Goal: Task Accomplishment & Management: Manage account settings

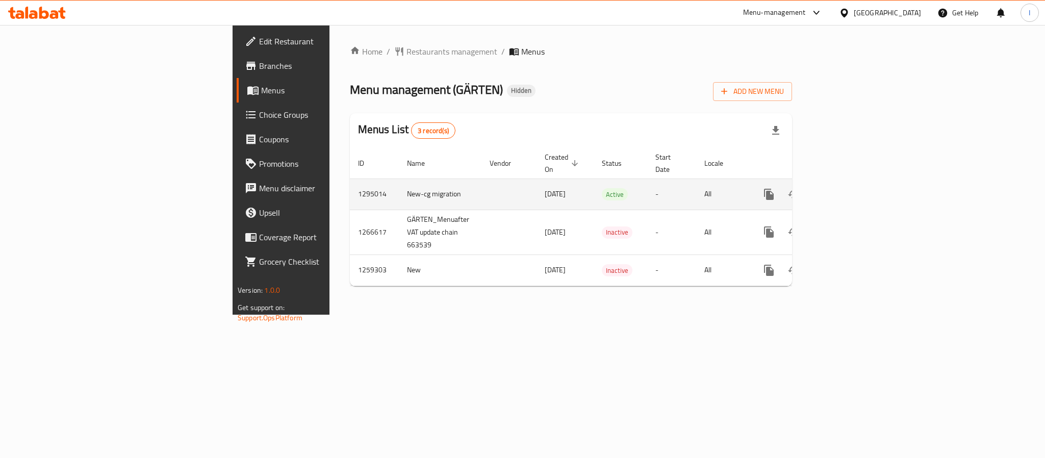
click at [848, 188] on icon "enhanced table" at bounding box center [842, 194] width 12 height 12
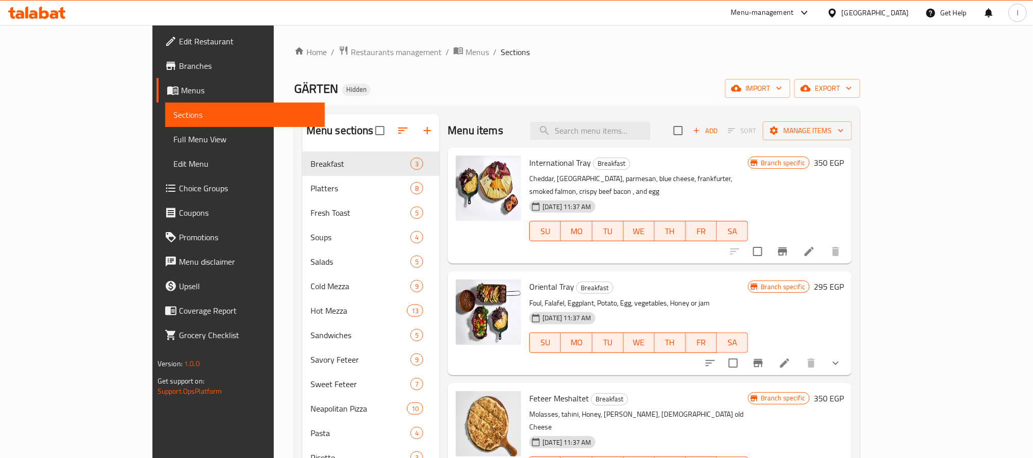
click at [534, 83] on div "GÄRTEN Hidden import export" at bounding box center [577, 88] width 566 height 19
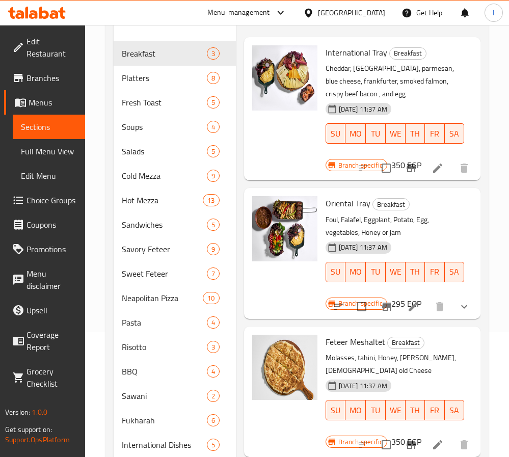
scroll to position [153, 0]
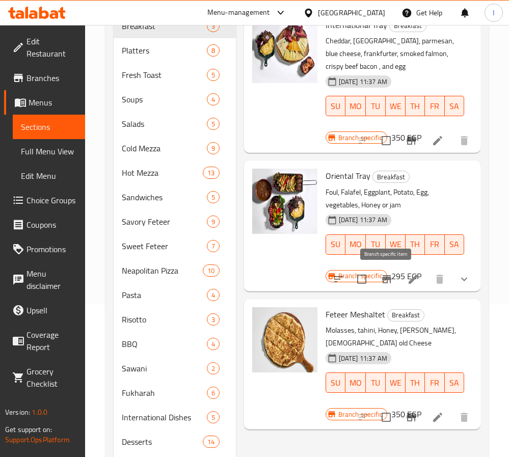
click at [391, 286] on button "Branch-specific-item" at bounding box center [387, 279] width 24 height 24
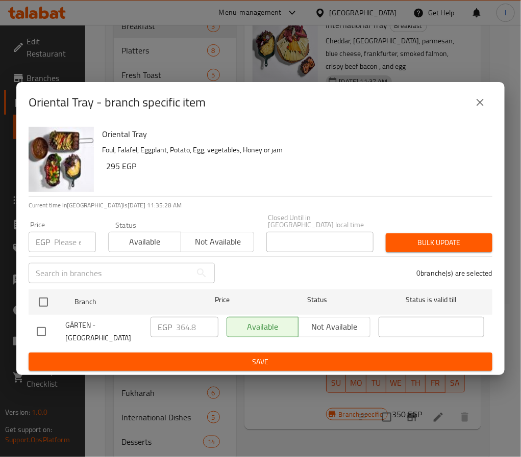
click at [477, 105] on icon "close" at bounding box center [480, 102] width 12 height 12
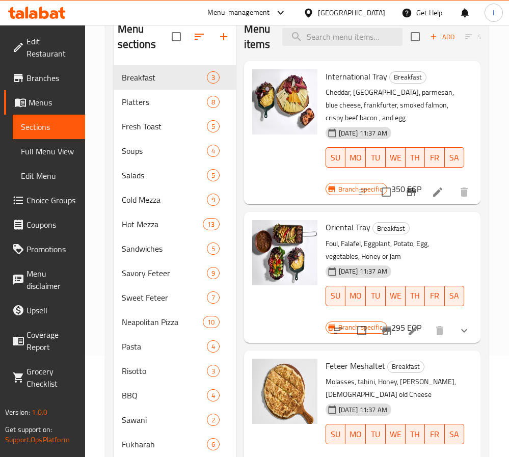
scroll to position [0, 0]
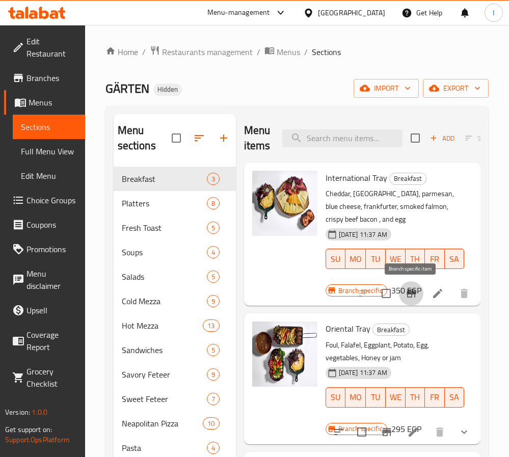
click at [410, 296] on icon "Branch-specific-item" at bounding box center [411, 294] width 12 height 12
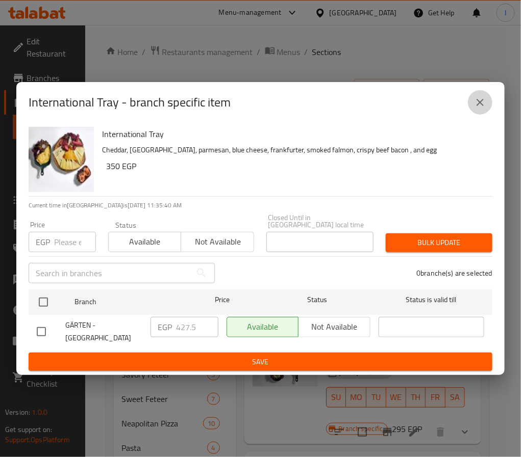
click at [482, 106] on icon "close" at bounding box center [480, 102] width 12 height 12
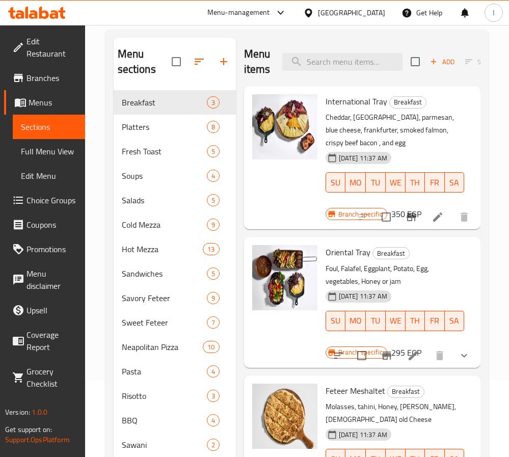
scroll to position [153, 0]
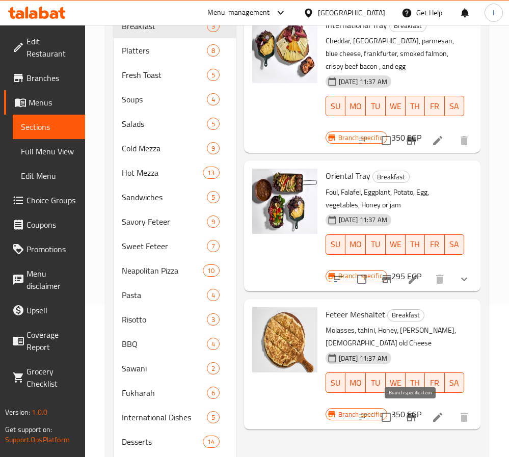
click at [407, 416] on icon "Branch-specific-item" at bounding box center [411, 417] width 9 height 8
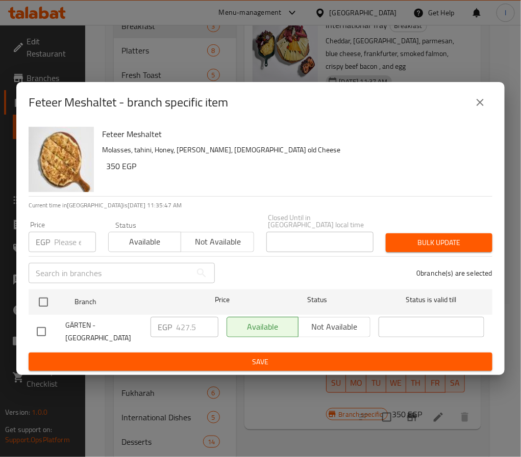
click at [482, 106] on icon "close" at bounding box center [480, 102] width 12 height 12
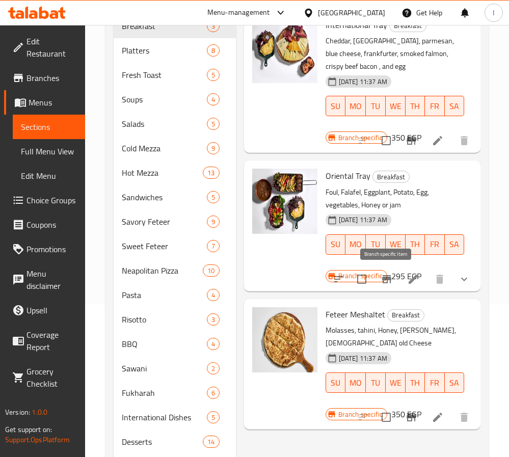
click at [377, 279] on button "Branch-specific-item" at bounding box center [387, 279] width 24 height 24
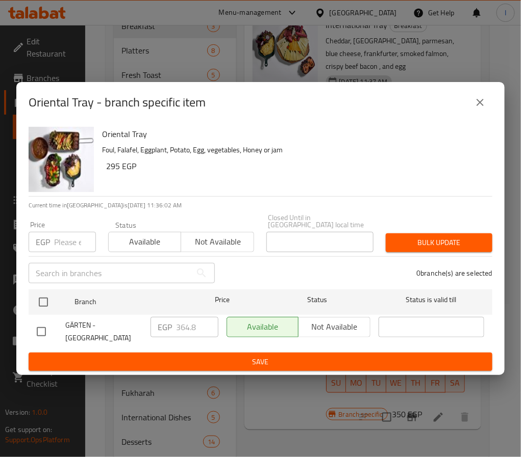
click at [480, 109] on icon "close" at bounding box center [480, 102] width 12 height 12
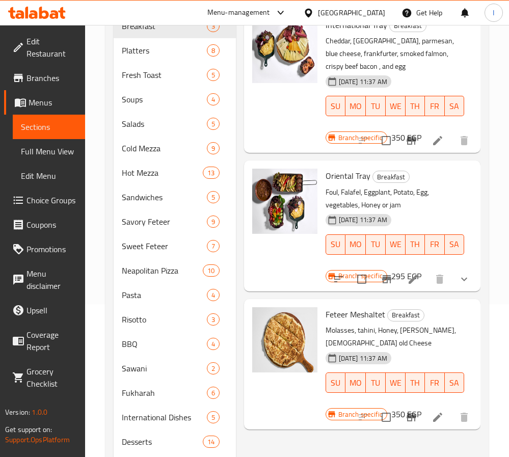
scroll to position [76, 0]
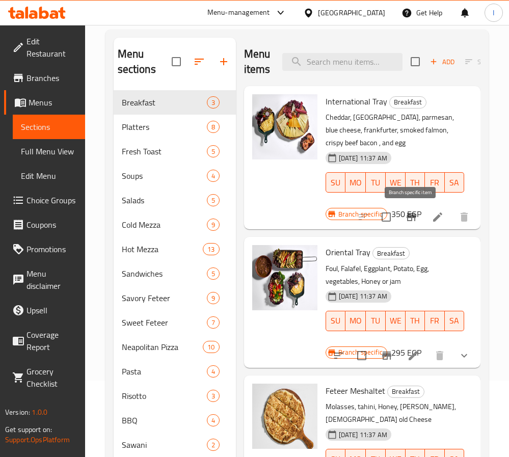
click at [415, 222] on icon "Branch-specific-item" at bounding box center [411, 217] width 12 height 12
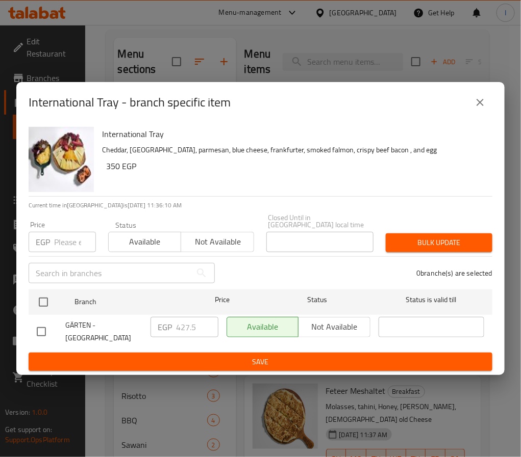
click at [488, 111] on button "close" at bounding box center [480, 102] width 24 height 24
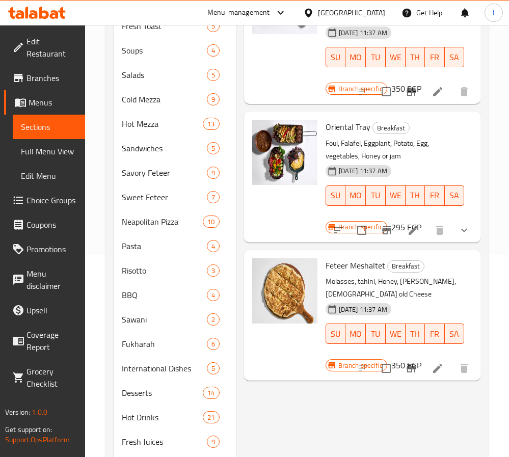
scroll to position [229, 0]
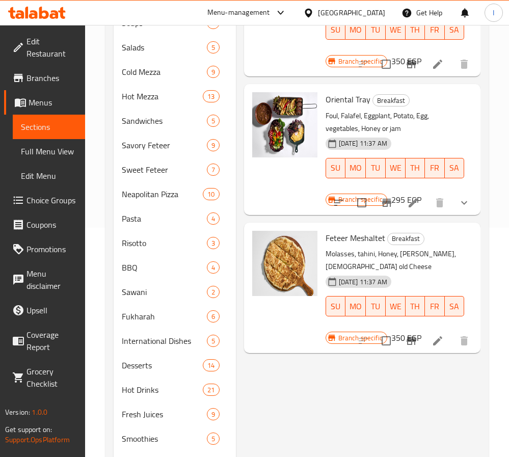
click at [411, 342] on icon "Branch-specific-item" at bounding box center [411, 341] width 9 height 8
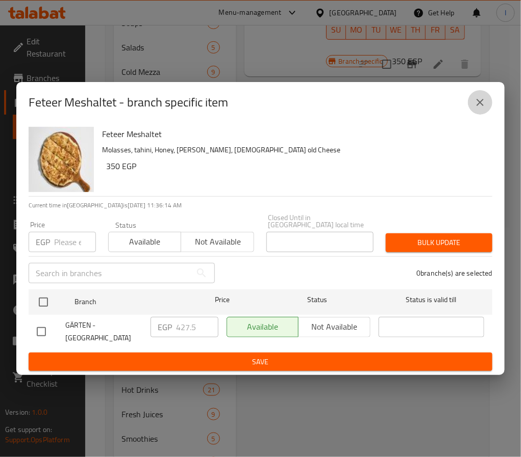
click at [481, 109] on icon "close" at bounding box center [480, 102] width 12 height 12
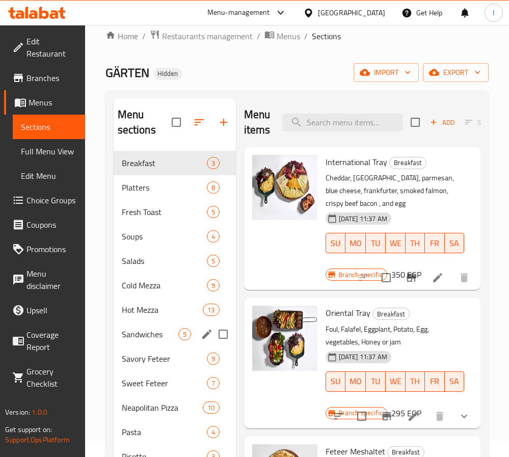
scroll to position [0, 0]
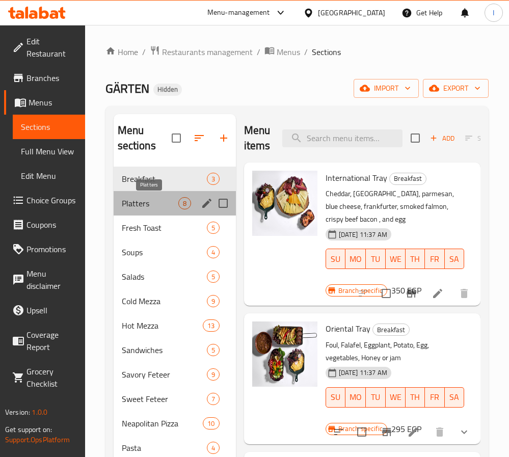
click at [146, 199] on span "Platters" at bounding box center [150, 203] width 57 height 12
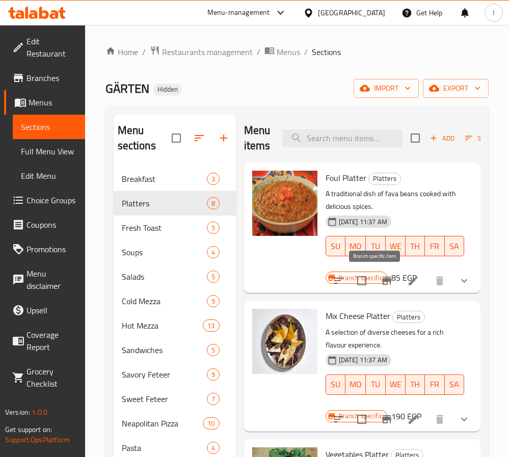
click at [382, 280] on icon "Branch-specific-item" at bounding box center [386, 281] width 9 height 8
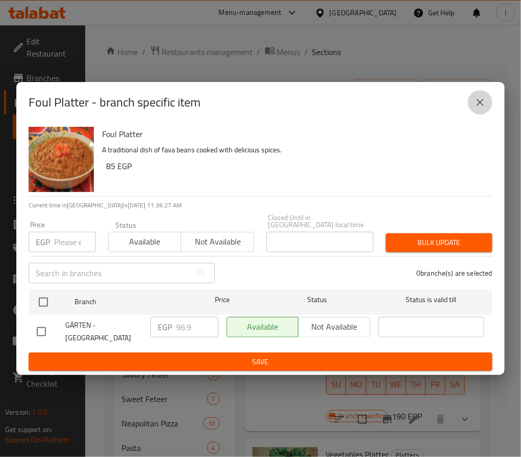
click at [482, 109] on icon "close" at bounding box center [480, 102] width 12 height 12
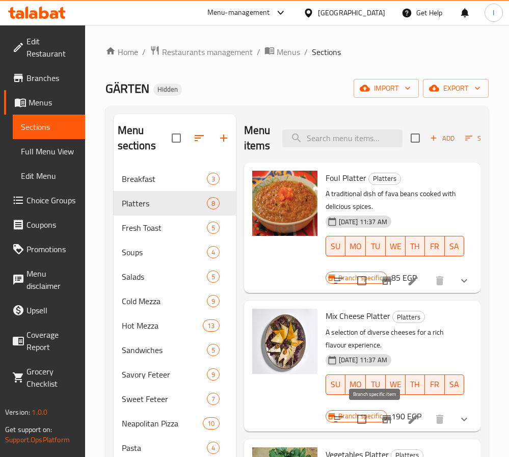
click at [382, 423] on icon "Branch-specific-item" at bounding box center [386, 420] width 9 height 8
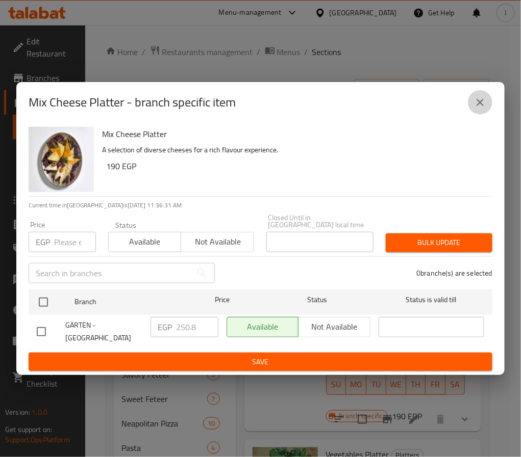
click at [479, 105] on icon "close" at bounding box center [479, 102] width 7 height 7
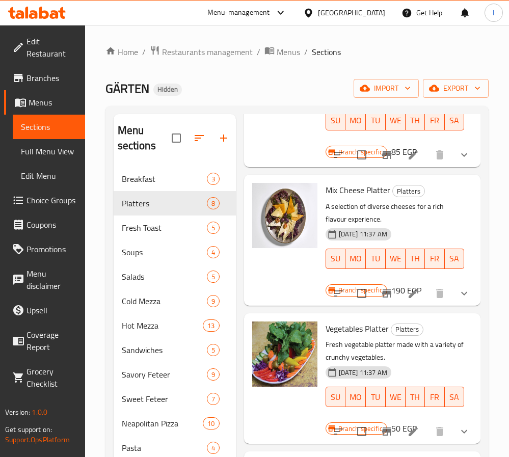
scroll to position [153, 0]
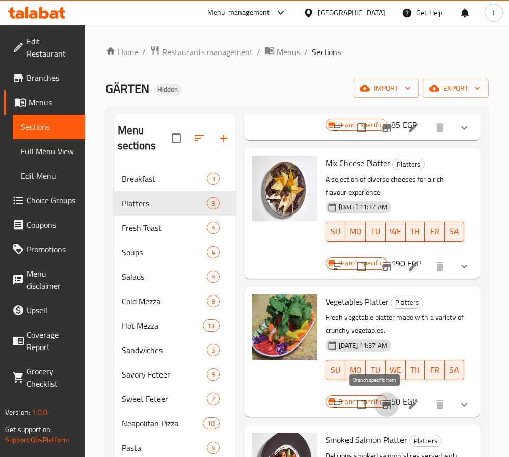
click at [381, 407] on icon "Branch-specific-item" at bounding box center [387, 405] width 12 height 12
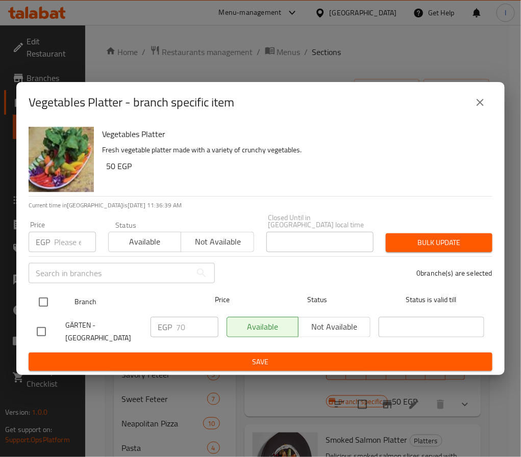
click at [41, 297] on input "checkbox" at bounding box center [43, 302] width 21 height 21
checkbox input "true"
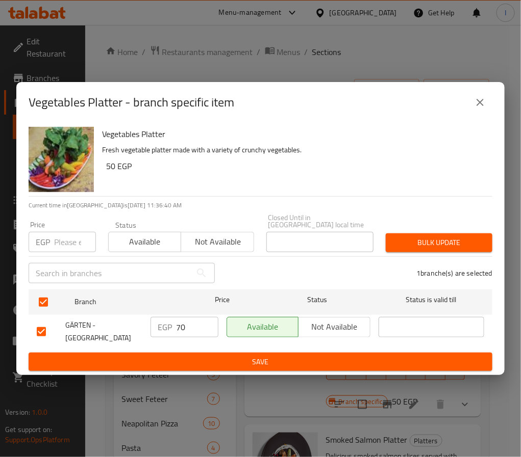
click at [187, 323] on input "70" at bounding box center [197, 327] width 42 height 20
type input "78.80"
click at [202, 358] on span "Save" at bounding box center [260, 362] width 447 height 13
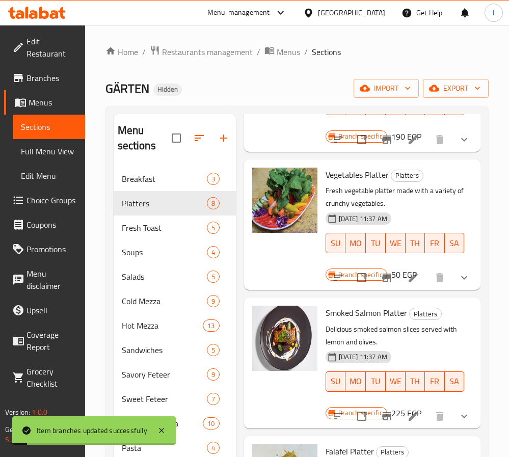
scroll to position [306, 0]
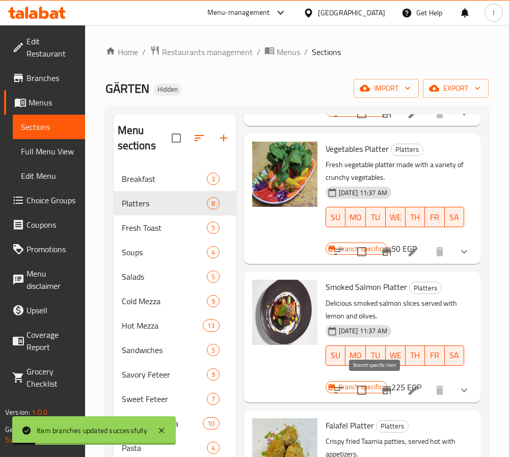
click at [381, 394] on icon "Branch-specific-item" at bounding box center [387, 390] width 12 height 12
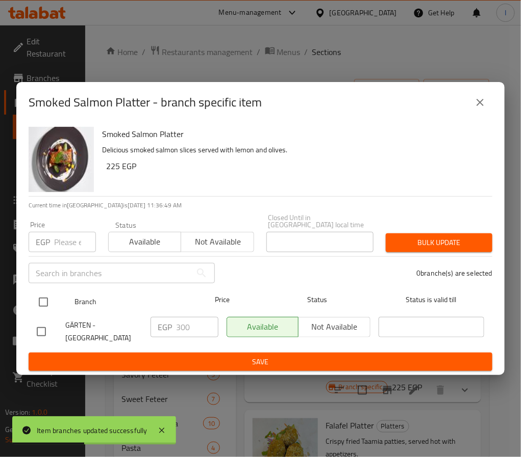
click at [49, 298] on input "checkbox" at bounding box center [43, 302] width 21 height 21
checkbox input "true"
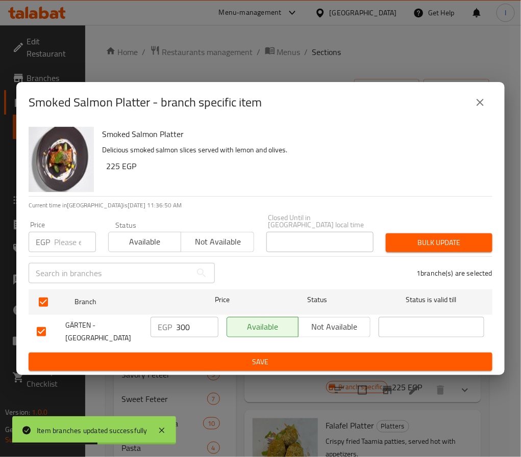
click at [178, 322] on input "300" at bounding box center [197, 327] width 42 height 20
type input "342"
click at [274, 366] on button "Save" at bounding box center [260, 362] width 463 height 19
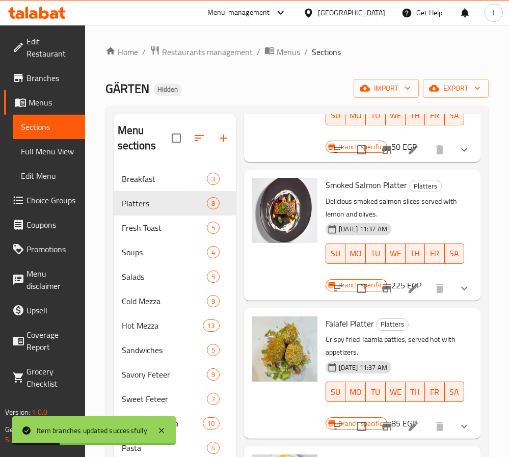
scroll to position [433, 0]
click at [382, 423] on icon "Branch-specific-item" at bounding box center [386, 427] width 9 height 8
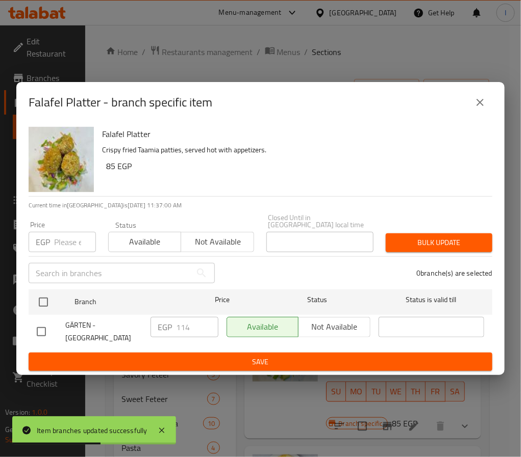
click at [485, 102] on icon "close" at bounding box center [480, 102] width 12 height 12
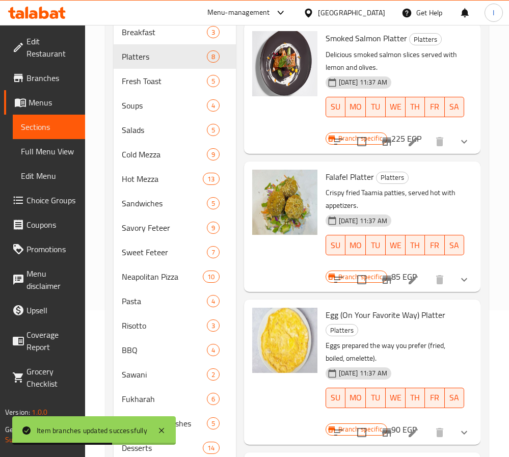
scroll to position [153, 0]
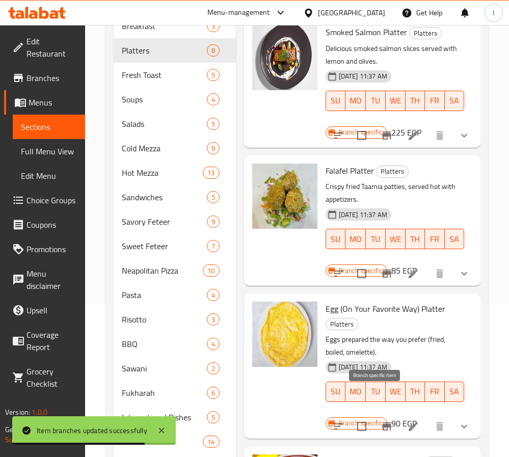
click at [382, 423] on icon "Branch-specific-item" at bounding box center [386, 427] width 9 height 8
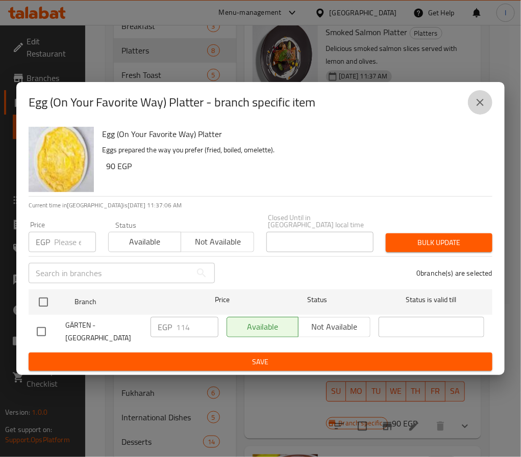
click at [486, 109] on button "close" at bounding box center [480, 102] width 24 height 24
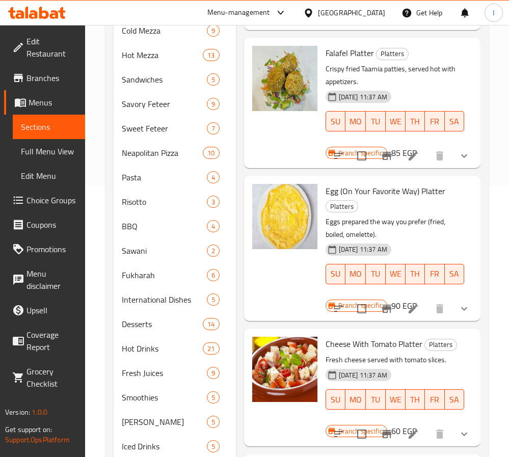
scroll to position [306, 0]
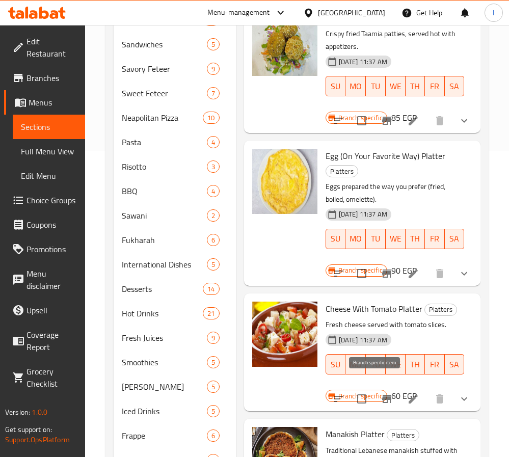
click at [381, 393] on icon "Branch-specific-item" at bounding box center [387, 399] width 12 height 12
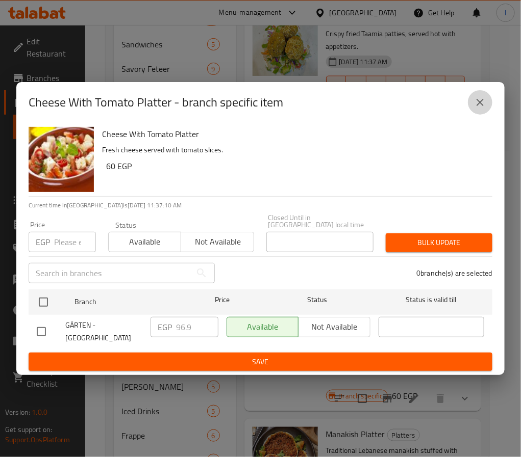
click at [481, 106] on icon "close" at bounding box center [479, 102] width 7 height 7
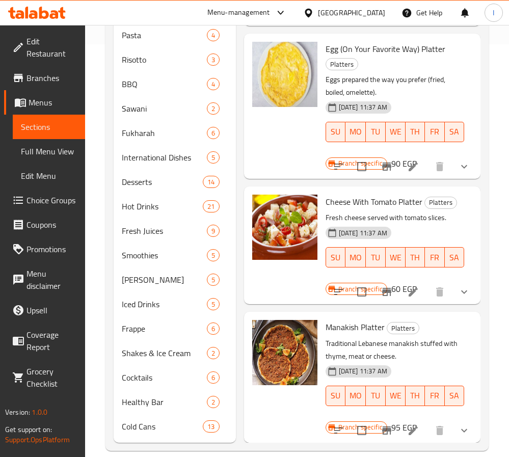
scroll to position [427, 0]
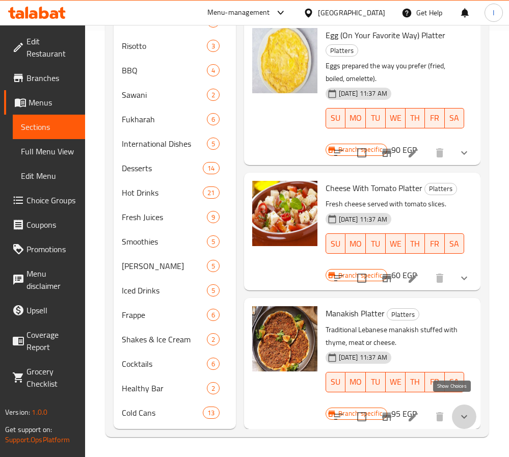
click at [458, 411] on icon "show more" at bounding box center [464, 417] width 12 height 12
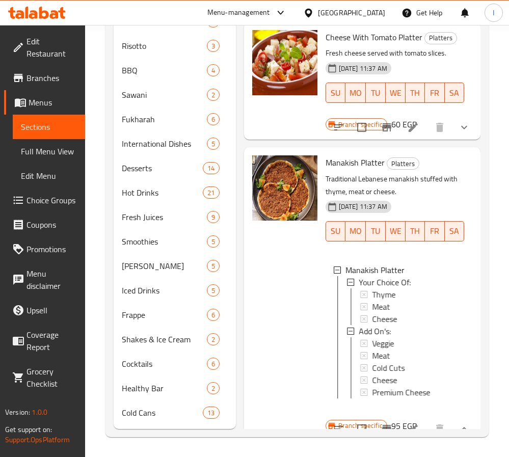
scroll to position [586, 0]
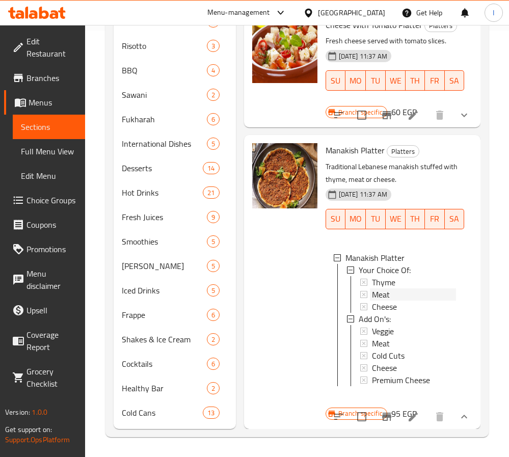
click at [395, 289] on div "Meat" at bounding box center [414, 295] width 84 height 12
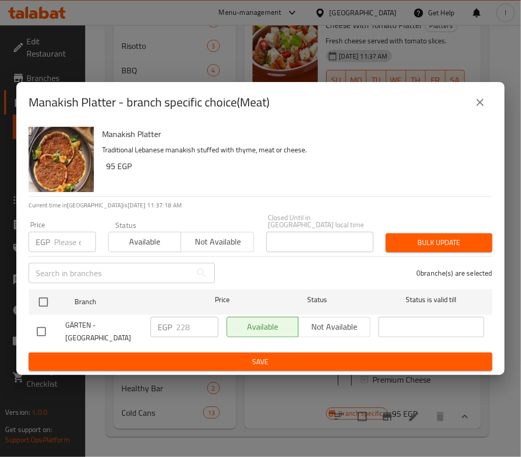
click at [485, 101] on icon "close" at bounding box center [480, 102] width 12 height 12
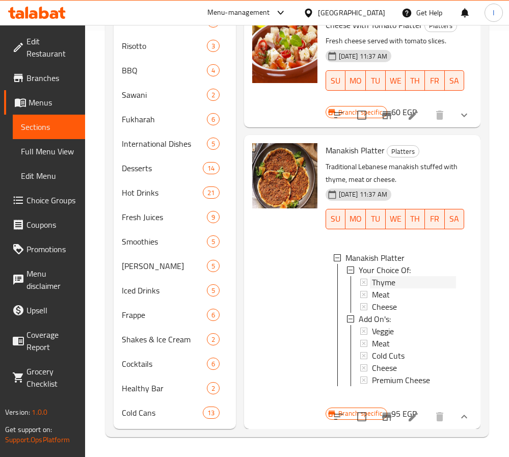
click at [397, 282] on div "Thyme" at bounding box center [414, 282] width 84 height 12
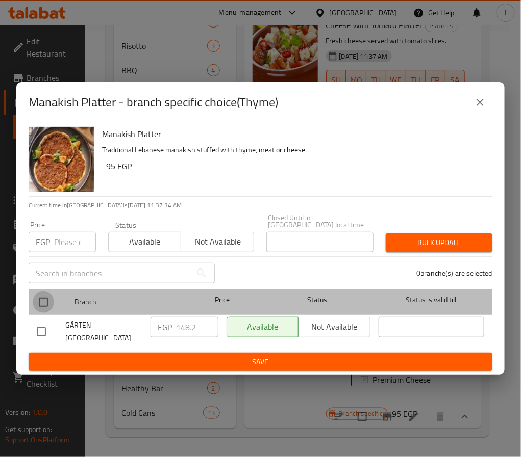
drag, startPoint x: 43, startPoint y: 300, endPoint x: 263, endPoint y: 297, distance: 219.8
click at [43, 299] on input "checkbox" at bounding box center [43, 302] width 21 height 21
checkbox input "true"
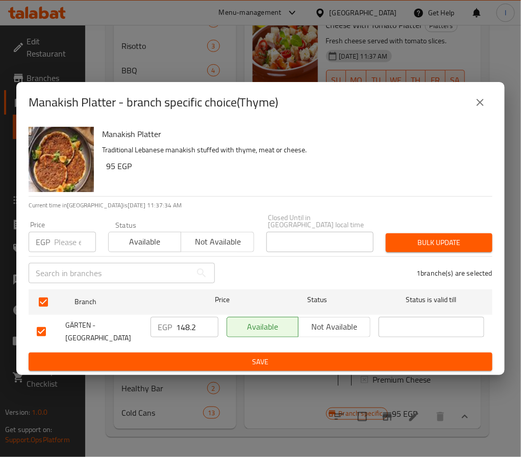
click at [187, 323] on input "148.2" at bounding box center [197, 327] width 42 height 20
type input "130"
click at [215, 361] on span "Save" at bounding box center [260, 362] width 447 height 13
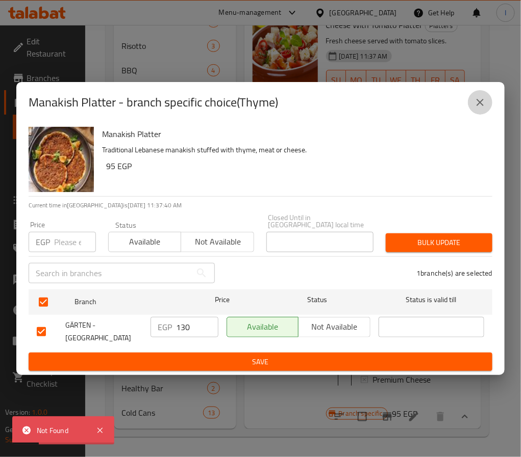
click at [478, 107] on icon "close" at bounding box center [480, 102] width 12 height 12
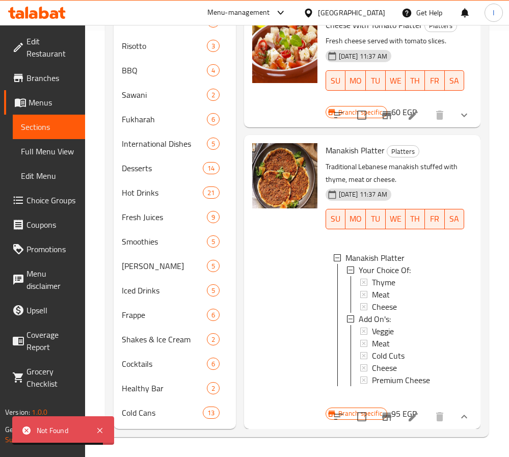
click at [392, 285] on span "Thyme" at bounding box center [383, 282] width 23 height 12
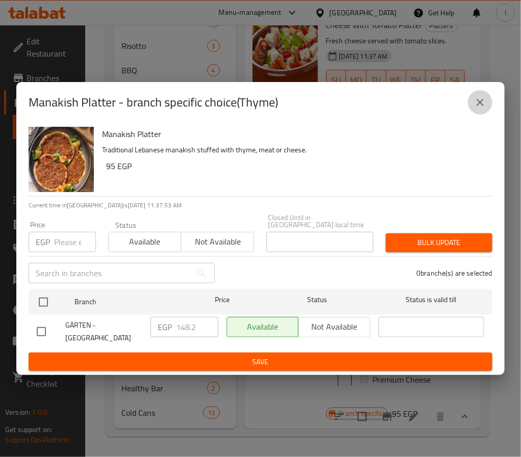
click at [473, 105] on button "close" at bounding box center [480, 102] width 24 height 24
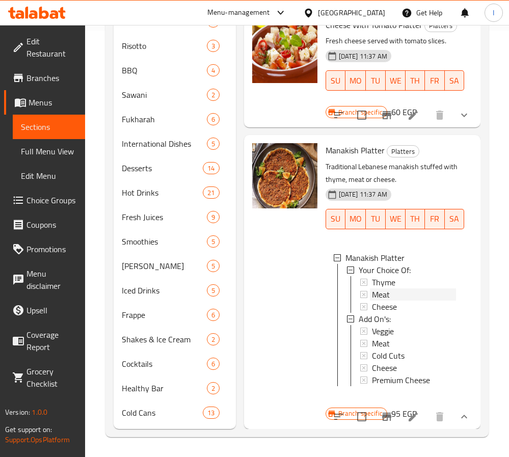
click at [395, 289] on div "Meat" at bounding box center [414, 295] width 84 height 12
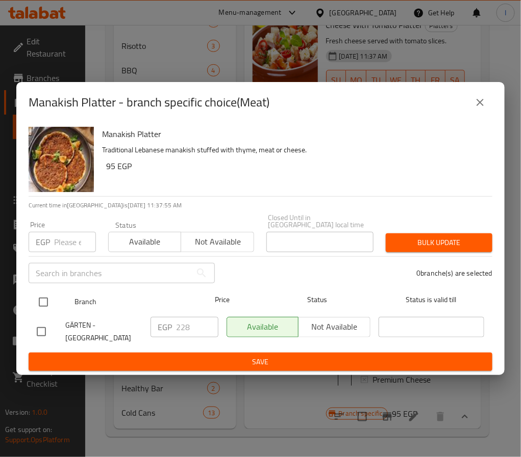
click at [46, 300] on input "checkbox" at bounding box center [43, 302] width 21 height 21
checkbox input "true"
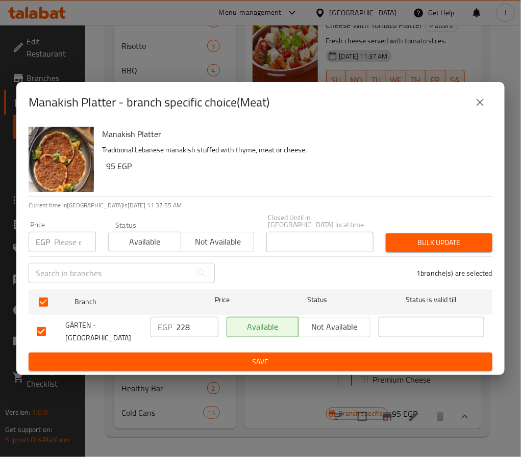
click at [184, 323] on input "228" at bounding box center [197, 327] width 42 height 20
type input "200"
click at [204, 367] on button "Save" at bounding box center [260, 362] width 463 height 19
click at [478, 106] on icon "close" at bounding box center [479, 102] width 7 height 7
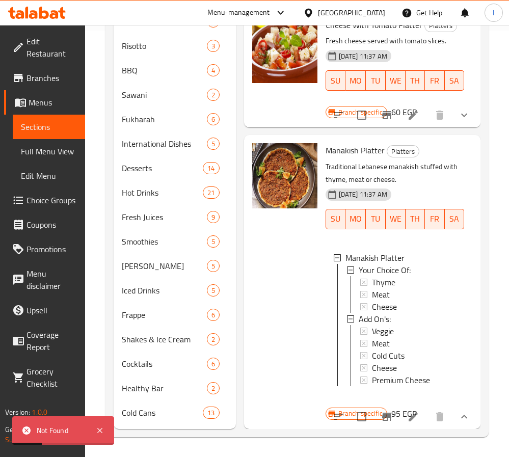
click at [53, 200] on span "Choice Groups" at bounding box center [52, 200] width 50 height 12
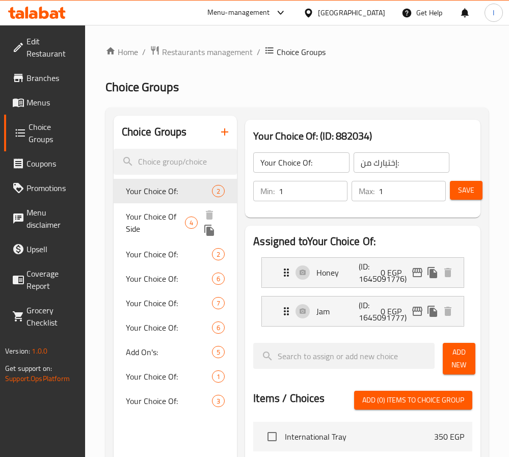
click at [149, 220] on span "Your Choice Of Side" at bounding box center [155, 223] width 59 height 24
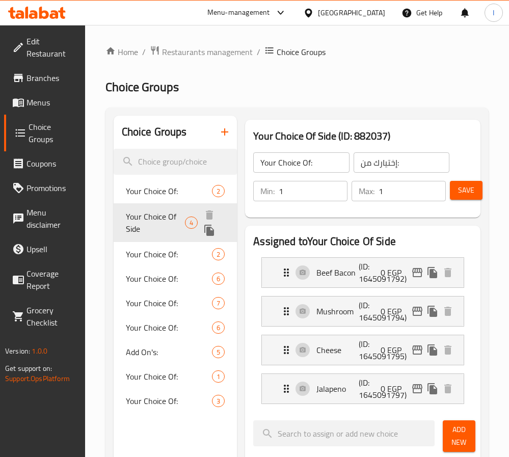
type input "Your Choice Of Side"
type input "اختيارك للطبق الجانبي"
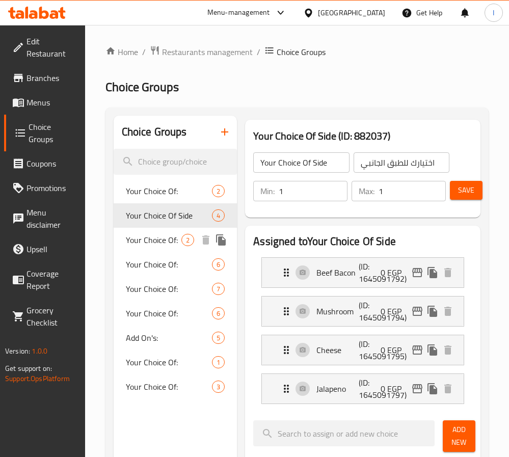
click at [162, 239] on span "Your Choice Of:" at bounding box center [154, 240] width 56 height 12
type input "Your Choice Of:"
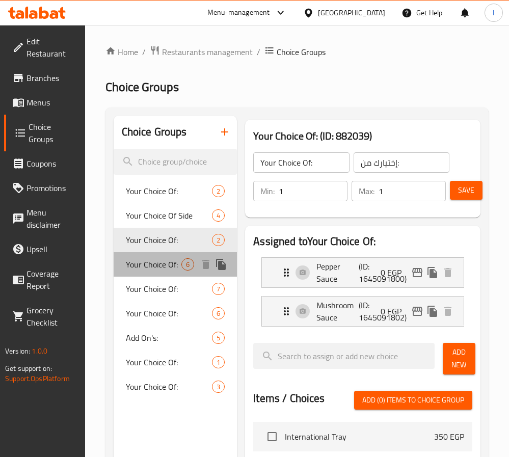
click at [162, 267] on span "Your Choice Of:" at bounding box center [154, 264] width 56 height 12
type input "اختيارك من :"
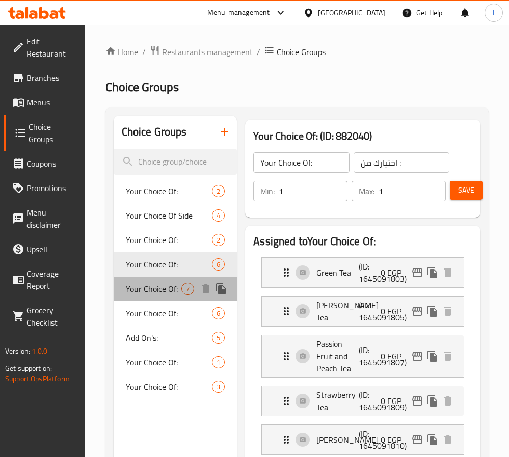
click at [158, 289] on span "Your Choice Of:" at bounding box center [154, 289] width 56 height 12
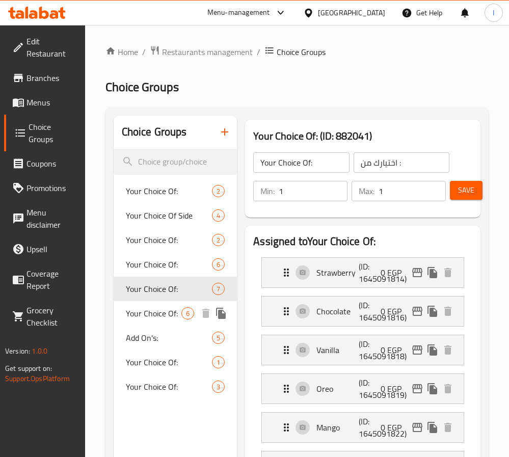
click at [153, 307] on span "Your Choice Of:" at bounding box center [154, 313] width 56 height 12
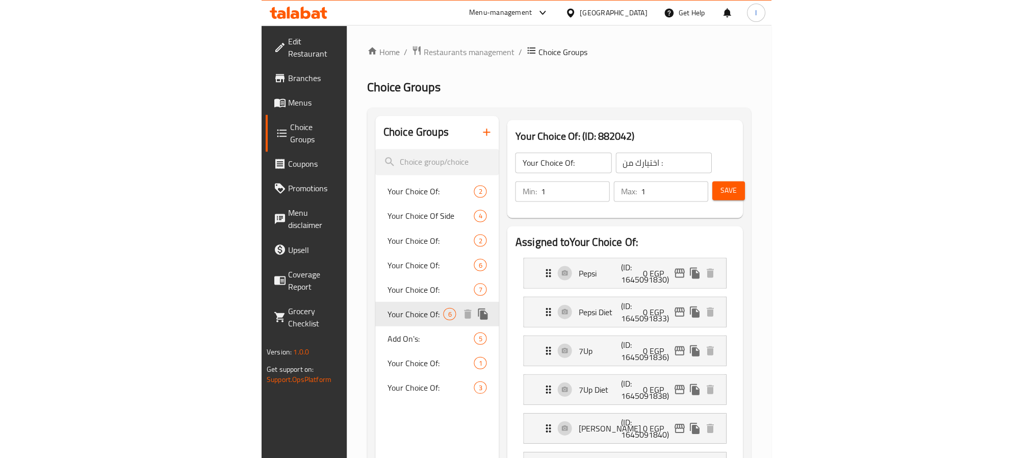
scroll to position [76, 0]
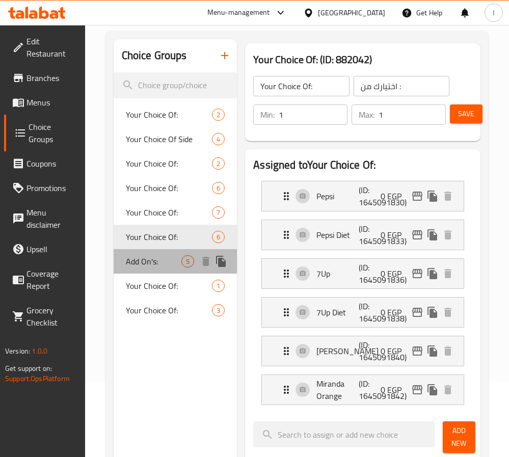
click at [154, 265] on span "Add On's:" at bounding box center [154, 261] width 56 height 12
type input "Add On's:"
type input "الإضافات:"
type input "0"
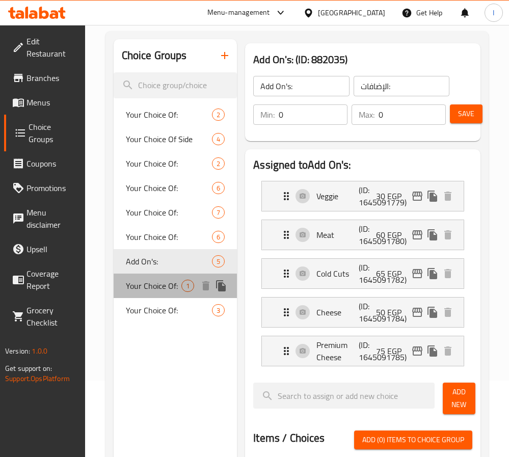
click at [154, 286] on span "Your Choice Of:" at bounding box center [154, 286] width 56 height 12
type input "Your Choice Of:"
type input "إختيارك من:"
type input "1"
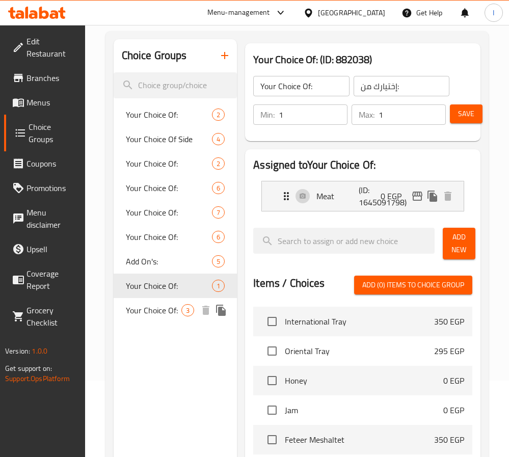
click at [150, 304] on span "Your Choice Of:" at bounding box center [154, 310] width 56 height 12
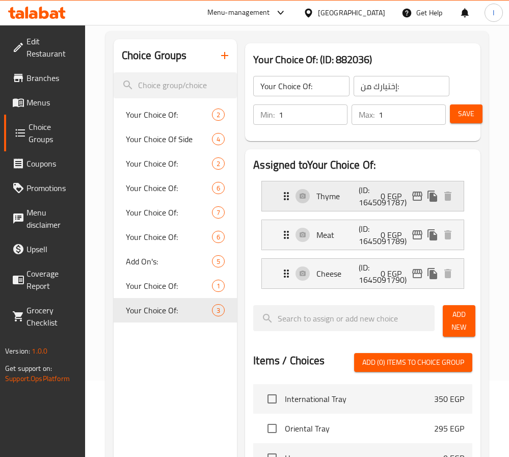
click at [331, 196] on p "Thyme" at bounding box center [338, 196] width 42 height 12
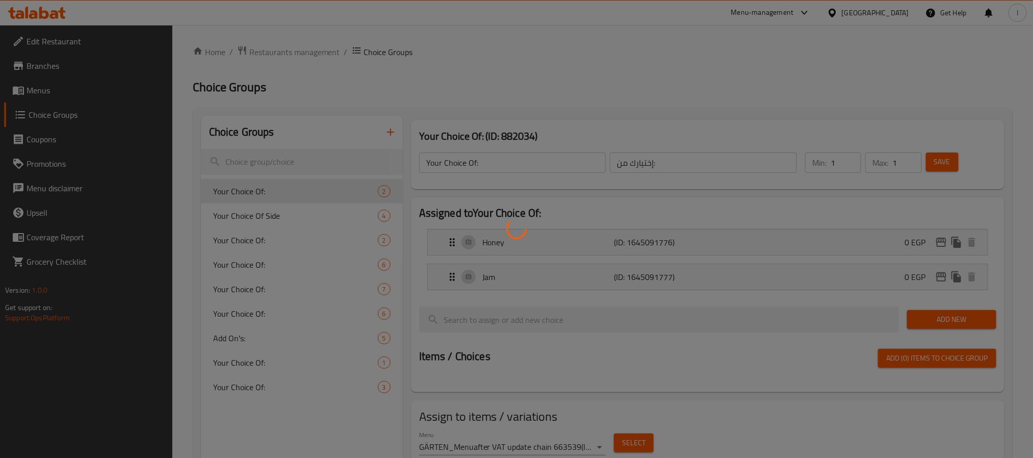
click at [237, 384] on div at bounding box center [516, 229] width 1033 height 458
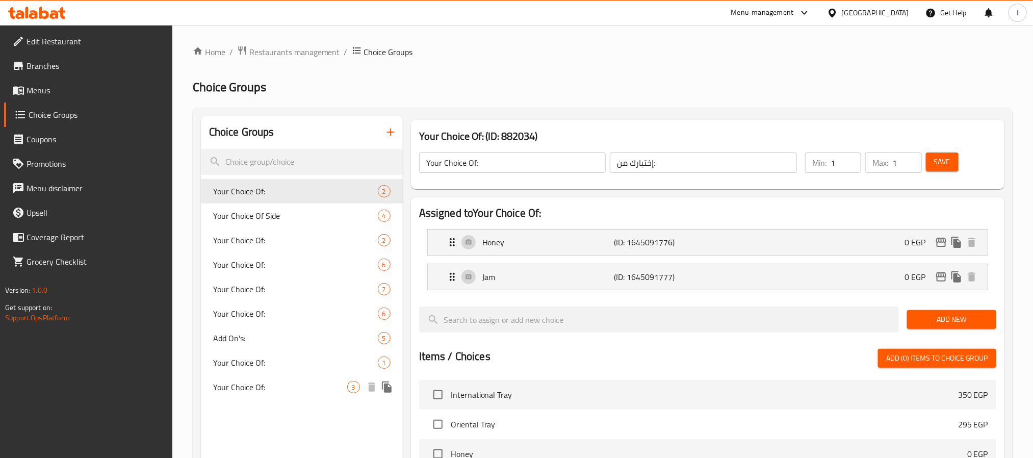
click at [288, 376] on div "Your Choice Of: 3" at bounding box center [302, 387] width 202 height 24
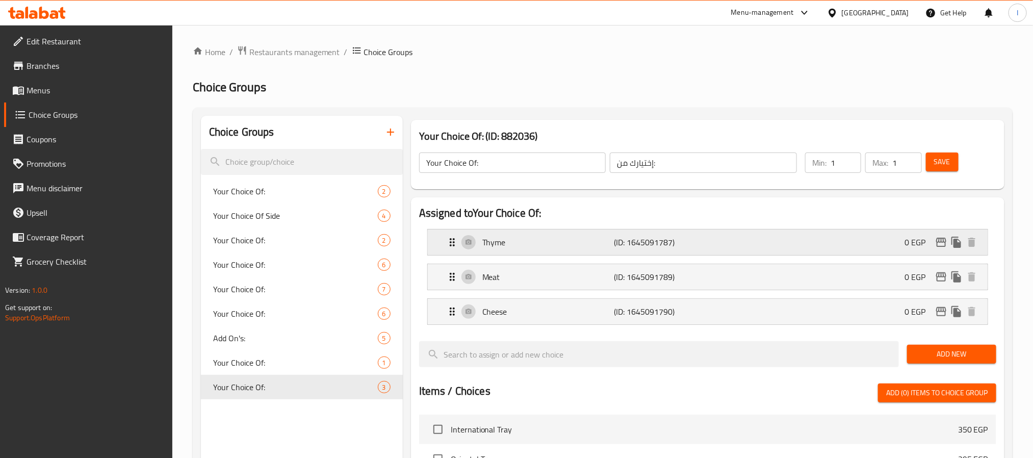
click at [654, 248] on p "(ID: 1645091787)" at bounding box center [658, 242] width 88 height 12
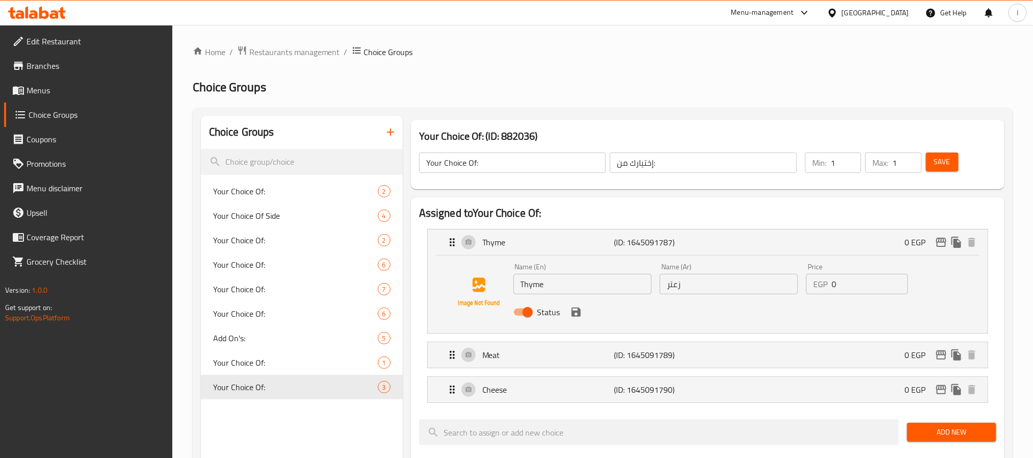
click at [841, 287] on input "0" at bounding box center [870, 284] width 76 height 20
click at [576, 312] on icon "save" at bounding box center [576, 311] width 9 height 9
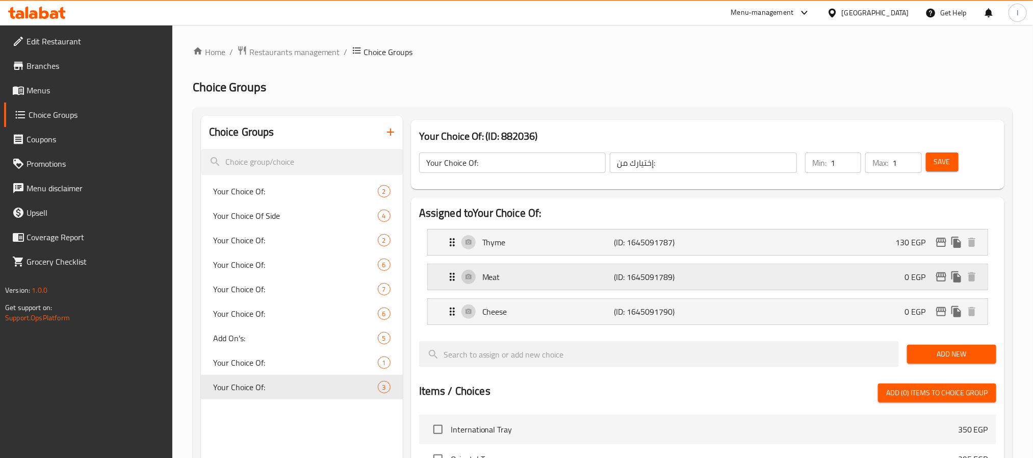
type input "130"
click at [758, 272] on div "Meat (ID: 1645091789) 0 EGP" at bounding box center [710, 276] width 529 height 25
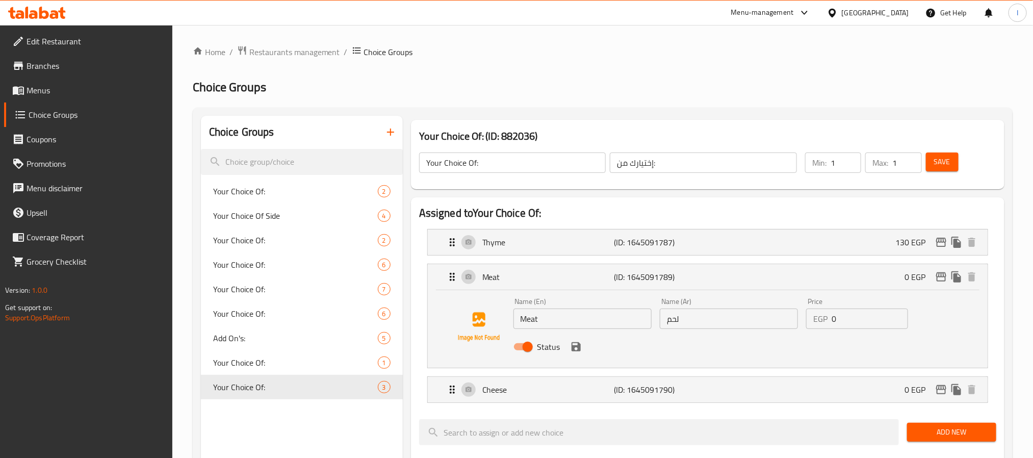
click at [875, 319] on input "0" at bounding box center [870, 318] width 76 height 20
type input "200"
click at [579, 354] on button "save" at bounding box center [575, 346] width 15 height 15
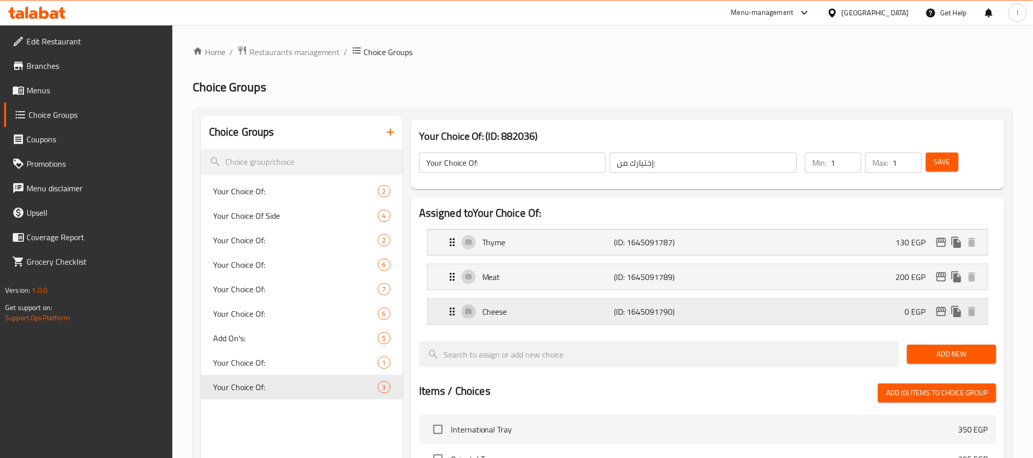
click at [725, 314] on div "Cheese (ID: 1645091790) 0 EGP" at bounding box center [710, 311] width 529 height 25
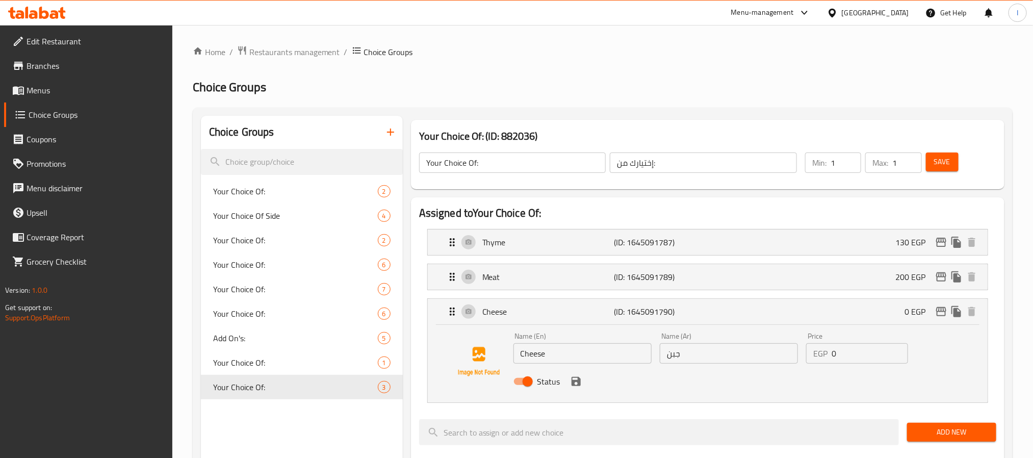
click at [843, 356] on input "0" at bounding box center [870, 353] width 76 height 20
click at [579, 384] on icon "save" at bounding box center [576, 381] width 9 height 9
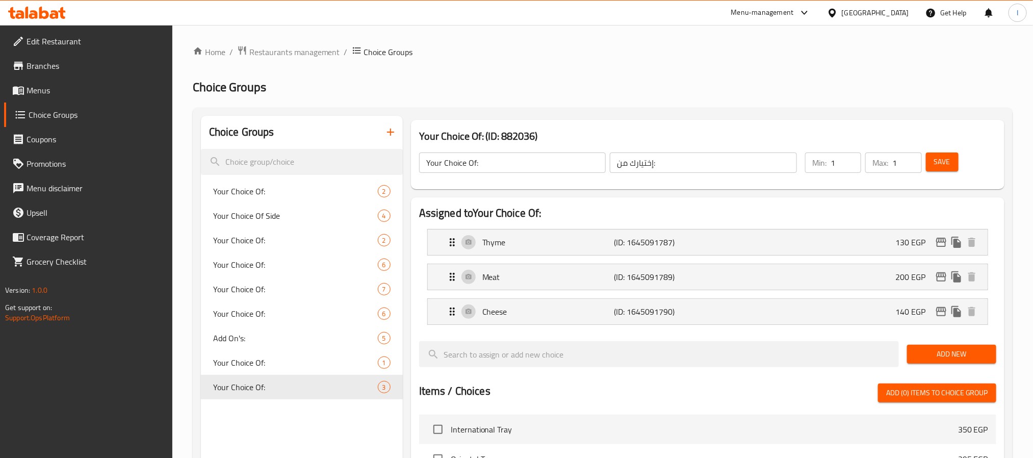
type input "140"
click at [941, 167] on span "Save" at bounding box center [942, 161] width 16 height 13
click at [644, 104] on div "Home / Restaurants management / Choice Groups Choice Groups Choice Groups Your …" at bounding box center [603, 411] width 820 height 732
click at [566, 84] on h2 "Choice Groups" at bounding box center [603, 87] width 820 height 16
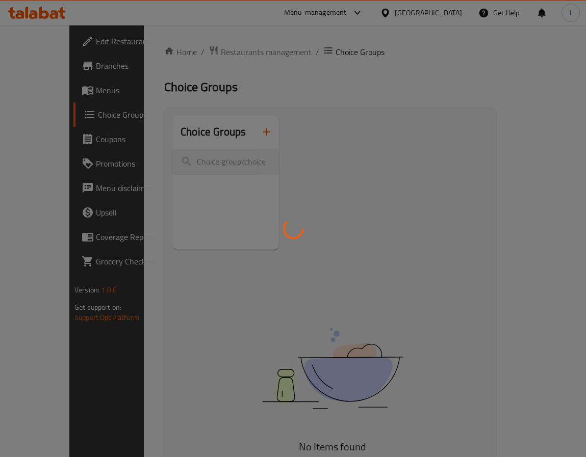
click at [453, 257] on div at bounding box center [293, 228] width 586 height 457
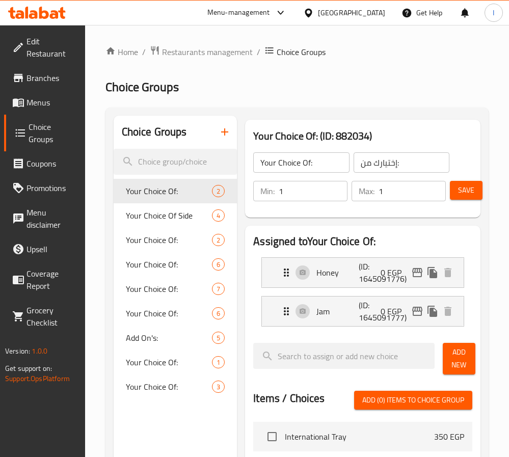
drag, startPoint x: 49, startPoint y: 101, endPoint x: 106, endPoint y: 150, distance: 74.8
click at [49, 101] on span "Menus" at bounding box center [52, 102] width 50 height 12
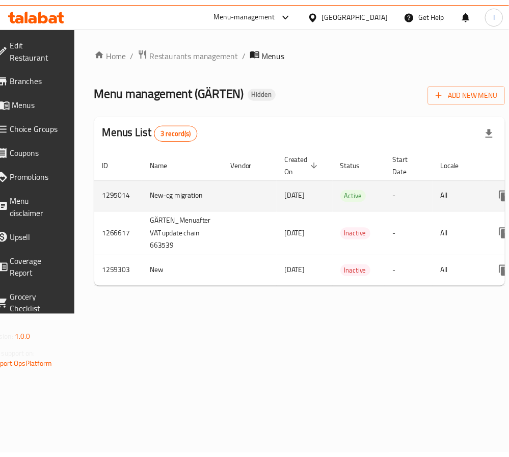
scroll to position [0, 119]
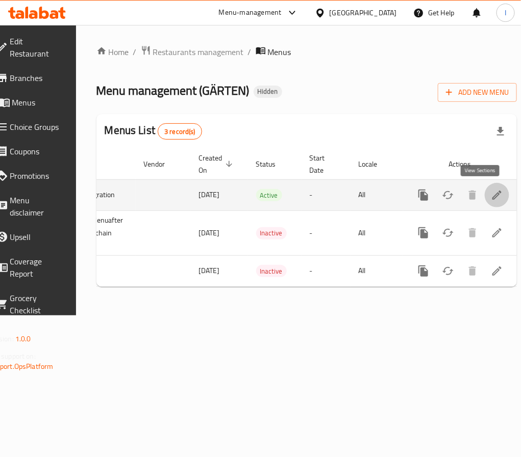
click at [484, 198] on link "enhanced table" at bounding box center [496, 195] width 24 height 24
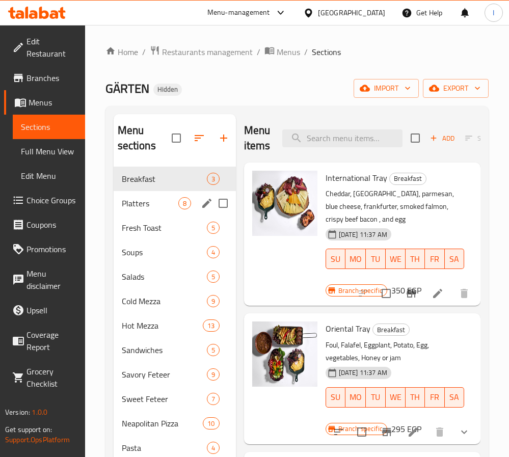
click at [160, 195] on div "Platters 8" at bounding box center [175, 203] width 122 height 24
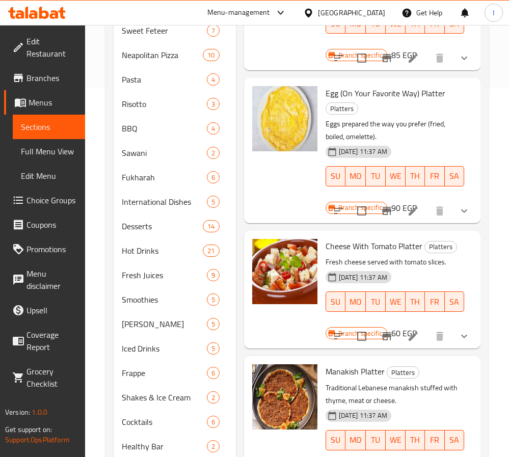
scroll to position [427, 0]
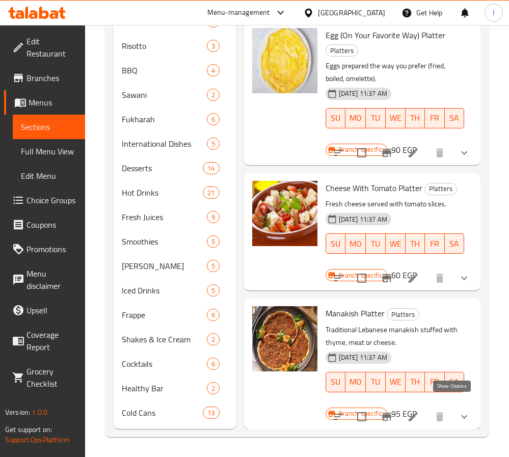
click at [458, 411] on icon "show more" at bounding box center [464, 417] width 12 height 12
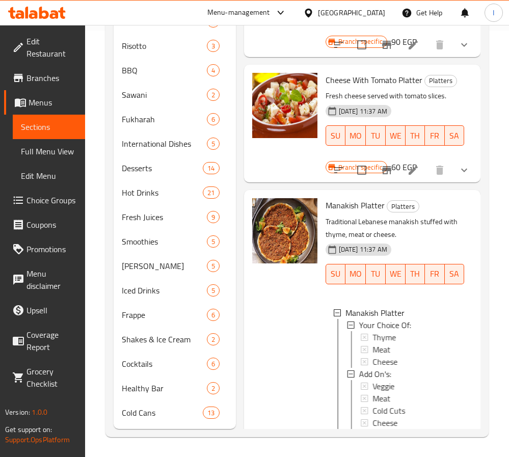
scroll to position [586, 0]
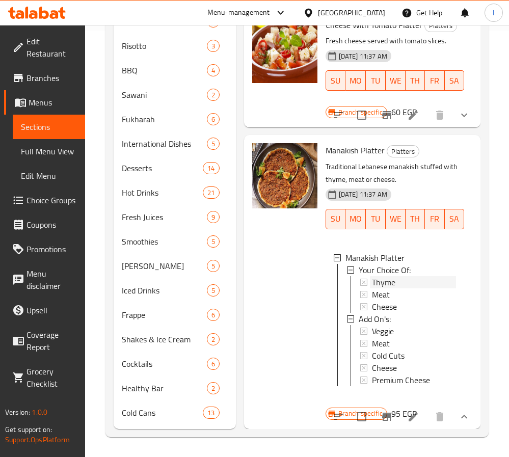
click at [389, 280] on span "Thyme" at bounding box center [383, 282] width 23 height 12
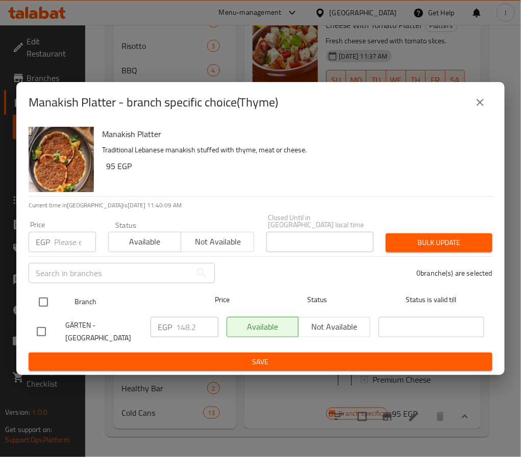
click at [43, 296] on input "checkbox" at bounding box center [43, 302] width 21 height 21
checkbox input "true"
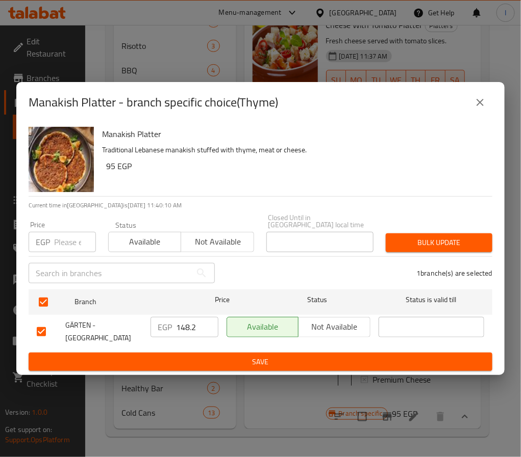
click at [180, 320] on input "148.2" at bounding box center [197, 327] width 42 height 20
click at [181, 320] on input "148.2" at bounding box center [197, 327] width 42 height 20
type input "130"
click at [215, 356] on span "Save" at bounding box center [260, 362] width 447 height 13
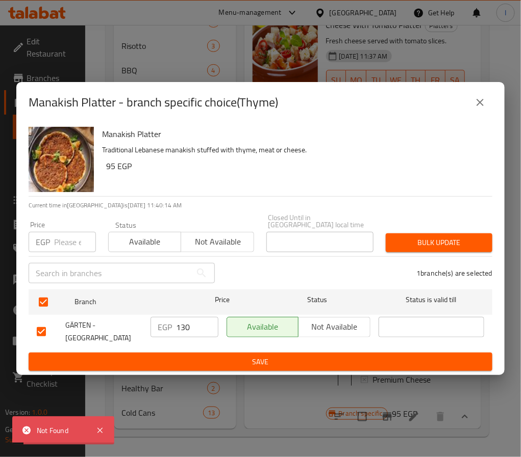
click at [478, 106] on icon "close" at bounding box center [479, 102] width 7 height 7
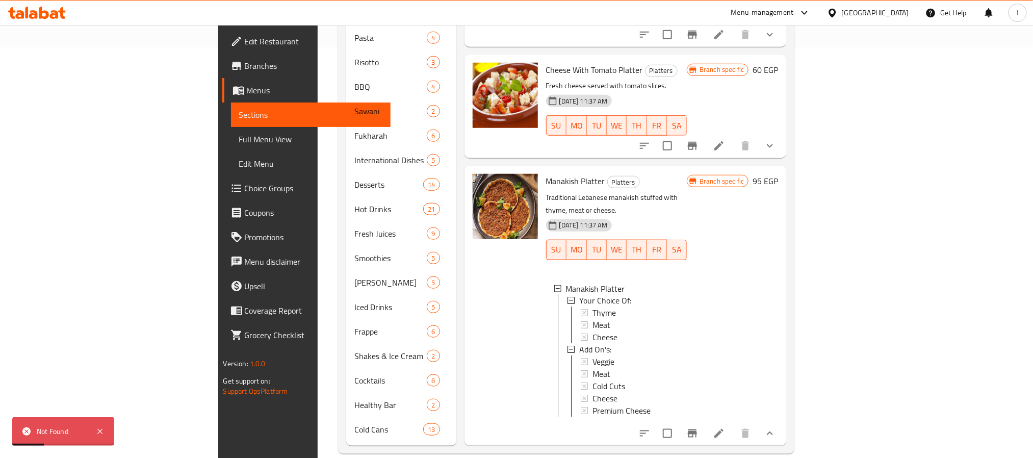
scroll to position [365, 0]
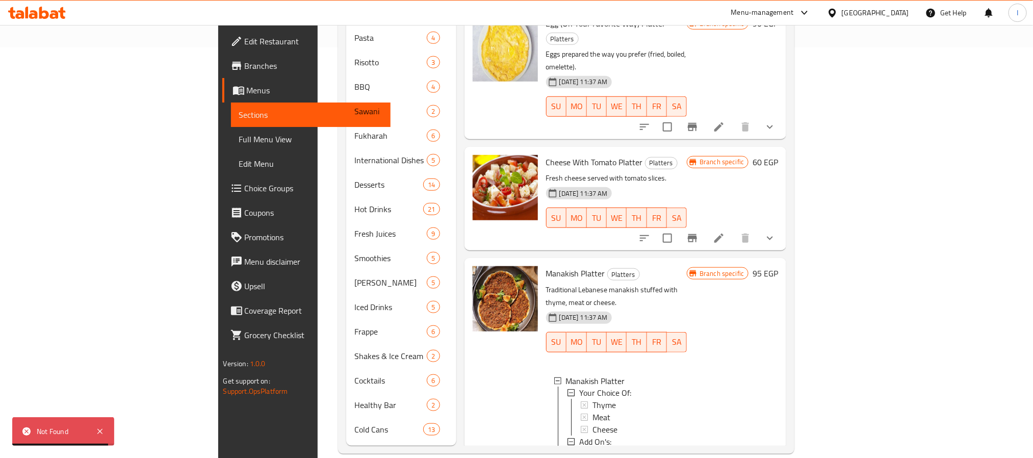
click at [546, 266] on span "Manakish Platter" at bounding box center [575, 273] width 59 height 15
copy h6 "Manakish Platter"
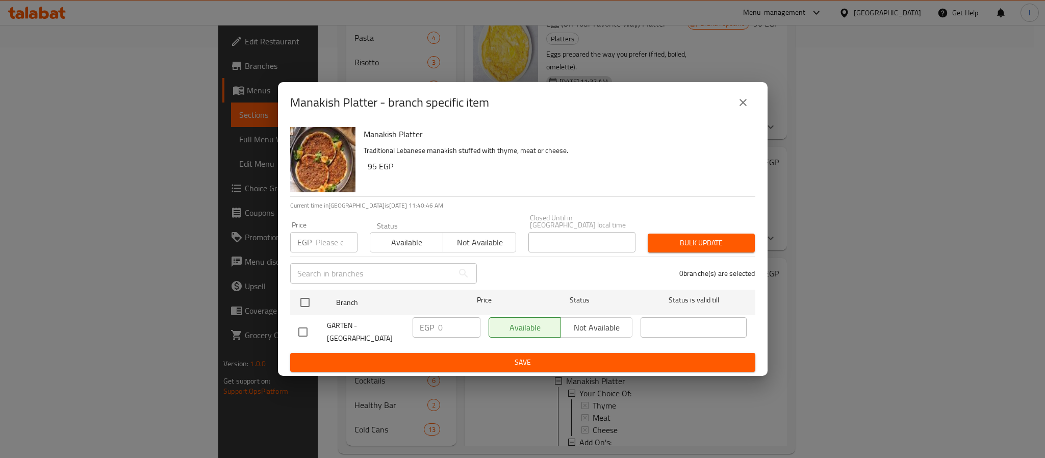
click at [747, 109] on icon "close" at bounding box center [743, 102] width 12 height 12
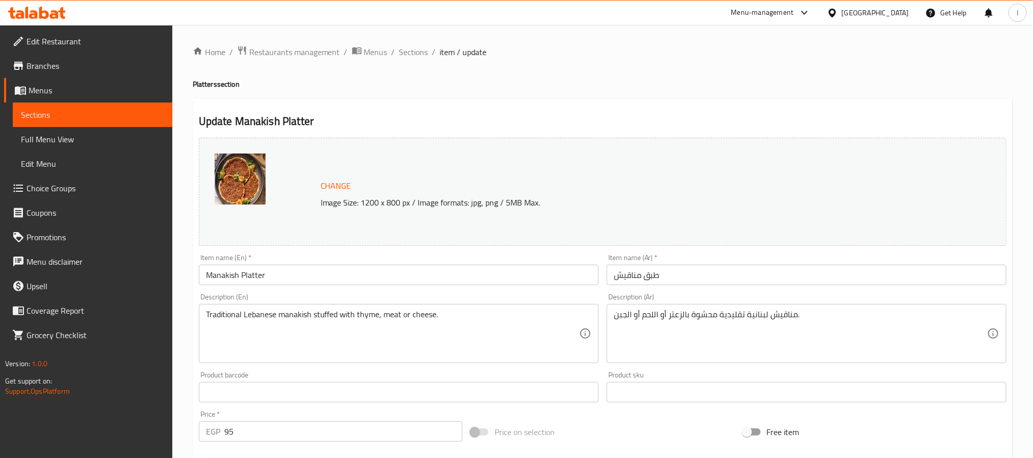
scroll to position [337, 0]
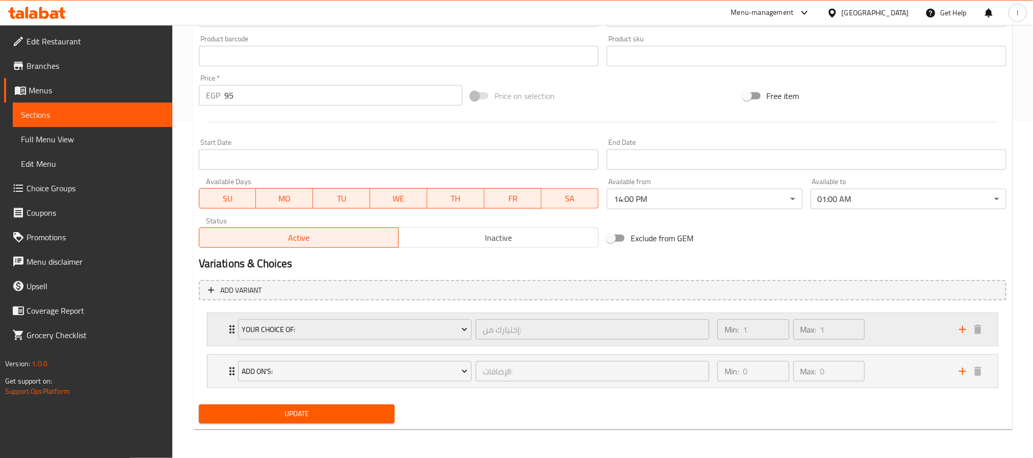
click at [902, 324] on div "Min: 1 ​ Max: 1 ​" at bounding box center [832, 329] width 242 height 33
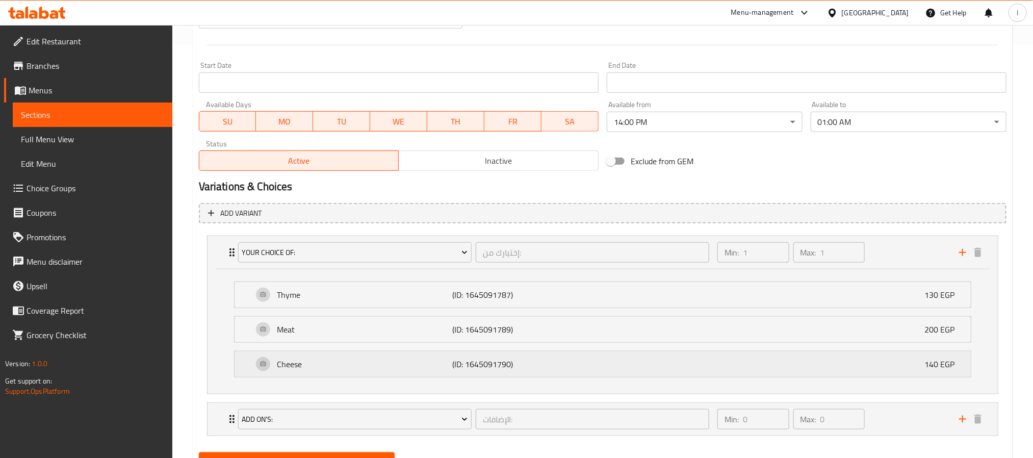
scroll to position [457, 0]
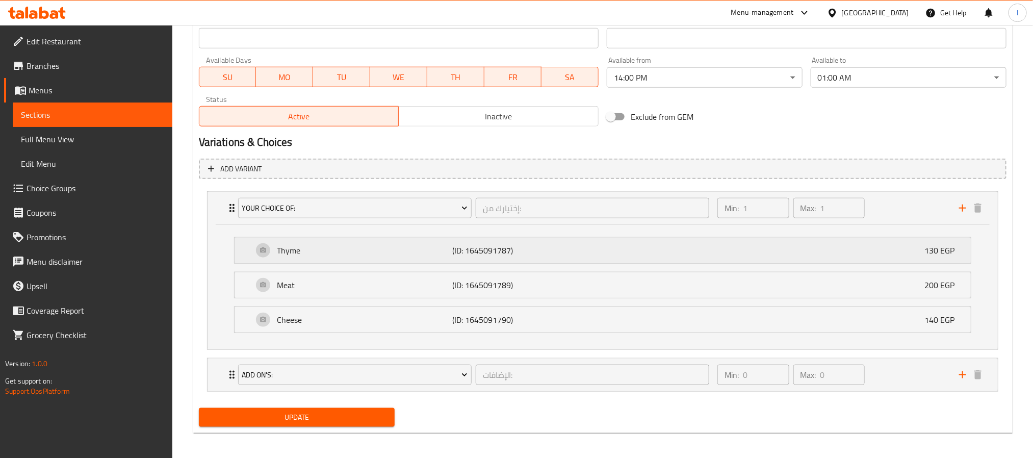
click at [872, 251] on div "Thyme (ID: 1645091787) 130 EGP" at bounding box center [606, 250] width 706 height 25
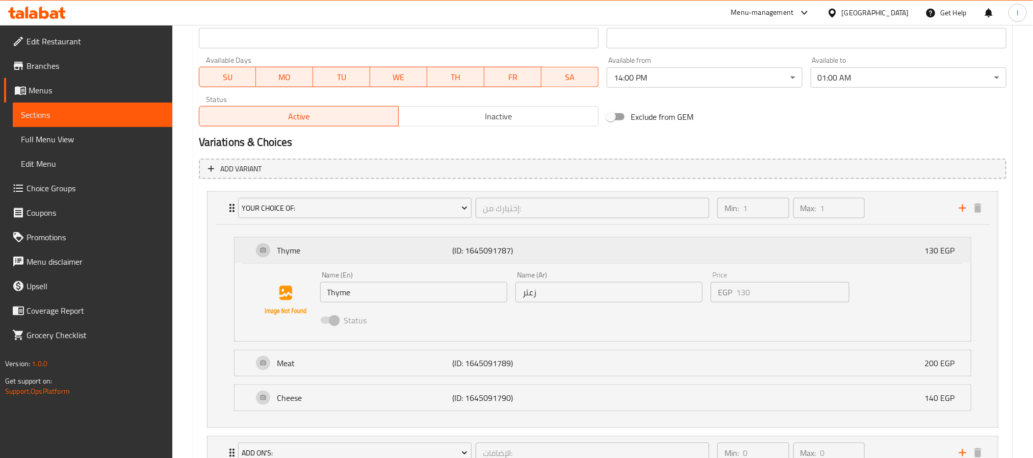
click at [872, 251] on div "Thyme (ID: 1645091787) 130 EGP" at bounding box center [606, 250] width 706 height 25
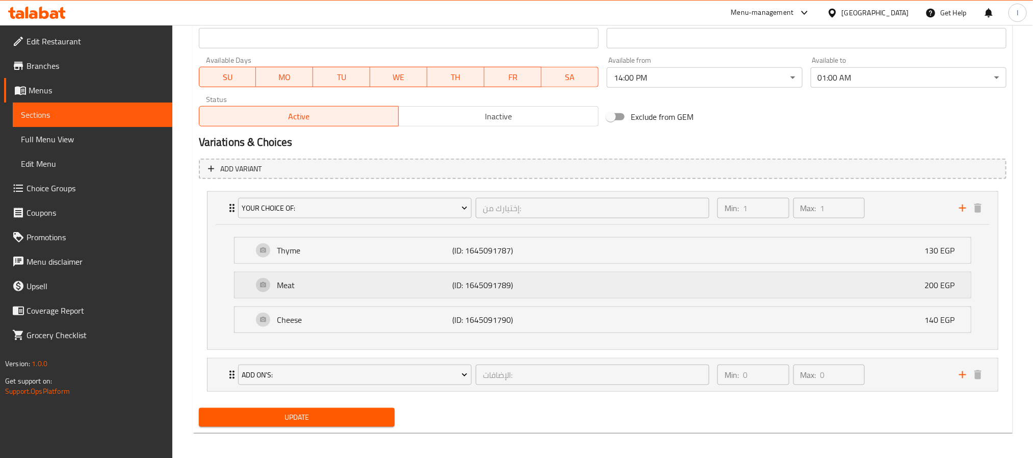
click at [868, 289] on div "Meat (ID: 1645091789) 200 EGP" at bounding box center [606, 284] width 706 height 25
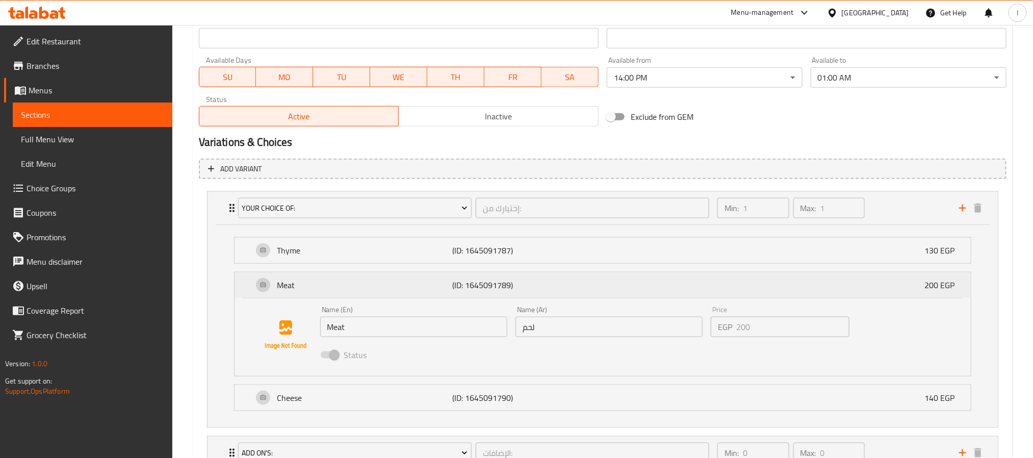
click at [868, 289] on div "Meat (ID: 1645091789) 200 EGP" at bounding box center [606, 284] width 706 height 25
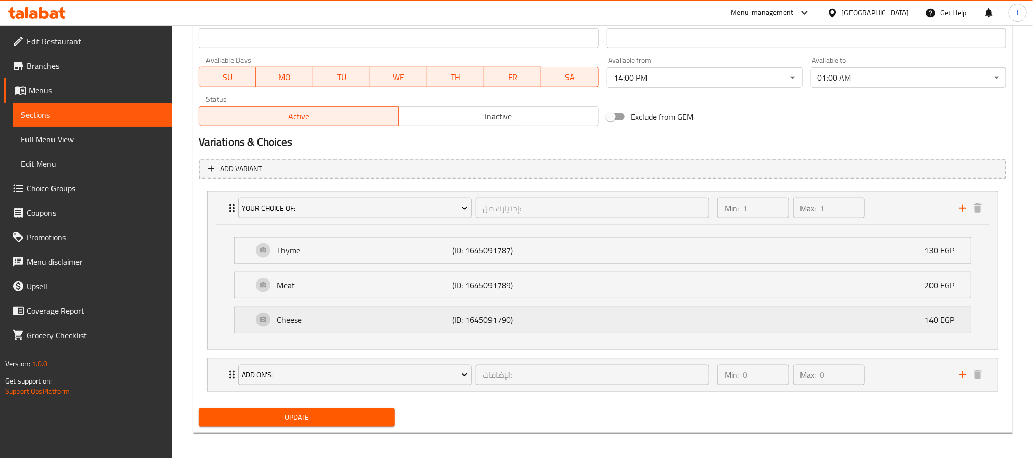
click at [864, 328] on div "Cheese (ID: 1645091790) 140 EGP" at bounding box center [606, 319] width 706 height 25
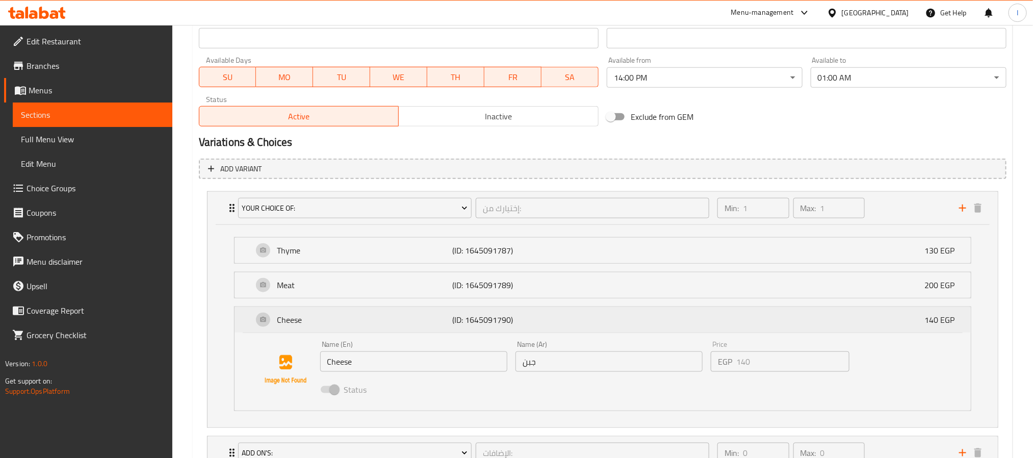
click at [864, 328] on div "Cheese (ID: 1645091790) 140 EGP" at bounding box center [606, 319] width 706 height 25
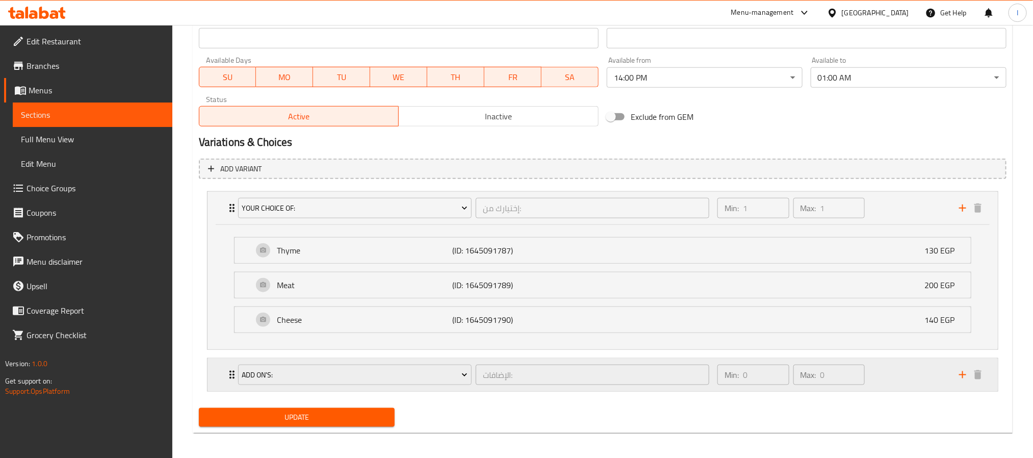
click at [881, 376] on div "Min: 0 ​ Max: 0 ​" at bounding box center [832, 374] width 242 height 33
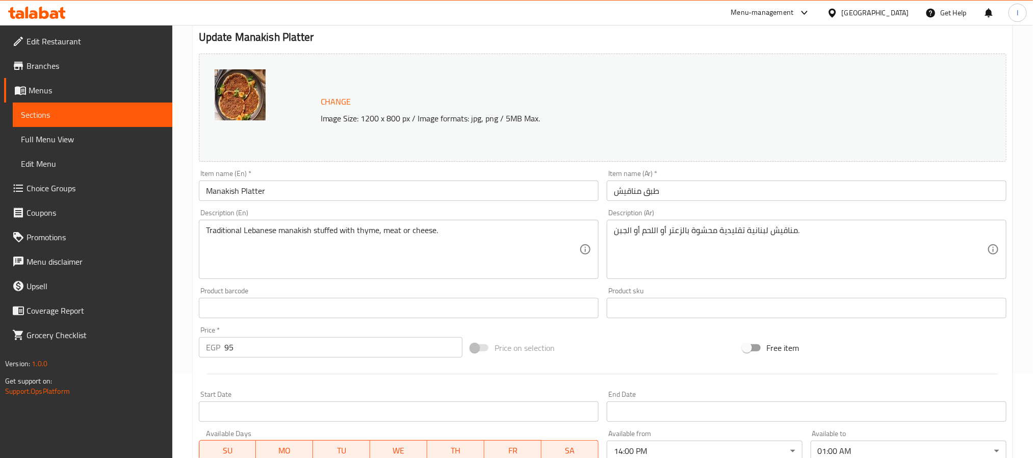
scroll to position [0, 0]
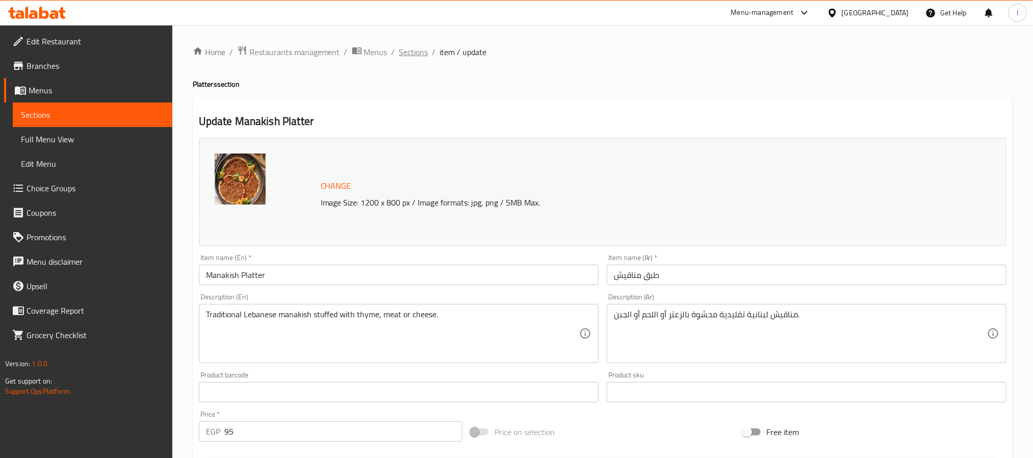
click at [417, 48] on span "Sections" at bounding box center [413, 52] width 29 height 12
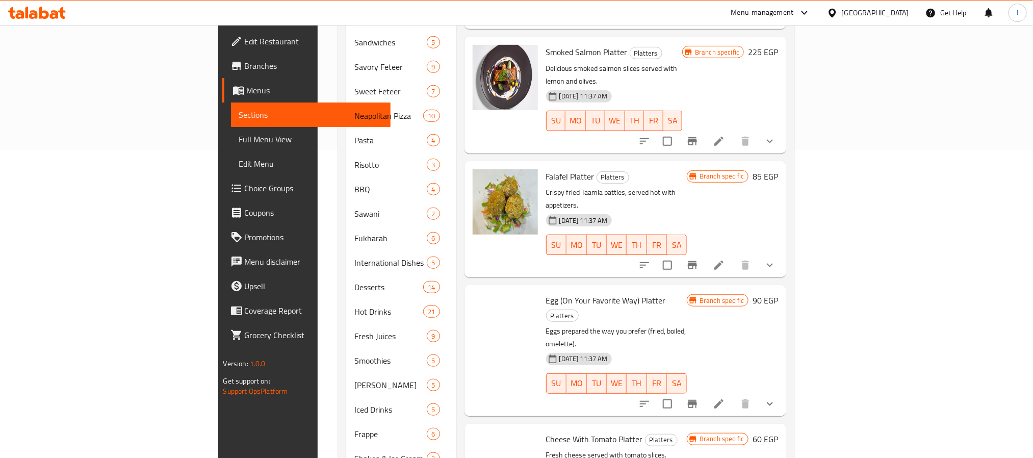
scroll to position [410, 0]
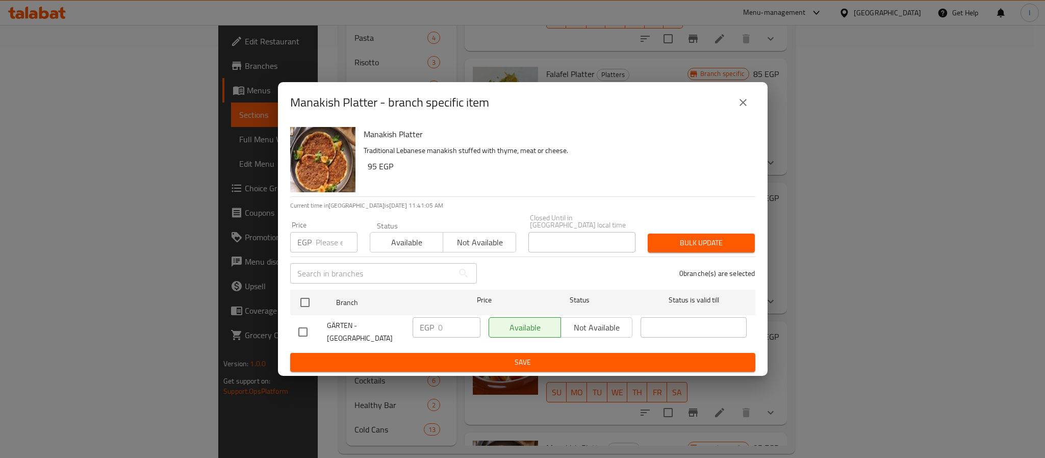
click at [748, 103] on icon "close" at bounding box center [743, 102] width 12 height 12
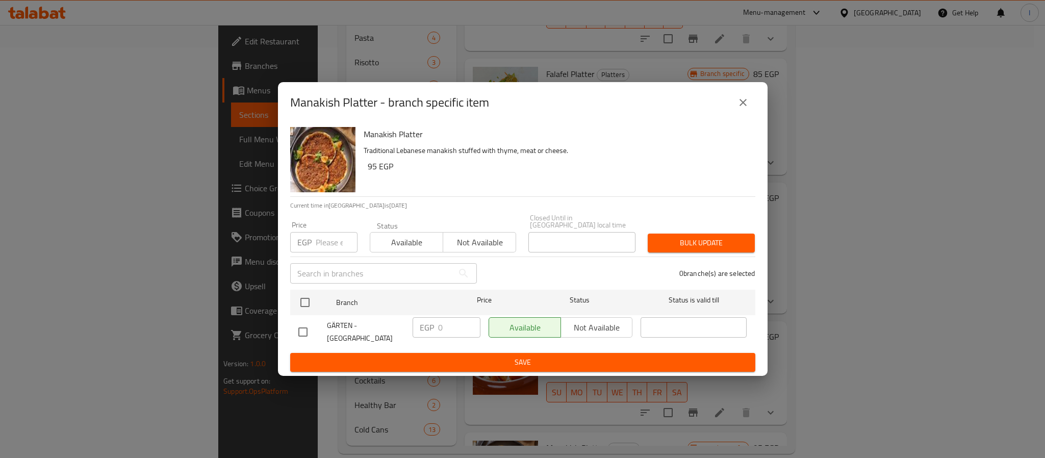
click at [897, 420] on div "Manakish Platter - branch specific item Manakish Platter Traditional Lebanese m…" at bounding box center [522, 229] width 1045 height 458
click at [928, 414] on div "Manakish Platter - branch specific item Manakish Platter Traditional Lebanese m…" at bounding box center [522, 229] width 1045 height 458
click at [923, 416] on div "Manakish Platter - branch specific item Manakish Platter Traditional Lebanese m…" at bounding box center [522, 229] width 1045 height 458
click at [739, 106] on icon "close" at bounding box center [742, 102] width 7 height 7
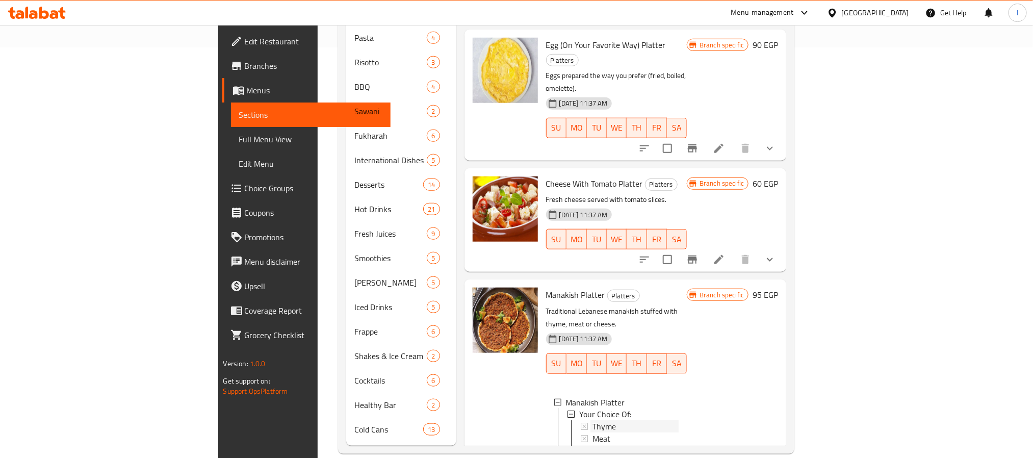
click at [592, 421] on div "Thyme" at bounding box center [635, 427] width 87 height 12
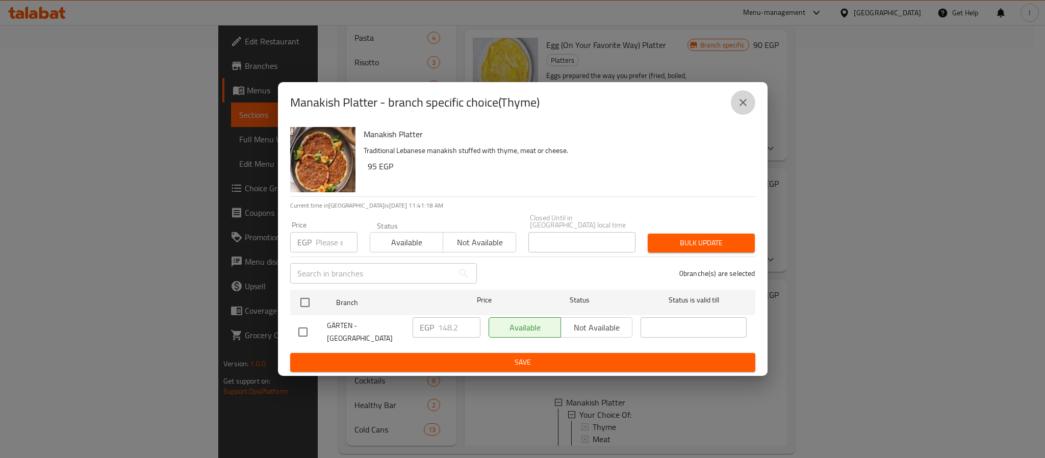
click at [746, 104] on icon "close" at bounding box center [743, 102] width 12 height 12
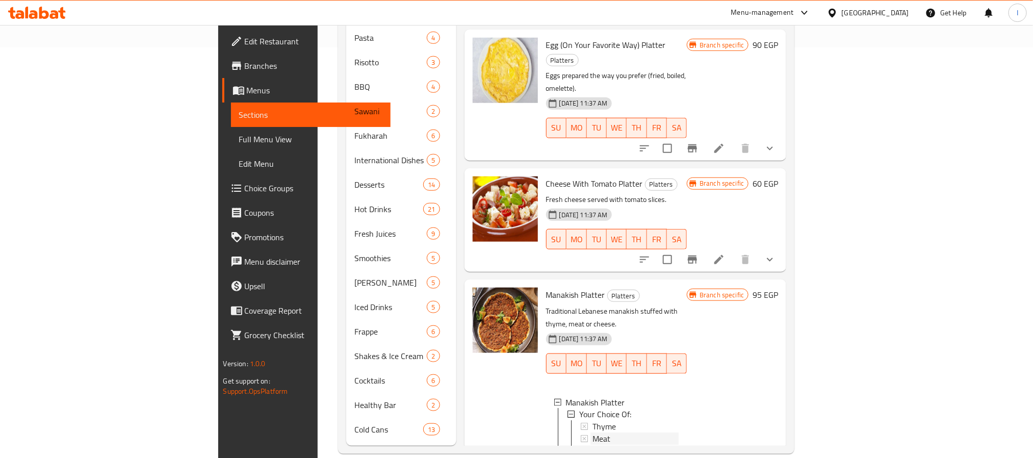
click at [592, 433] on div "Meat" at bounding box center [635, 439] width 87 height 12
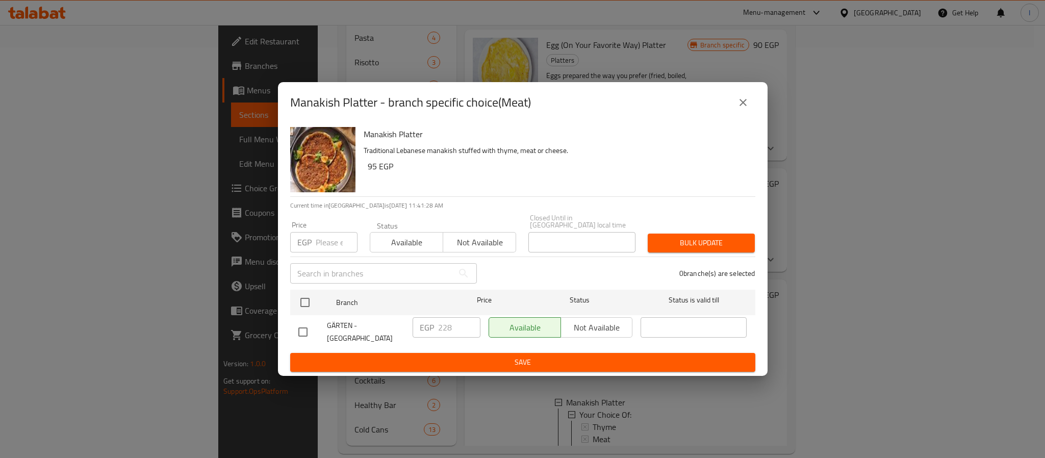
click at [742, 106] on icon "close" at bounding box center [742, 102] width 7 height 7
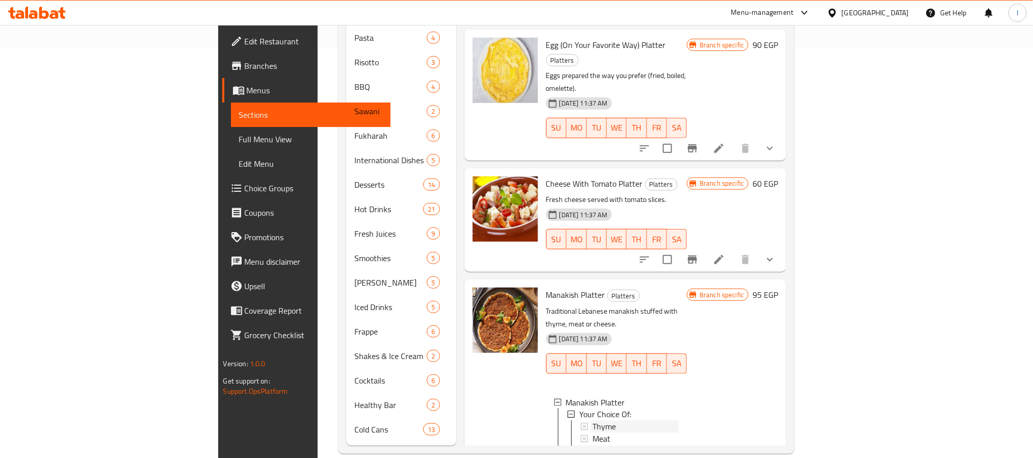
click at [592, 421] on div "Thyme" at bounding box center [635, 427] width 87 height 12
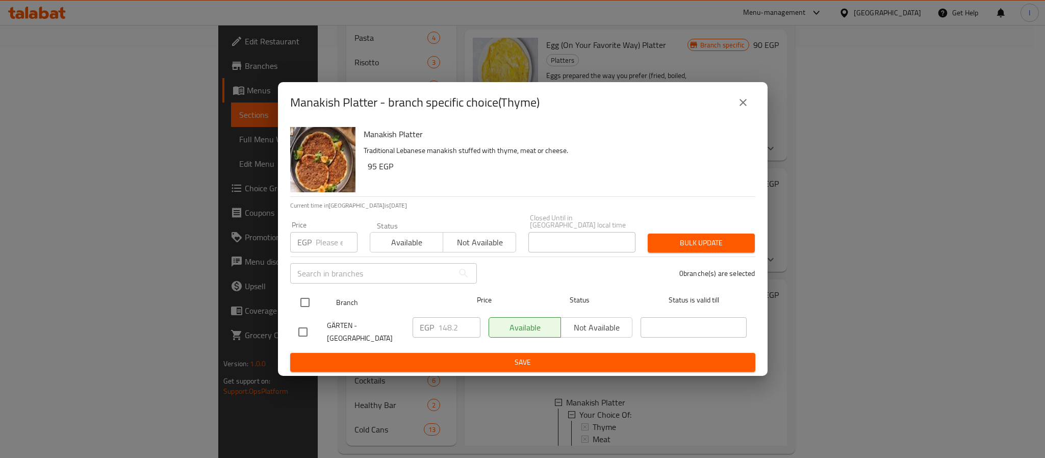
click at [307, 300] on input "checkbox" at bounding box center [304, 302] width 21 height 21
checkbox input "true"
click at [447, 321] on input "148.2" at bounding box center [459, 327] width 42 height 20
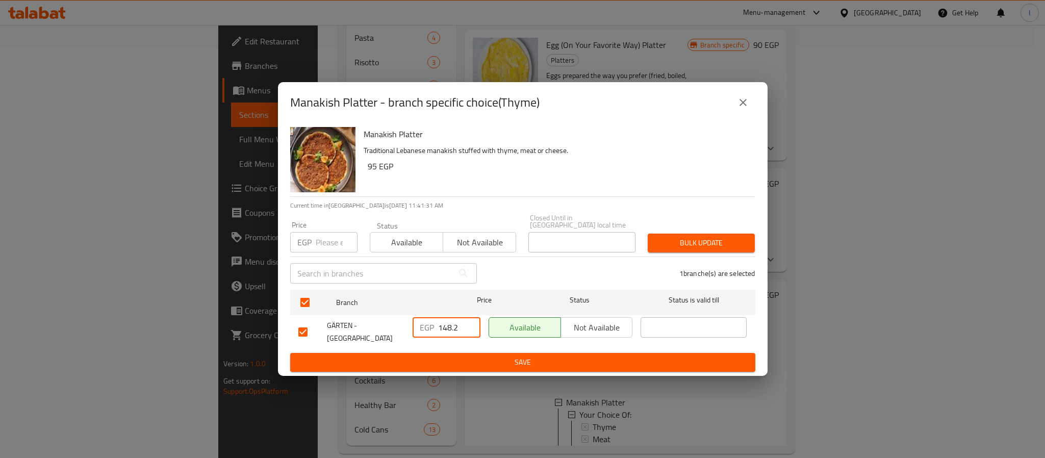
click at [447, 321] on input "148.2" at bounding box center [459, 327] width 42 height 20
type input "130"
click at [441, 353] on button "Save" at bounding box center [522, 362] width 465 height 19
click at [418, 239] on span "Available" at bounding box center [406, 242] width 65 height 15
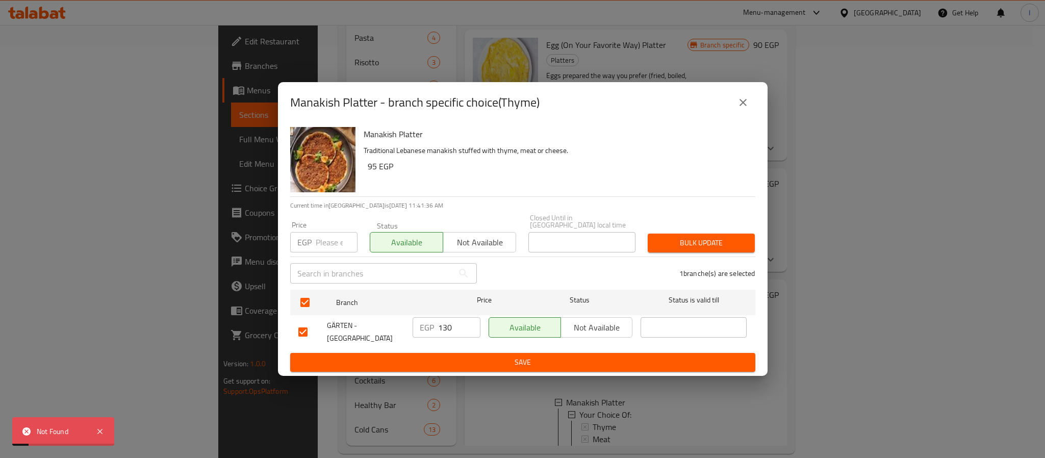
click at [451, 326] on input "130" at bounding box center [459, 327] width 42 height 20
click at [460, 356] on span "Save" at bounding box center [522, 362] width 449 height 13
click at [739, 108] on icon "close" at bounding box center [743, 102] width 12 height 12
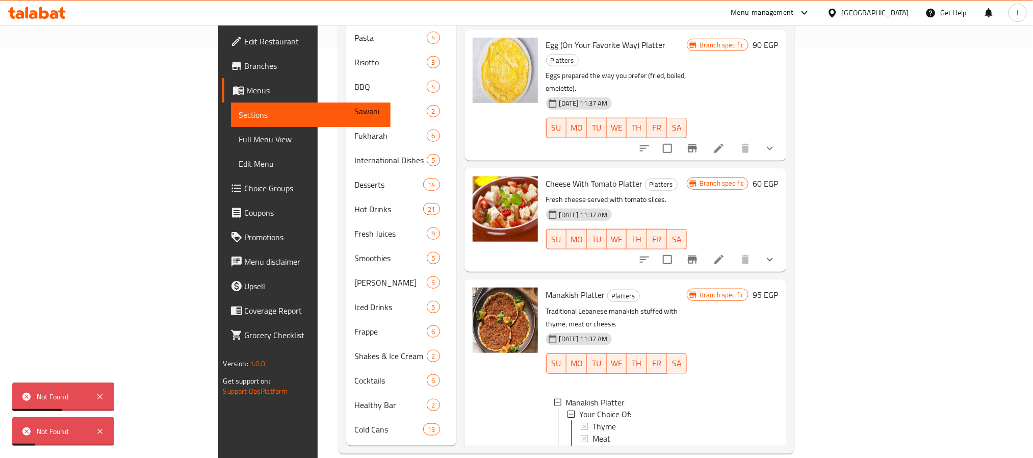
click at [623, 421] on div "Thyme" at bounding box center [635, 427] width 87 height 12
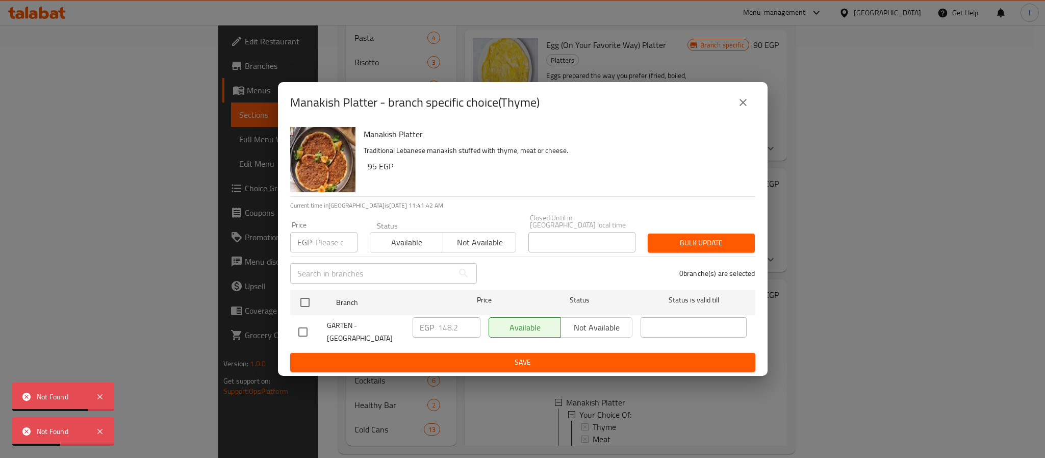
click at [745, 105] on icon "close" at bounding box center [743, 102] width 12 height 12
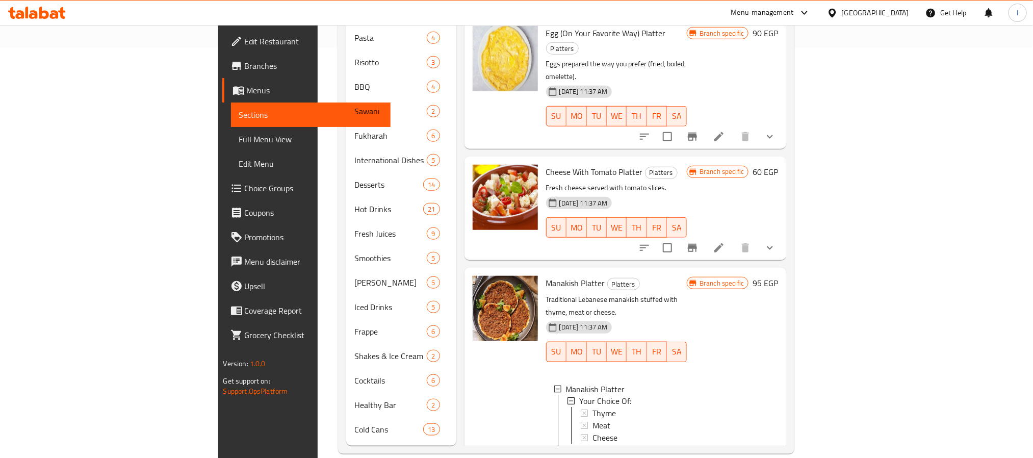
scroll to position [365, 0]
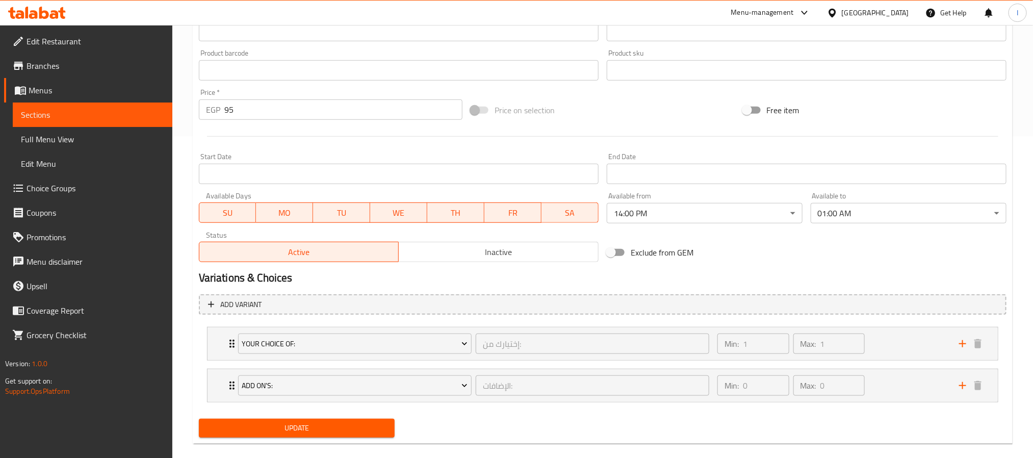
scroll to position [337, 0]
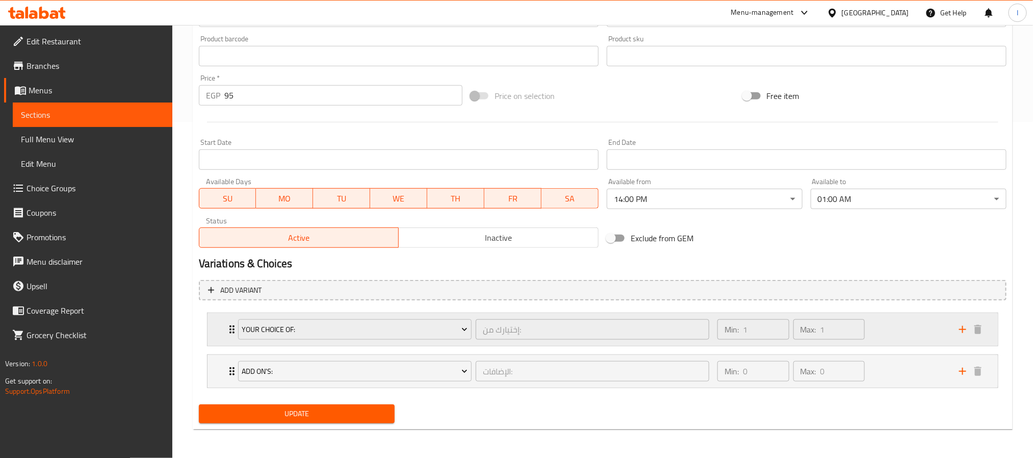
click at [895, 327] on div "Min: 1 ​ Max: 1 ​" at bounding box center [832, 329] width 242 height 33
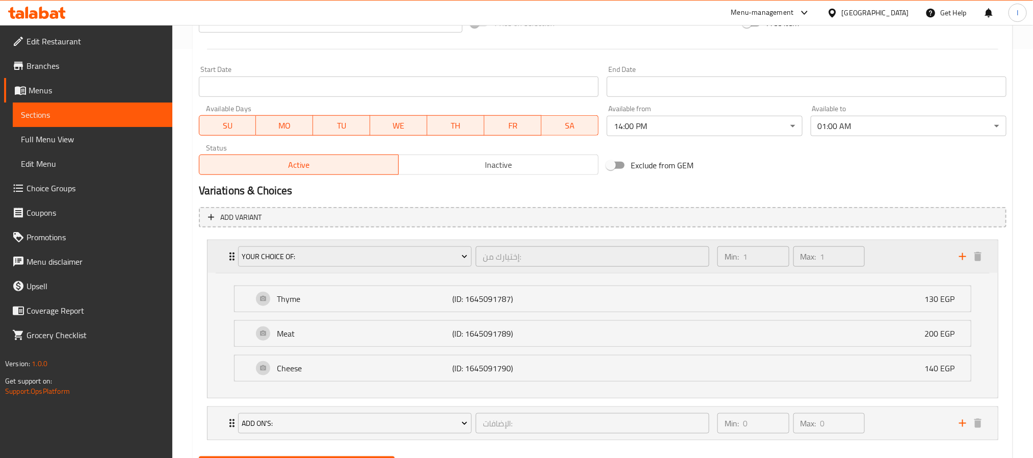
scroll to position [463, 0]
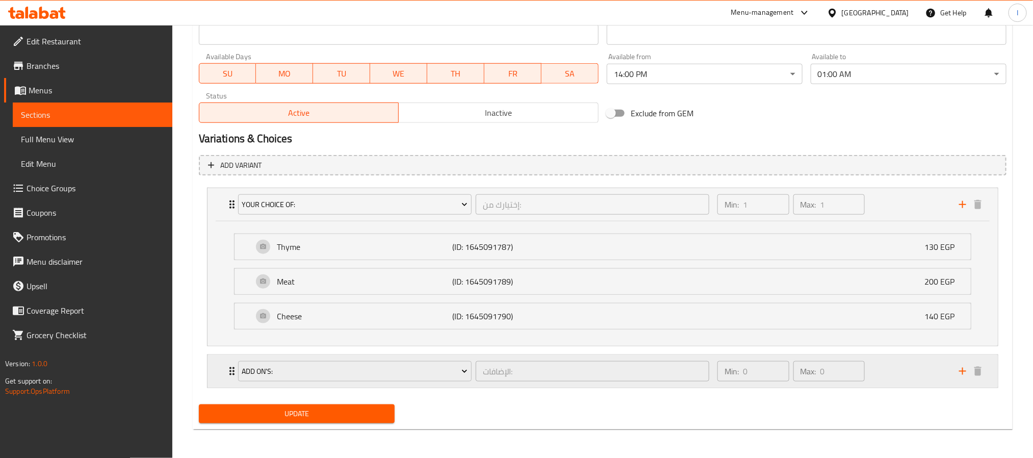
click at [886, 367] on div "Min: 0 ​ Max: 0 ​" at bounding box center [832, 371] width 242 height 33
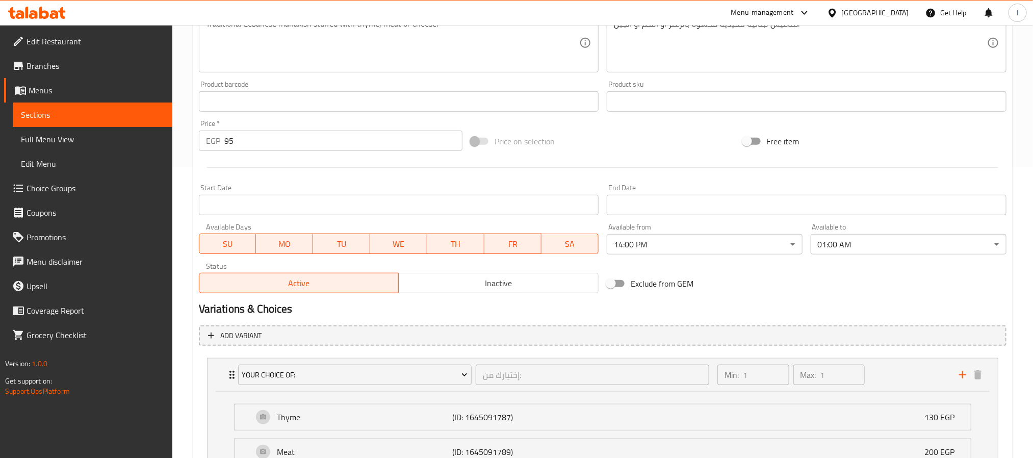
scroll to position [202, 0]
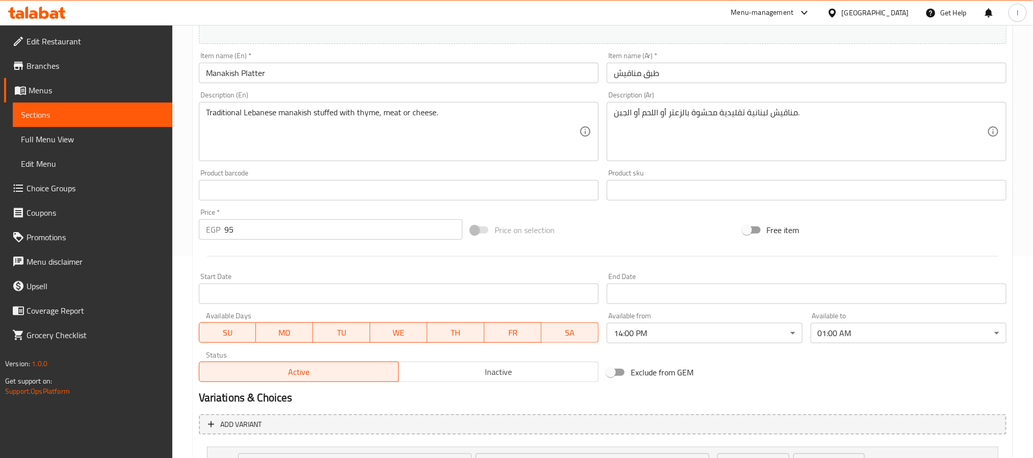
click at [338, 235] on input "95" at bounding box center [343, 229] width 238 height 20
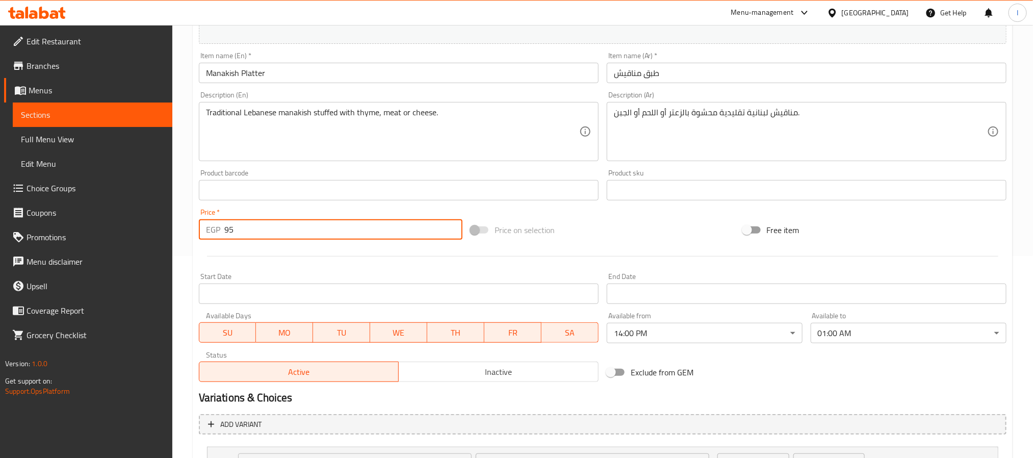
click at [338, 235] on input "95" at bounding box center [343, 229] width 238 height 20
click at [323, 228] on input "95" at bounding box center [343, 229] width 238 height 20
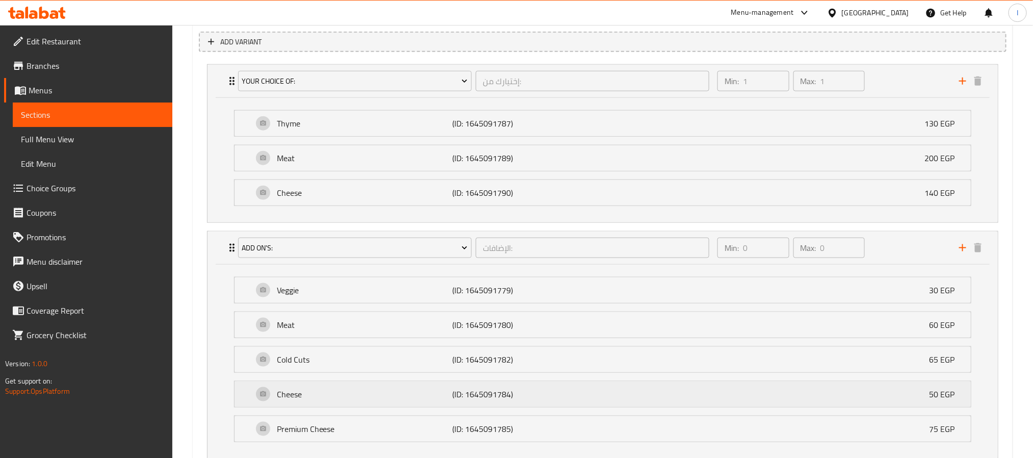
scroll to position [661, 0]
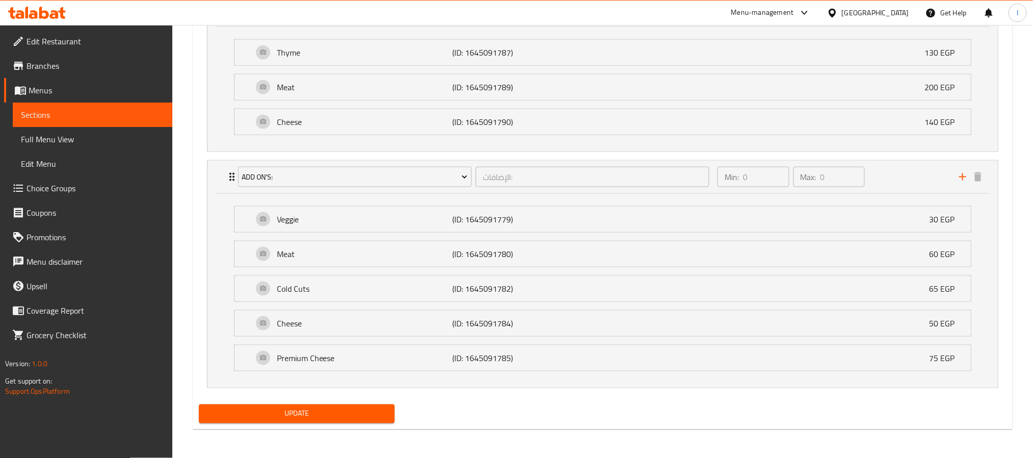
type input "0"
click at [288, 421] on button "Update" at bounding box center [297, 413] width 196 height 19
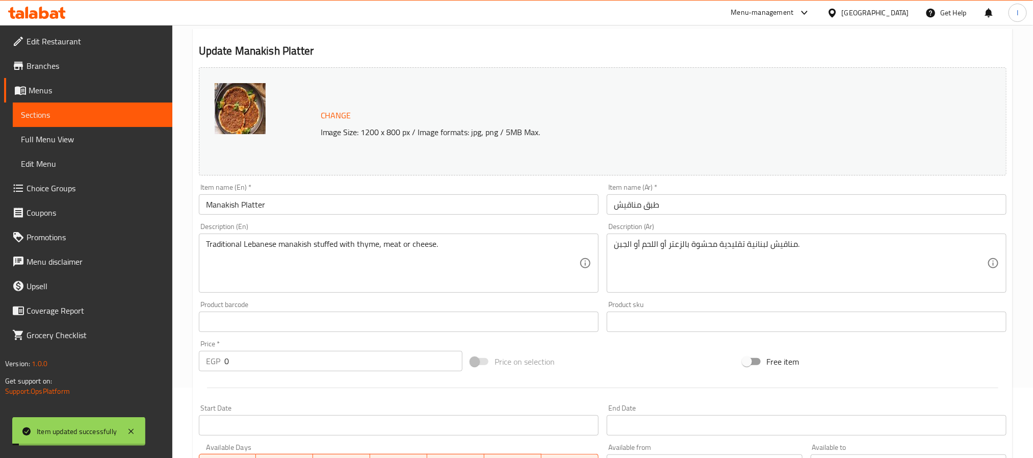
scroll to position [0, 0]
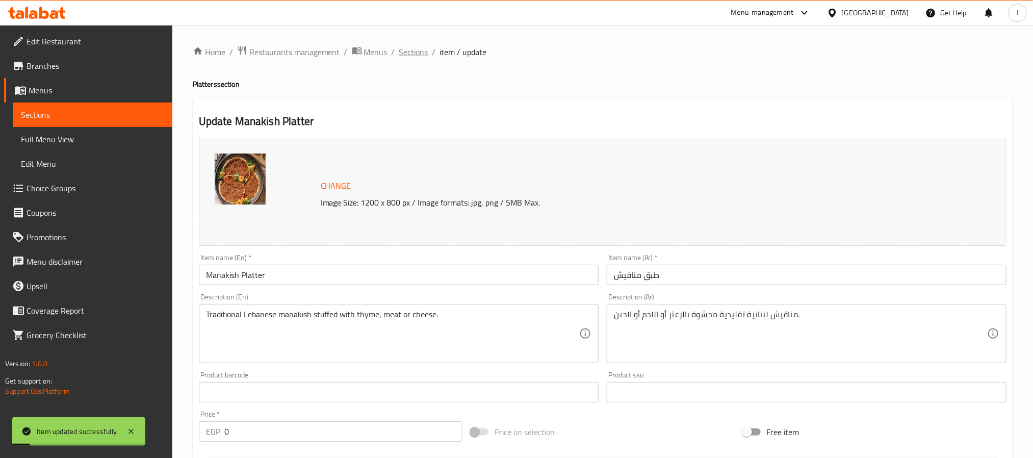
click at [417, 52] on span "Sections" at bounding box center [413, 52] width 29 height 12
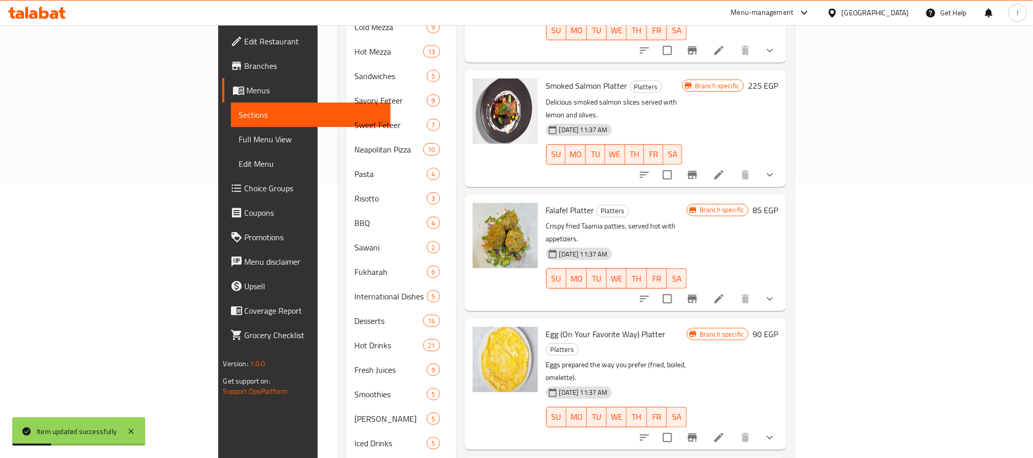
scroll to position [410, 0]
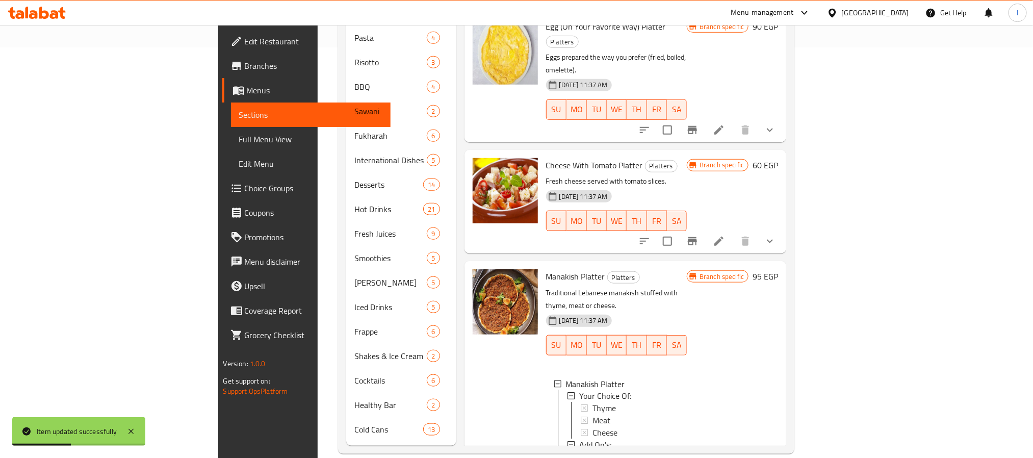
scroll to position [2, 0]
click at [592, 401] on span "Thyme" at bounding box center [603, 407] width 23 height 12
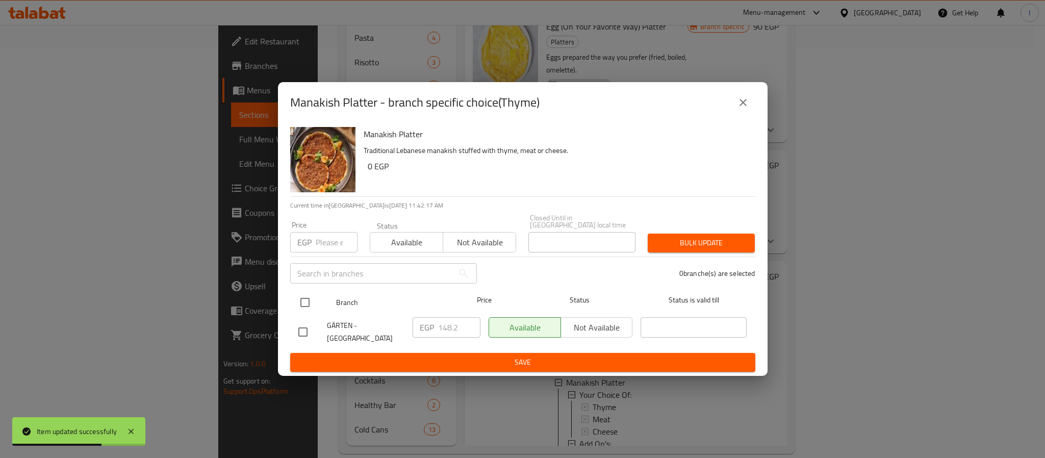
click at [305, 294] on input "checkbox" at bounding box center [304, 302] width 21 height 21
checkbox input "true"
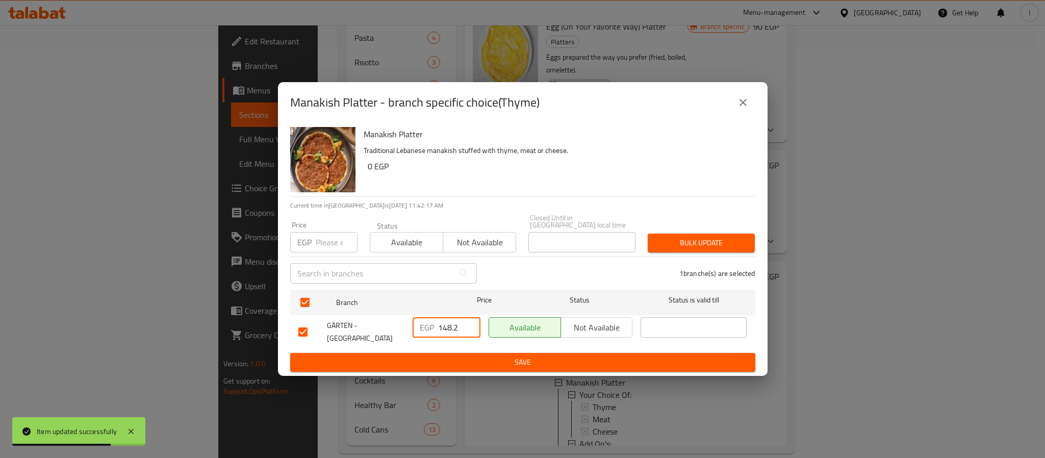
click at [451, 323] on input "148.2" at bounding box center [459, 327] width 42 height 20
type input "130"
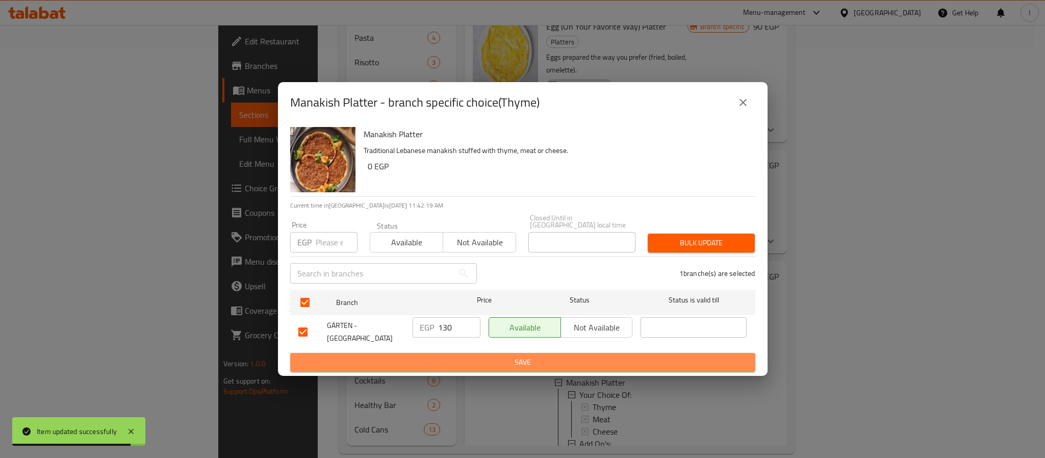
click at [467, 356] on span "Save" at bounding box center [522, 362] width 449 height 13
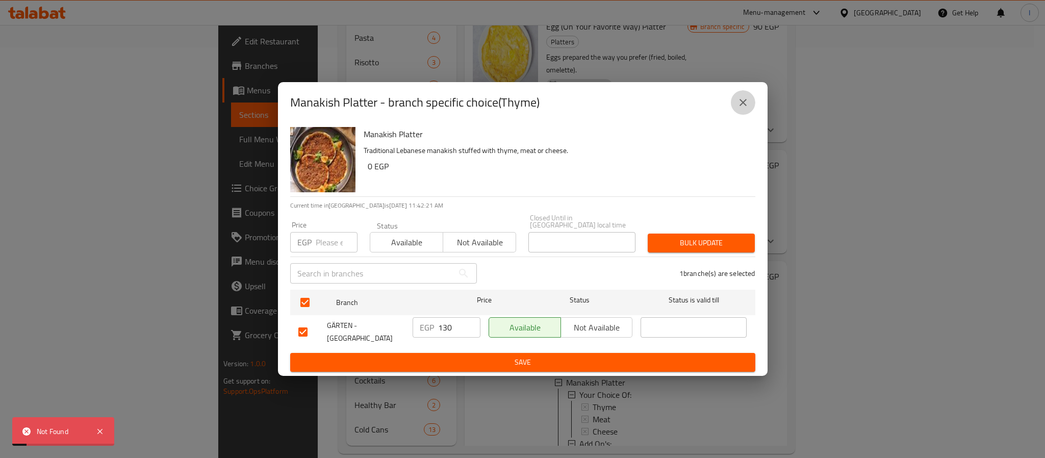
click at [736, 105] on button "close" at bounding box center [743, 102] width 24 height 24
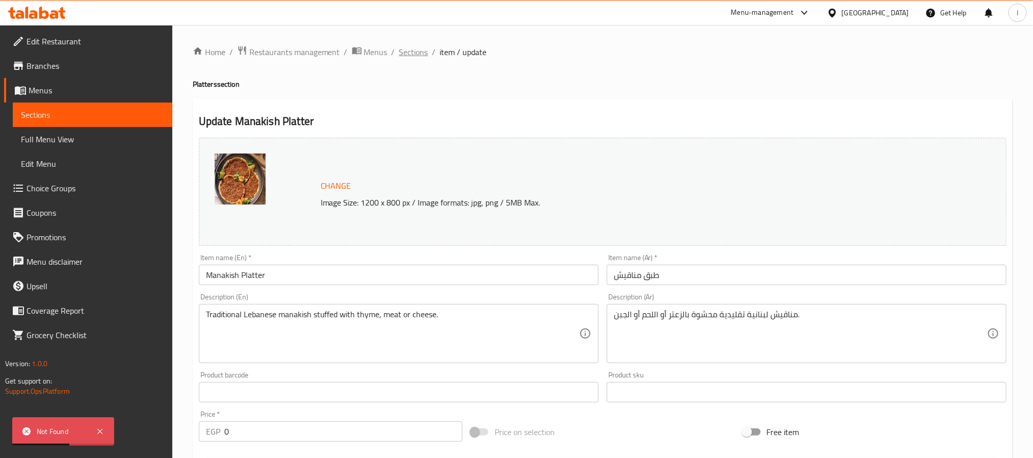
click at [407, 49] on span "Sections" at bounding box center [413, 52] width 29 height 12
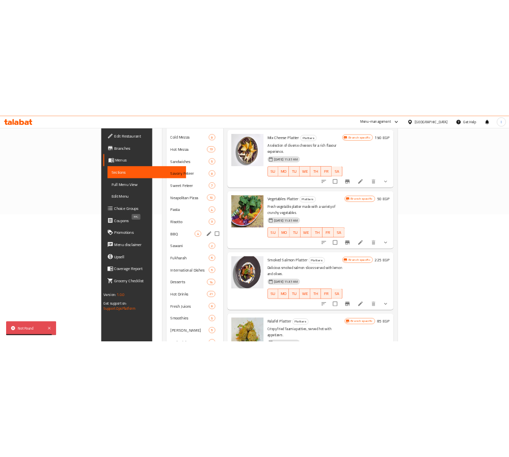
scroll to position [105, 0]
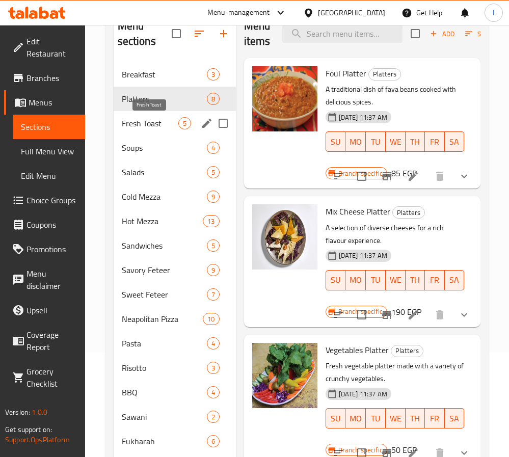
click at [155, 124] on span "Fresh Toast" at bounding box center [150, 123] width 57 height 12
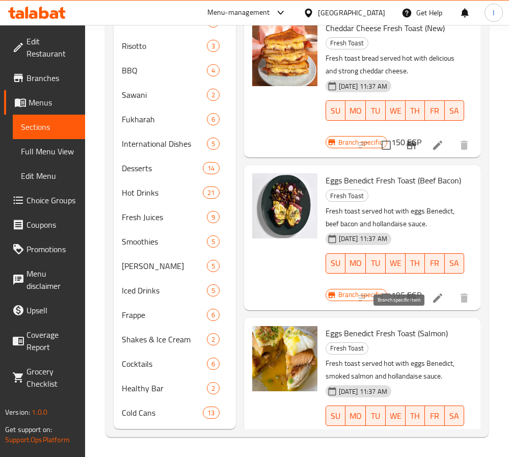
click at [405, 304] on icon "Branch-specific-item" at bounding box center [411, 298] width 12 height 12
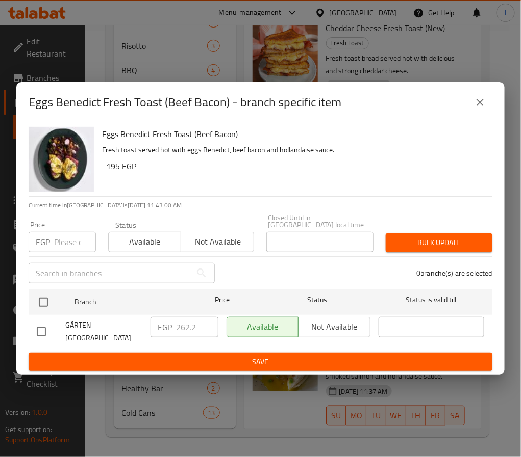
click at [482, 106] on icon "close" at bounding box center [479, 102] width 7 height 7
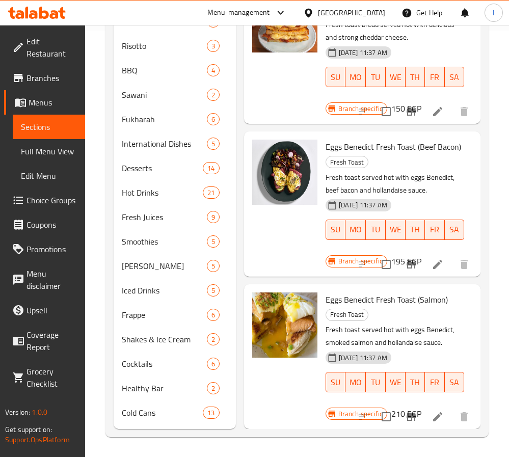
scroll to position [72, 0]
click at [405, 411] on icon "Branch-specific-item" at bounding box center [411, 417] width 12 height 12
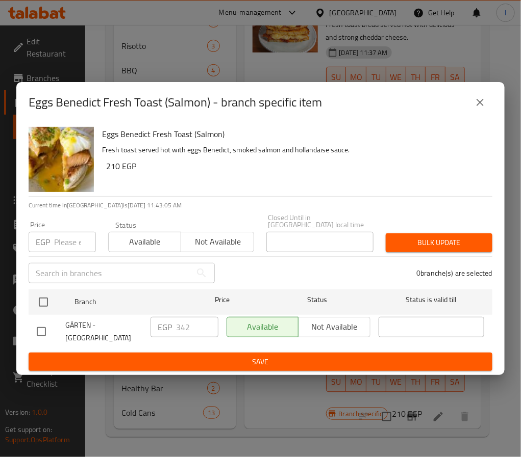
click at [479, 109] on icon "close" at bounding box center [480, 102] width 12 height 12
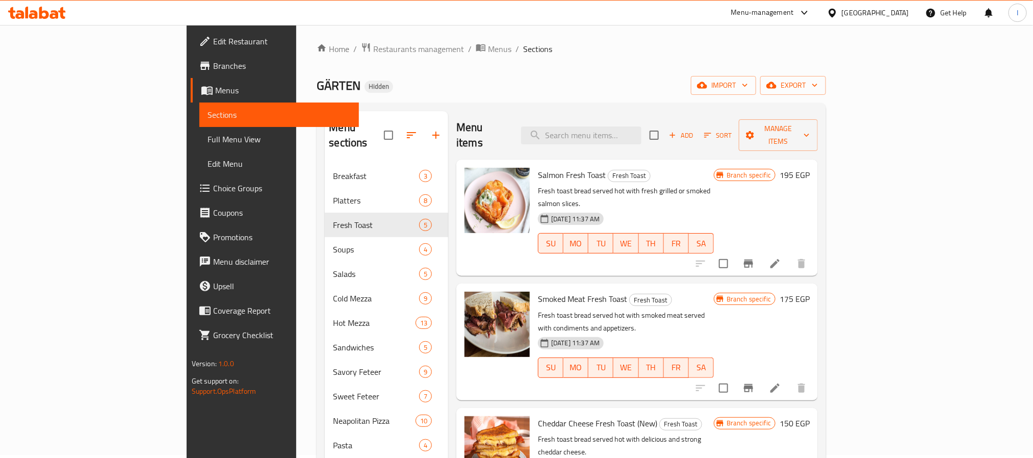
scroll to position [0, 0]
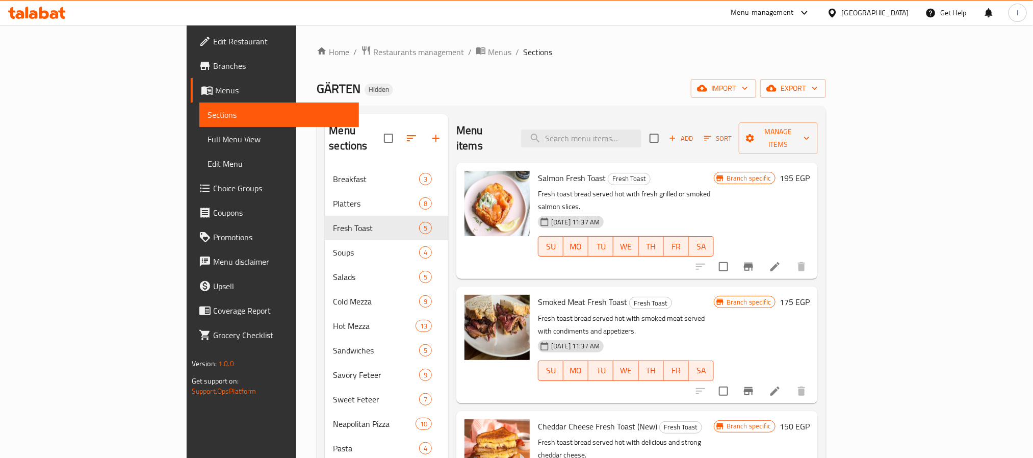
click at [454, 69] on div "Home / Restaurants management / Menus / Sections GÄRTEN Hidden import export Me…" at bounding box center [571, 454] width 509 height 819
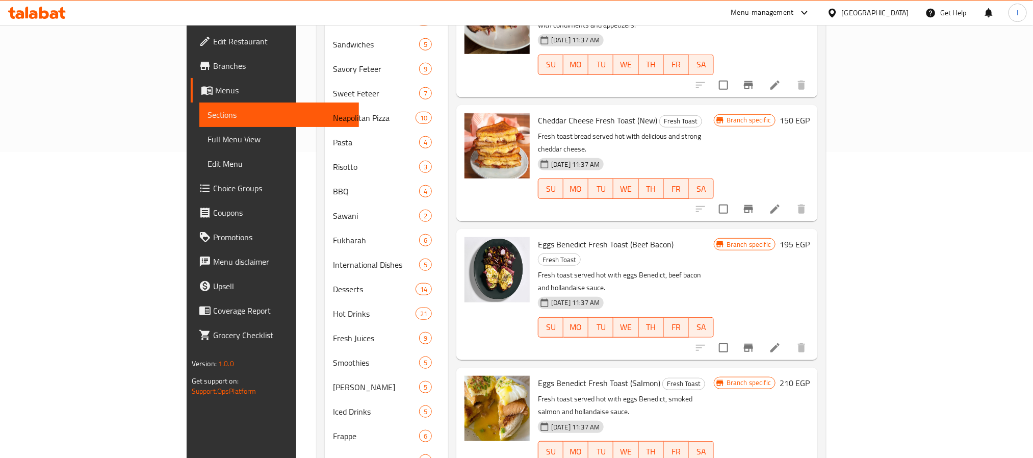
scroll to position [382, 0]
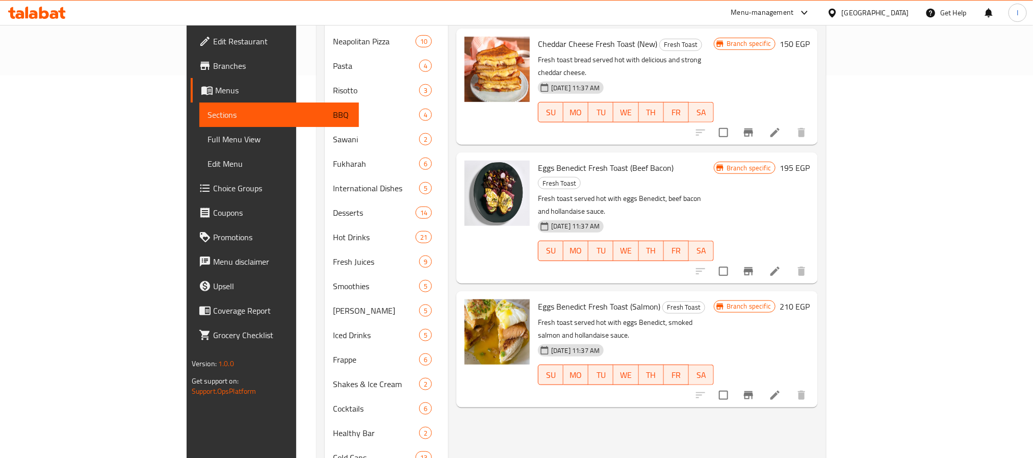
click at [500, 348] on div "Menu items Add Sort Manage items Salmon Fresh Toast Fresh Toast Fresh toast bre…" at bounding box center [633, 103] width 370 height 742
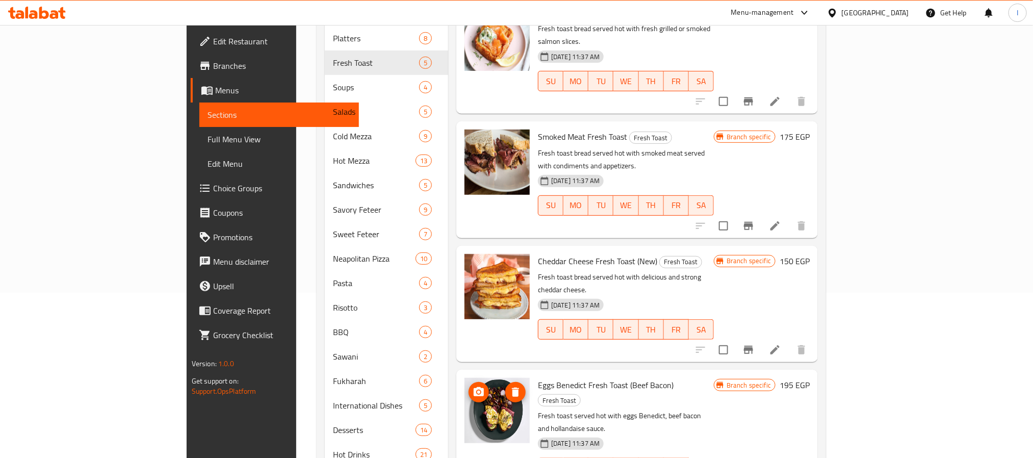
scroll to position [76, 0]
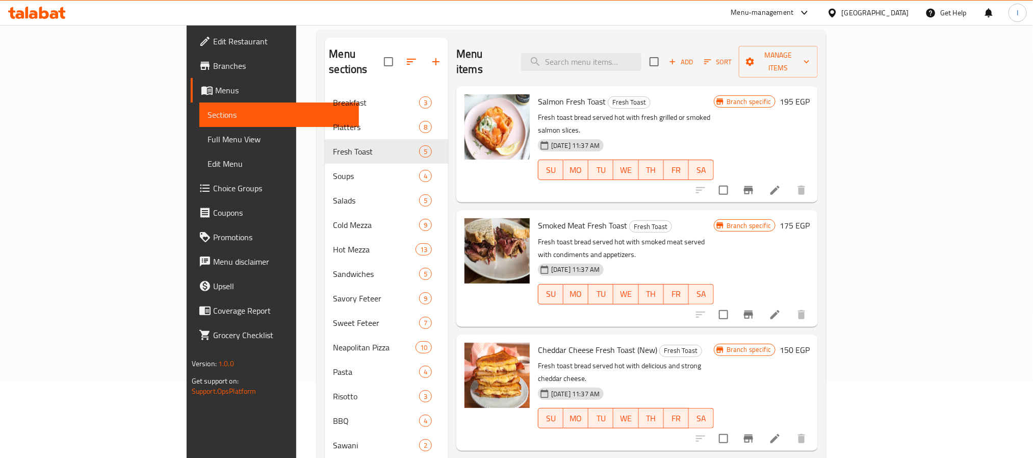
drag, startPoint x: 435, startPoint y: 29, endPoint x: 563, endPoint y: 87, distance: 141.0
click at [435, 29] on div "Home / Restaurants management / Menus / Sections GÄRTEN Hidden import export Me…" at bounding box center [571, 378] width 509 height 819
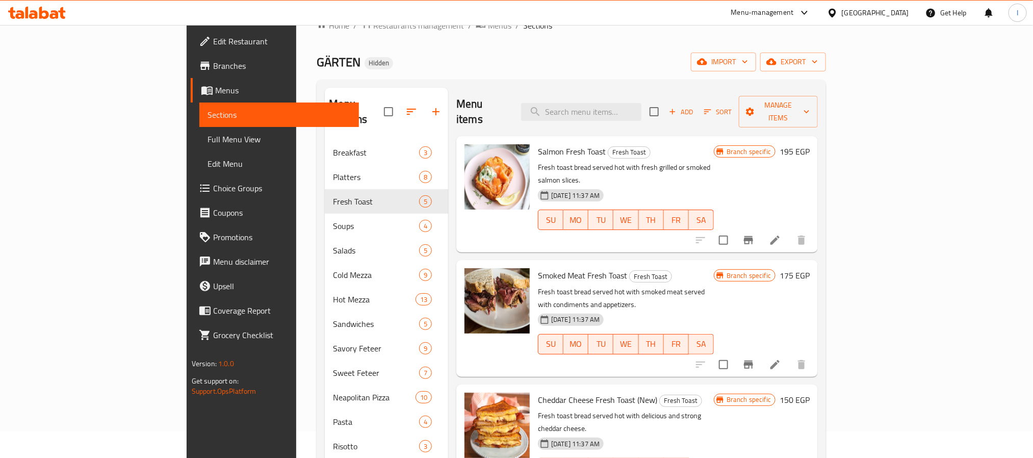
scroll to position [0, 0]
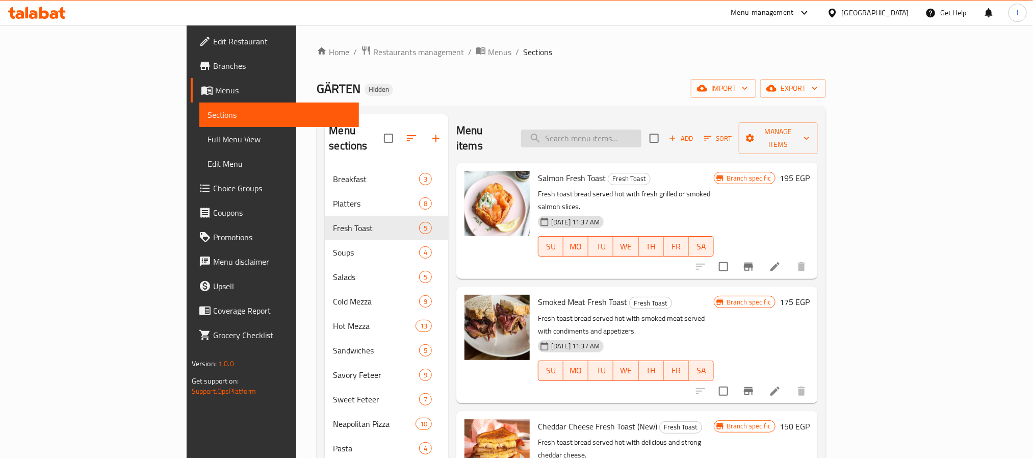
click at [641, 129] on input "search" at bounding box center [581, 138] width 120 height 18
paste input "Halloumi Chabatta"
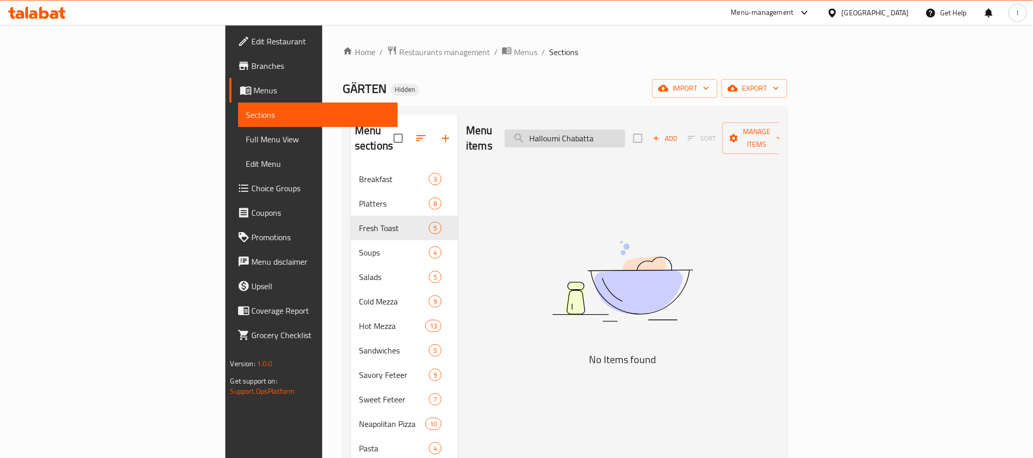
click at [625, 135] on input "Halloumi Chabatta" at bounding box center [565, 138] width 120 height 18
type input "Halloumi"
click at [625, 136] on input "Halloumi" at bounding box center [565, 138] width 120 height 18
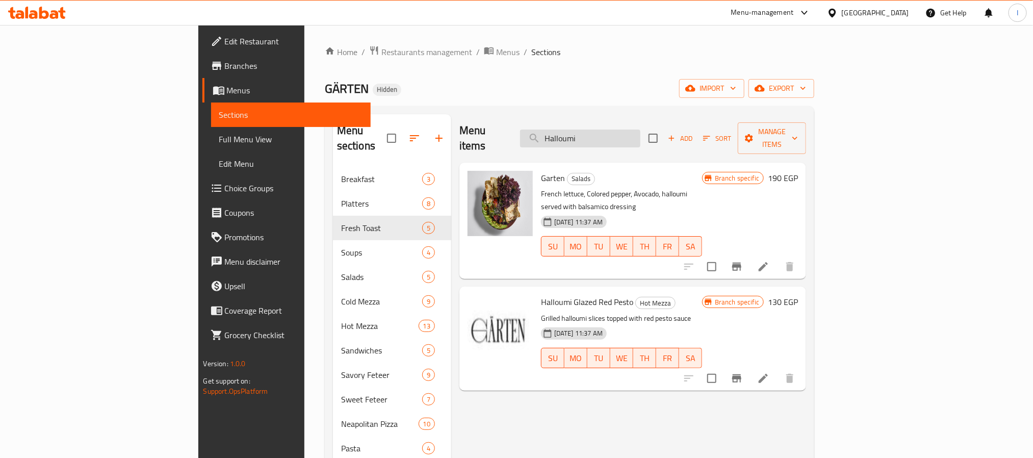
click at [640, 136] on input "Halloumi" at bounding box center [580, 138] width 120 height 18
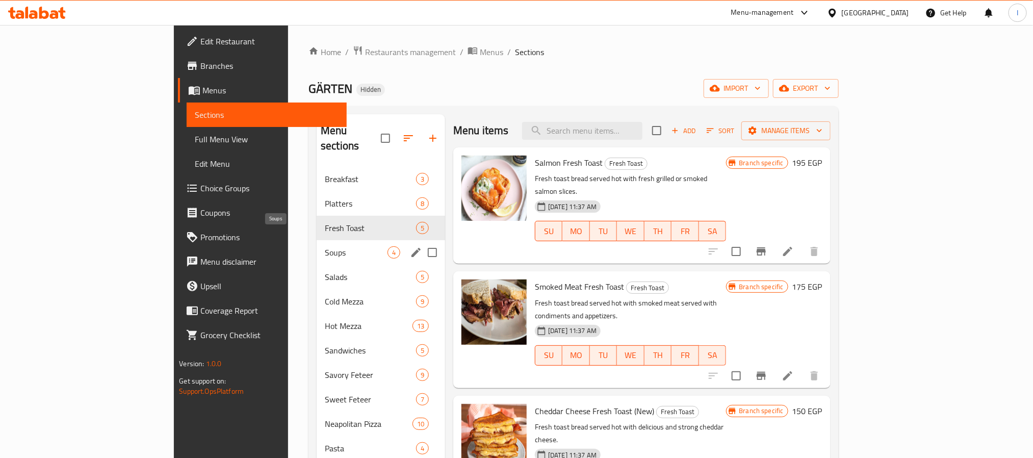
drag, startPoint x: 296, startPoint y: 242, endPoint x: 358, endPoint y: 257, distance: 64.4
click at [325, 246] on span "Soups" at bounding box center [356, 252] width 63 height 12
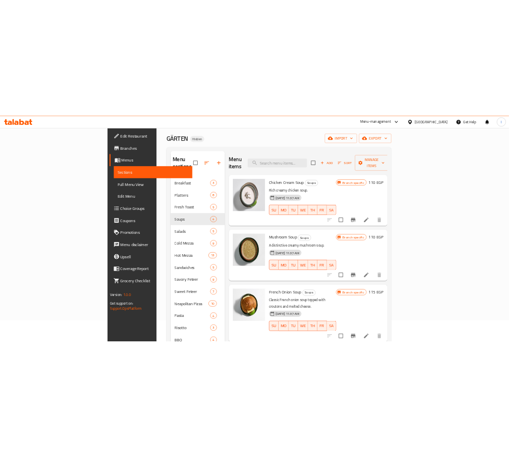
scroll to position [76, 0]
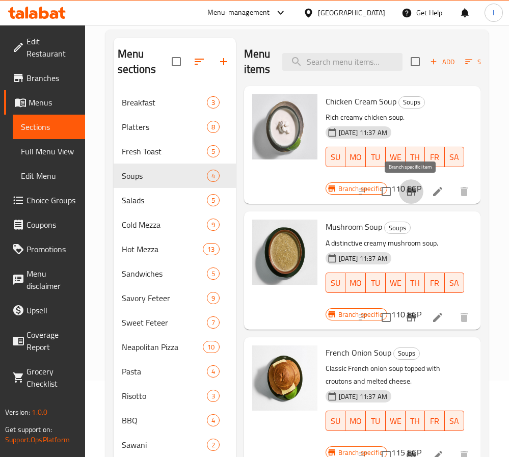
click at [413, 194] on icon "Branch-specific-item" at bounding box center [411, 192] width 12 height 12
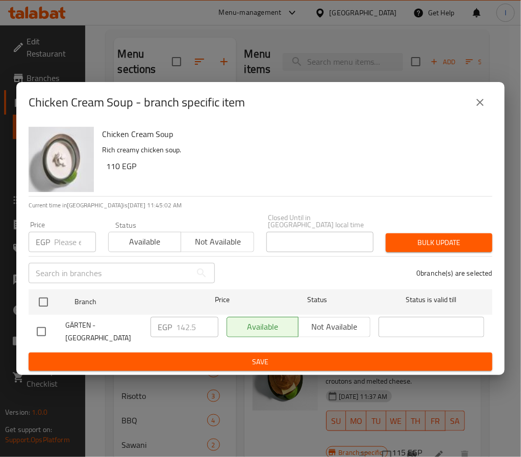
click at [478, 107] on icon "close" at bounding box center [480, 102] width 12 height 12
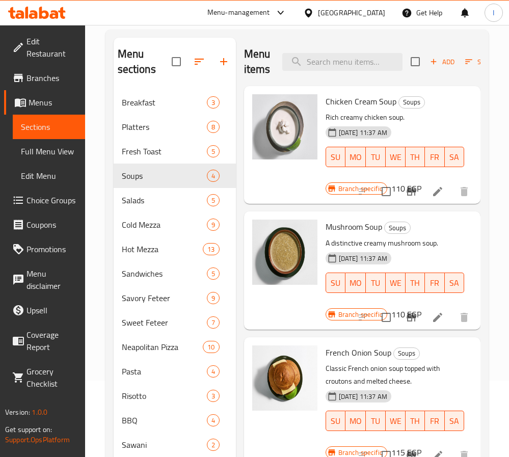
click at [405, 317] on icon "Branch-specific-item" at bounding box center [411, 318] width 12 height 12
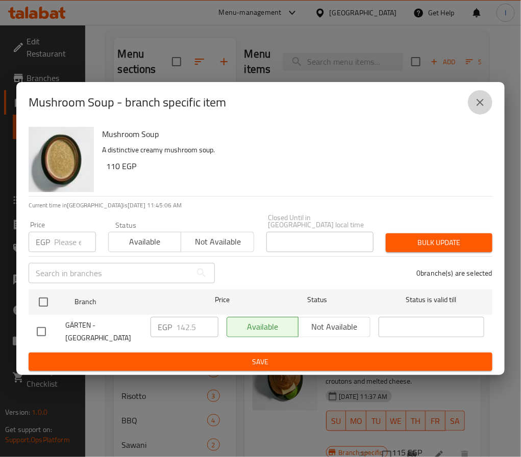
click at [483, 115] on button "close" at bounding box center [480, 102] width 24 height 24
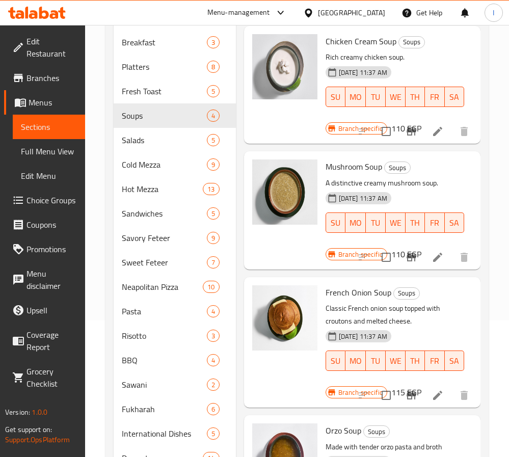
scroll to position [229, 0]
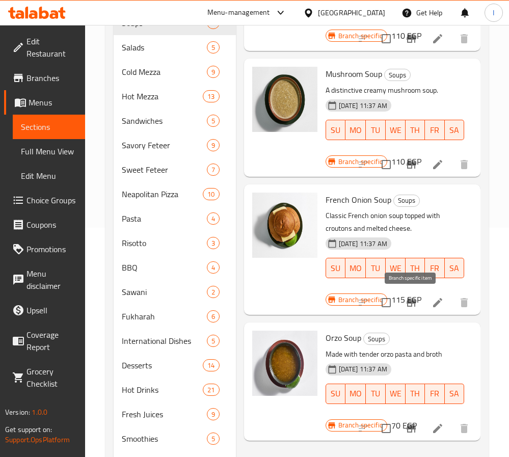
click at [413, 304] on icon "Branch-specific-item" at bounding box center [411, 303] width 12 height 12
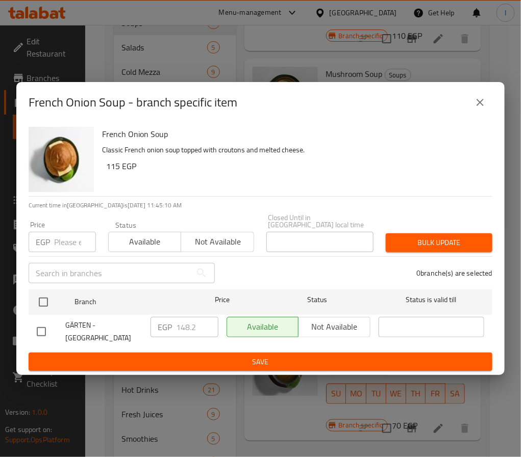
click at [482, 106] on icon "close" at bounding box center [480, 102] width 12 height 12
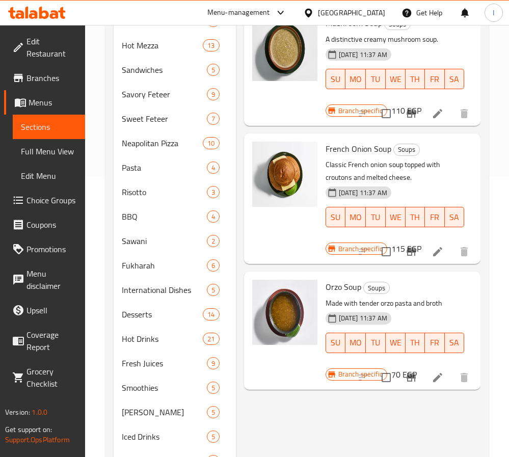
scroll to position [306, 0]
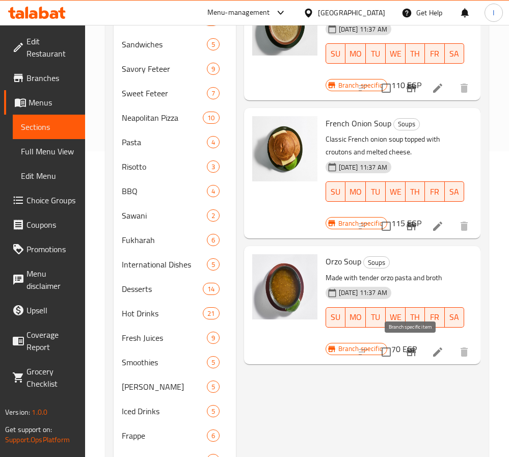
click at [406, 352] on icon "Branch-specific-item" at bounding box center [411, 352] width 12 height 12
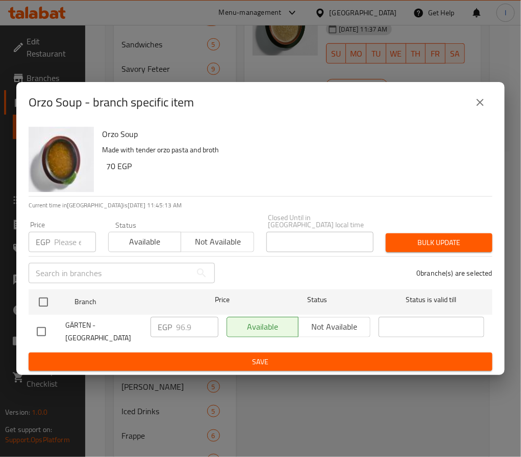
click at [478, 109] on icon "close" at bounding box center [480, 102] width 12 height 12
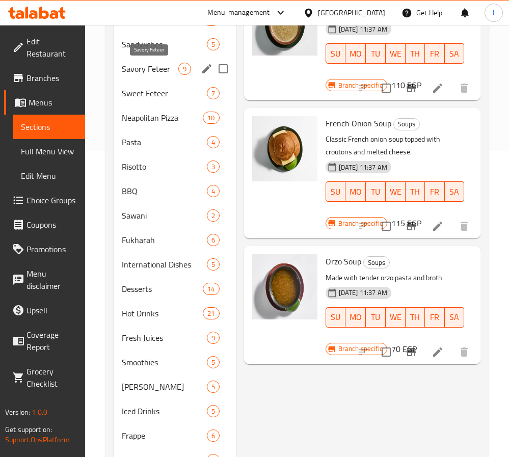
scroll to position [153, 0]
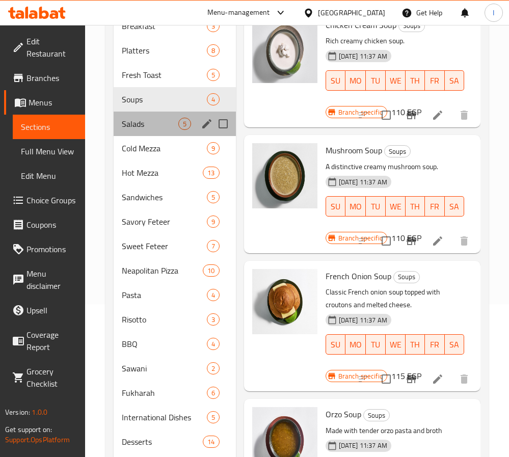
click at [153, 132] on div "Salads 5" at bounding box center [175, 124] width 122 height 24
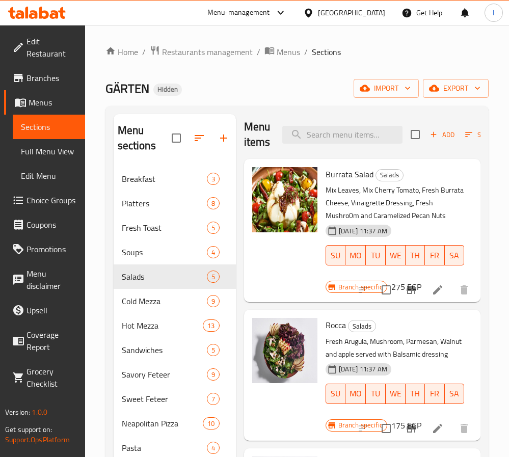
scroll to position [41, 0]
click at [407, 286] on icon "Branch-specific-item" at bounding box center [411, 290] width 9 height 8
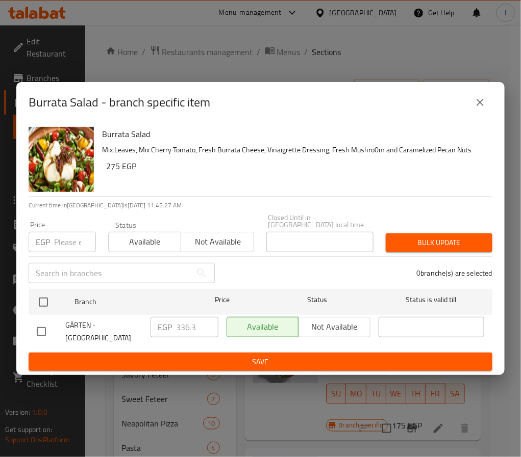
click at [479, 108] on icon "close" at bounding box center [480, 102] width 12 height 12
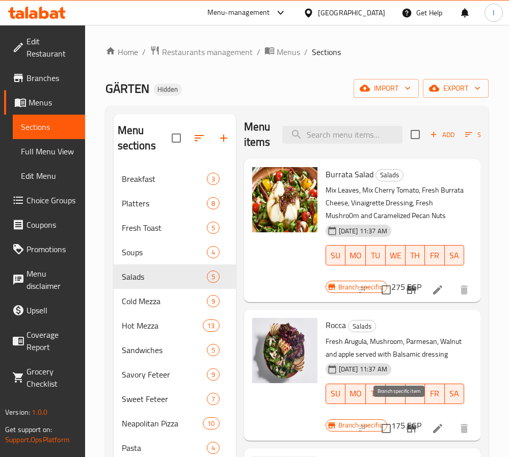
click at [407, 425] on icon "Branch-specific-item" at bounding box center [411, 429] width 9 height 8
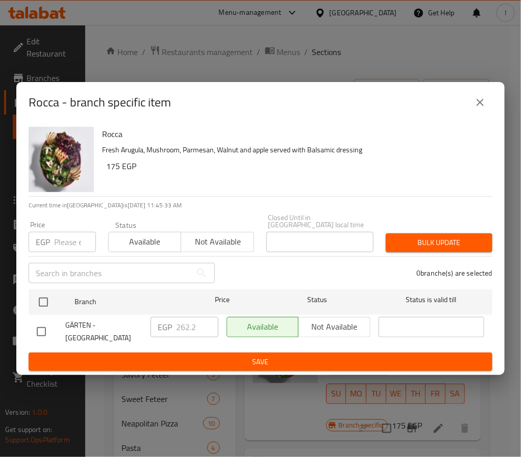
click at [479, 109] on icon "close" at bounding box center [480, 102] width 12 height 12
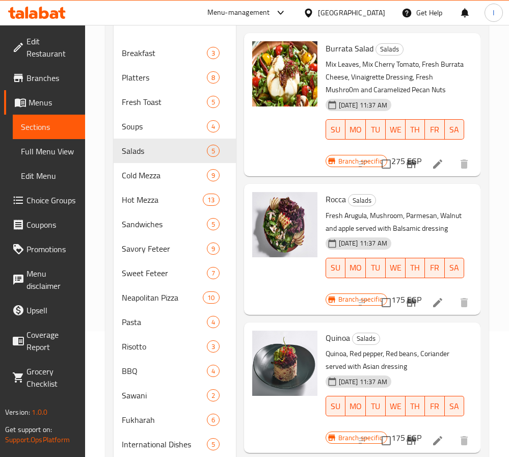
scroll to position [153, 0]
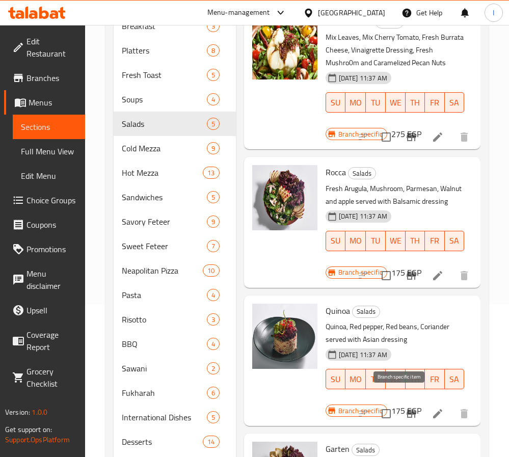
click at [405, 408] on icon "Branch-specific-item" at bounding box center [411, 414] width 12 height 12
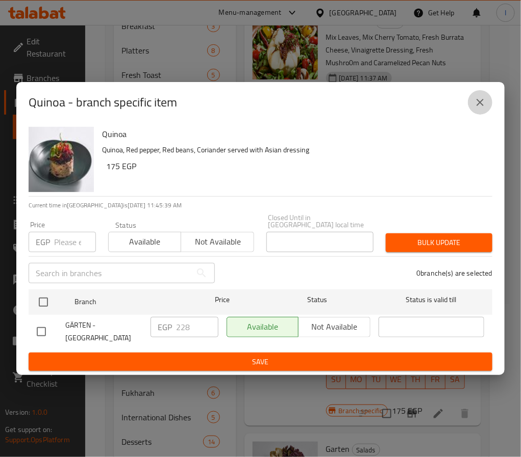
click at [482, 104] on icon "close" at bounding box center [479, 102] width 7 height 7
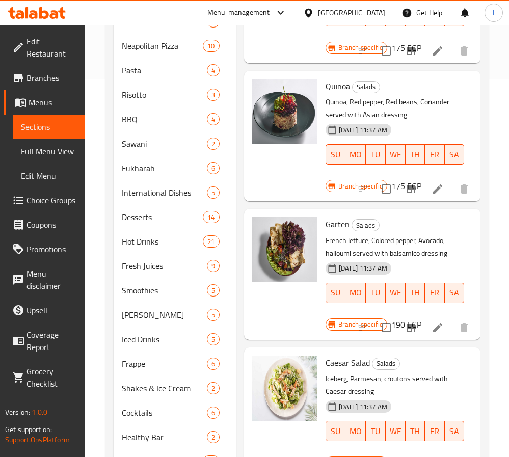
scroll to position [382, 0]
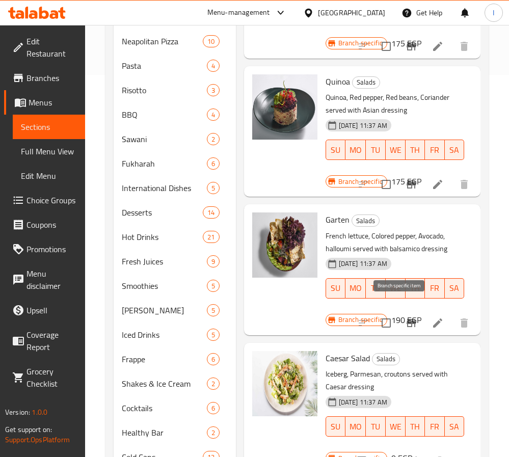
click at [405, 317] on icon "Branch-specific-item" at bounding box center [411, 323] width 12 height 12
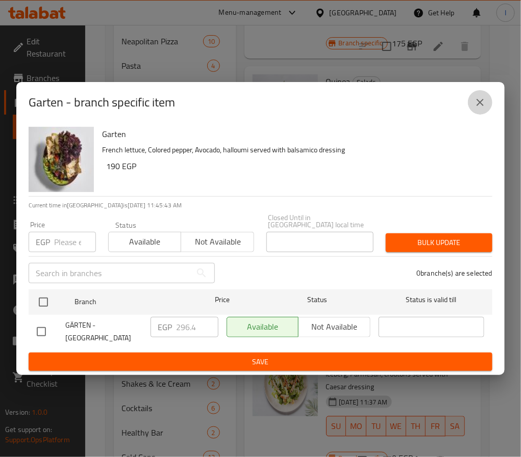
click at [475, 107] on icon "close" at bounding box center [480, 102] width 12 height 12
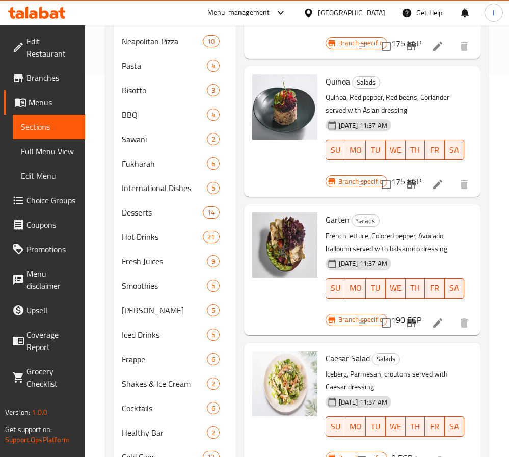
scroll to position [427, 0]
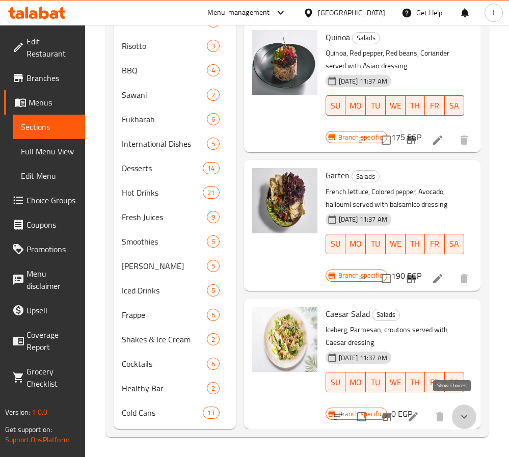
click at [461, 416] on icon "show more" at bounding box center [464, 418] width 6 height 4
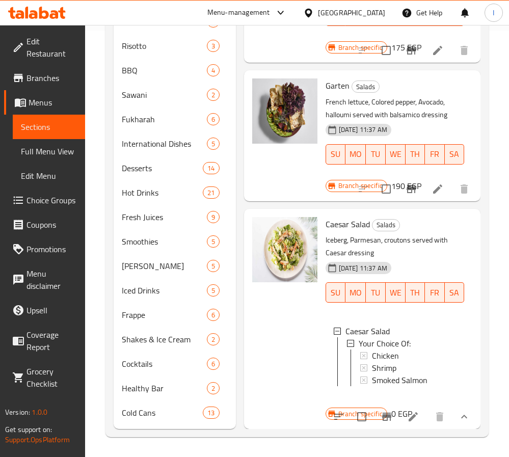
scroll to position [142, 0]
click at [385, 350] on span "Chicken" at bounding box center [385, 356] width 27 height 12
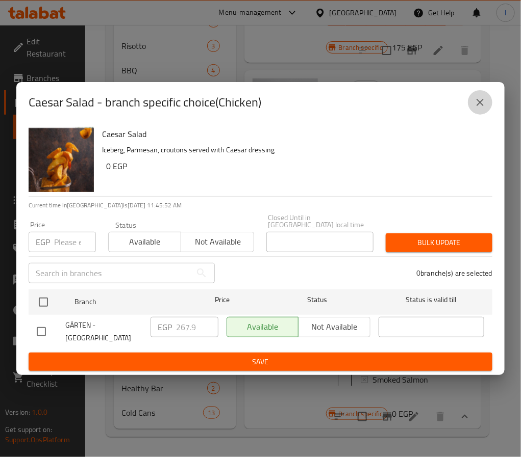
click at [479, 103] on icon "close" at bounding box center [480, 102] width 12 height 12
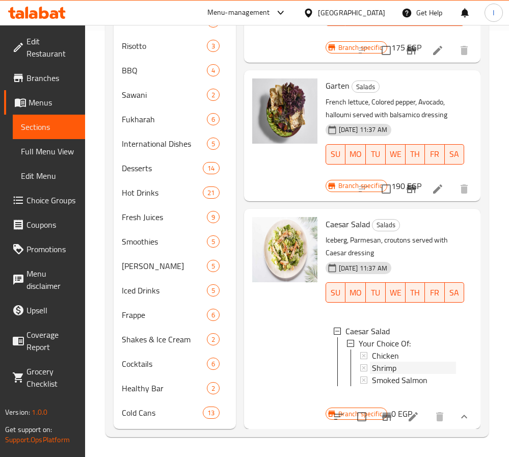
click at [401, 362] on div "Shrimp" at bounding box center [414, 368] width 84 height 12
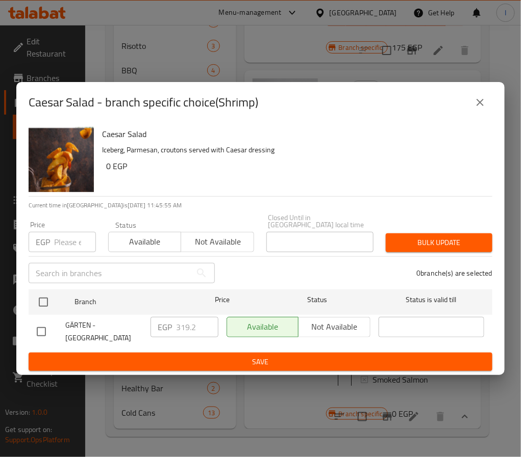
click at [481, 106] on icon "close" at bounding box center [479, 102] width 7 height 7
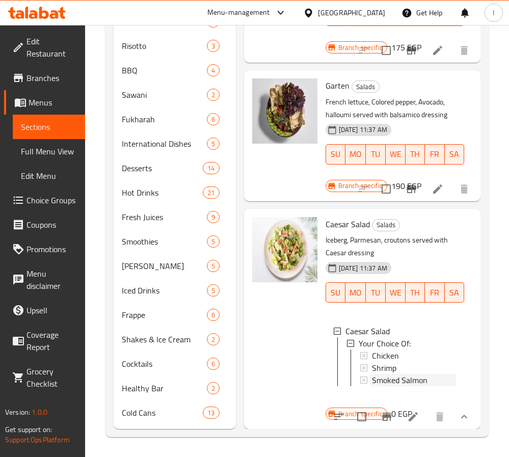
click at [395, 374] on span "Smoked Salmon" at bounding box center [400, 380] width 56 height 12
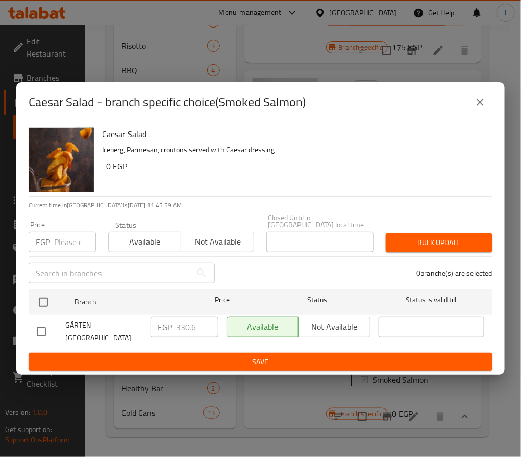
click at [479, 106] on icon "close" at bounding box center [479, 102] width 7 height 7
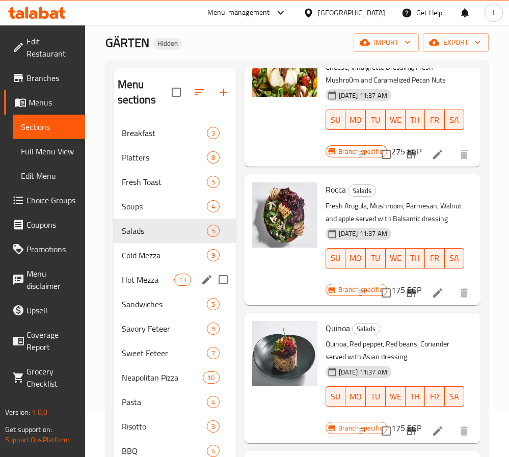
scroll to position [44, 0]
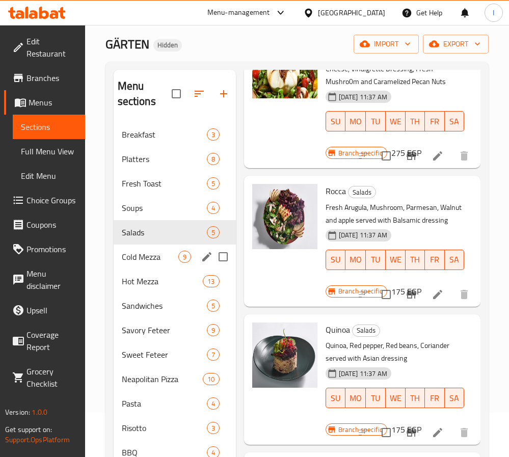
click at [163, 259] on span "Cold Mezza" at bounding box center [150, 257] width 57 height 12
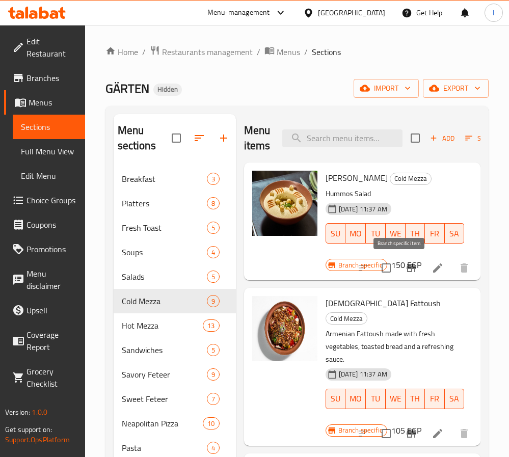
click at [407, 269] on icon "Branch-specific-item" at bounding box center [411, 268] width 9 height 8
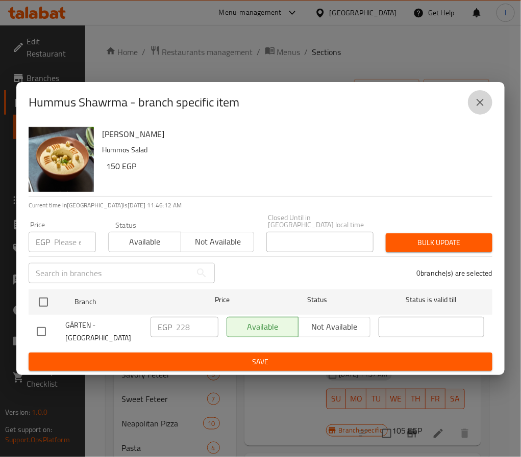
click at [480, 106] on icon "close" at bounding box center [479, 102] width 7 height 7
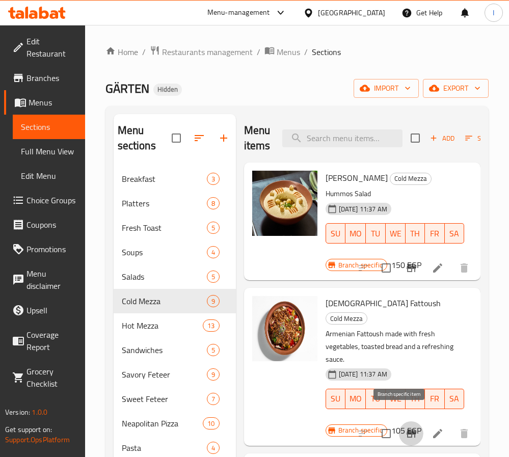
click at [405, 428] on icon "Branch-specific-item" at bounding box center [411, 434] width 12 height 12
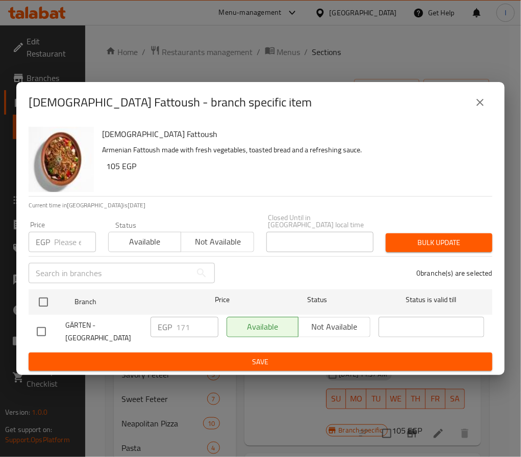
click at [478, 103] on icon "close" at bounding box center [480, 102] width 12 height 12
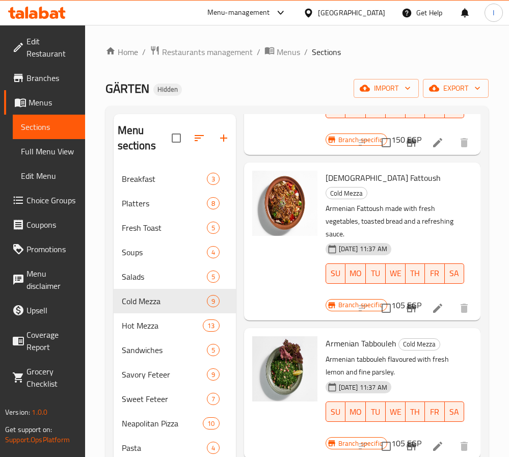
scroll to position [153, 0]
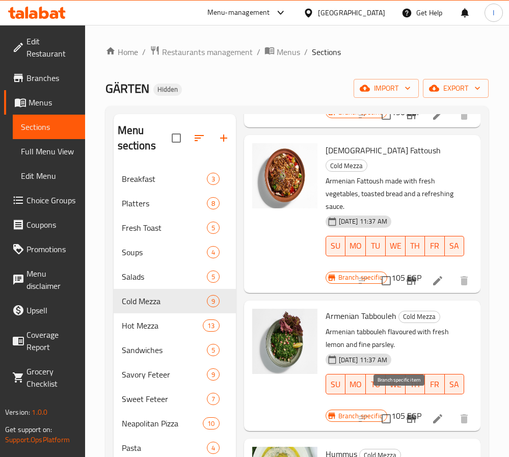
click at [407, 415] on icon "Branch-specific-item" at bounding box center [411, 419] width 9 height 8
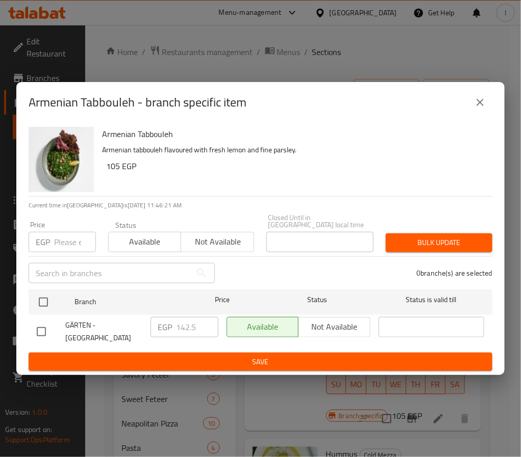
drag, startPoint x: 476, startPoint y: 112, endPoint x: 428, endPoint y: 266, distance: 161.1
click at [476, 112] on button "close" at bounding box center [480, 102] width 24 height 24
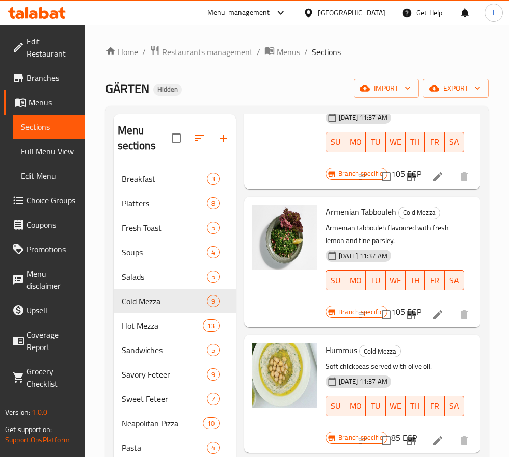
scroll to position [306, 0]
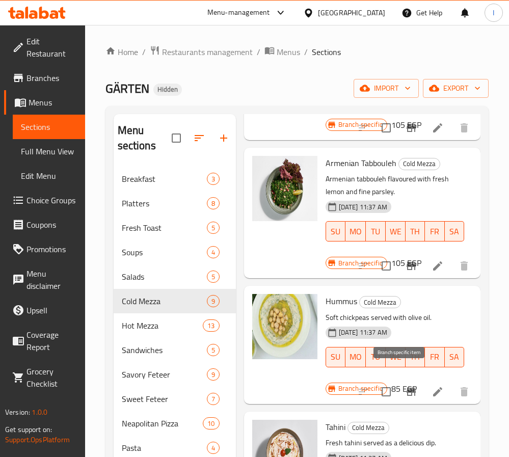
click at [405, 386] on icon "Branch-specific-item" at bounding box center [411, 392] width 12 height 12
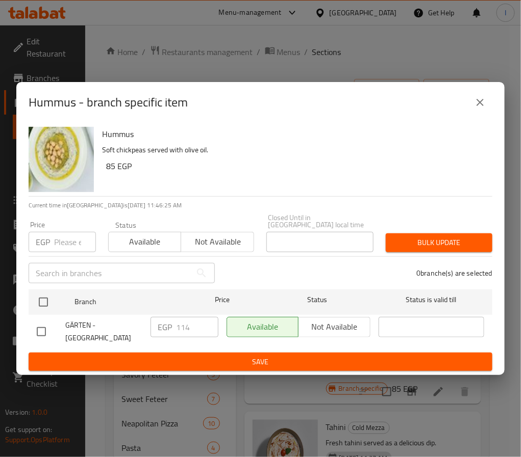
click at [474, 104] on icon "close" at bounding box center [480, 102] width 12 height 12
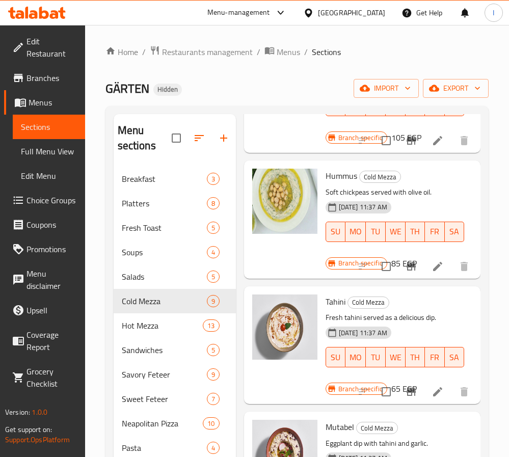
scroll to position [459, 0]
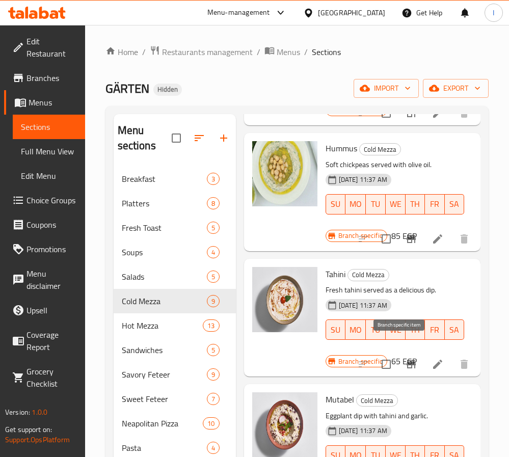
click at [407, 360] on icon "Branch-specific-item" at bounding box center [411, 364] width 9 height 8
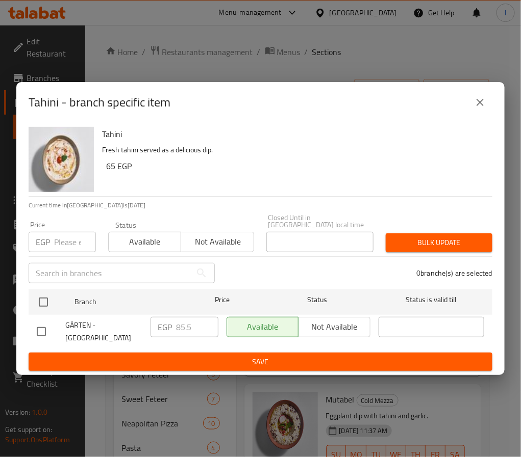
click at [484, 113] on button "close" at bounding box center [480, 102] width 24 height 24
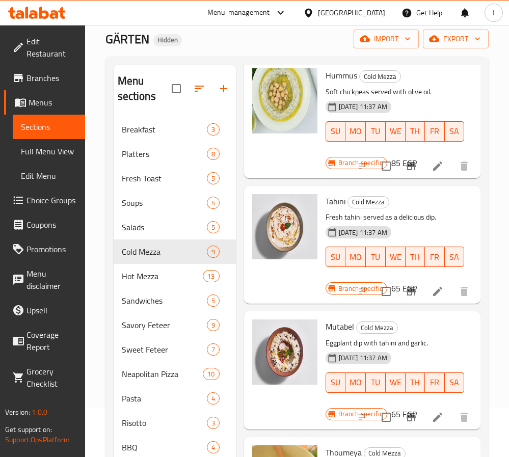
scroll to position [76, 0]
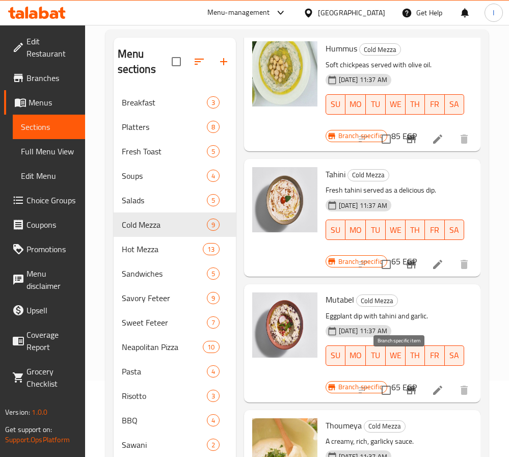
click at [405, 384] on icon "Branch-specific-item" at bounding box center [411, 390] width 12 height 12
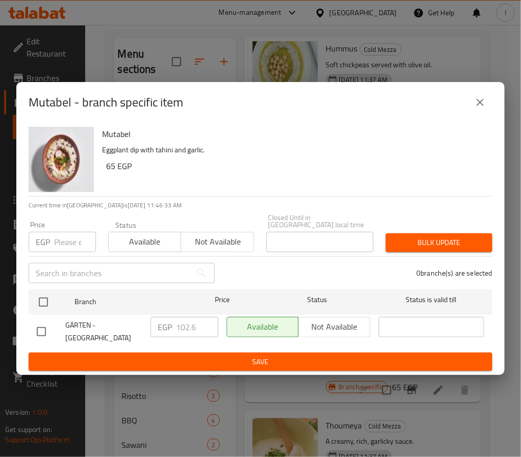
click at [477, 103] on icon "close" at bounding box center [479, 102] width 7 height 7
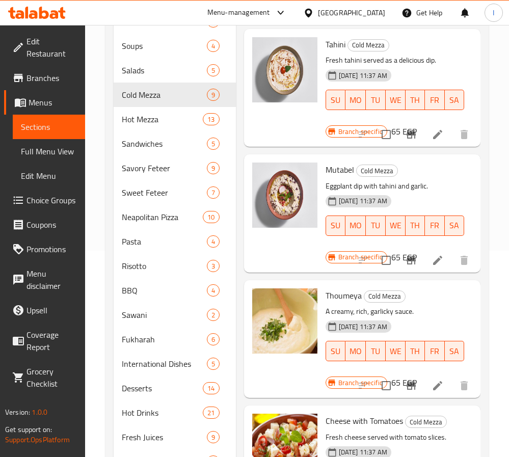
scroll to position [229, 0]
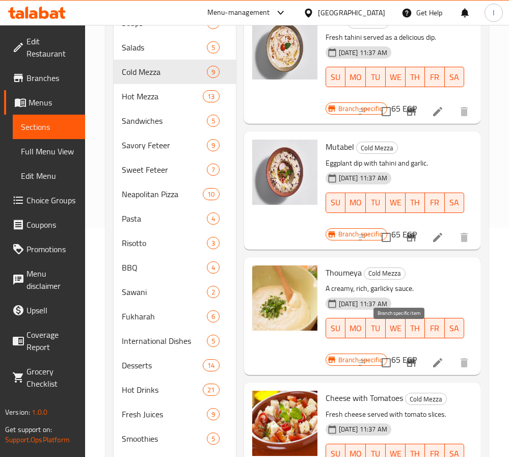
click at [405, 357] on icon "Branch-specific-item" at bounding box center [411, 363] width 12 height 12
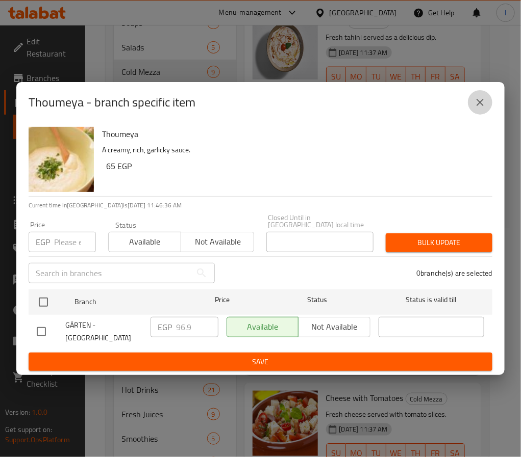
click at [484, 104] on icon "close" at bounding box center [480, 102] width 12 height 12
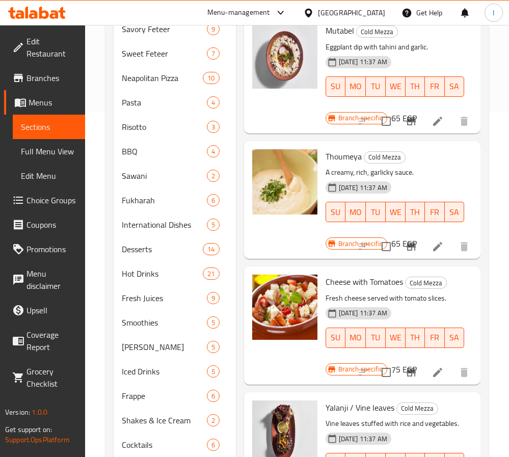
scroll to position [382, 0]
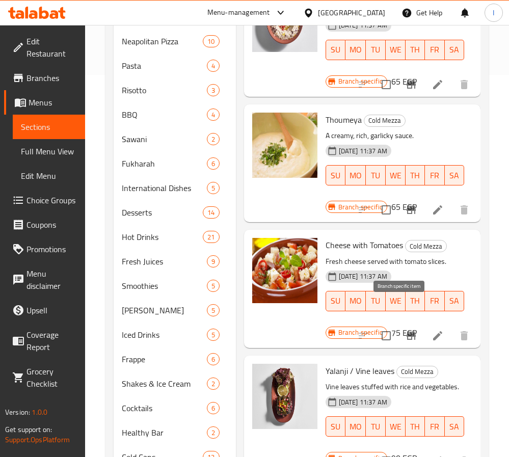
click at [405, 330] on icon "Branch-specific-item" at bounding box center [411, 336] width 12 height 12
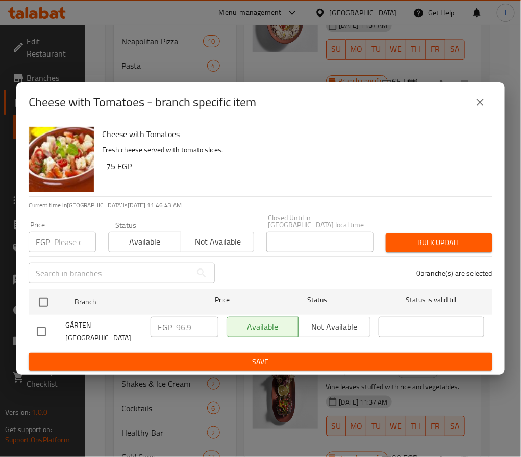
click at [480, 106] on icon "close" at bounding box center [479, 102] width 7 height 7
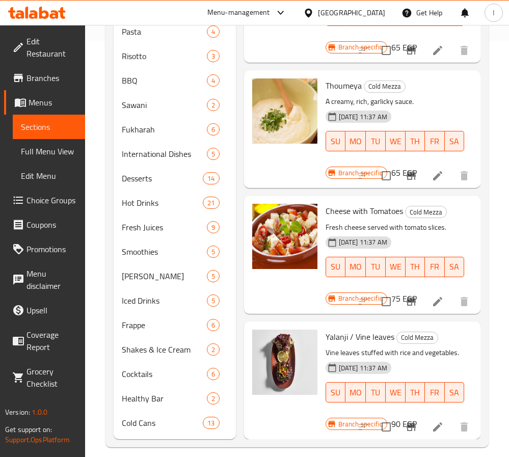
scroll to position [427, 0]
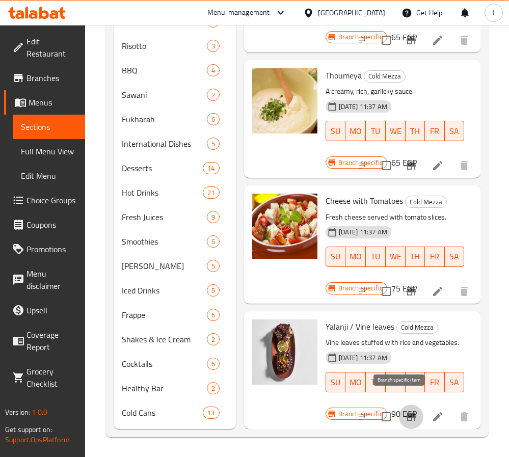
click at [407, 413] on icon "Branch-specific-item" at bounding box center [411, 417] width 9 height 8
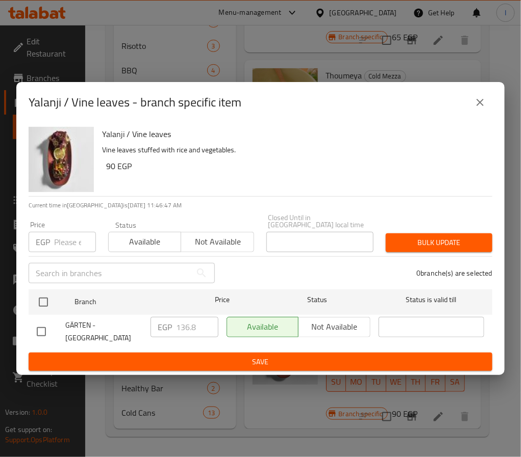
click at [475, 107] on icon "close" at bounding box center [480, 102] width 12 height 12
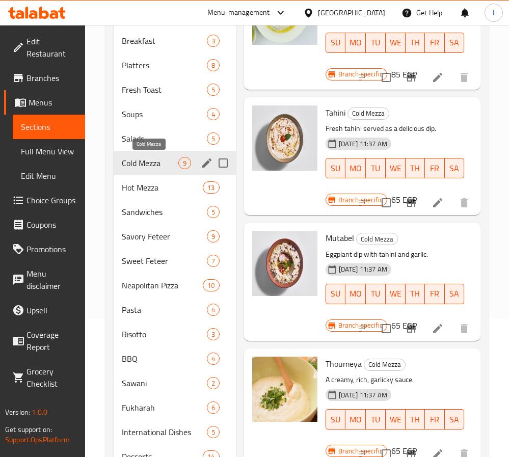
scroll to position [121, 0]
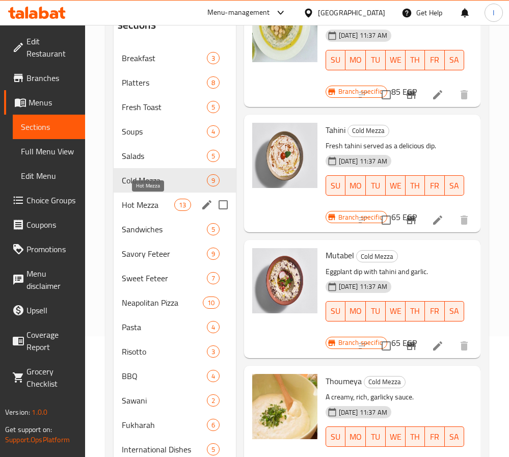
click at [161, 205] on span "Hot Mezza" at bounding box center [148, 205] width 53 height 12
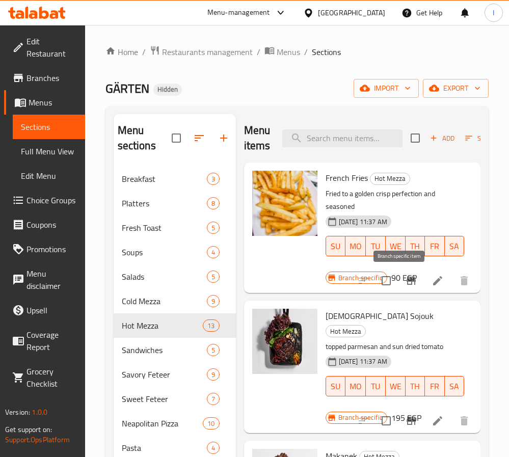
click at [407, 280] on icon "Branch-specific-item" at bounding box center [411, 281] width 9 height 8
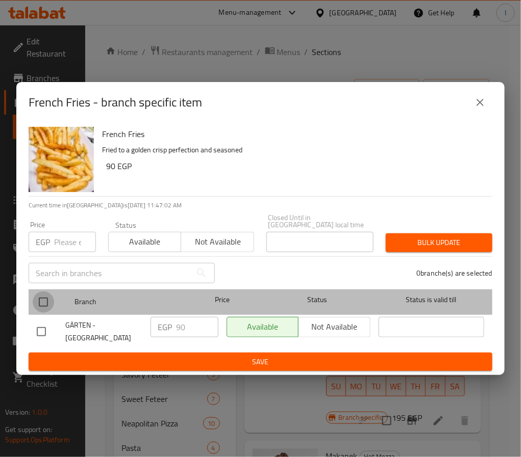
click at [48, 300] on input "checkbox" at bounding box center [43, 302] width 21 height 21
checkbox input "true"
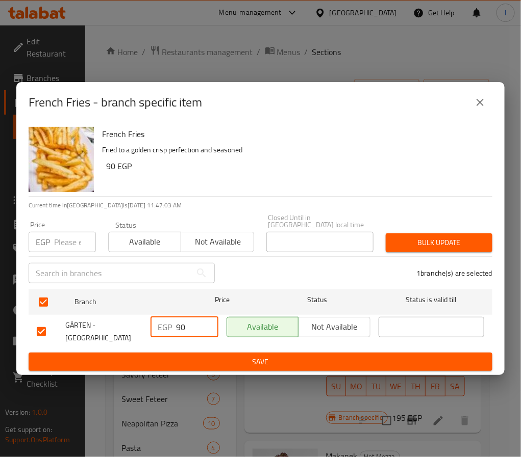
click at [191, 320] on input "90" at bounding box center [197, 327] width 42 height 20
type input "102.60"
click at [210, 347] on ul "Branch Price Status Status is valid till GÄRTEN - Trivium Square Mall EGP 102.6…" at bounding box center [260, 319] width 463 height 67
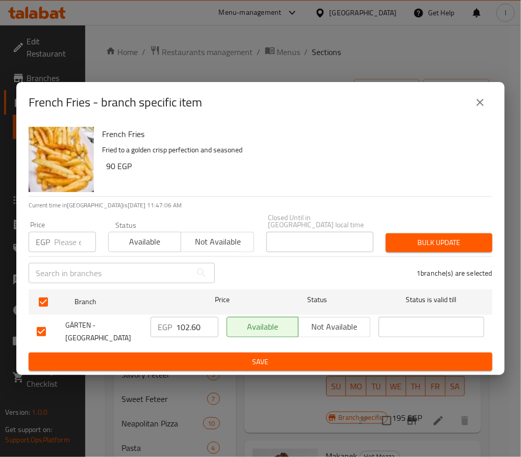
click at [210, 353] on button "Save" at bounding box center [260, 362] width 463 height 19
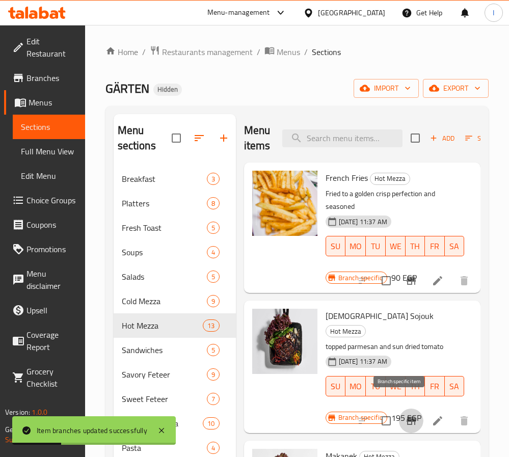
click at [407, 417] on icon "Branch-specific-item" at bounding box center [411, 421] width 9 height 8
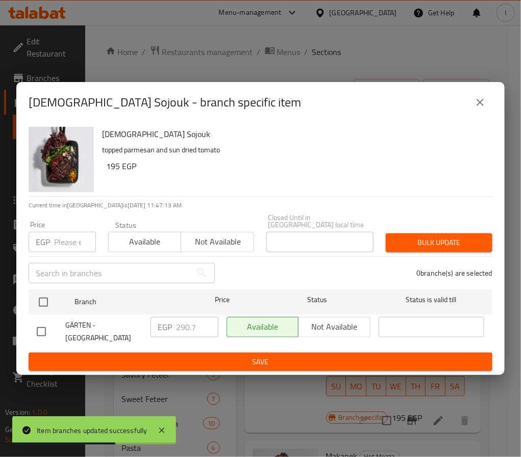
click at [479, 109] on icon "close" at bounding box center [480, 102] width 12 height 12
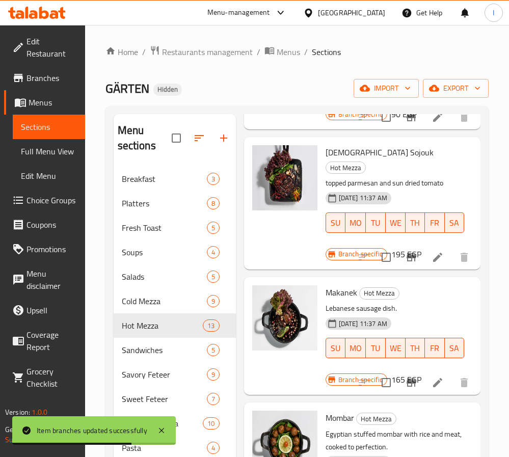
scroll to position [229, 0]
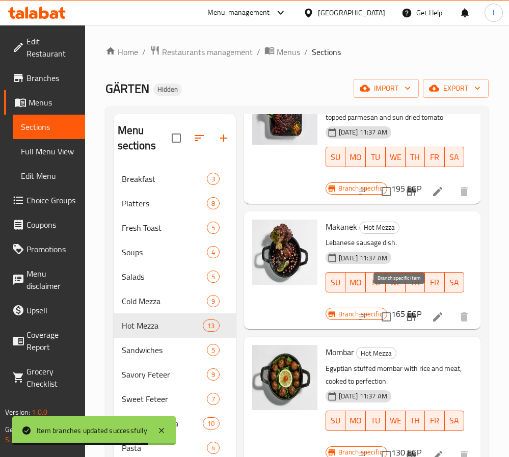
click at [405, 311] on icon "Branch-specific-item" at bounding box center [411, 317] width 12 height 12
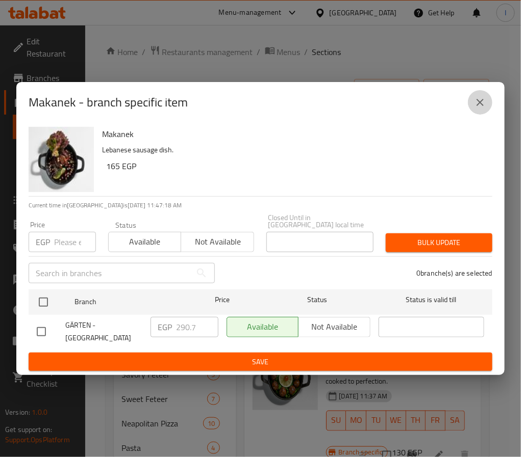
click at [481, 106] on icon "close" at bounding box center [479, 102] width 7 height 7
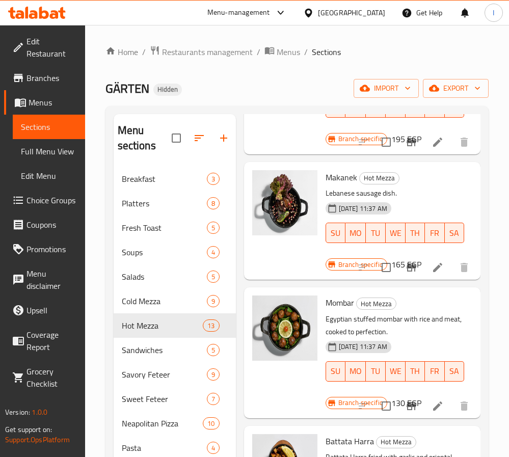
scroll to position [306, 0]
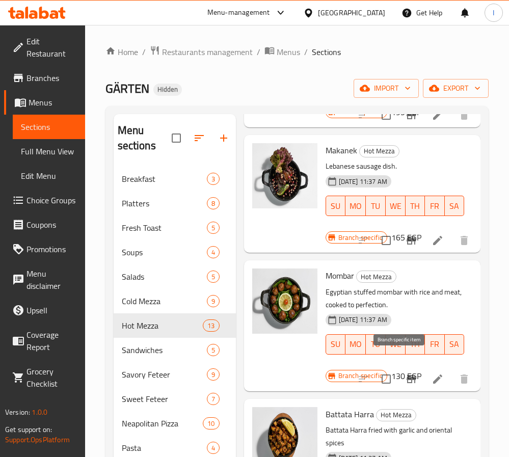
click at [407, 375] on icon "Branch-specific-item" at bounding box center [411, 379] width 9 height 8
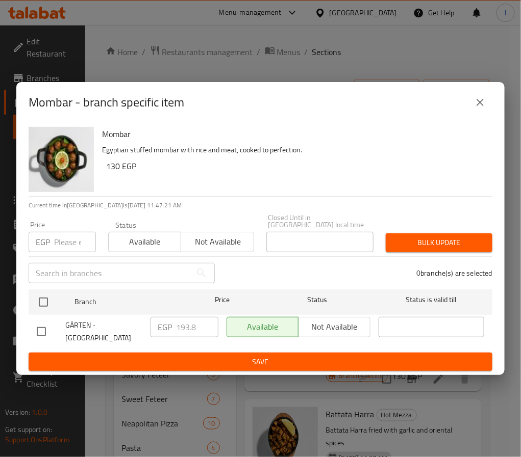
click at [482, 106] on icon "close" at bounding box center [480, 102] width 12 height 12
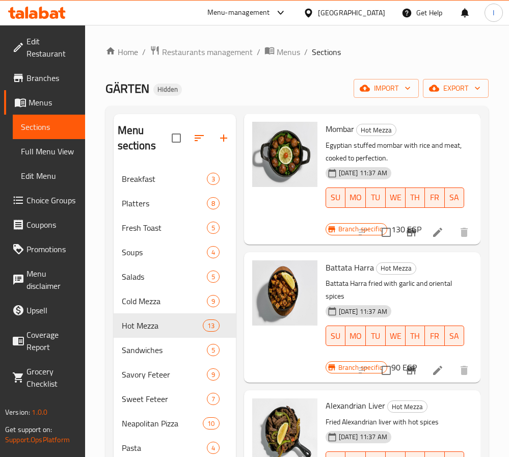
scroll to position [535, 0]
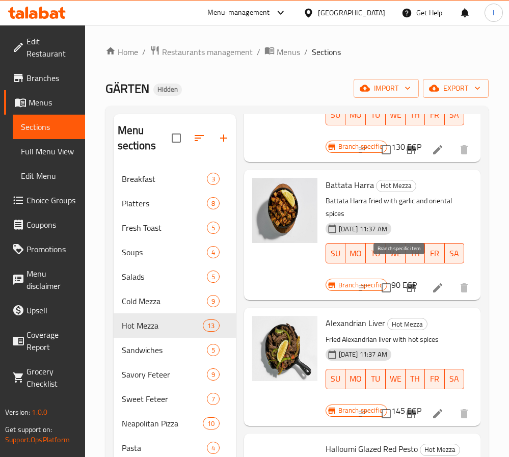
click at [407, 284] on icon "Branch-specific-item" at bounding box center [411, 288] width 9 height 8
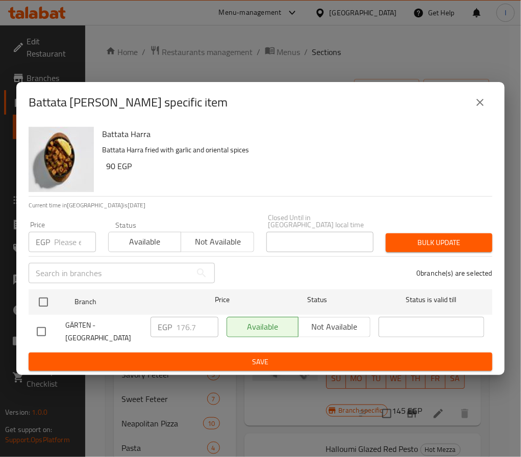
click at [475, 109] on icon "close" at bounding box center [480, 102] width 12 height 12
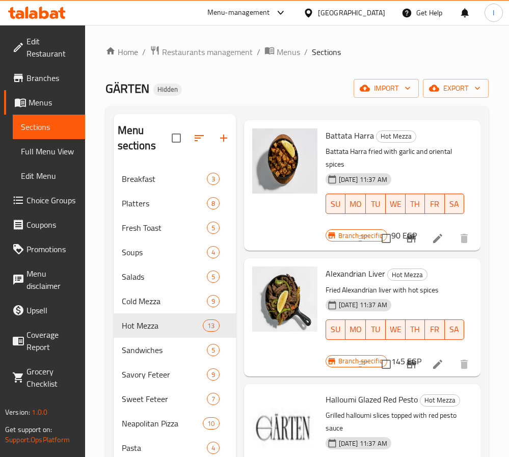
scroll to position [688, 0]
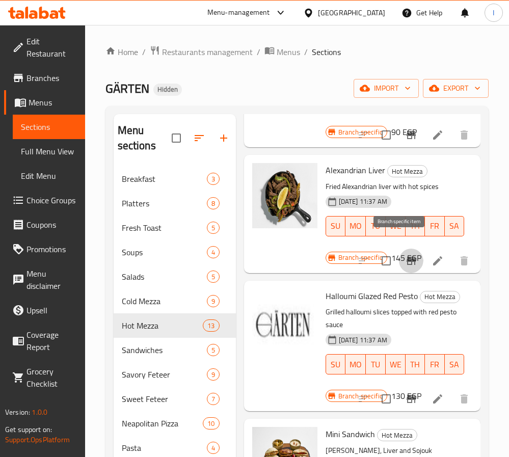
click at [405, 255] on icon "Branch-specific-item" at bounding box center [411, 261] width 12 height 12
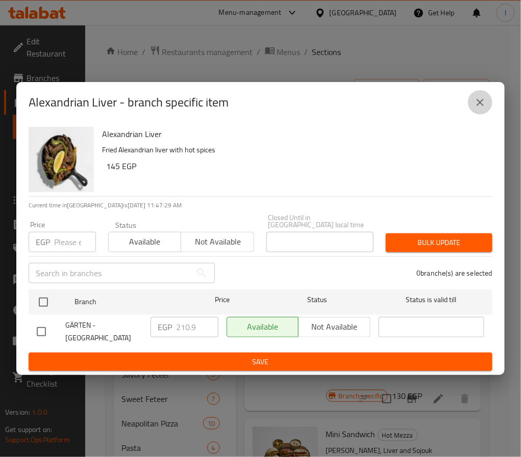
click at [473, 110] on button "close" at bounding box center [480, 102] width 24 height 24
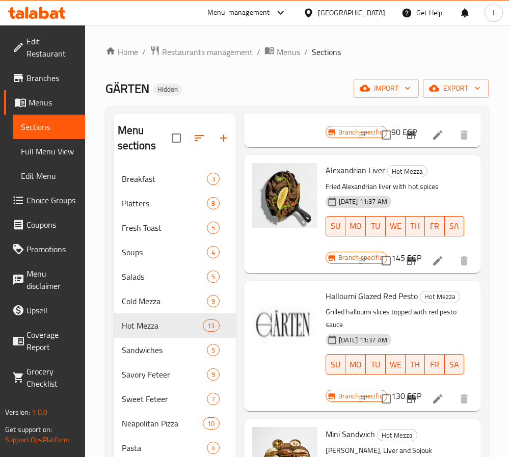
click at [407, 396] on icon "Branch-specific-item" at bounding box center [411, 399] width 9 height 8
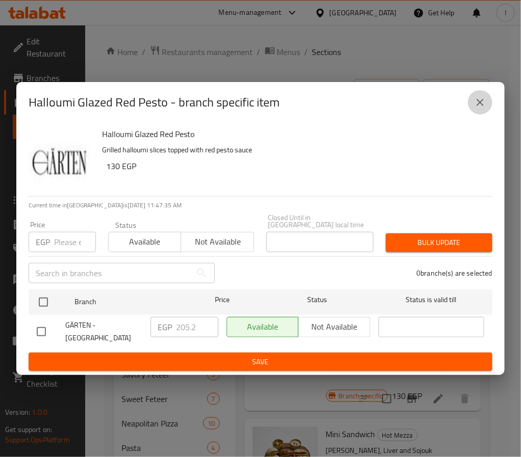
click at [476, 102] on icon "close" at bounding box center [480, 102] width 12 height 12
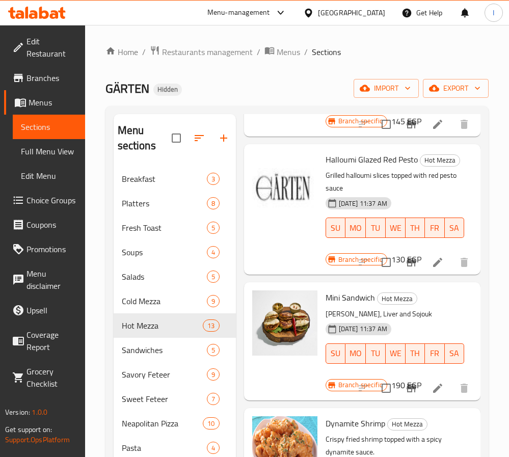
scroll to position [841, 0]
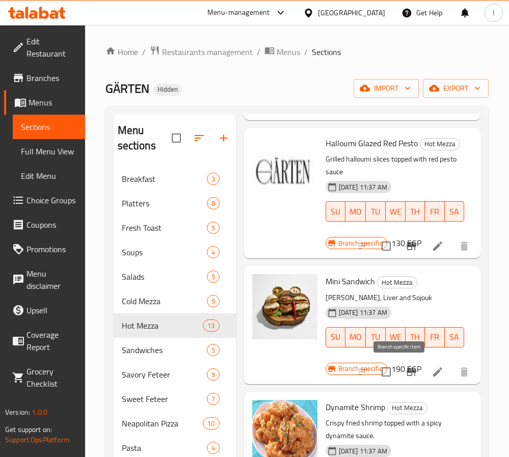
click at [407, 370] on icon "Branch-specific-item" at bounding box center [411, 372] width 9 height 8
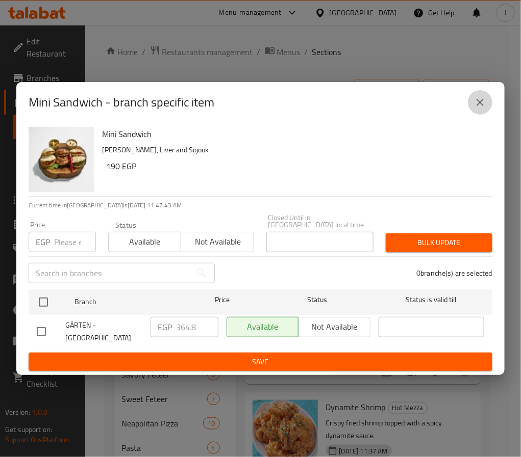
click at [477, 102] on icon "close" at bounding box center [479, 102] width 7 height 7
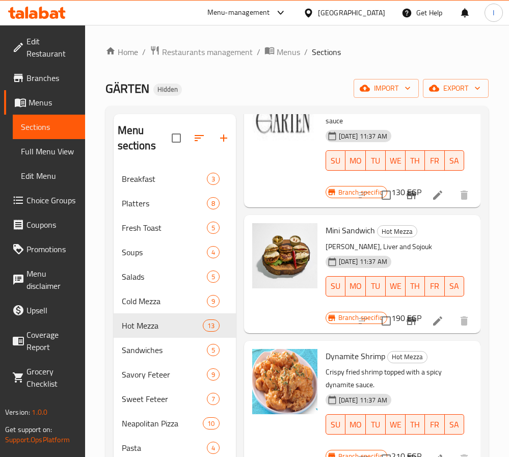
scroll to position [918, 0]
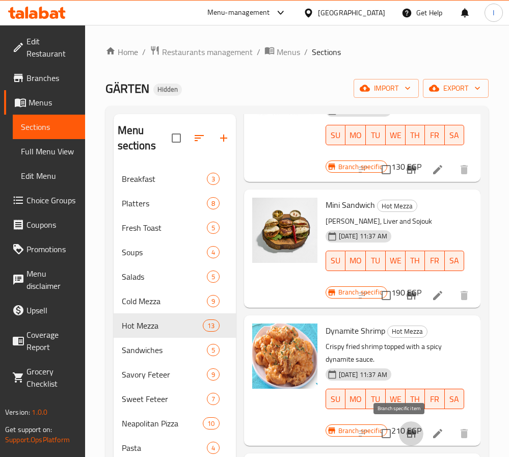
click at [407, 435] on icon "Branch-specific-item" at bounding box center [411, 434] width 9 height 8
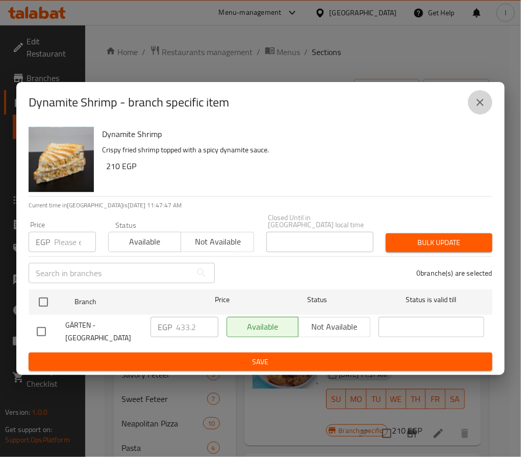
click at [476, 106] on icon "close" at bounding box center [480, 102] width 12 height 12
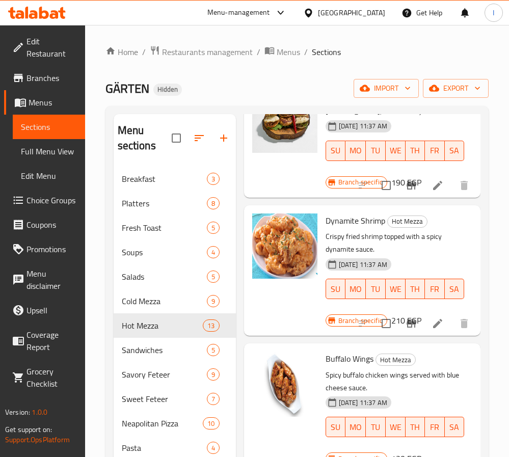
scroll to position [1060, 0]
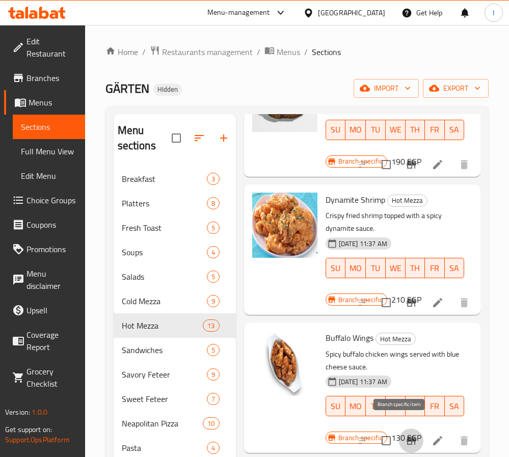
click at [407, 437] on icon "Branch-specific-item" at bounding box center [411, 441] width 9 height 8
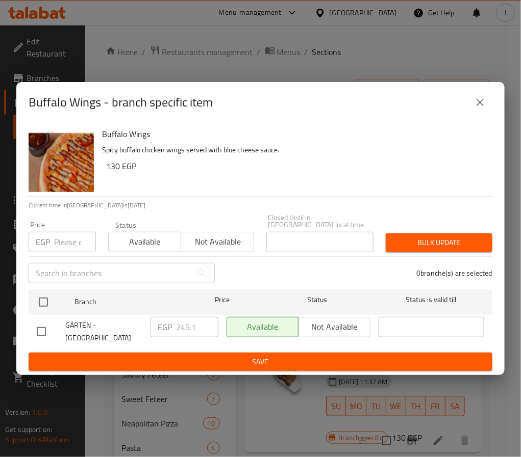
click at [476, 109] on icon "close" at bounding box center [480, 102] width 12 height 12
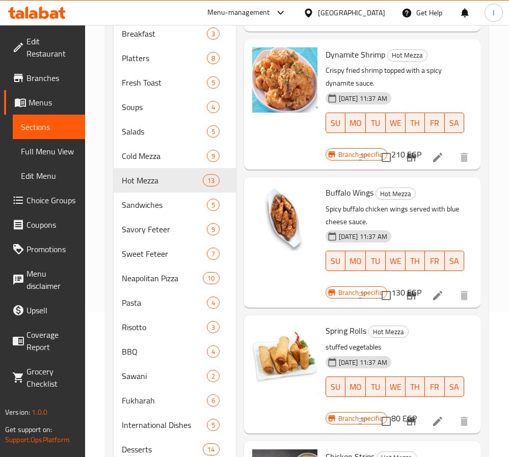
scroll to position [153, 0]
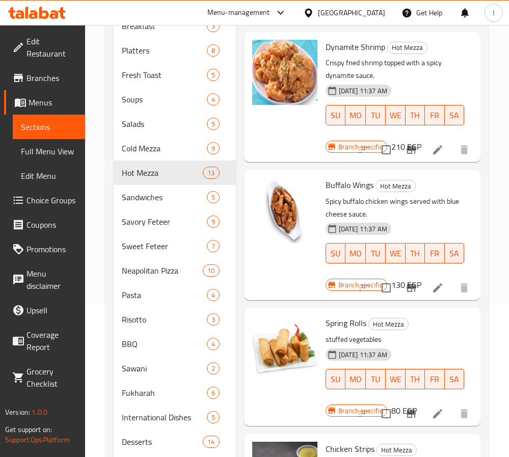
click at [407, 402] on button "Branch-specific-item" at bounding box center [411, 414] width 24 height 24
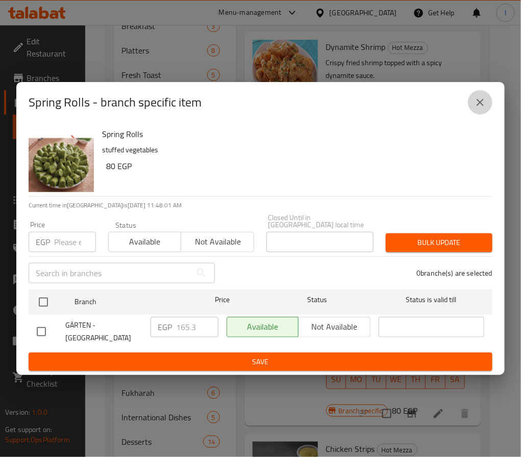
click at [485, 107] on icon "close" at bounding box center [480, 102] width 12 height 12
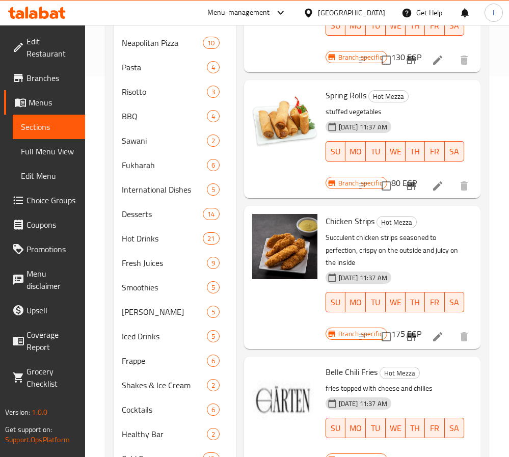
scroll to position [382, 0]
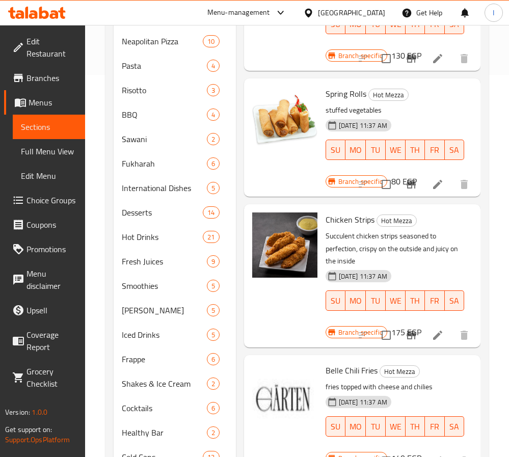
click at [407, 331] on icon "Branch-specific-item" at bounding box center [411, 335] width 9 height 8
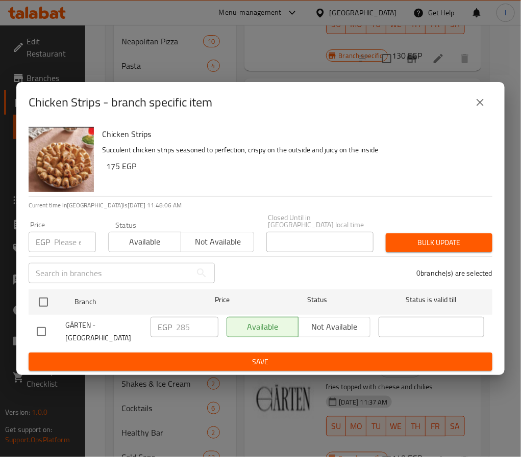
click at [478, 106] on icon "close" at bounding box center [480, 102] width 12 height 12
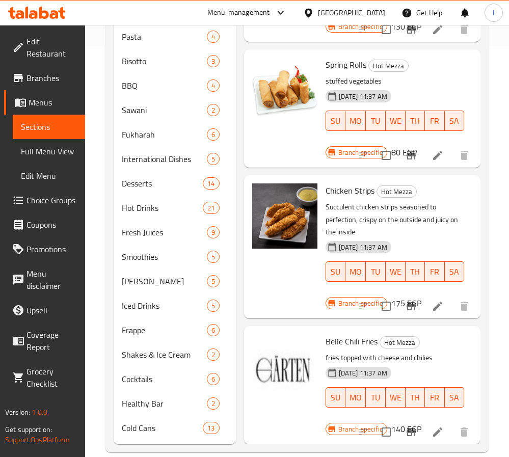
scroll to position [427, 0]
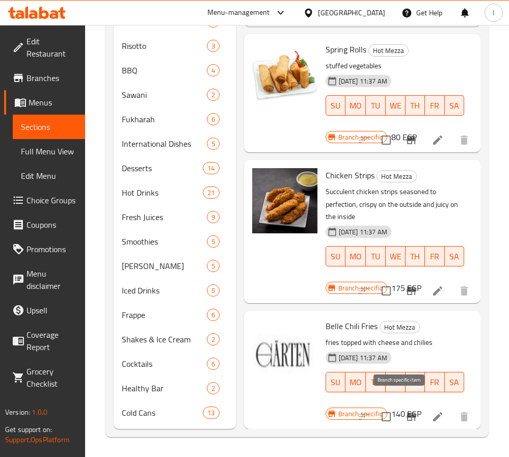
click at [407, 413] on icon "Branch-specific-item" at bounding box center [411, 417] width 9 height 8
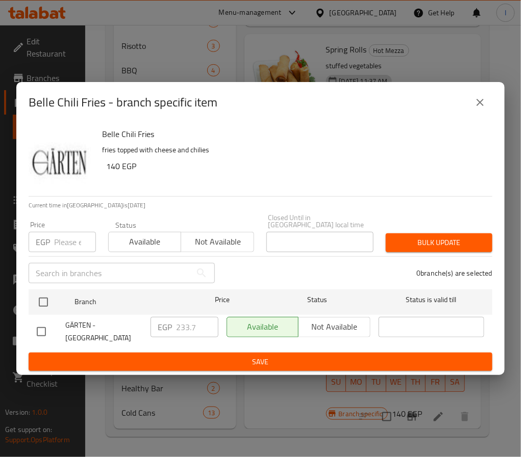
click at [485, 103] on icon "close" at bounding box center [480, 102] width 12 height 12
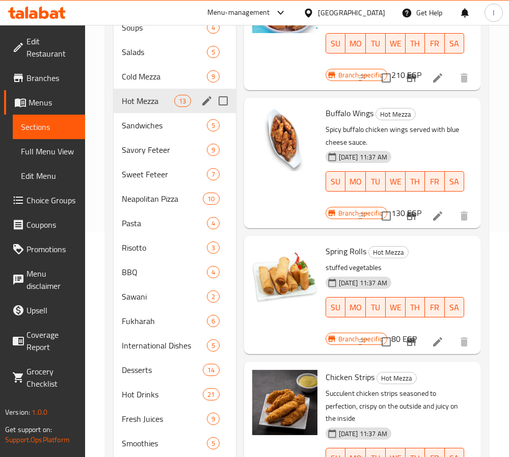
scroll to position [197, 0]
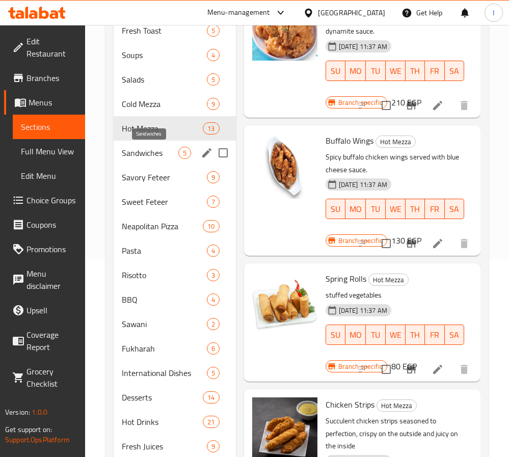
click at [160, 153] on span "Sandwiches" at bounding box center [150, 153] width 57 height 12
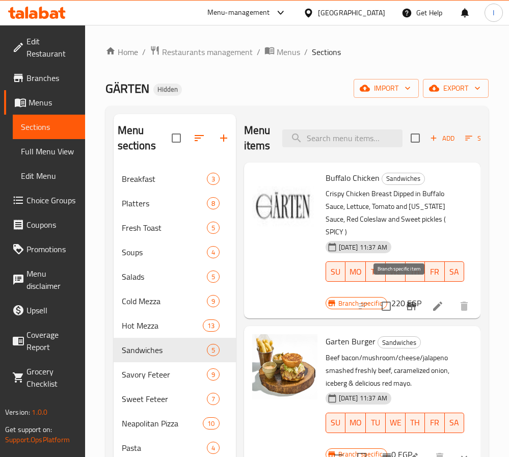
click at [407, 302] on icon "Branch-specific-item" at bounding box center [411, 306] width 9 height 8
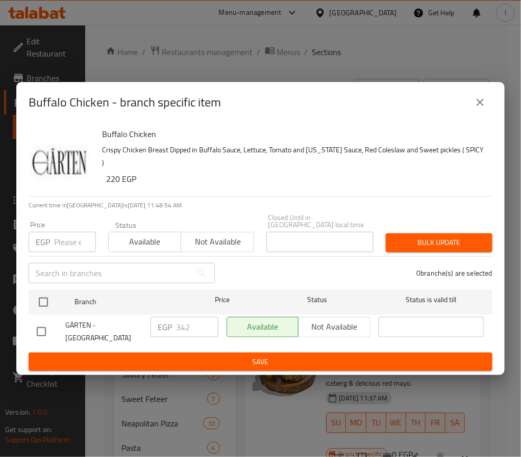
click at [482, 106] on icon "close" at bounding box center [479, 102] width 7 height 7
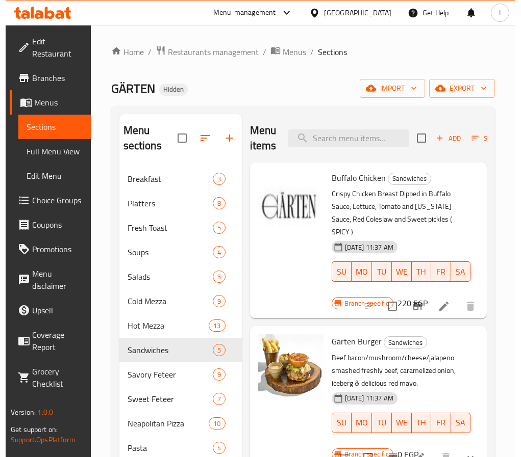
scroll to position [55, 0]
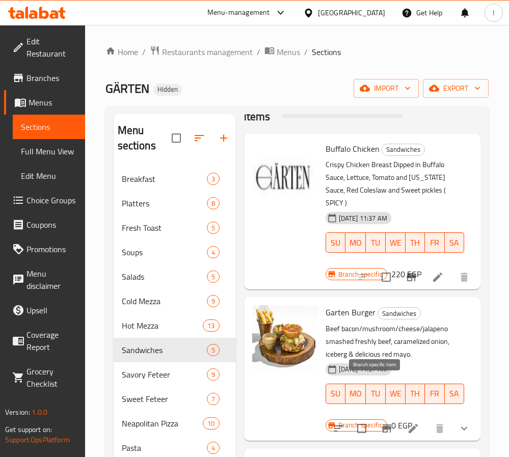
click at [382, 425] on icon "Branch-specific-item" at bounding box center [386, 429] width 9 height 8
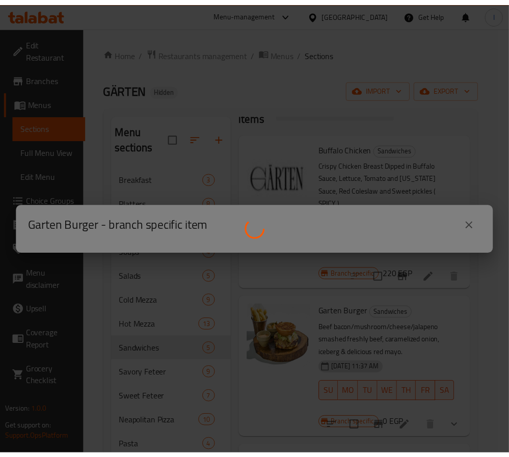
scroll to position [41, 0]
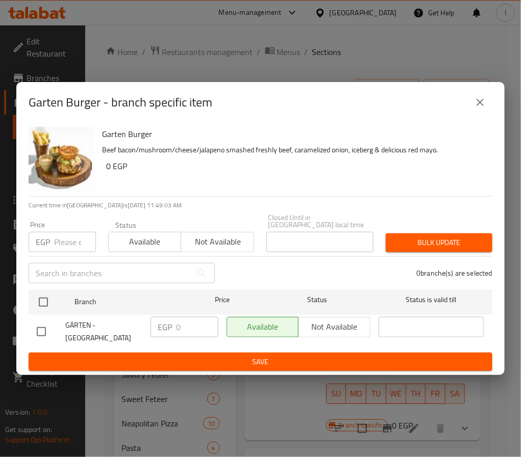
click at [479, 109] on icon "close" at bounding box center [480, 102] width 12 height 12
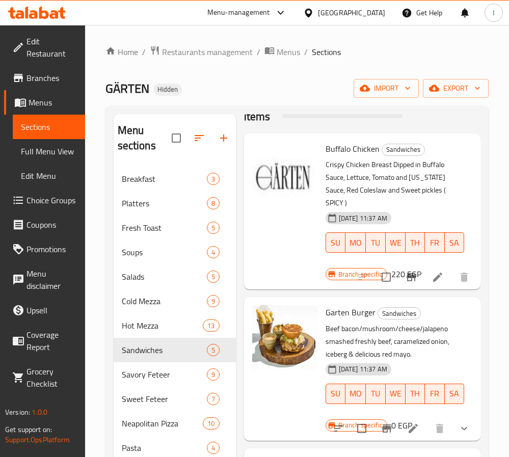
click at [458, 423] on icon "show more" at bounding box center [464, 429] width 12 height 12
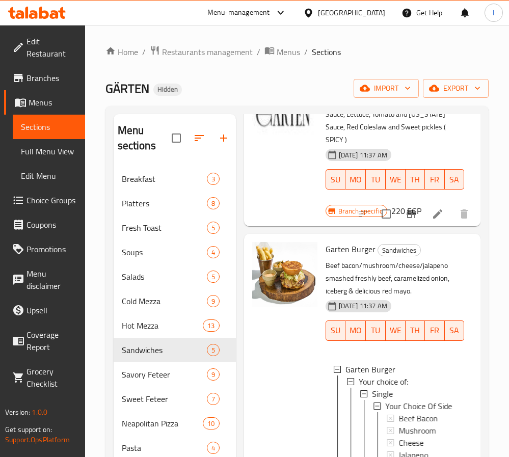
scroll to position [118, 0]
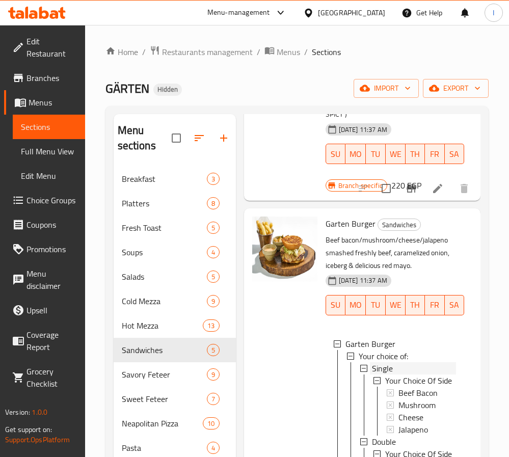
click at [398, 362] on div "Single" at bounding box center [414, 368] width 84 height 12
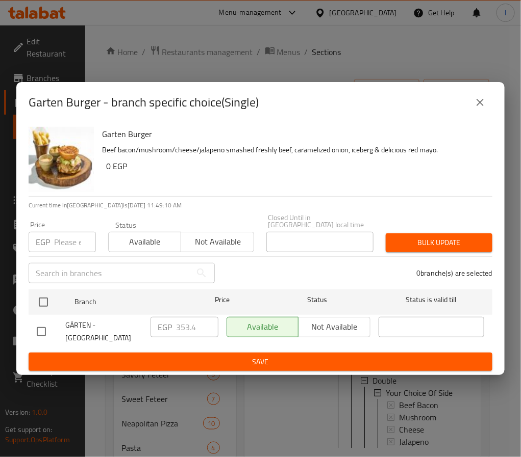
drag, startPoint x: 472, startPoint y: 107, endPoint x: 444, endPoint y: 188, distance: 85.8
click at [473, 107] on button "close" at bounding box center [480, 102] width 24 height 24
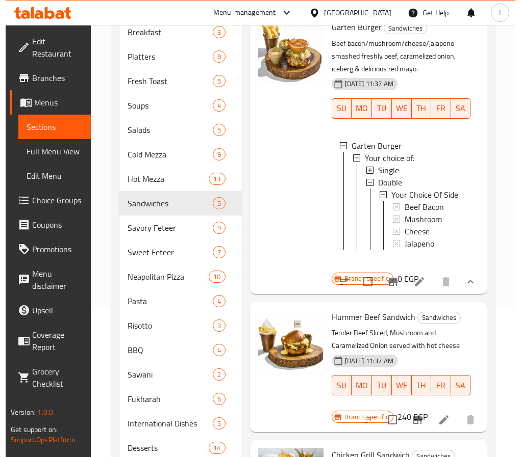
scroll to position [153, 0]
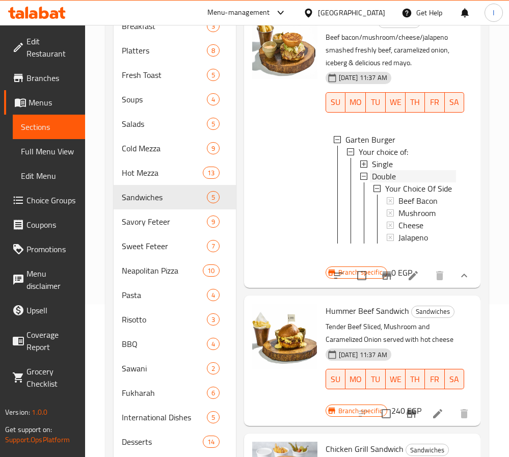
click at [401, 170] on div "Double" at bounding box center [414, 176] width 84 height 12
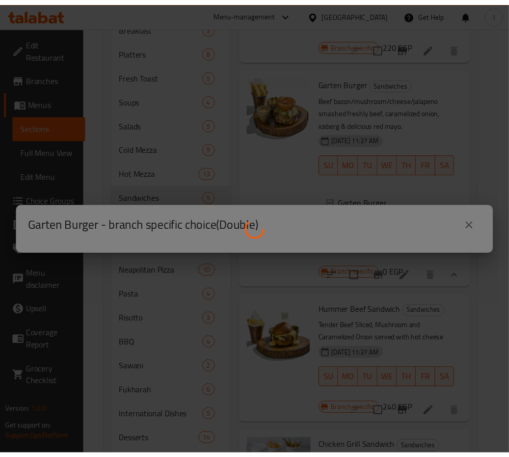
scroll to position [130, 0]
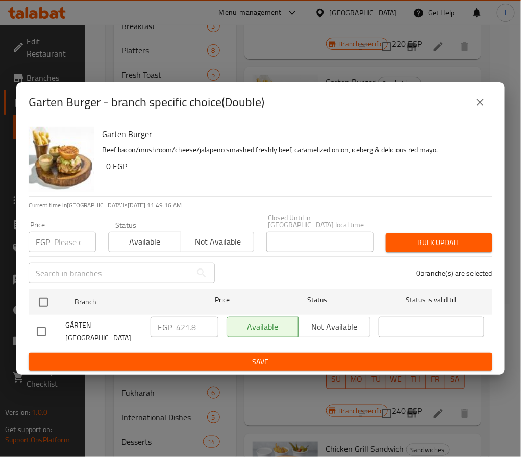
click at [477, 108] on icon "close" at bounding box center [480, 102] width 12 height 12
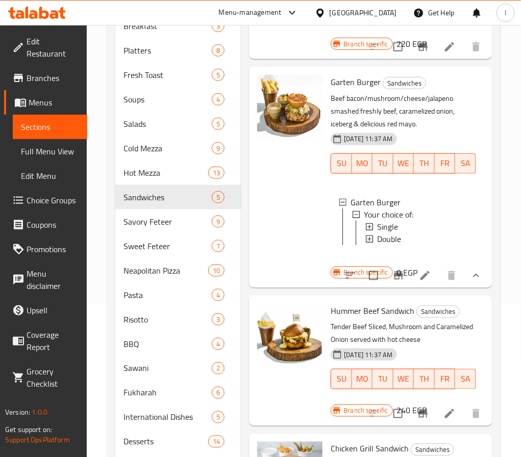
scroll to position [144, 0]
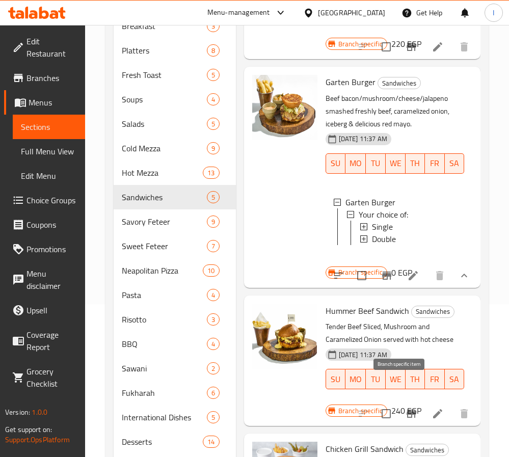
click at [407, 410] on icon "Branch-specific-item" at bounding box center [411, 414] width 9 height 8
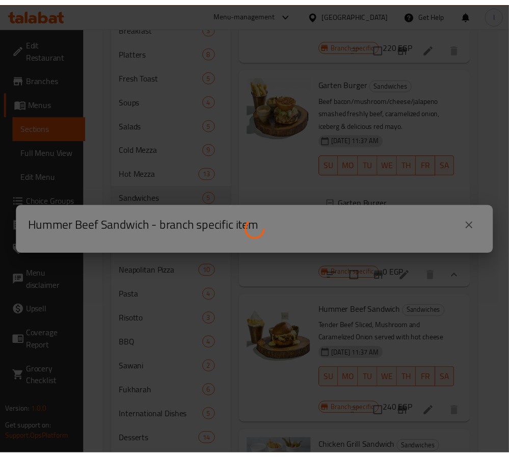
scroll to position [130, 0]
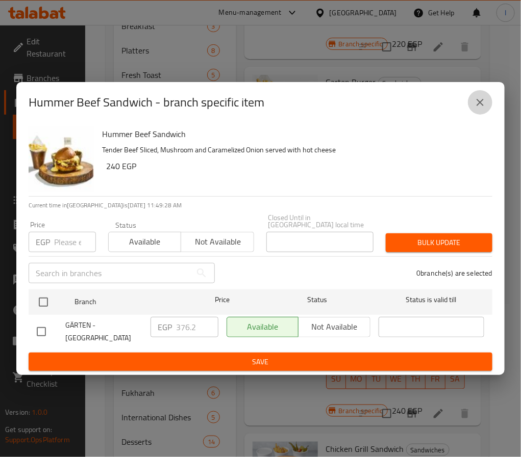
click at [478, 106] on icon "close" at bounding box center [480, 102] width 12 height 12
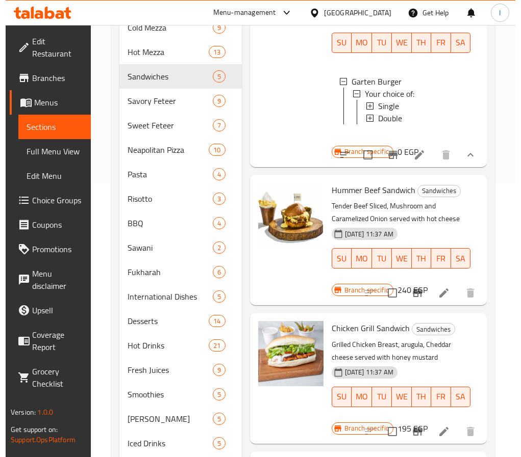
scroll to position [306, 0]
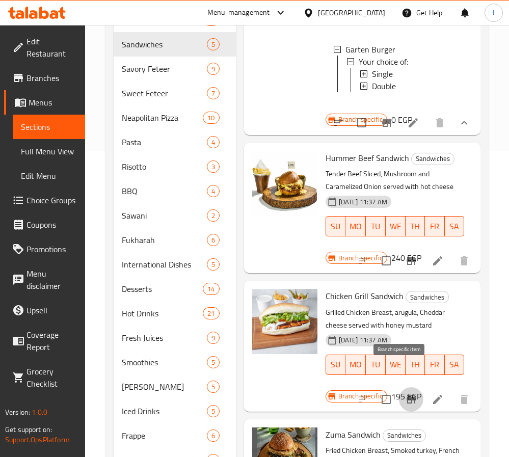
click at [407, 396] on icon "Branch-specific-item" at bounding box center [411, 400] width 9 height 8
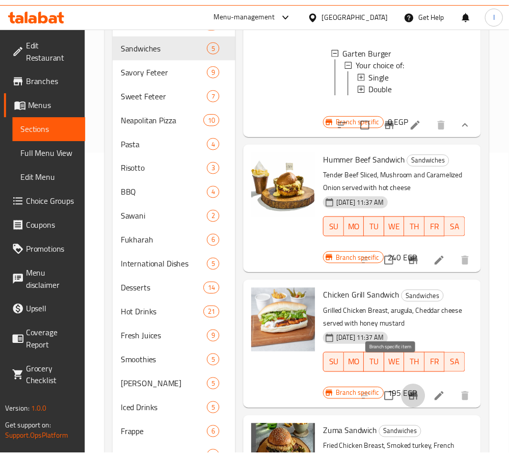
scroll to position [130, 0]
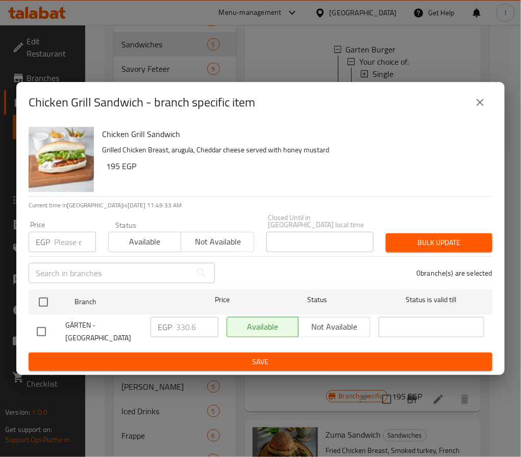
click at [481, 103] on icon "close" at bounding box center [480, 102] width 12 height 12
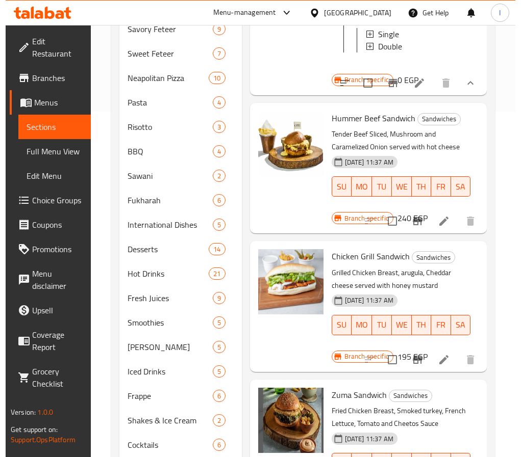
scroll to position [382, 0]
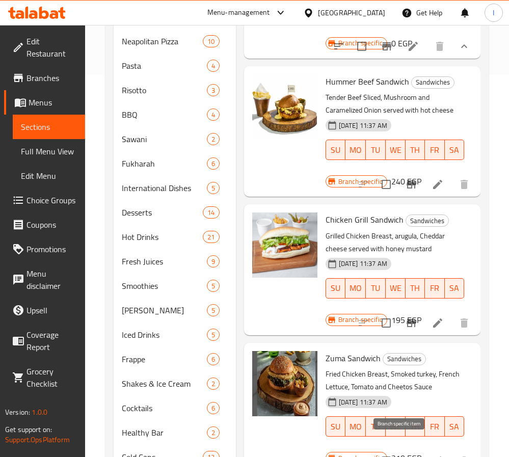
click at [405, 455] on icon "Branch-specific-item" at bounding box center [411, 461] width 12 height 12
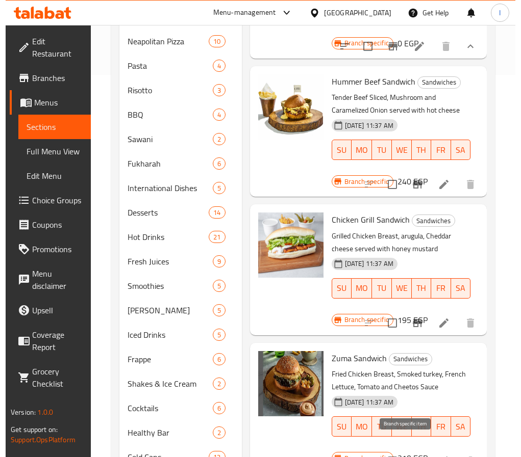
scroll to position [130, 0]
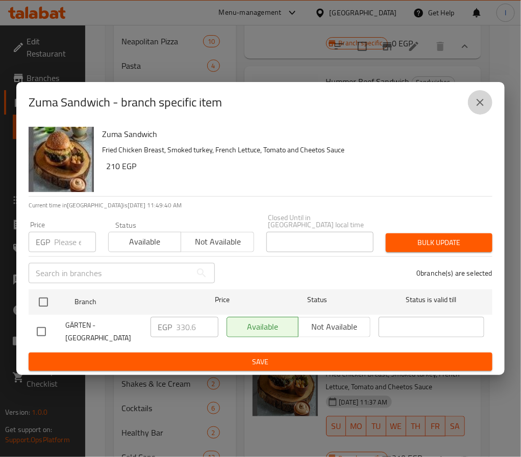
click at [479, 108] on icon "close" at bounding box center [480, 102] width 12 height 12
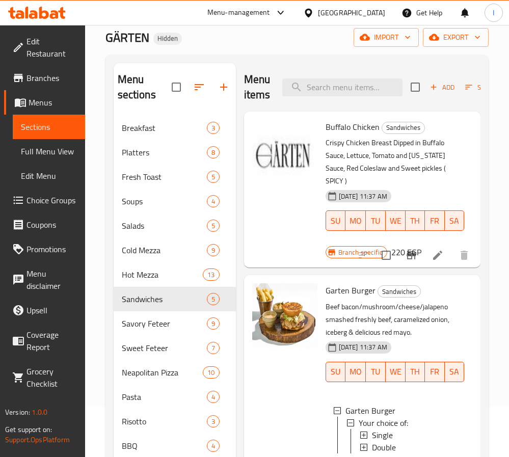
scroll to position [0, 0]
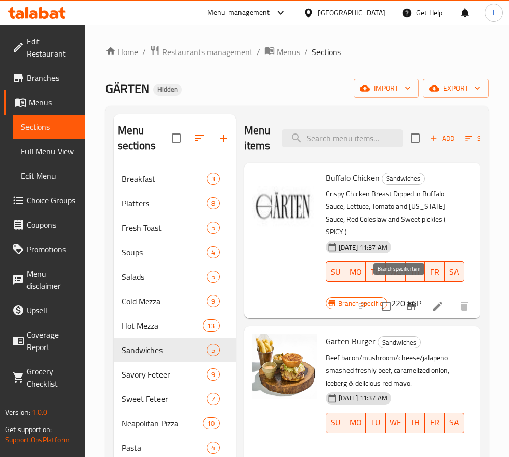
click at [405, 300] on icon "Branch-specific-item" at bounding box center [411, 306] width 12 height 12
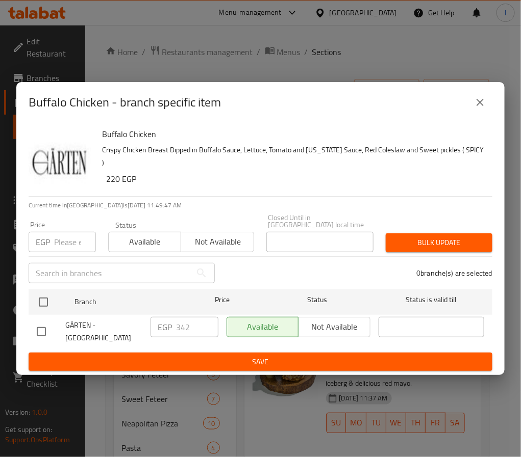
click at [478, 113] on button "close" at bounding box center [480, 102] width 24 height 24
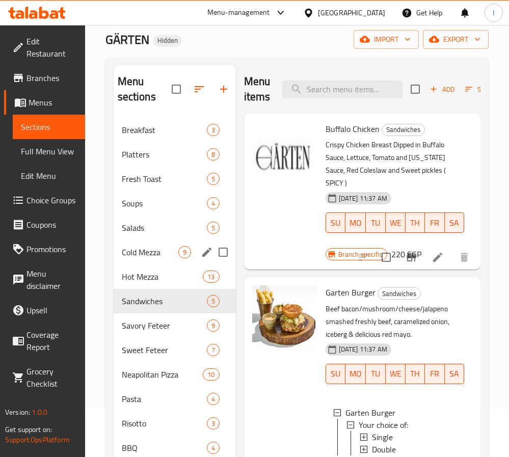
scroll to position [76, 0]
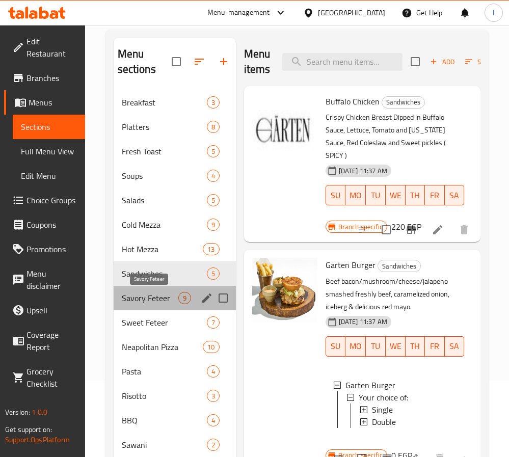
click at [154, 300] on span "Savory Feteer" at bounding box center [150, 298] width 57 height 12
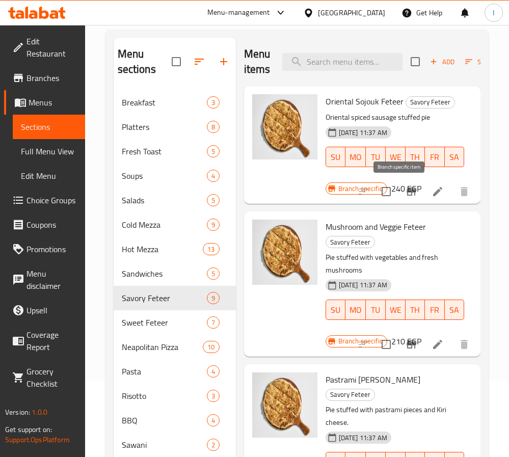
click at [405, 190] on icon "Branch-specific-item" at bounding box center [411, 192] width 12 height 12
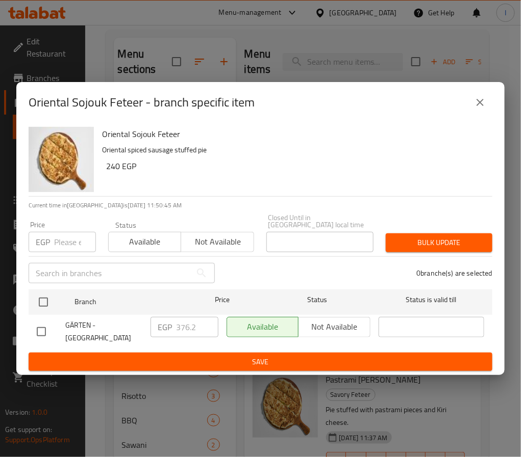
click at [476, 109] on icon "close" at bounding box center [480, 102] width 12 height 12
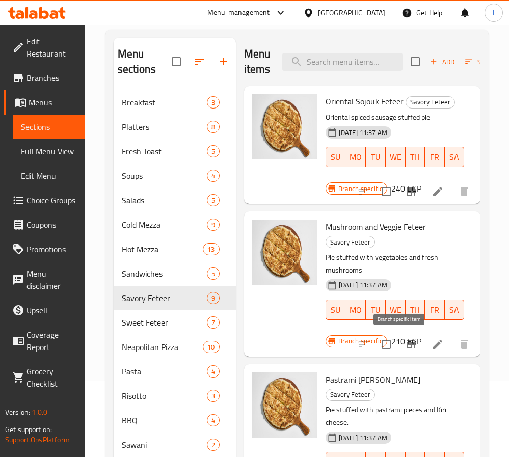
click at [407, 344] on icon "Branch-specific-item" at bounding box center [411, 345] width 9 height 8
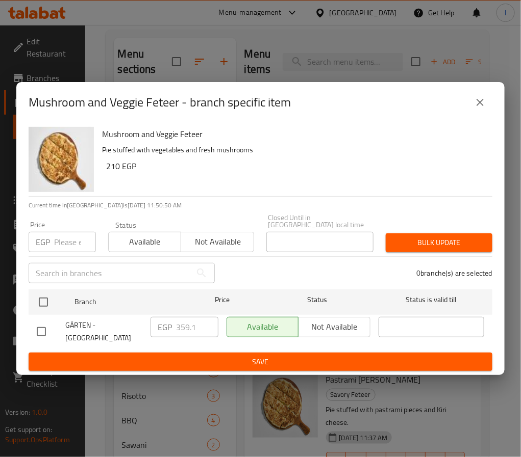
click at [482, 106] on icon "close" at bounding box center [479, 102] width 7 height 7
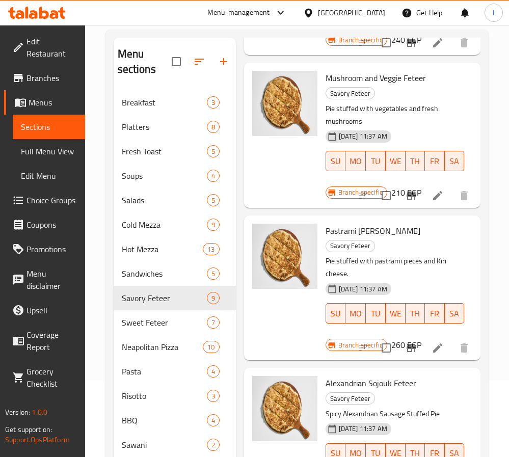
scroll to position [153, 0]
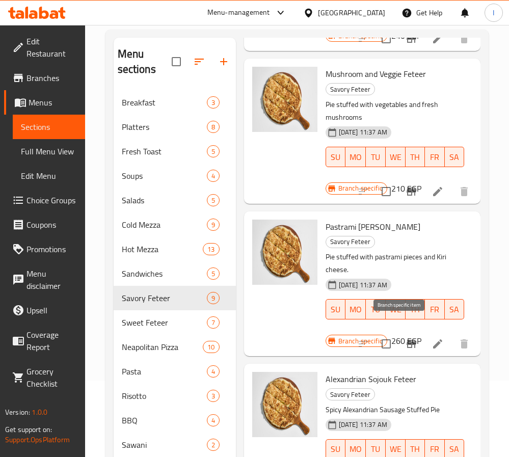
click at [407, 340] on icon "Branch-specific-item" at bounding box center [411, 344] width 9 height 8
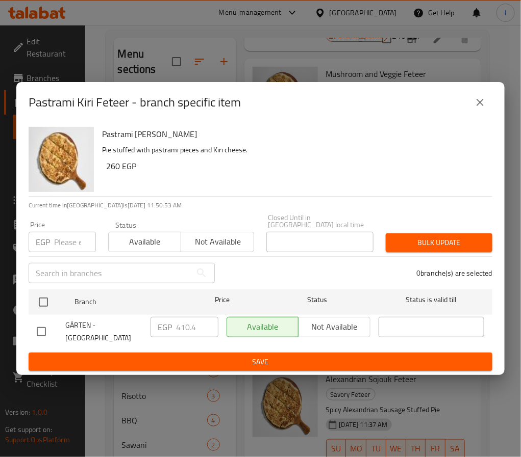
click at [484, 105] on icon "close" at bounding box center [480, 102] width 12 height 12
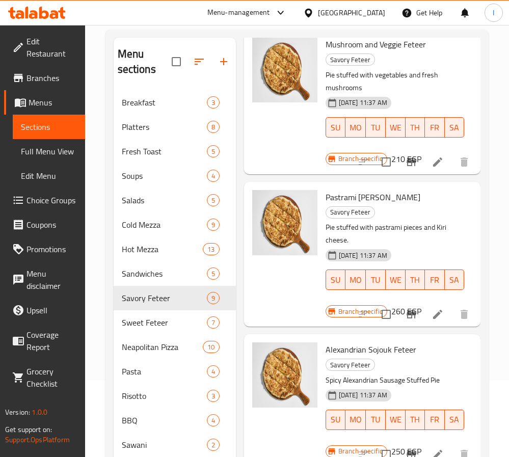
scroll to position [229, 0]
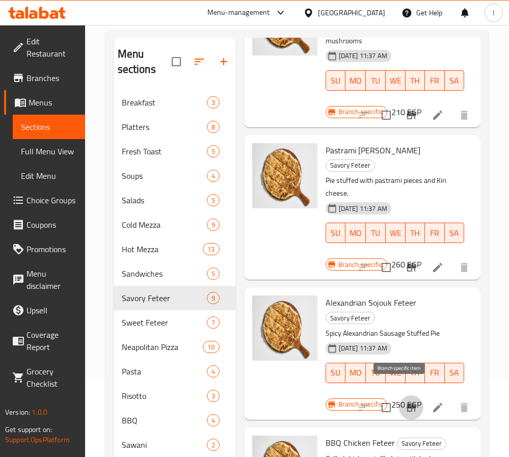
click at [407, 404] on icon "Branch-specific-item" at bounding box center [411, 408] width 9 height 8
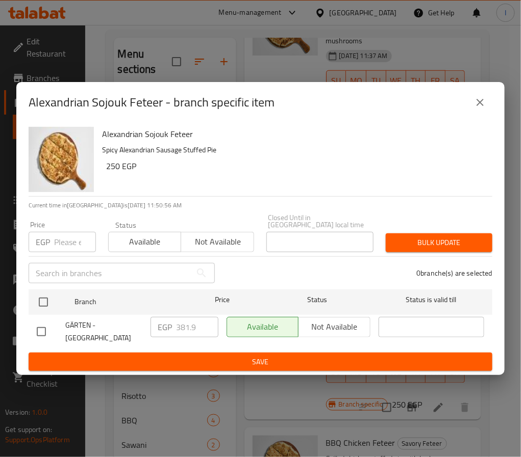
click at [482, 101] on icon "close" at bounding box center [480, 102] width 12 height 12
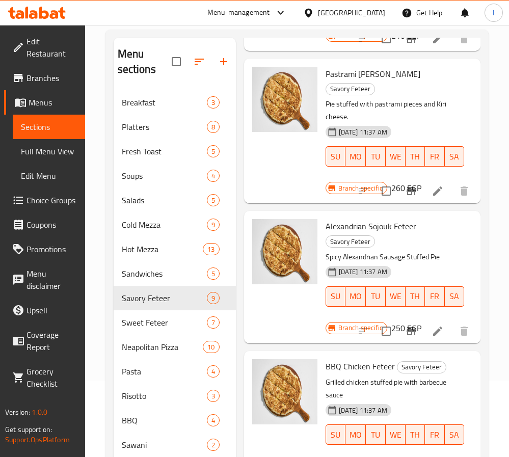
scroll to position [382, 0]
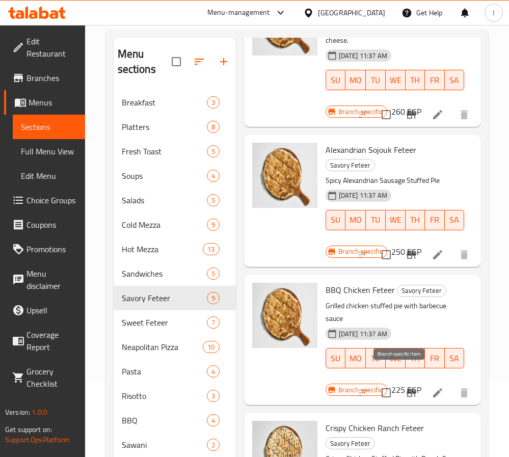
click at [407, 389] on icon "Branch-specific-item" at bounding box center [411, 393] width 9 height 8
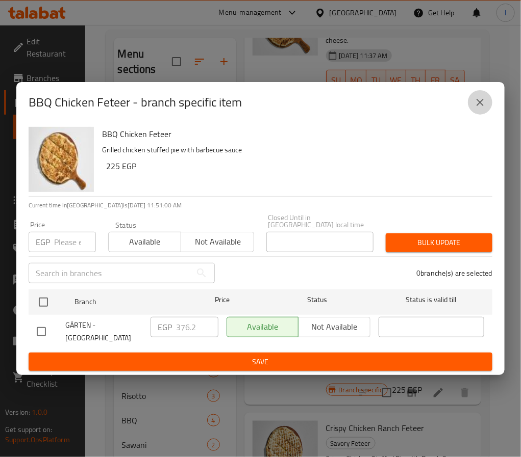
click at [478, 105] on icon "close" at bounding box center [480, 102] width 12 height 12
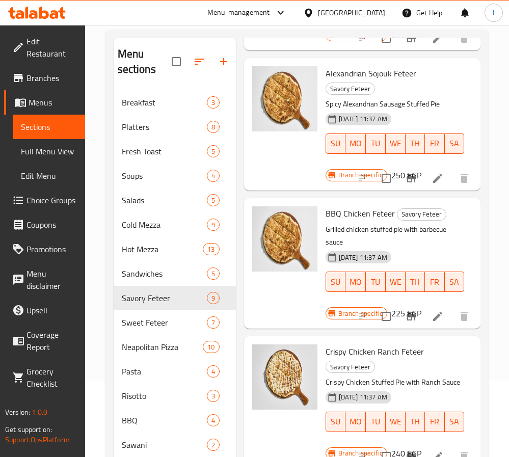
scroll to position [535, 0]
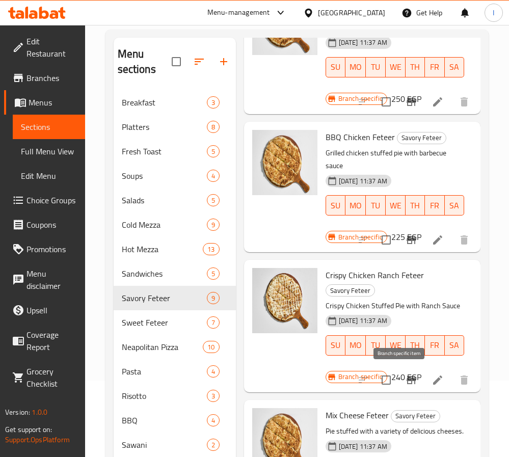
click at [399, 369] on button "Branch-specific-item" at bounding box center [411, 380] width 24 height 24
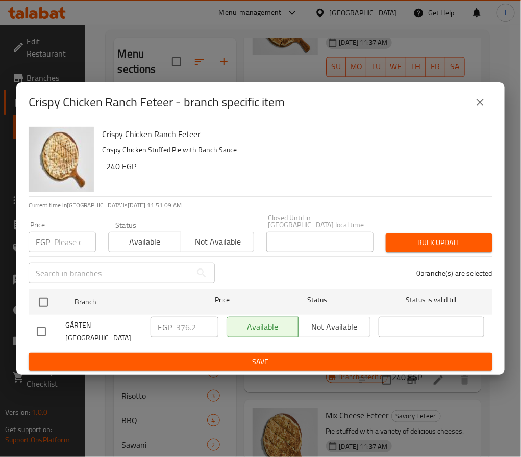
click at [477, 105] on icon "close" at bounding box center [480, 102] width 12 height 12
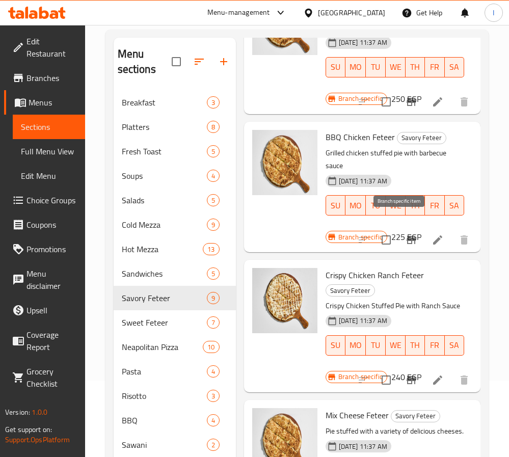
click at [407, 236] on icon "Branch-specific-item" at bounding box center [411, 240] width 9 height 8
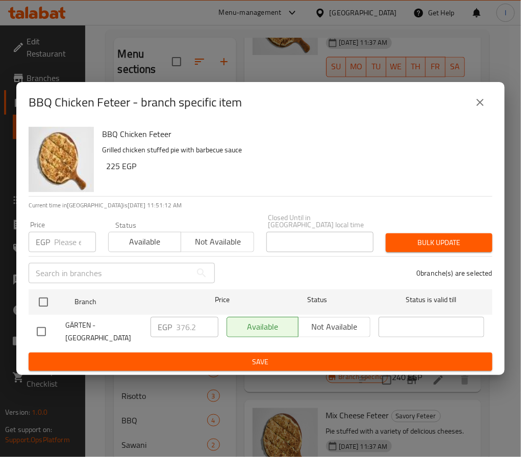
click at [479, 104] on icon "close" at bounding box center [479, 102] width 7 height 7
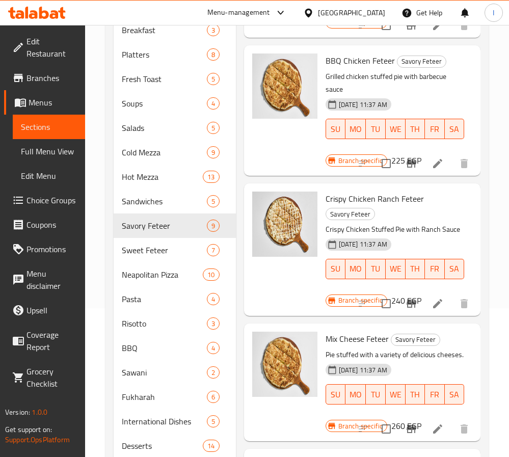
scroll to position [153, 0]
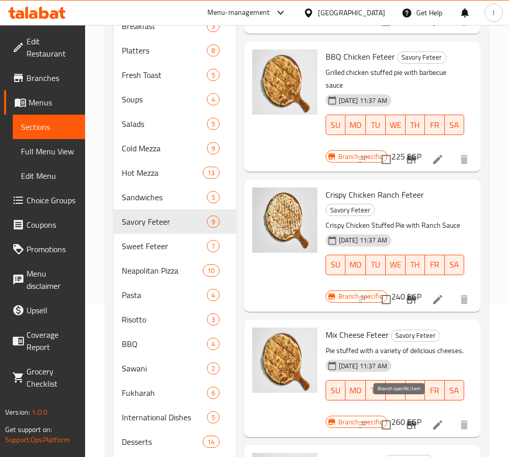
click at [407, 421] on icon "Branch-specific-item" at bounding box center [411, 425] width 9 height 8
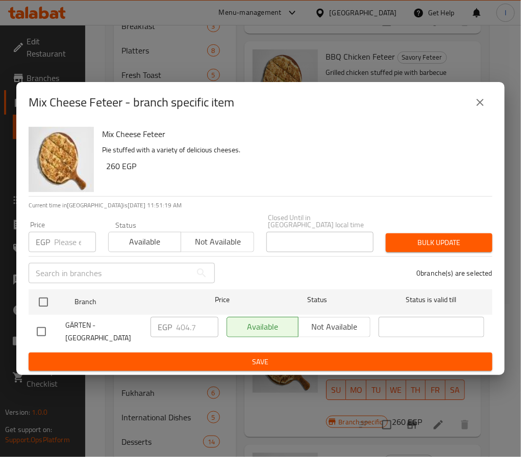
click at [478, 107] on icon "close" at bounding box center [480, 102] width 12 height 12
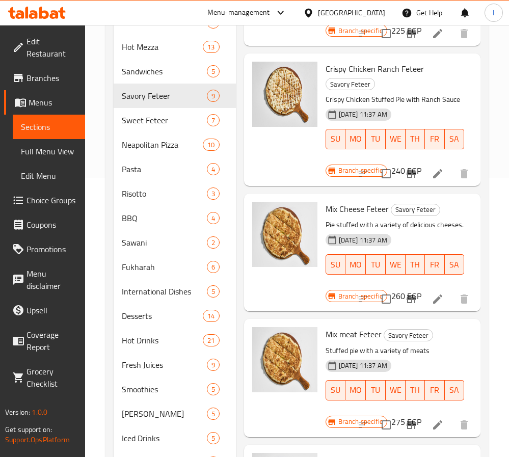
scroll to position [306, 0]
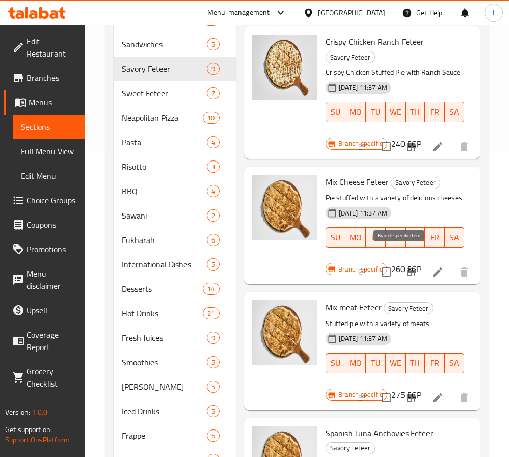
click at [405, 266] on icon "Branch-specific-item" at bounding box center [411, 272] width 12 height 12
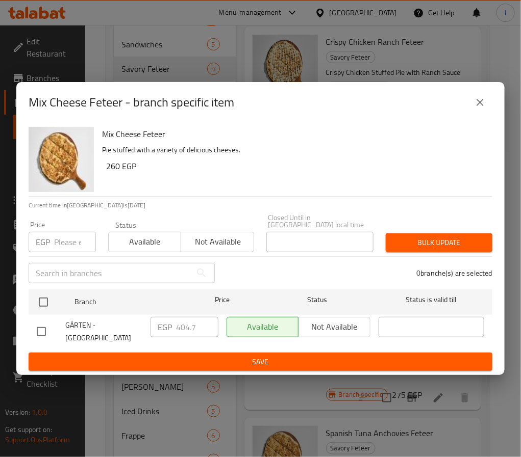
click at [483, 106] on icon "close" at bounding box center [480, 102] width 12 height 12
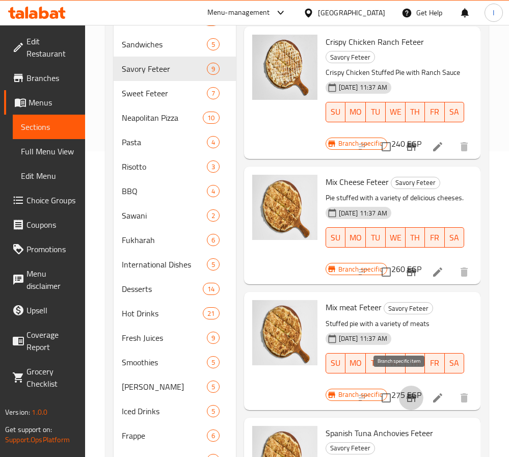
click at [405, 392] on icon "Branch-specific-item" at bounding box center [411, 398] width 12 height 12
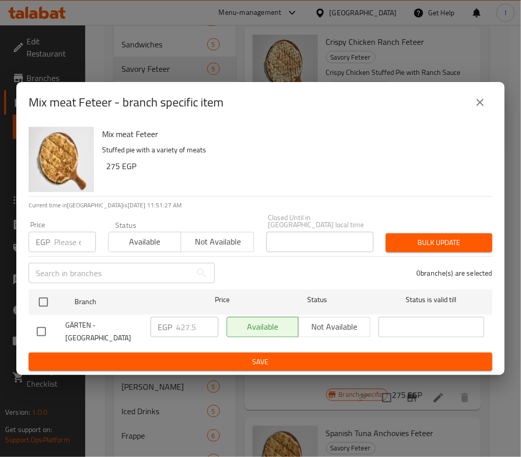
click at [482, 106] on icon "close" at bounding box center [480, 102] width 12 height 12
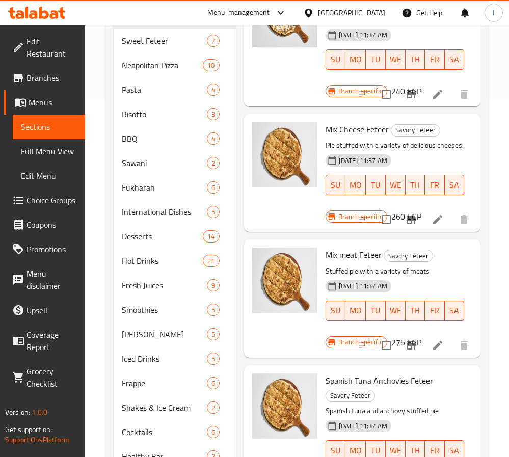
scroll to position [427, 0]
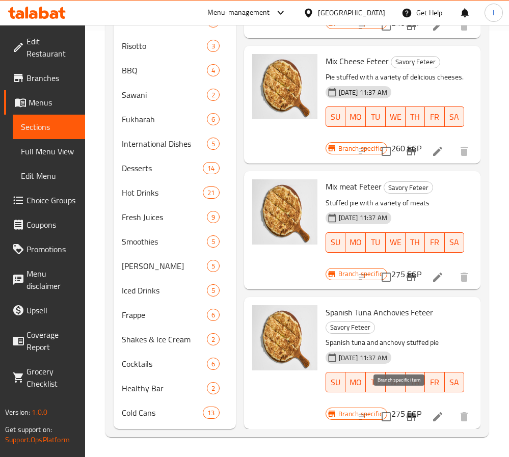
click at [401, 405] on button "Branch-specific-item" at bounding box center [411, 417] width 24 height 24
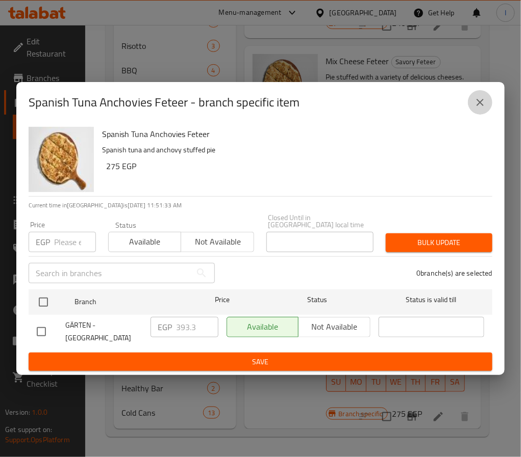
click at [478, 106] on icon "close" at bounding box center [480, 102] width 12 height 12
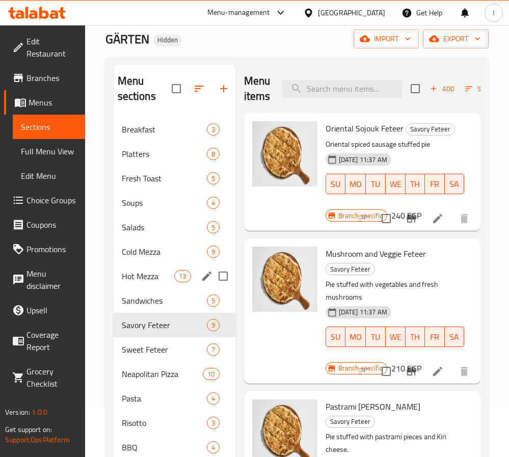
scroll to position [76, 0]
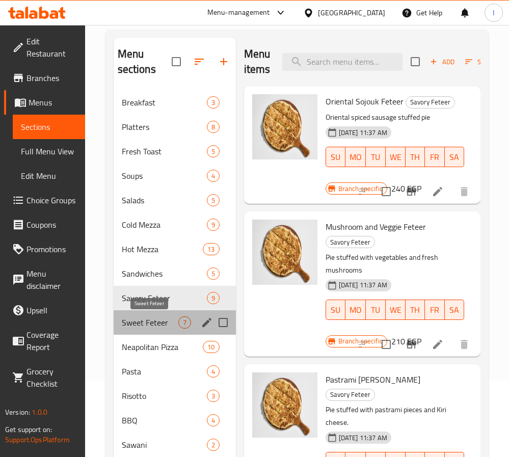
click at [165, 320] on span "Sweet Feteer" at bounding box center [150, 323] width 57 height 12
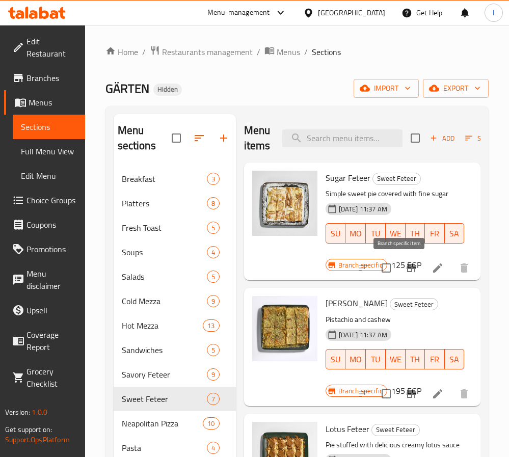
click at [407, 269] on icon "Branch-specific-item" at bounding box center [411, 268] width 9 height 8
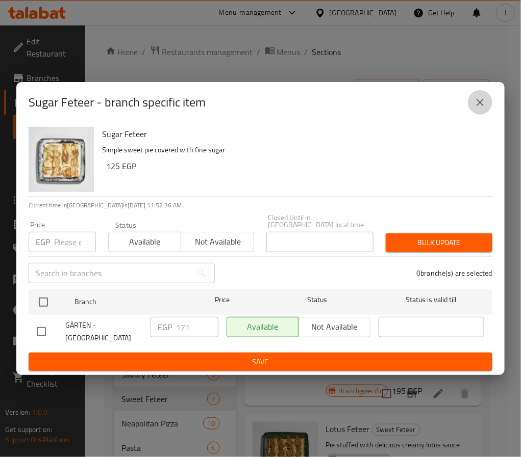
click at [477, 106] on icon "close" at bounding box center [480, 102] width 12 height 12
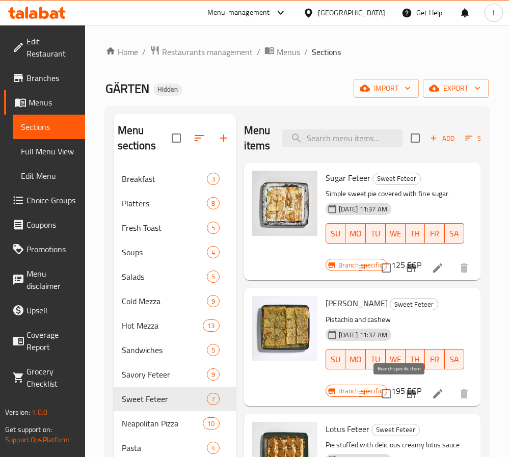
click at [405, 392] on icon "Branch-specific-item" at bounding box center [411, 394] width 12 height 12
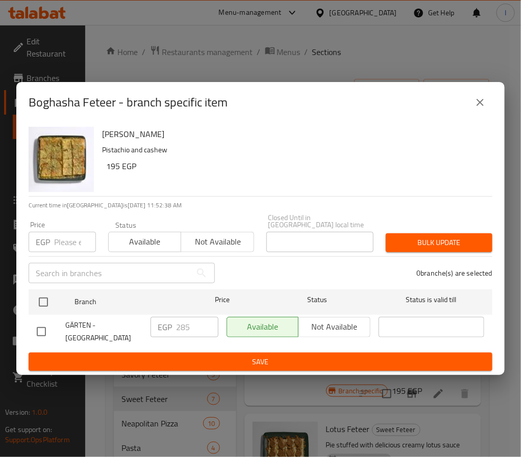
click at [478, 103] on icon "close" at bounding box center [479, 102] width 7 height 7
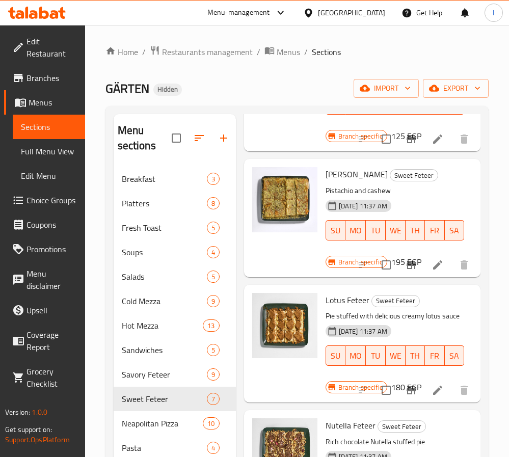
scroll to position [153, 0]
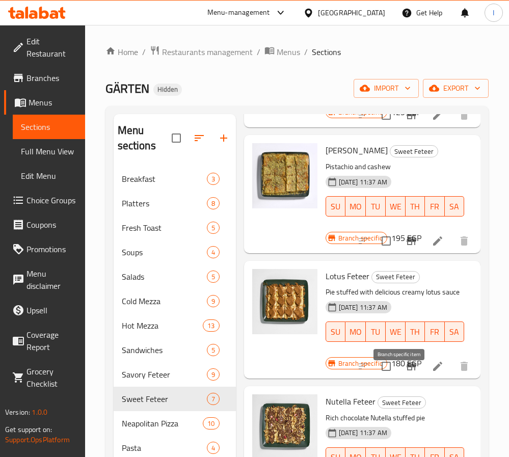
click at [405, 373] on icon "Branch-specific-item" at bounding box center [411, 366] width 12 height 12
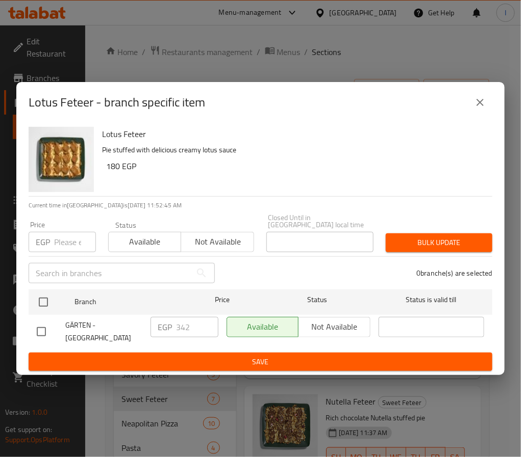
click at [477, 107] on icon "close" at bounding box center [480, 102] width 12 height 12
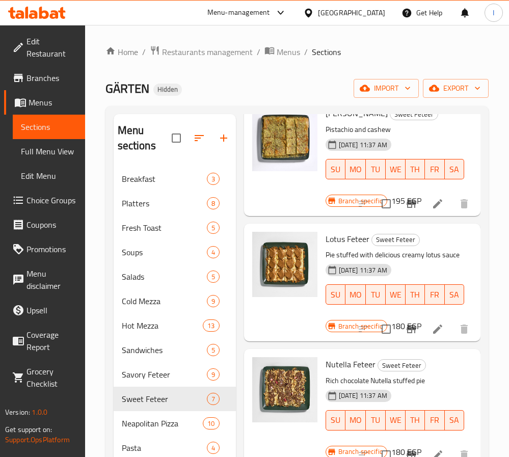
scroll to position [229, 0]
click at [399, 443] on button "Branch-specific-item" at bounding box center [411, 455] width 24 height 24
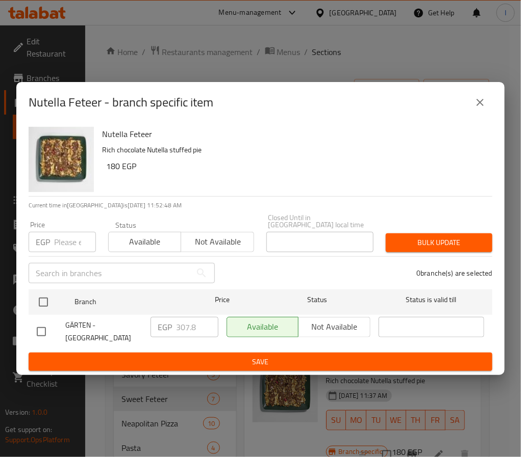
click at [482, 104] on icon "close" at bounding box center [479, 102] width 7 height 7
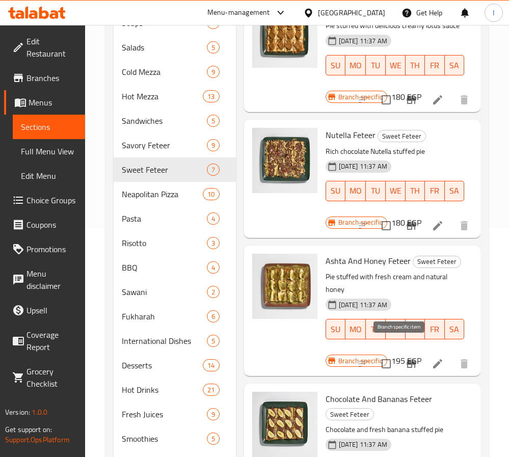
click at [407, 360] on icon "Branch-specific-item" at bounding box center [411, 364] width 9 height 8
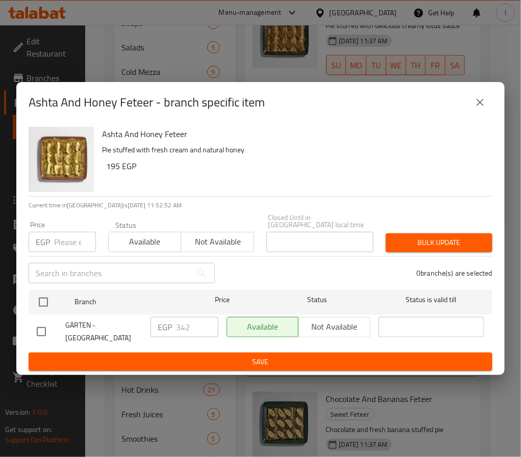
click at [475, 108] on icon "close" at bounding box center [480, 102] width 12 height 12
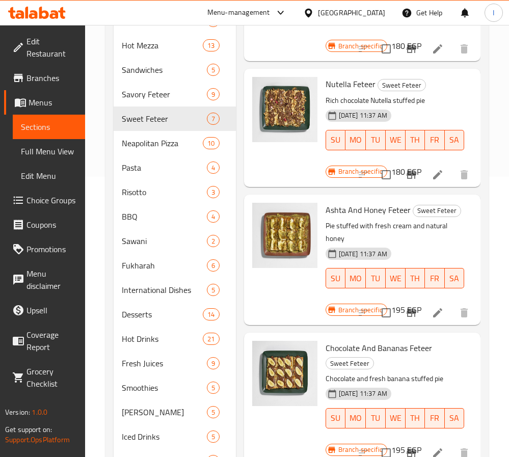
scroll to position [306, 0]
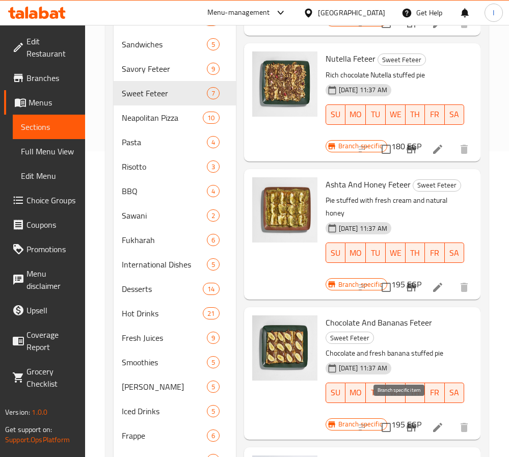
click at [405, 422] on icon "Branch-specific-item" at bounding box center [411, 428] width 12 height 12
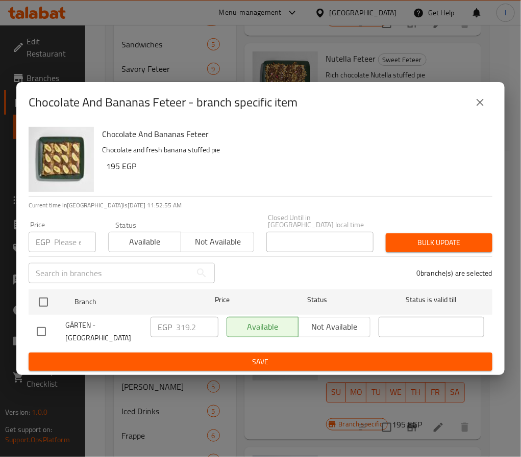
click at [482, 106] on icon "close" at bounding box center [480, 102] width 12 height 12
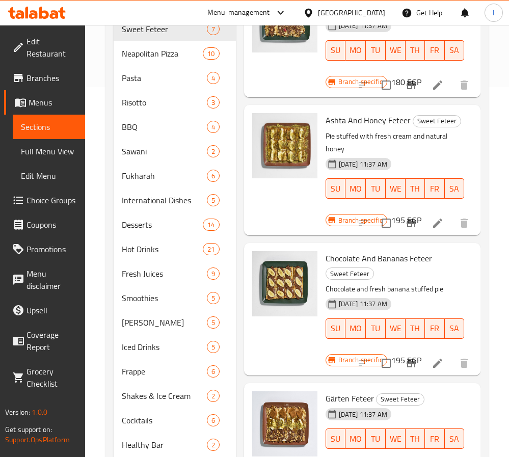
scroll to position [427, 0]
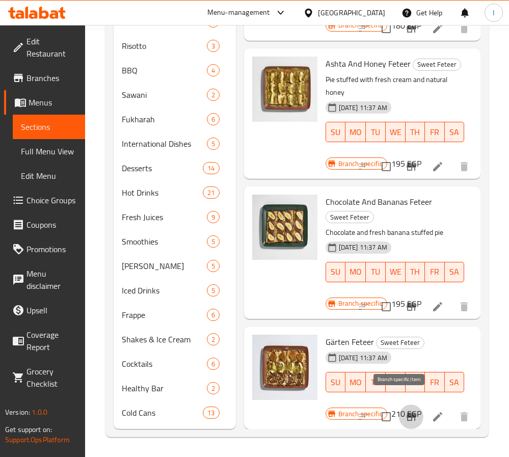
click at [405, 411] on icon "Branch-specific-item" at bounding box center [411, 417] width 12 height 12
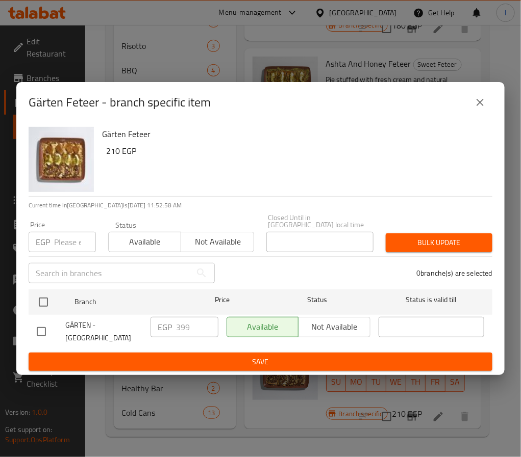
click at [479, 109] on icon "close" at bounding box center [480, 102] width 12 height 12
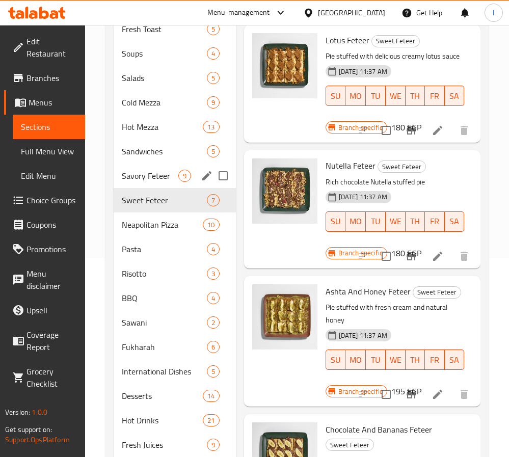
scroll to position [197, 0]
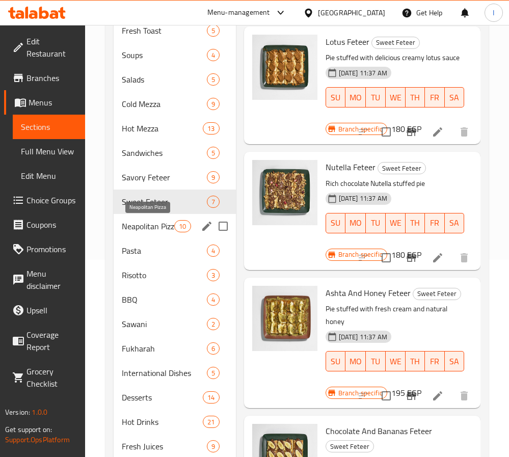
click at [163, 222] on span "Neapolitan Pizza" at bounding box center [148, 226] width 53 height 12
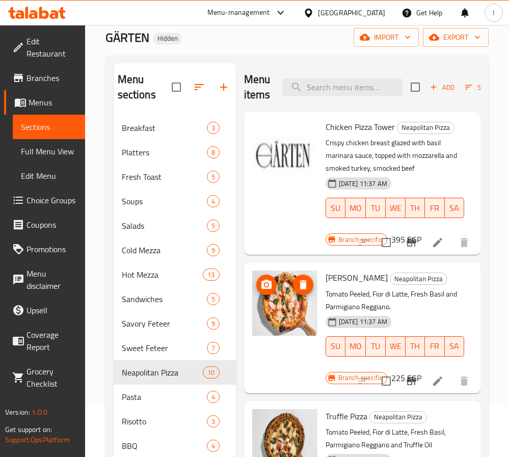
scroll to position [44, 0]
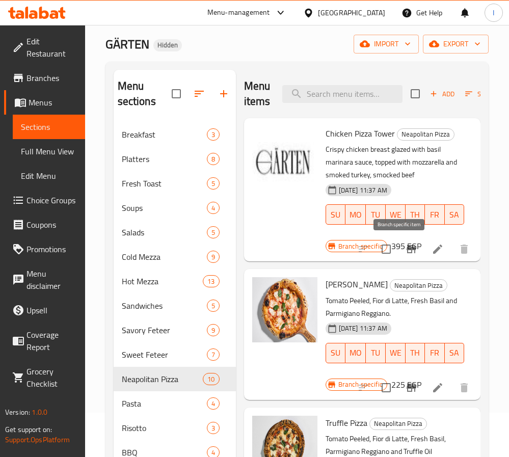
click at [407, 250] on icon "Branch-specific-item" at bounding box center [411, 249] width 9 height 8
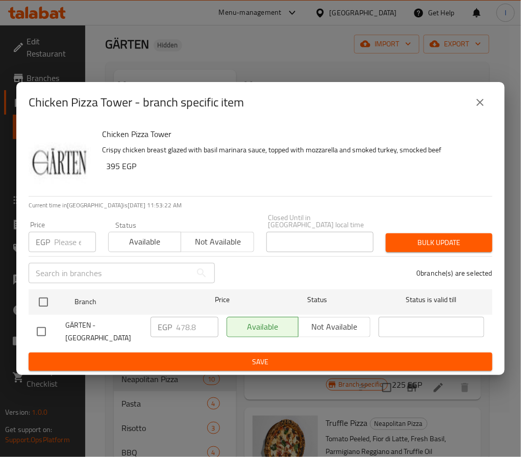
click at [485, 108] on icon "close" at bounding box center [480, 102] width 12 height 12
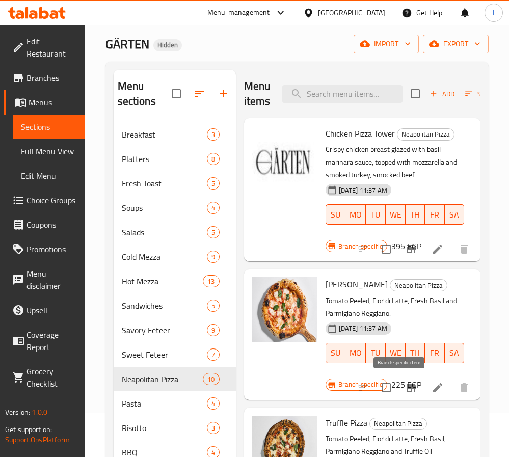
click at [401, 395] on button "Branch-specific-item" at bounding box center [411, 388] width 24 height 24
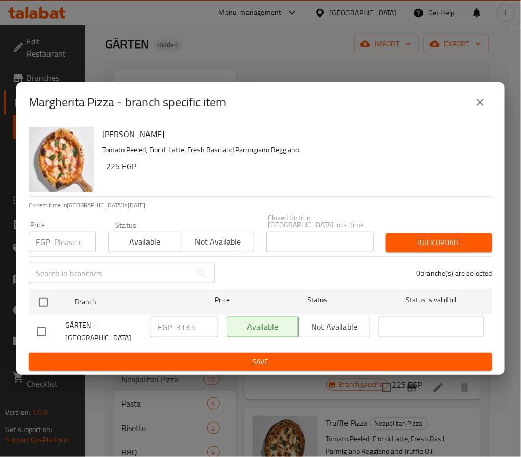
drag, startPoint x: 482, startPoint y: 109, endPoint x: 462, endPoint y: 127, distance: 27.1
click at [479, 109] on icon "close" at bounding box center [480, 102] width 12 height 12
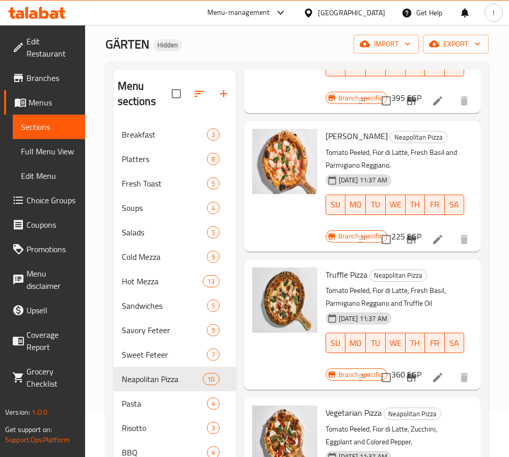
scroll to position [229, 0]
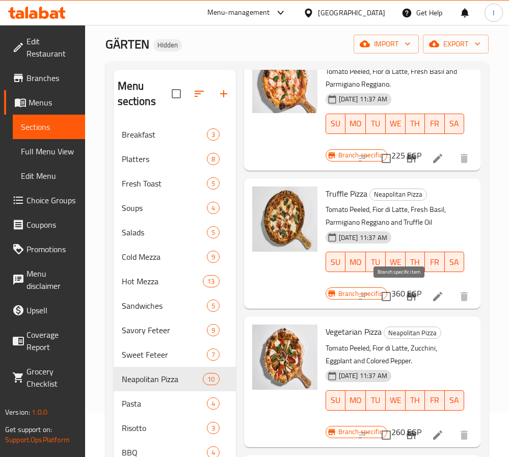
click at [405, 300] on icon "Branch-specific-item" at bounding box center [411, 297] width 12 height 12
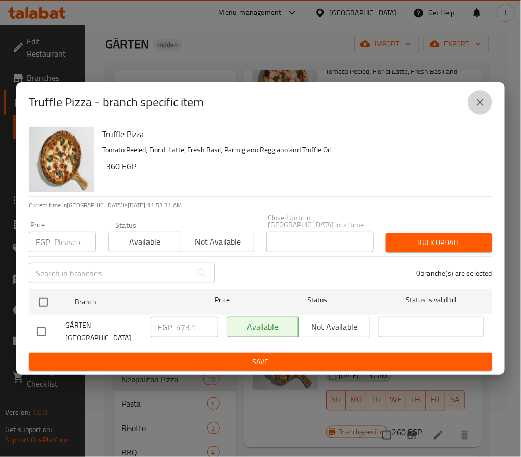
click at [478, 106] on icon "close" at bounding box center [479, 102] width 7 height 7
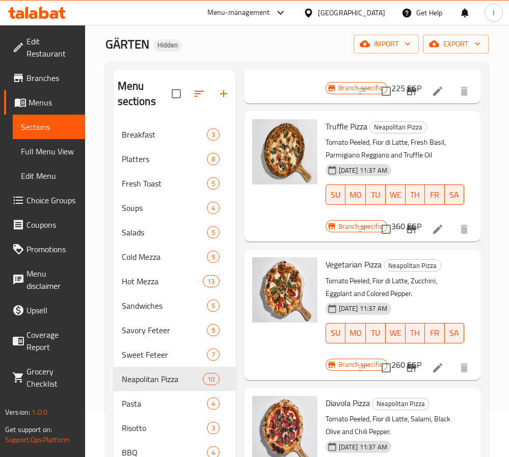
scroll to position [382, 0]
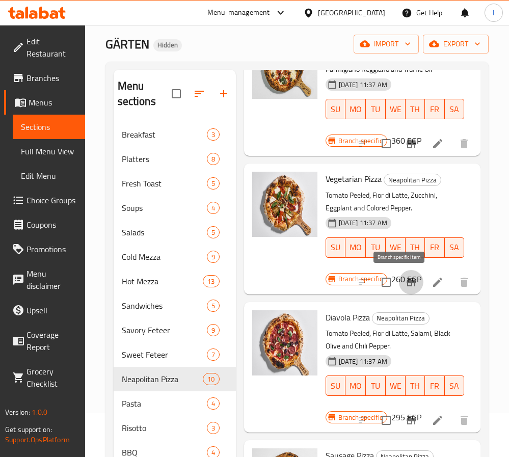
click at [407, 282] on icon "Branch-specific-item" at bounding box center [411, 282] width 9 height 8
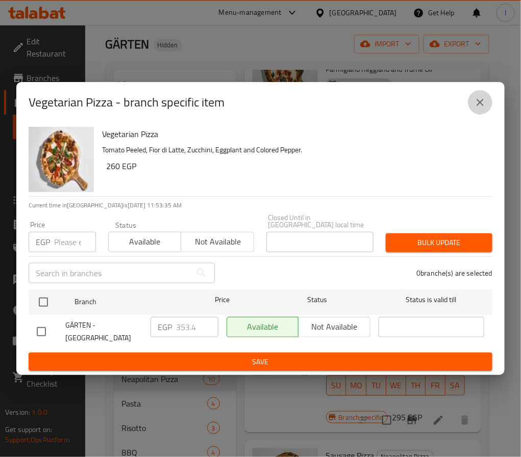
click at [479, 108] on icon "close" at bounding box center [480, 102] width 12 height 12
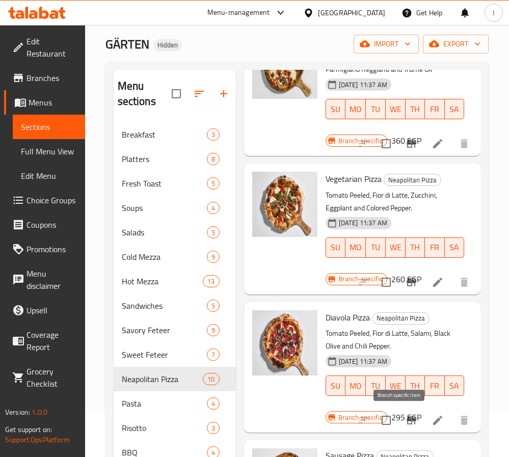
click at [407, 421] on icon "Branch-specific-item" at bounding box center [411, 421] width 9 height 8
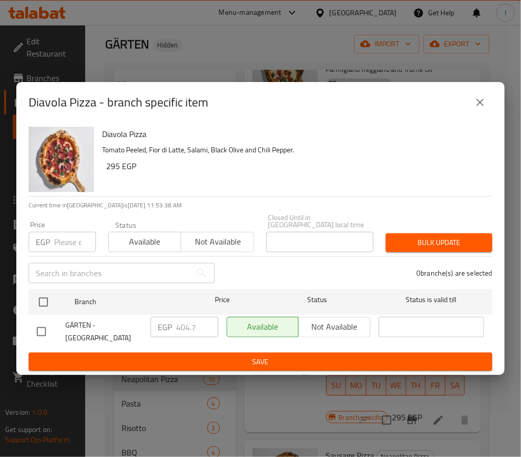
click at [476, 103] on icon "close" at bounding box center [480, 102] width 12 height 12
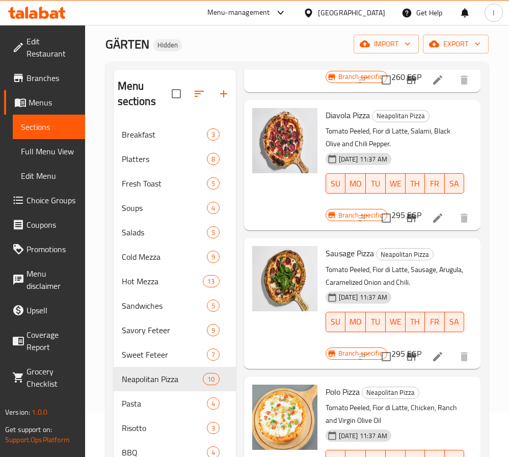
scroll to position [612, 0]
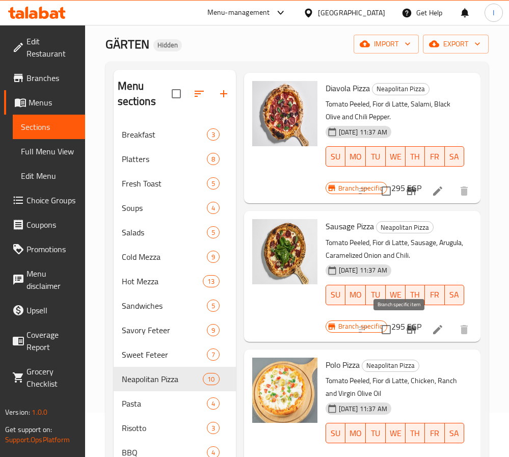
click at [407, 331] on icon "Branch-specific-item" at bounding box center [411, 330] width 9 height 8
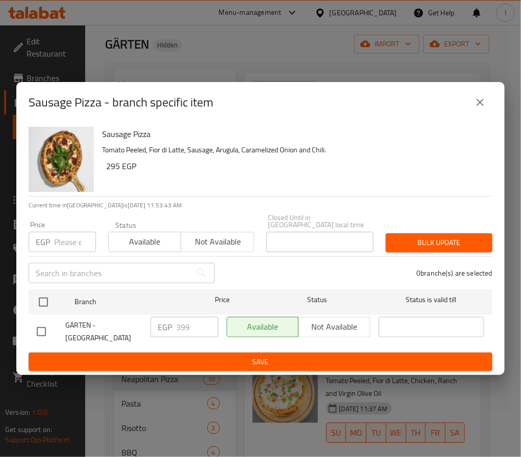
click at [479, 102] on icon "close" at bounding box center [480, 102] width 12 height 12
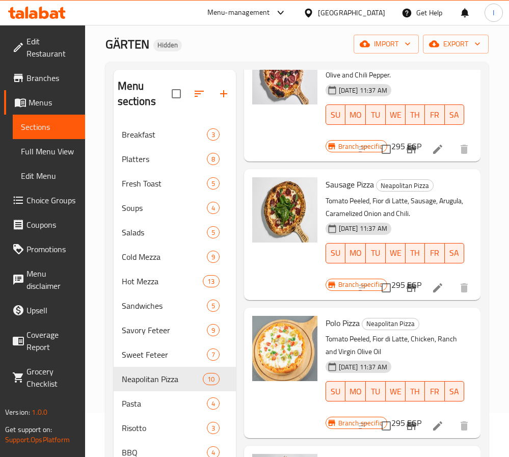
scroll to position [688, 0]
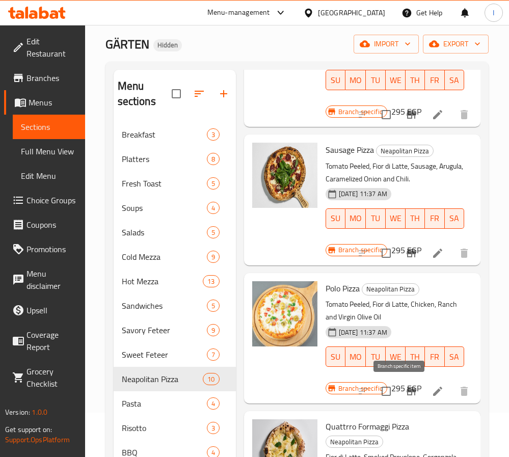
click at [407, 390] on icon "Branch-specific-item" at bounding box center [411, 391] width 9 height 8
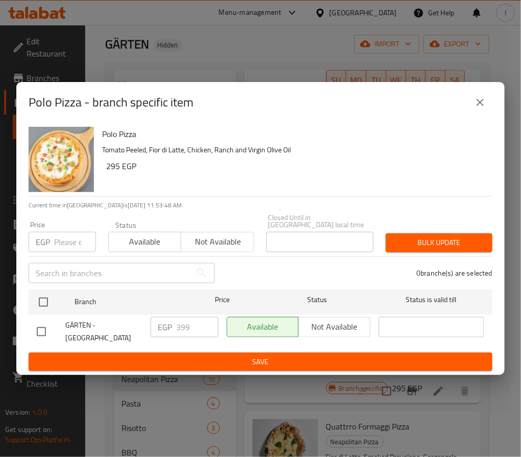
click at [479, 105] on icon "close" at bounding box center [479, 102] width 7 height 7
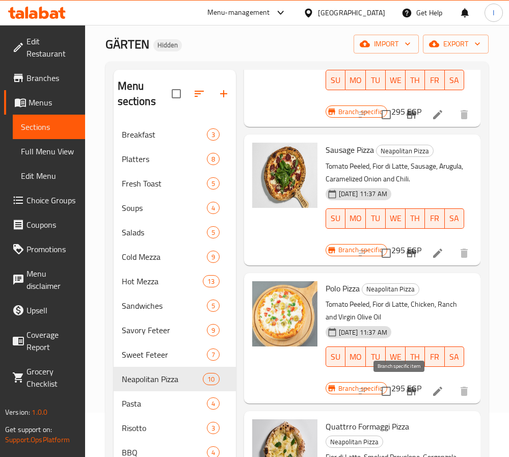
click at [407, 392] on icon "Branch-specific-item" at bounding box center [411, 391] width 9 height 8
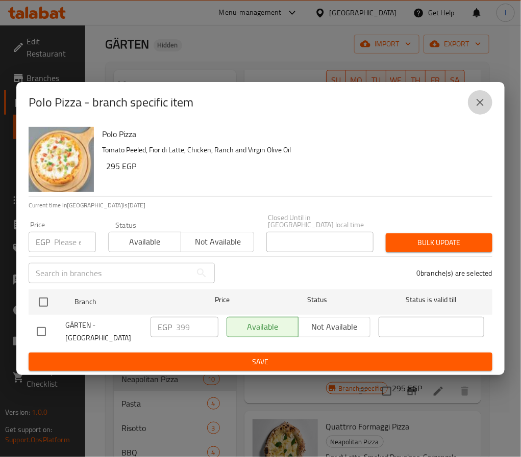
click at [479, 106] on icon "close" at bounding box center [479, 102] width 7 height 7
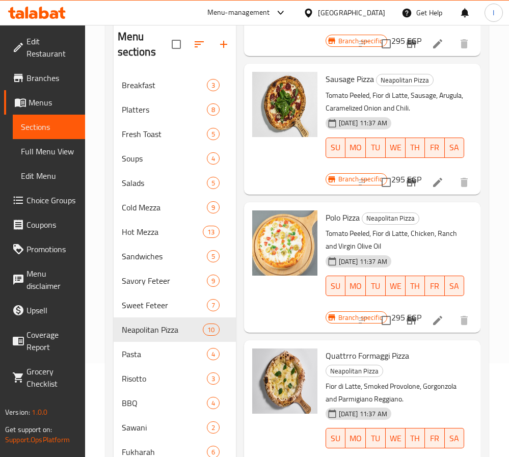
scroll to position [121, 0]
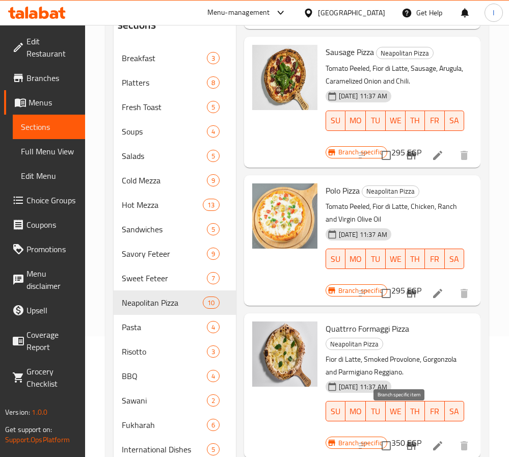
click at [405, 440] on icon "Branch-specific-item" at bounding box center [411, 446] width 12 height 12
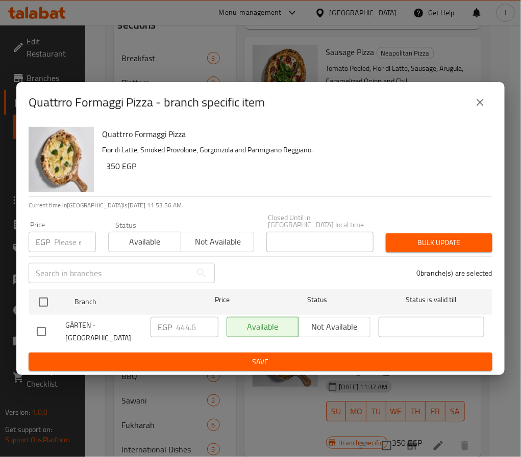
click at [477, 105] on icon "close" at bounding box center [480, 102] width 12 height 12
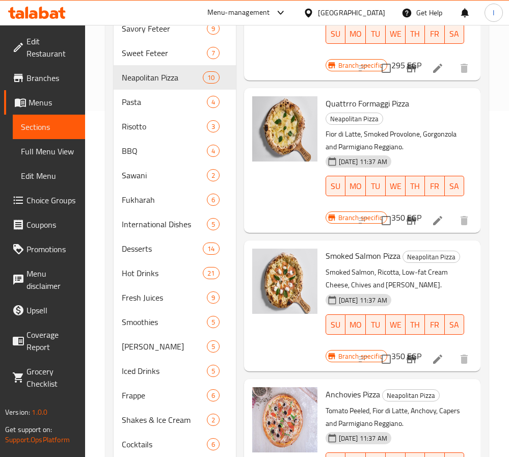
scroll to position [350, 0]
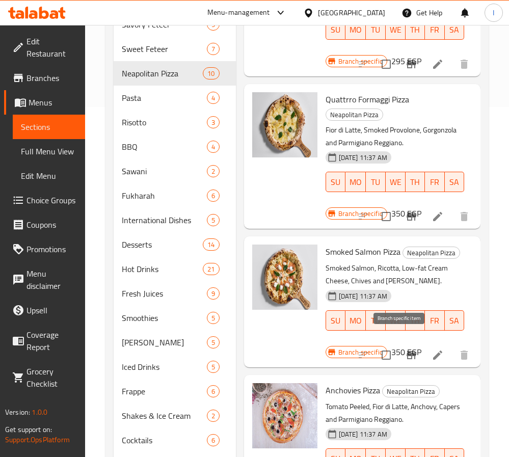
click at [407, 351] on icon "Branch-specific-item" at bounding box center [411, 355] width 9 height 8
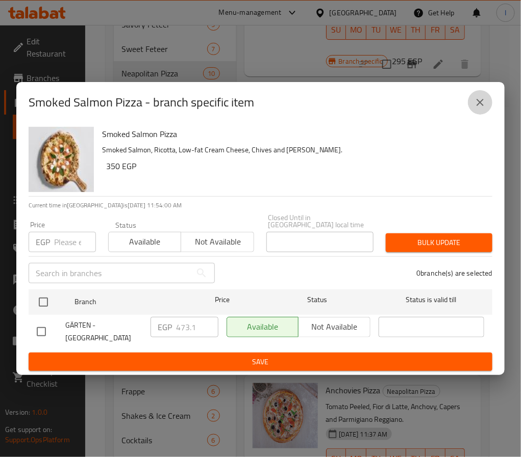
click at [481, 106] on icon "close" at bounding box center [479, 102] width 7 height 7
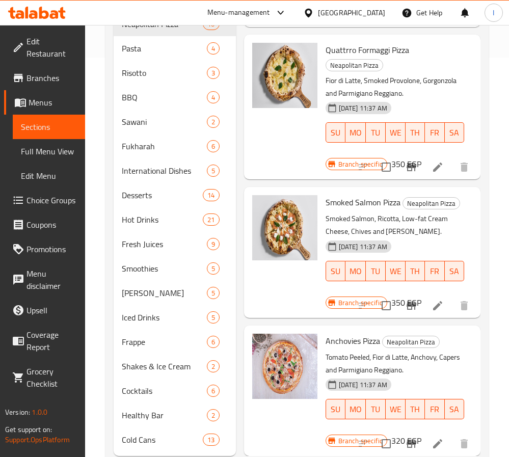
scroll to position [427, 0]
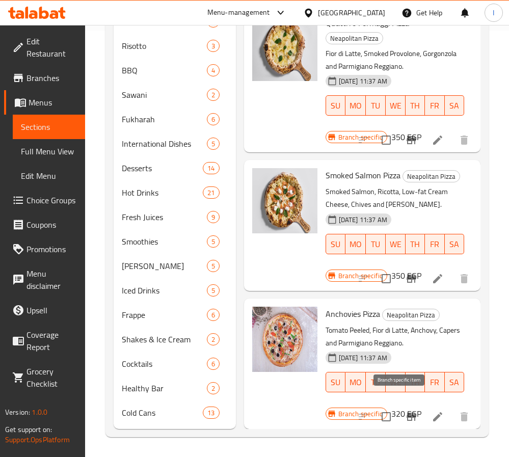
click at [406, 411] on icon "Branch-specific-item" at bounding box center [411, 417] width 12 height 12
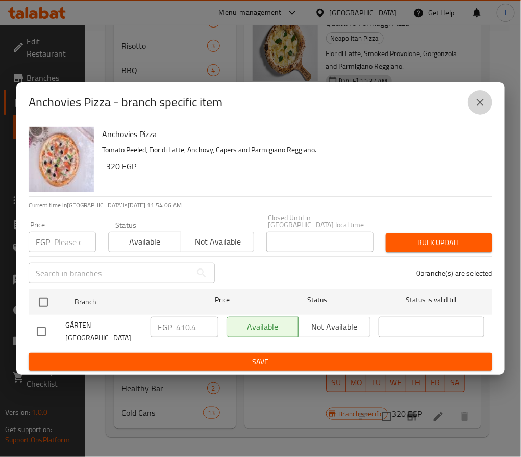
click at [476, 106] on icon "close" at bounding box center [480, 102] width 12 height 12
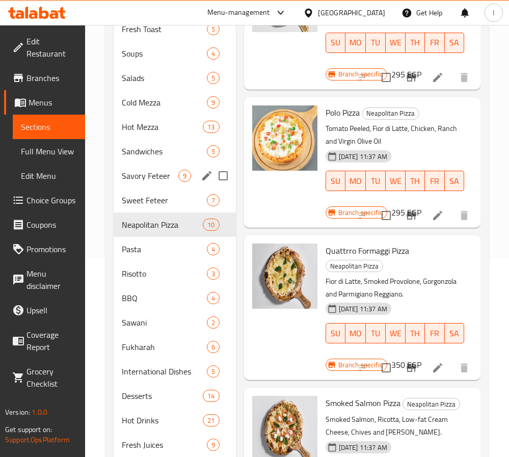
scroll to position [197, 0]
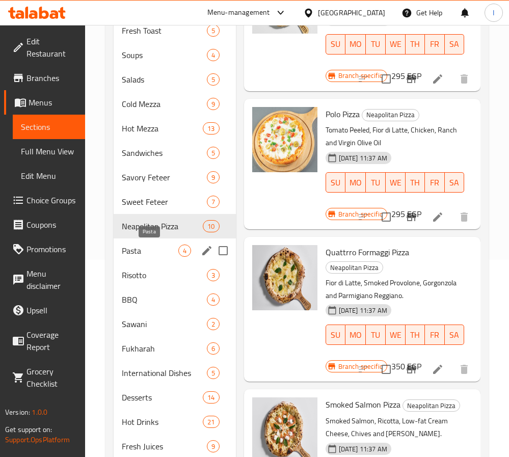
click at [164, 250] on span "Pasta" at bounding box center [150, 251] width 57 height 12
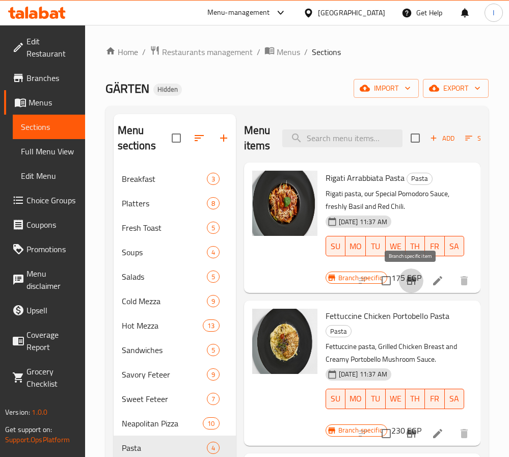
click at [414, 284] on icon "Branch-specific-item" at bounding box center [411, 281] width 12 height 12
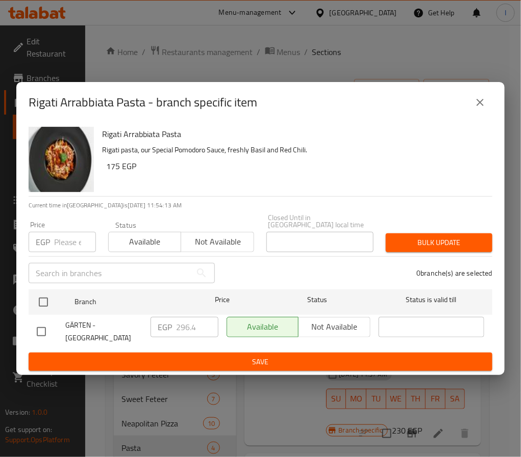
click at [476, 106] on icon "close" at bounding box center [480, 102] width 12 height 12
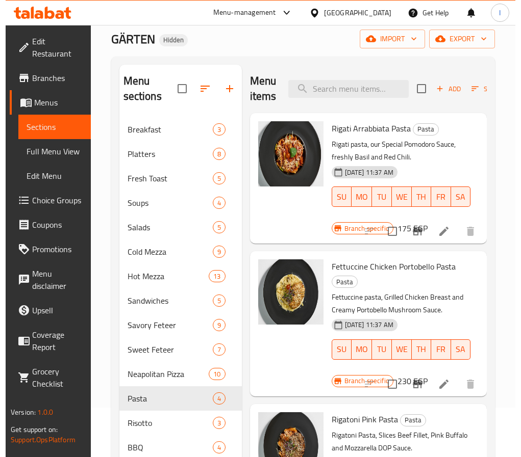
scroll to position [76, 0]
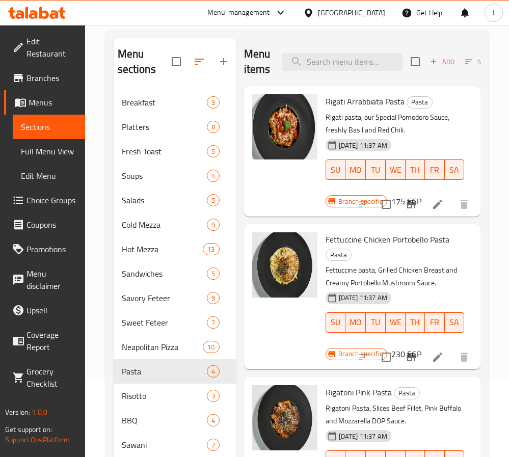
click at [408, 361] on icon "Branch-specific-item" at bounding box center [411, 357] width 12 height 12
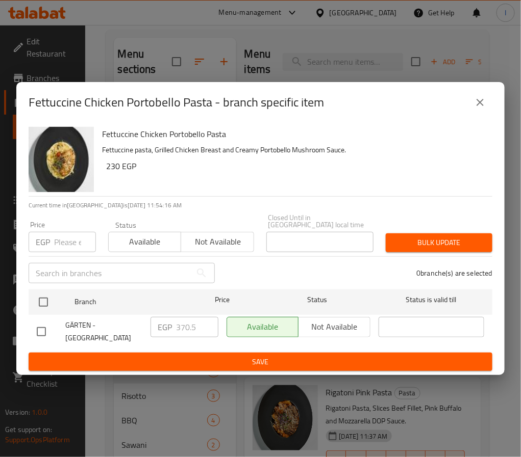
click at [475, 105] on icon "close" at bounding box center [480, 102] width 12 height 12
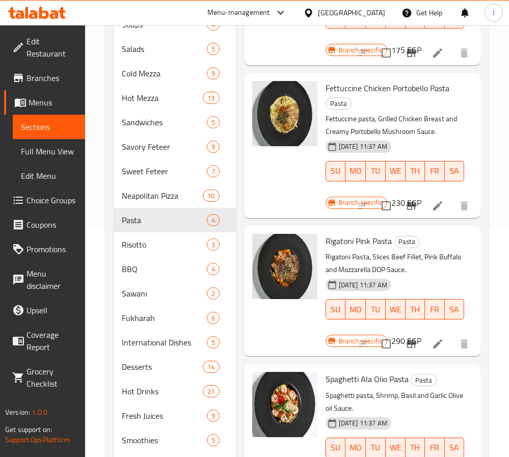
scroll to position [229, 0]
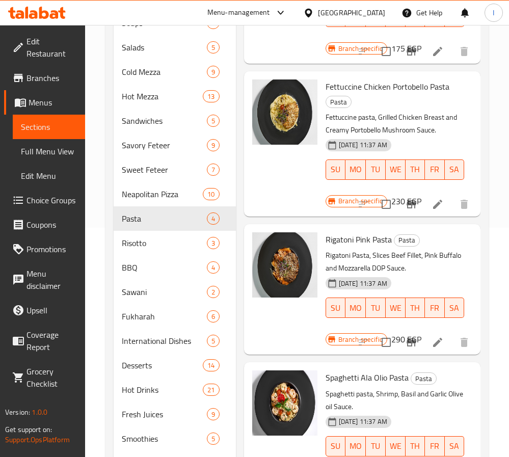
click at [414, 343] on icon "Branch-specific-item" at bounding box center [411, 343] width 9 height 8
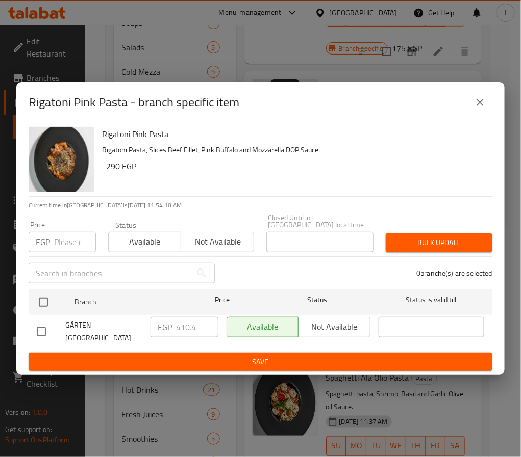
click at [479, 103] on icon "close" at bounding box center [480, 102] width 12 height 12
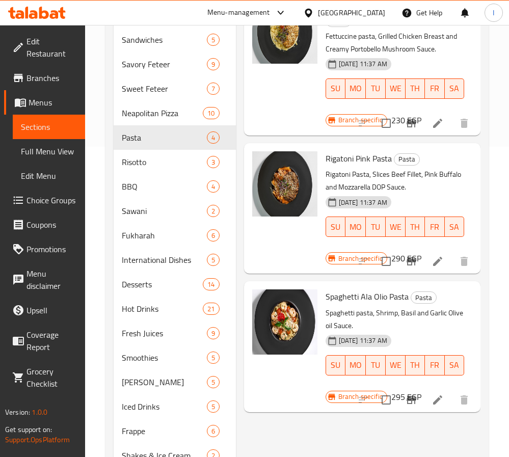
scroll to position [382, 0]
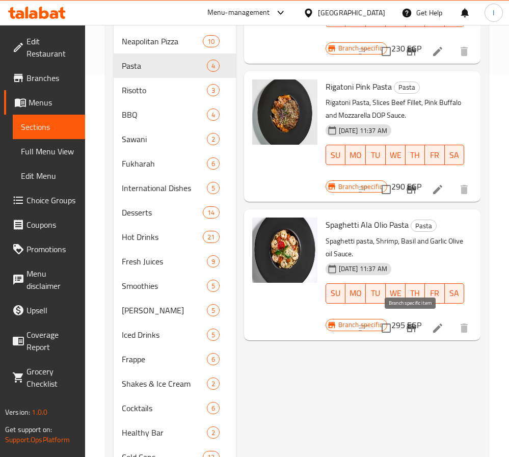
click at [416, 328] on icon "Branch-specific-item" at bounding box center [411, 328] width 12 height 12
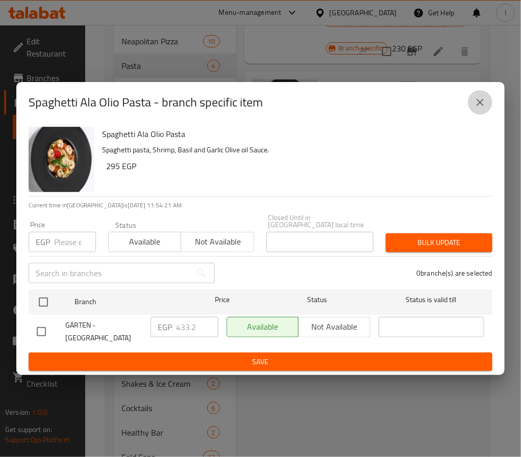
click at [480, 108] on icon "close" at bounding box center [480, 102] width 12 height 12
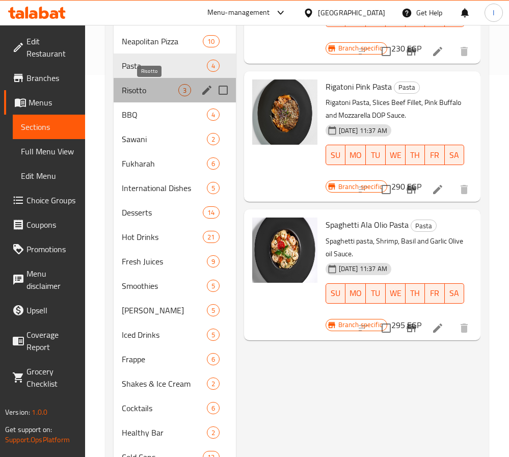
click at [165, 89] on span "Risotto" at bounding box center [150, 90] width 57 height 12
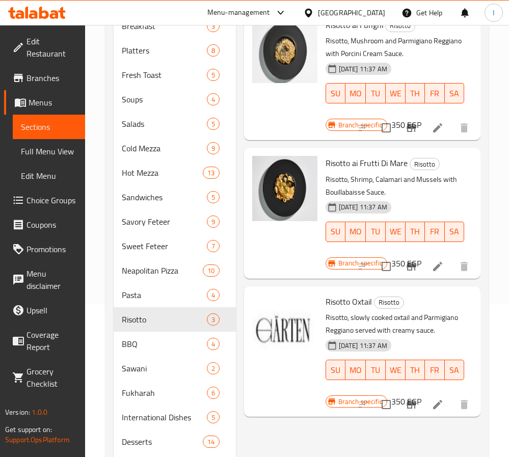
scroll to position [76, 0]
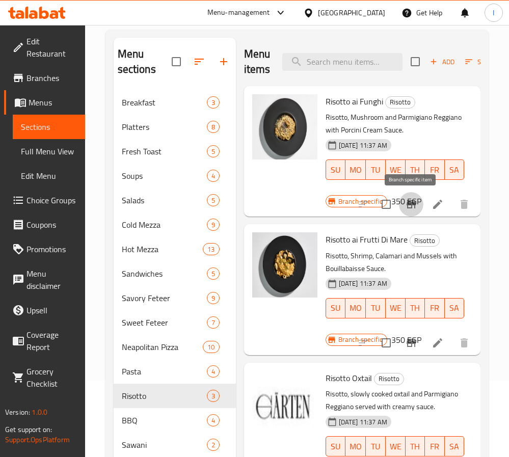
click at [405, 208] on icon "Branch-specific-item" at bounding box center [411, 204] width 12 height 12
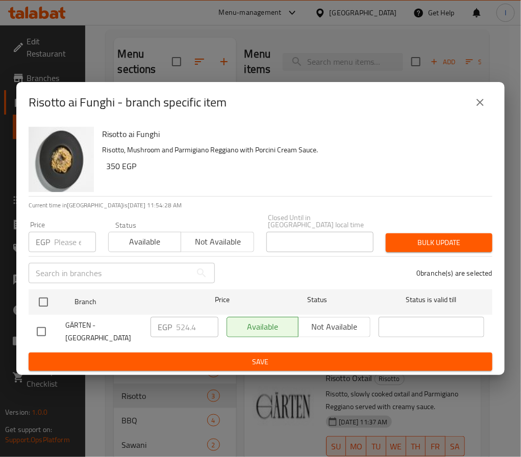
click at [479, 106] on icon "close" at bounding box center [479, 102] width 7 height 7
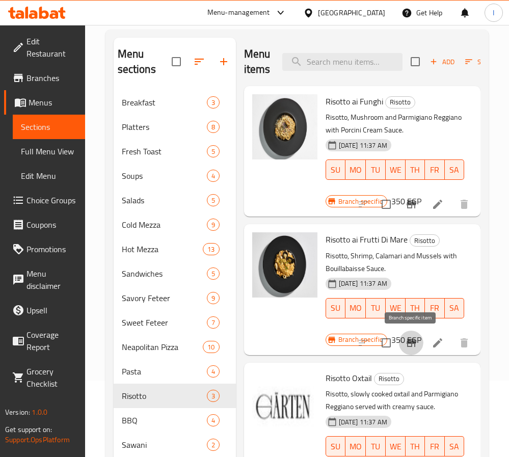
click at [406, 337] on icon "Branch-specific-item" at bounding box center [411, 343] width 12 height 12
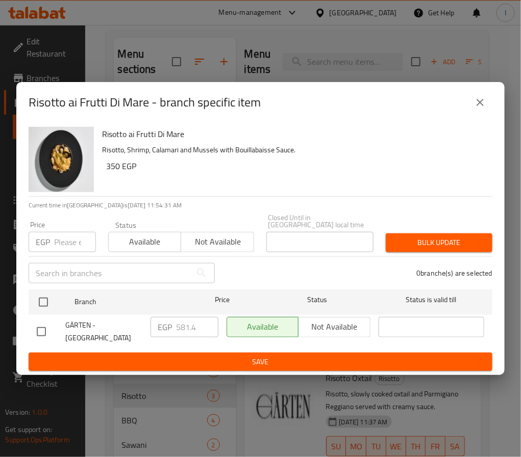
click at [478, 107] on icon "close" at bounding box center [480, 102] width 12 height 12
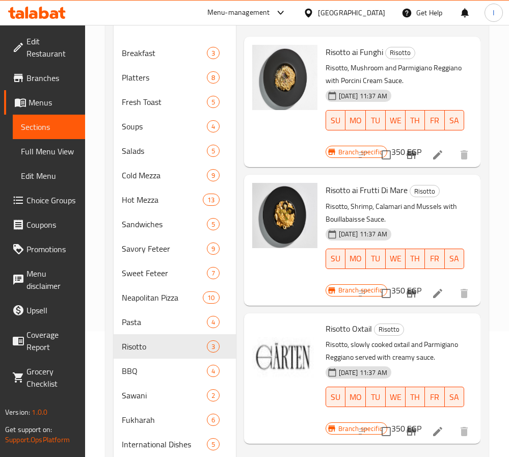
scroll to position [153, 0]
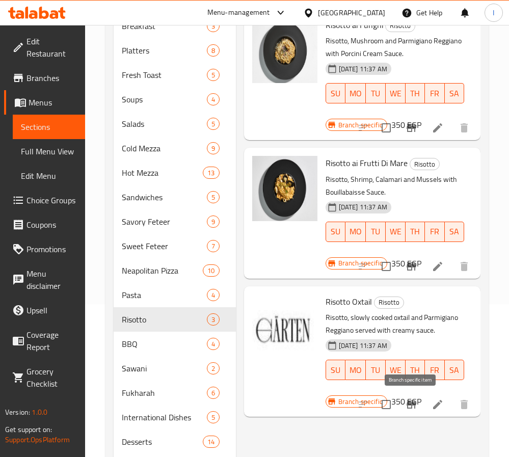
click at [411, 410] on icon "Branch-specific-item" at bounding box center [411, 405] width 12 height 12
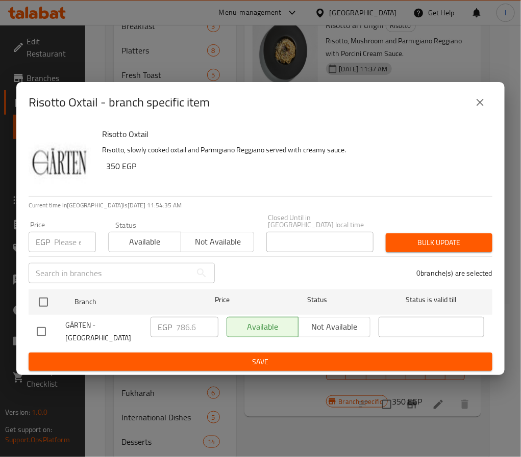
click at [479, 103] on icon "close" at bounding box center [480, 102] width 12 height 12
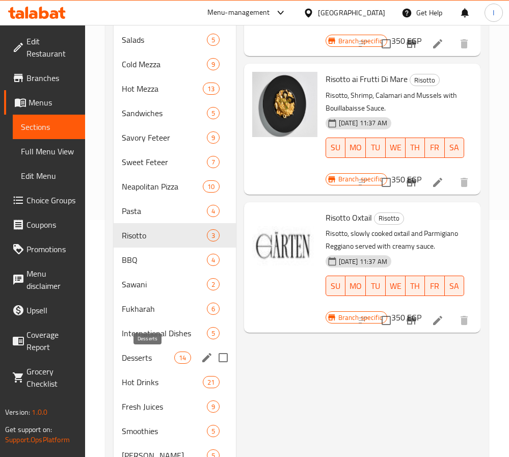
scroll to position [306, 0]
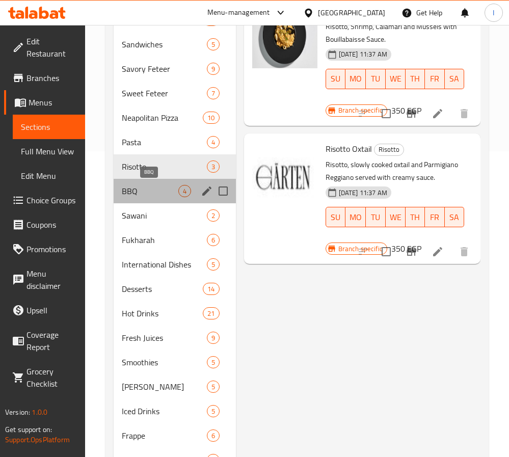
click at [155, 188] on span "BBQ" at bounding box center [150, 191] width 57 height 12
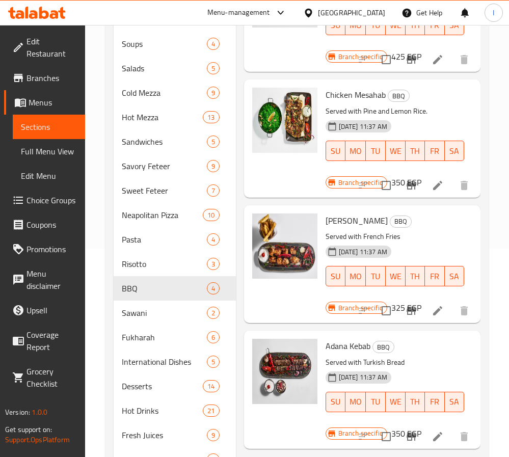
scroll to position [76, 0]
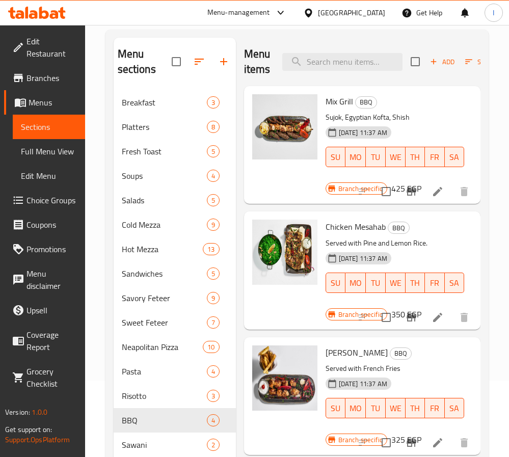
click at [412, 196] on icon "Branch-specific-item" at bounding box center [411, 192] width 9 height 8
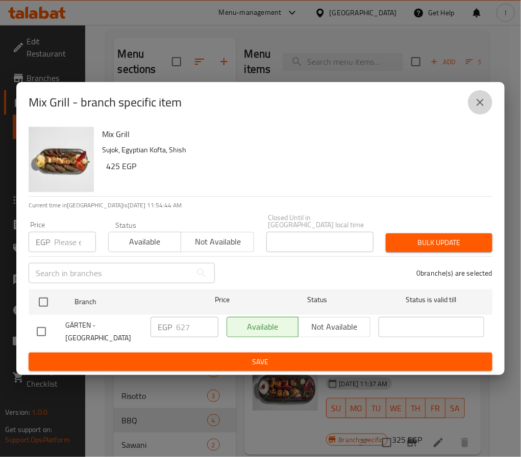
click at [480, 107] on icon "close" at bounding box center [480, 102] width 12 height 12
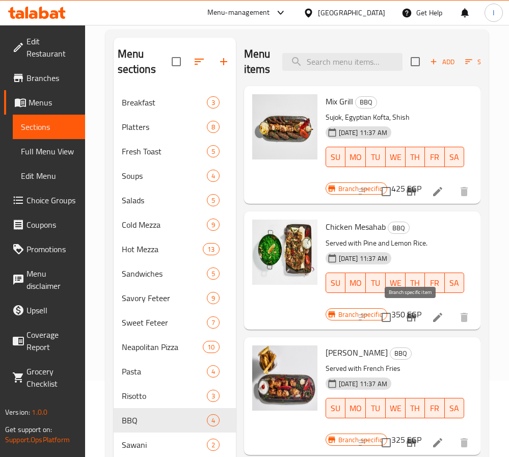
click at [408, 315] on icon "Branch-specific-item" at bounding box center [411, 318] width 12 height 12
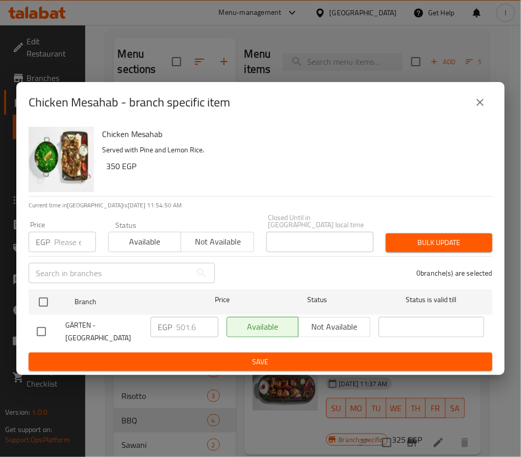
click at [483, 109] on icon "close" at bounding box center [480, 102] width 12 height 12
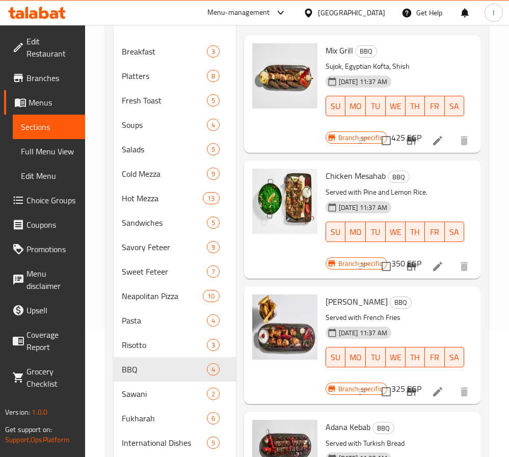
scroll to position [153, 0]
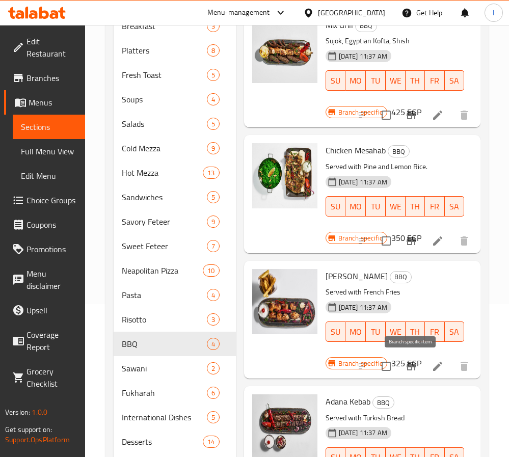
click at [409, 365] on icon "Branch-specific-item" at bounding box center [411, 366] width 9 height 8
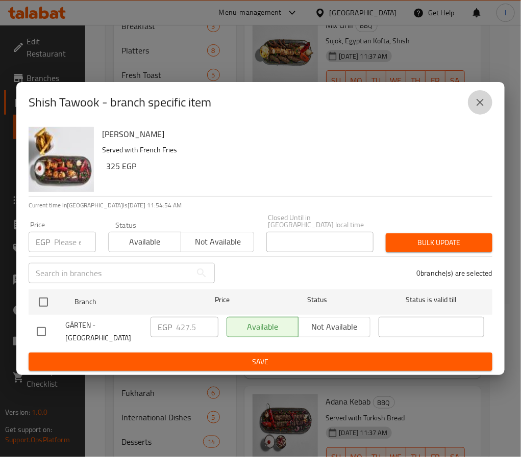
click at [477, 106] on icon "close" at bounding box center [480, 102] width 12 height 12
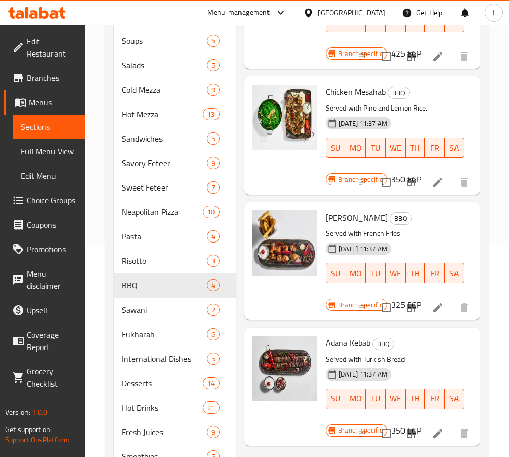
scroll to position [229, 0]
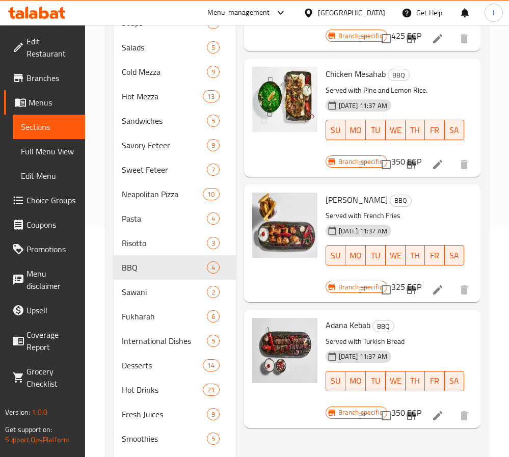
click at [409, 421] on icon "Branch-specific-item" at bounding box center [411, 416] width 12 height 12
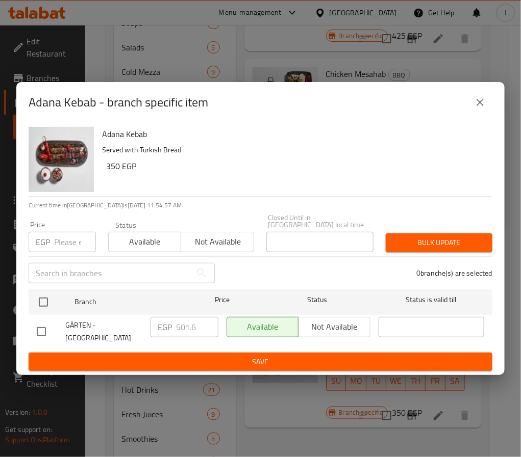
click at [475, 104] on icon "close" at bounding box center [480, 102] width 12 height 12
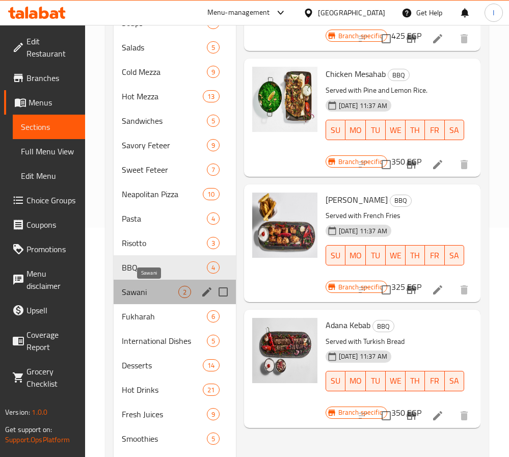
click at [138, 291] on span "Sawani" at bounding box center [150, 292] width 57 height 12
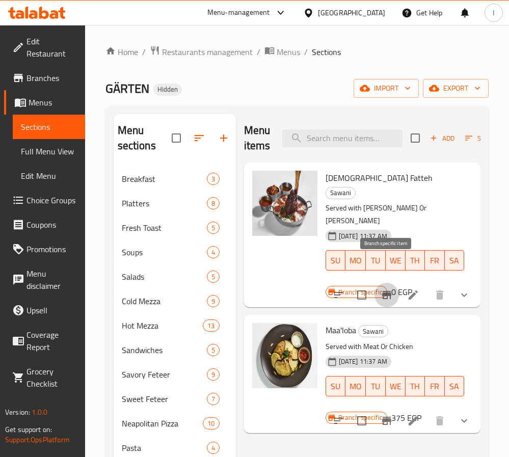
click at [386, 289] on icon "Branch-specific-item" at bounding box center [387, 295] width 12 height 12
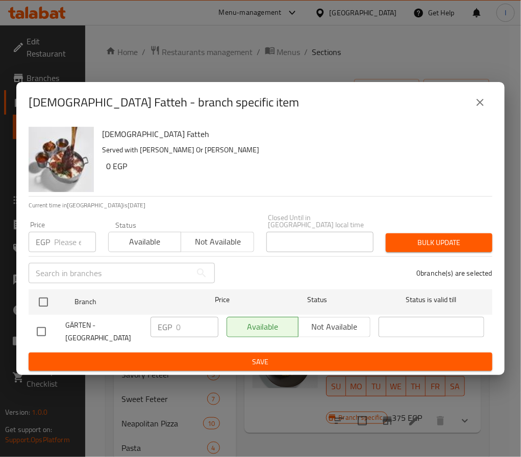
click at [479, 103] on icon "close" at bounding box center [480, 102] width 12 height 12
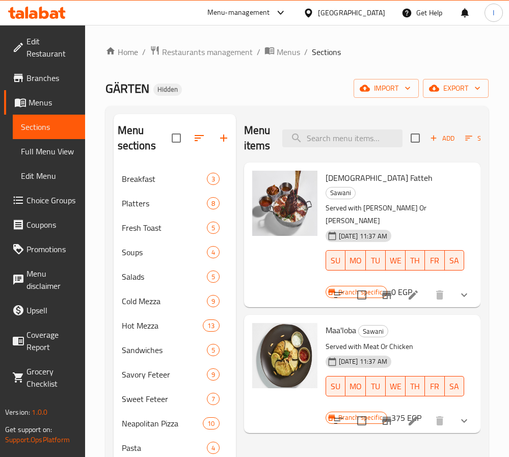
click at [466, 289] on icon "show more" at bounding box center [464, 295] width 12 height 12
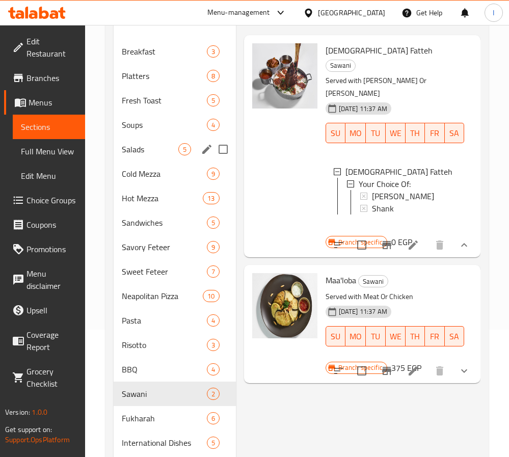
scroll to position [153, 0]
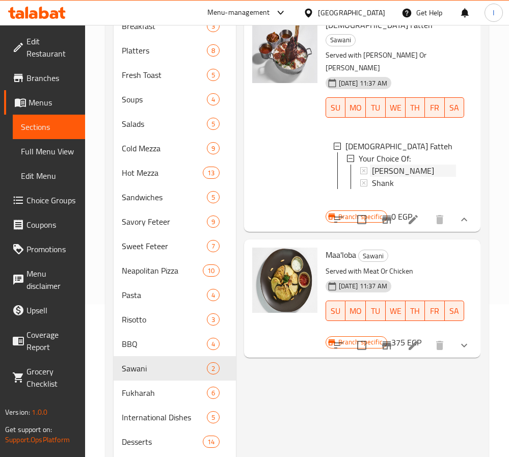
click at [398, 165] on span "[PERSON_NAME]" at bounding box center [403, 171] width 62 height 12
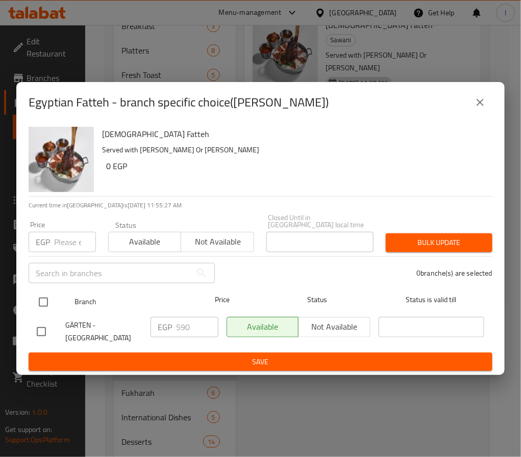
drag, startPoint x: 34, startPoint y: 295, endPoint x: 63, endPoint y: 295, distance: 28.6
click at [35, 295] on input "checkbox" at bounding box center [43, 302] width 21 height 21
checkbox input "true"
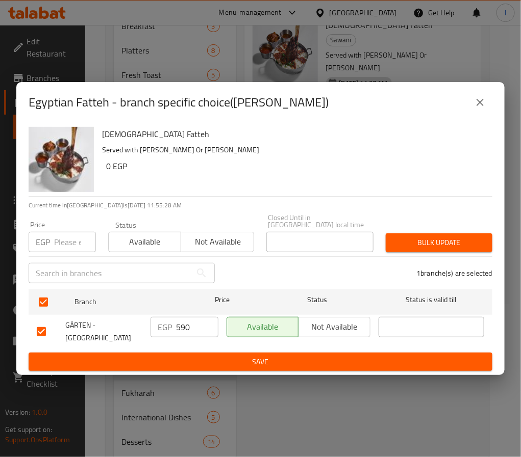
click at [185, 323] on input "590" at bounding box center [197, 327] width 42 height 20
type input "672.60"
click at [225, 344] on div "Available Not available" at bounding box center [298, 332] width 152 height 38
click at [226, 356] on span "Save" at bounding box center [260, 362] width 447 height 13
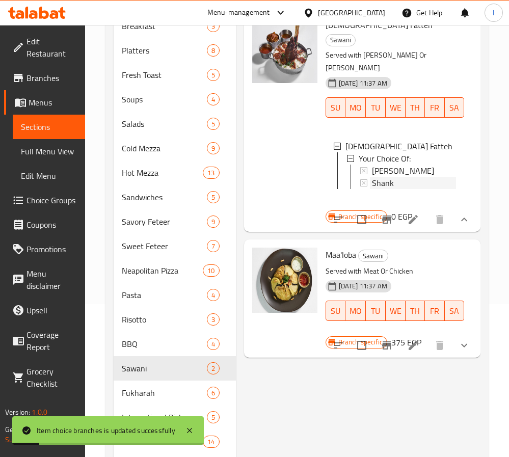
click at [389, 177] on span "Shank" at bounding box center [383, 183] width 22 height 12
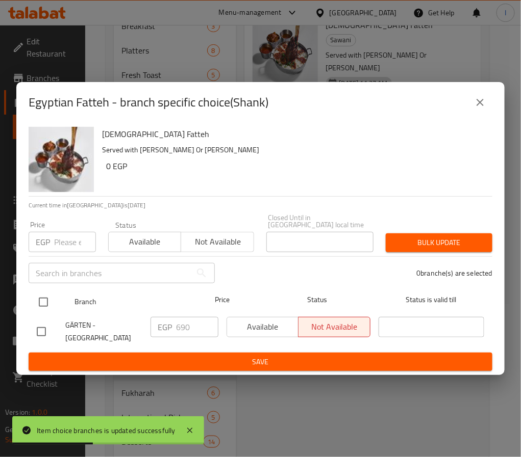
click at [41, 294] on input "checkbox" at bounding box center [43, 302] width 21 height 21
checkbox input "true"
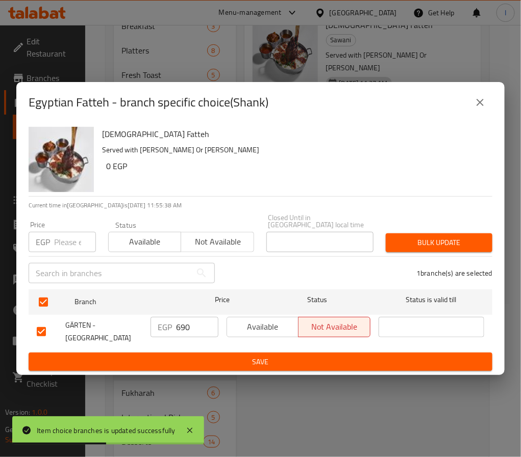
click at [187, 326] on input "690" at bounding box center [197, 327] width 42 height 20
type input "786"
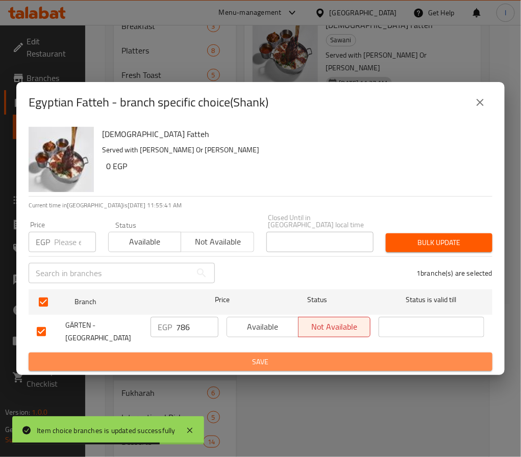
click at [215, 361] on span "Save" at bounding box center [260, 362] width 447 height 13
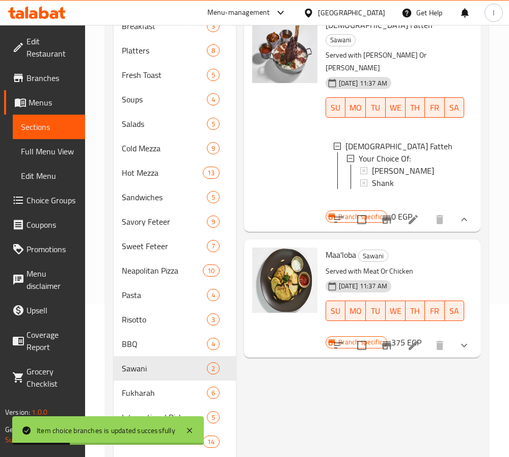
click at [394, 177] on span "Shank" at bounding box center [383, 183] width 22 height 12
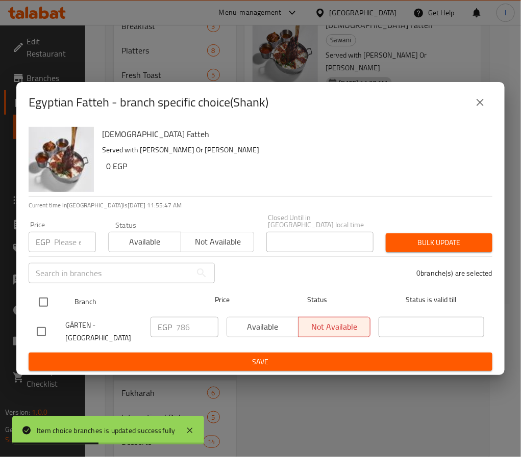
click at [37, 299] on input "checkbox" at bounding box center [43, 302] width 21 height 21
checkbox input "true"
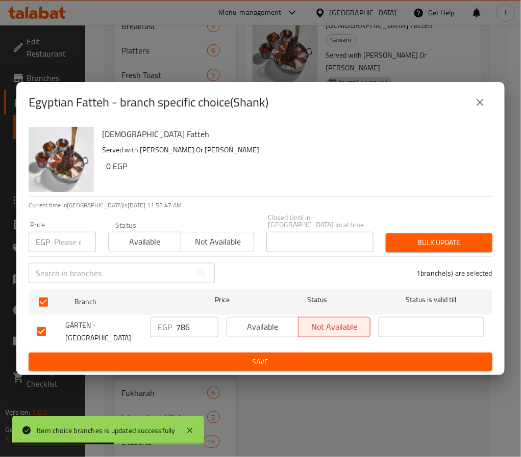
click at [202, 323] on input "786" at bounding box center [197, 327] width 42 height 20
type input "786.60"
click at [236, 356] on span "Save" at bounding box center [260, 362] width 447 height 13
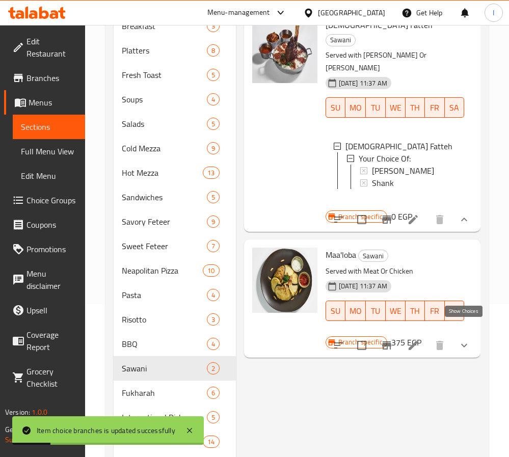
click at [469, 340] on icon "show more" at bounding box center [464, 346] width 12 height 12
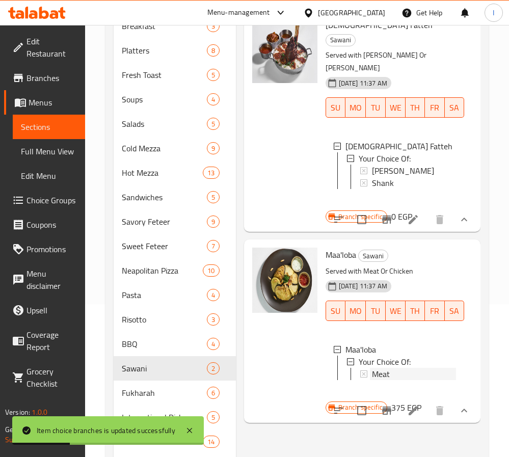
click at [395, 368] on div "Meat" at bounding box center [414, 374] width 84 height 12
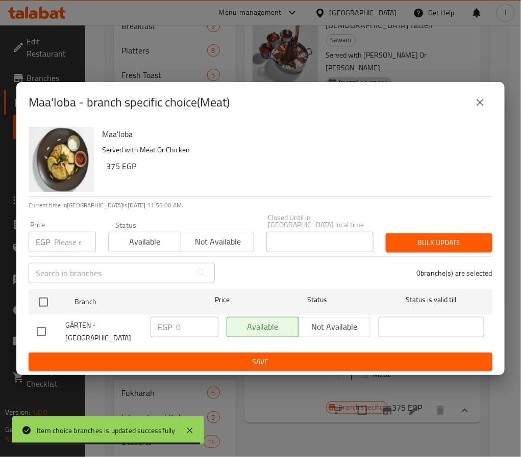
click at [477, 108] on icon "close" at bounding box center [480, 102] width 12 height 12
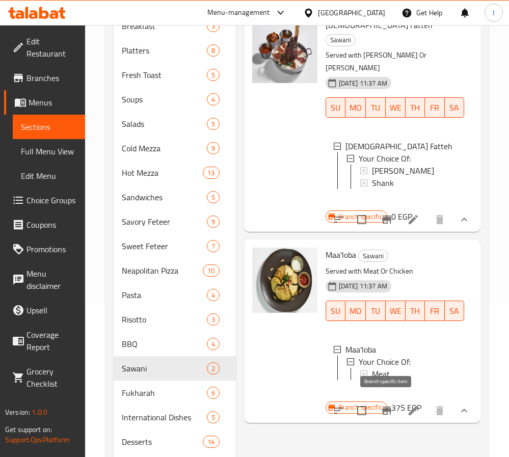
click at [389, 410] on icon "Branch-specific-item" at bounding box center [387, 411] width 12 height 12
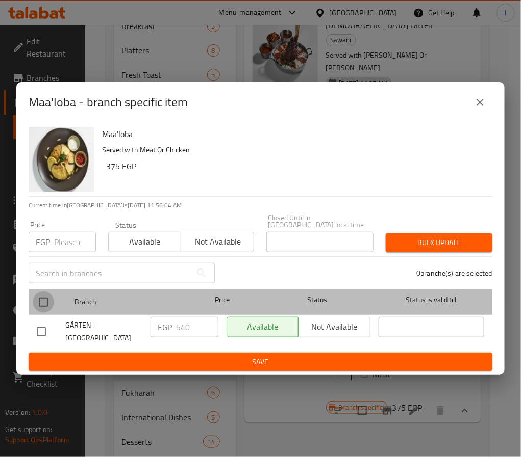
click at [42, 296] on input "checkbox" at bounding box center [43, 302] width 21 height 21
checkbox input "true"
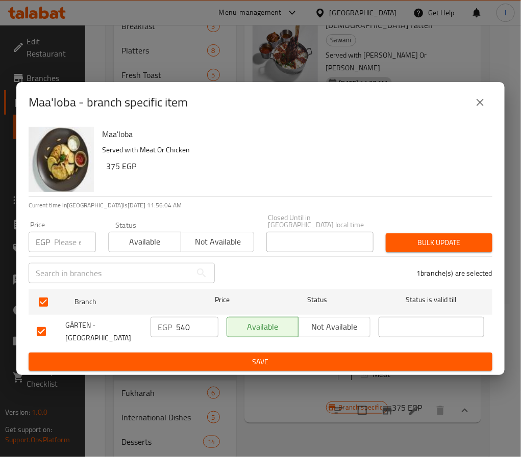
click at [180, 326] on input "540" at bounding box center [197, 327] width 42 height 20
type input "615.60"
click at [205, 361] on span "Save" at bounding box center [260, 362] width 447 height 13
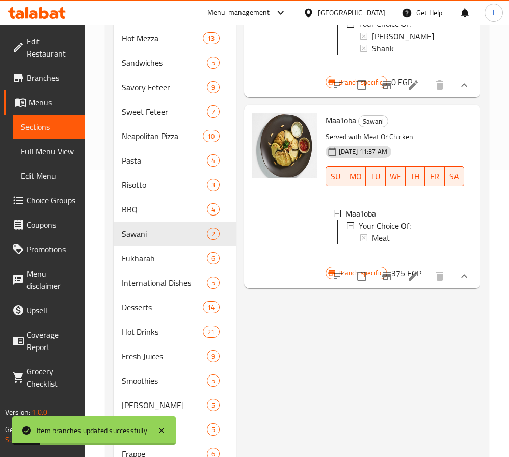
scroll to position [306, 0]
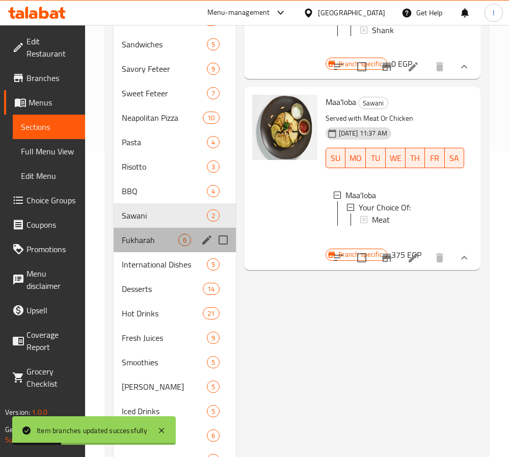
click at [166, 248] on div "Fukharah 6" at bounding box center [175, 240] width 122 height 24
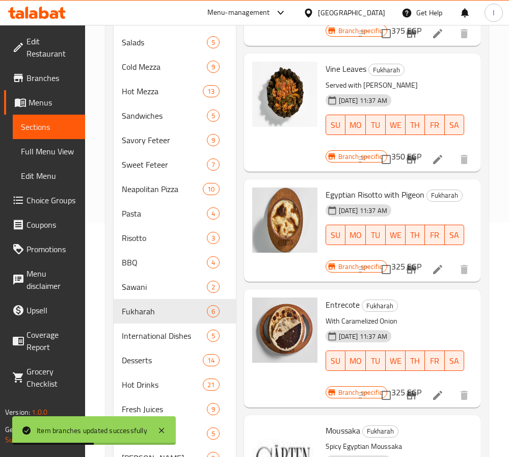
scroll to position [76, 0]
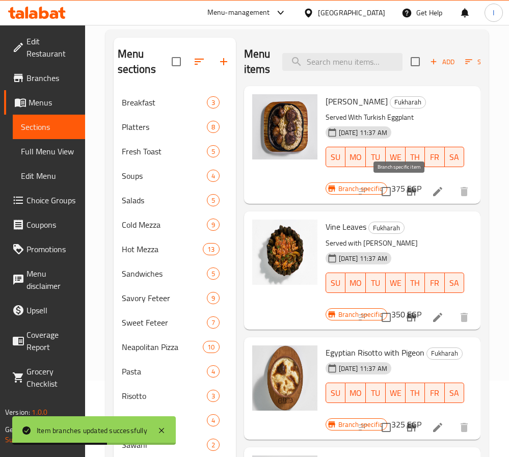
click at [405, 194] on icon "Branch-specific-item" at bounding box center [411, 192] width 12 height 12
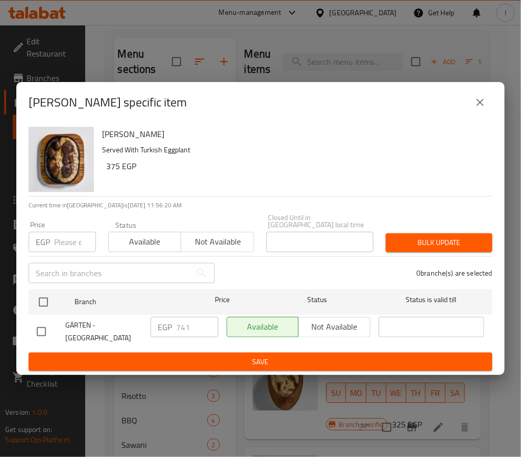
click at [477, 106] on icon "close" at bounding box center [479, 102] width 7 height 7
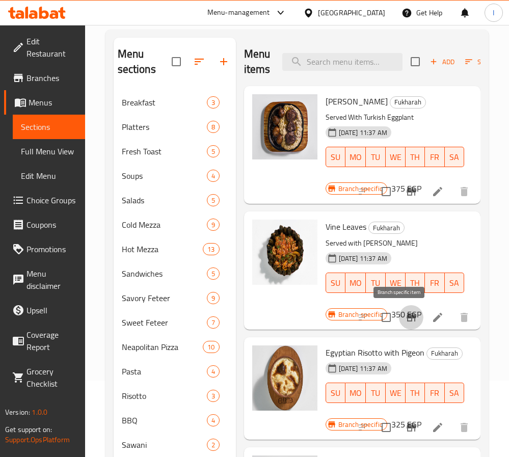
click at [407, 319] on icon "Branch-specific-item" at bounding box center [411, 318] width 9 height 8
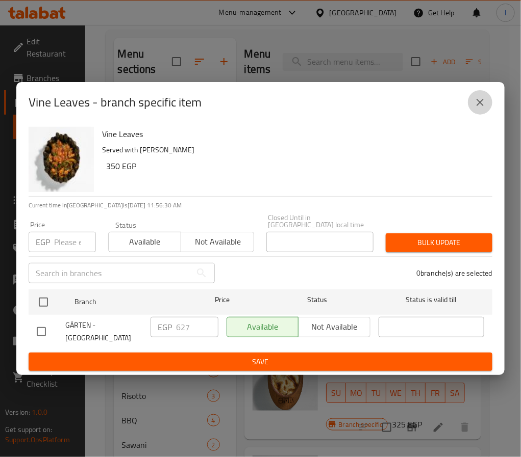
click at [483, 109] on icon "close" at bounding box center [480, 102] width 12 height 12
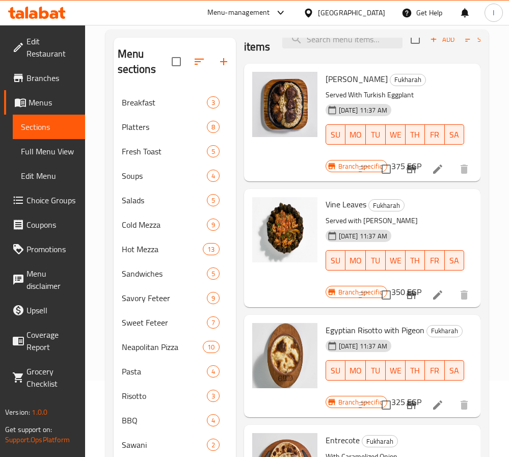
scroll to position [49, 0]
click at [407, 401] on icon "Branch-specific-item" at bounding box center [411, 405] width 9 height 8
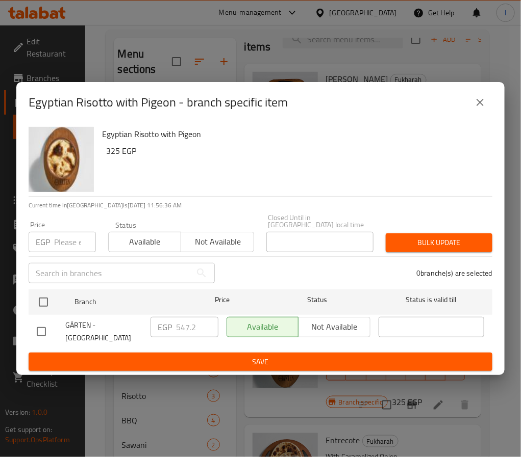
click at [478, 106] on icon "close" at bounding box center [480, 102] width 12 height 12
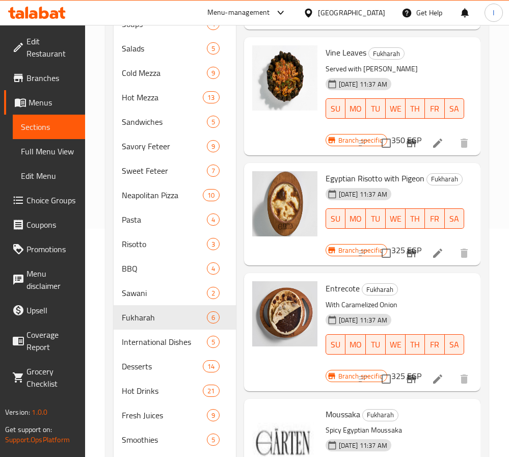
scroll to position [229, 0]
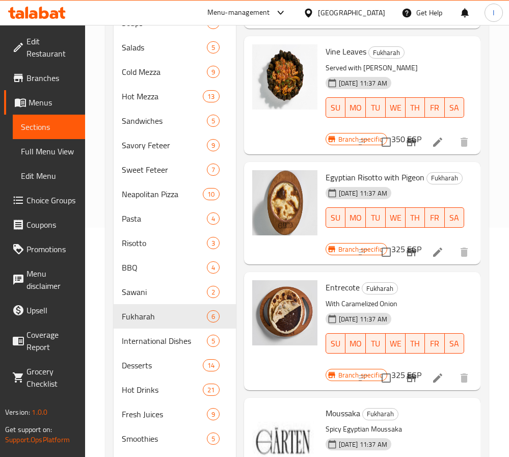
click at [405, 372] on icon "Branch-specific-item" at bounding box center [411, 378] width 12 height 12
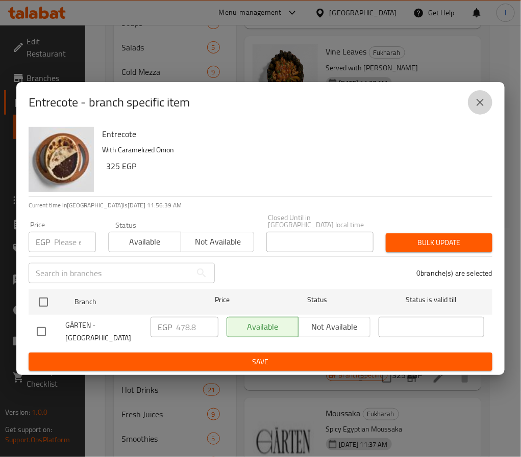
click at [480, 105] on icon "close" at bounding box center [480, 102] width 12 height 12
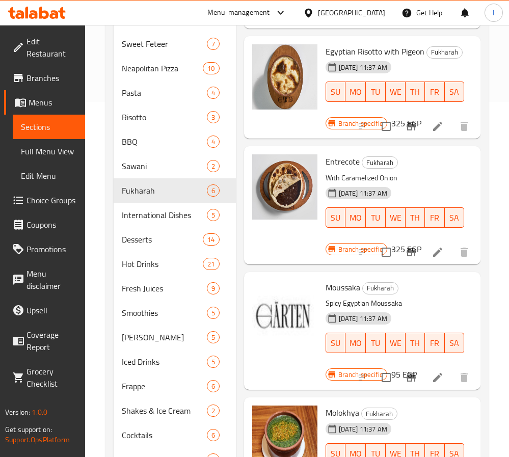
scroll to position [382, 0]
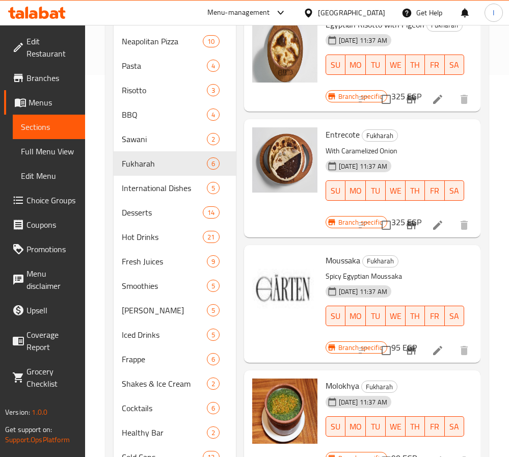
click at [407, 347] on icon "Branch-specific-item" at bounding box center [411, 351] width 9 height 8
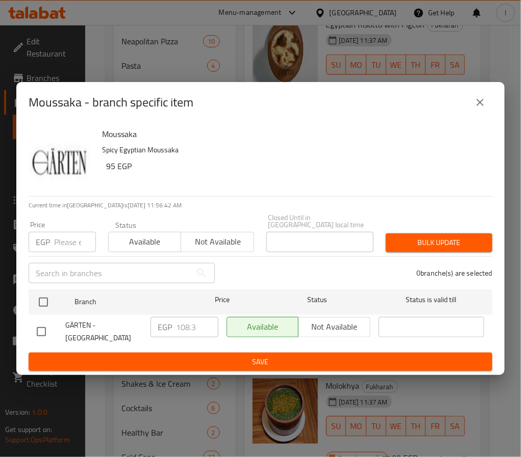
click at [478, 104] on icon "close" at bounding box center [479, 102] width 7 height 7
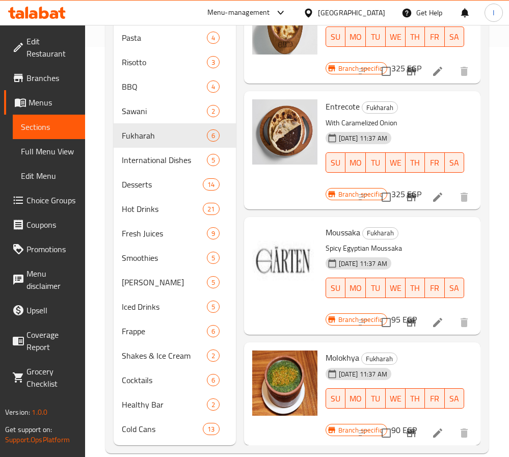
scroll to position [427, 0]
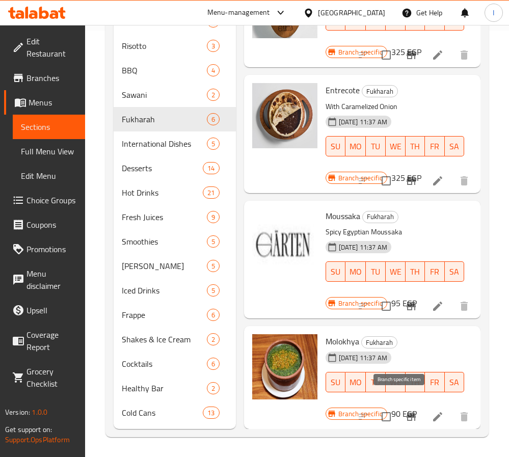
click at [407, 413] on icon "Branch-specific-item" at bounding box center [411, 417] width 9 height 8
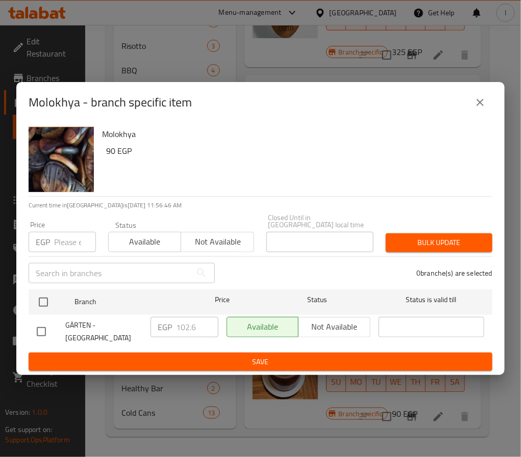
click at [478, 101] on icon "close" at bounding box center [480, 102] width 12 height 12
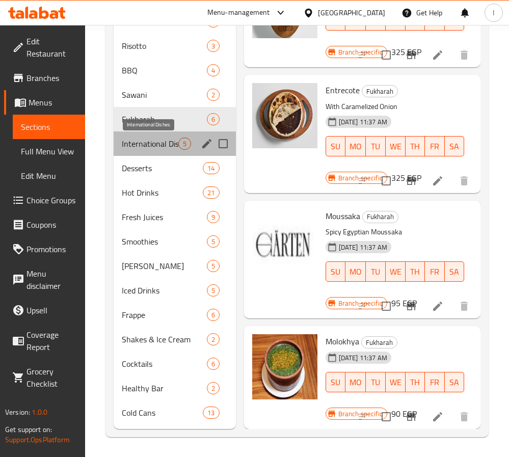
click at [164, 144] on span "International Dishes" at bounding box center [150, 144] width 57 height 12
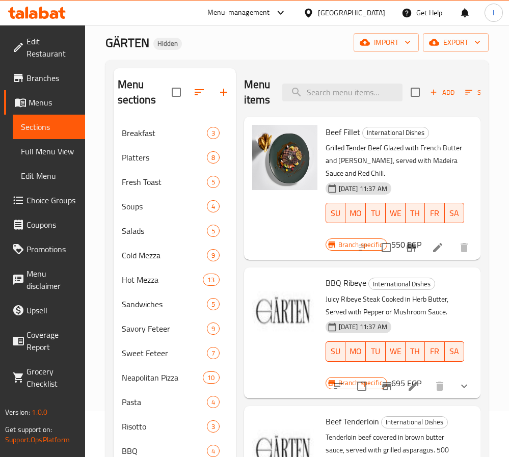
scroll to position [44, 0]
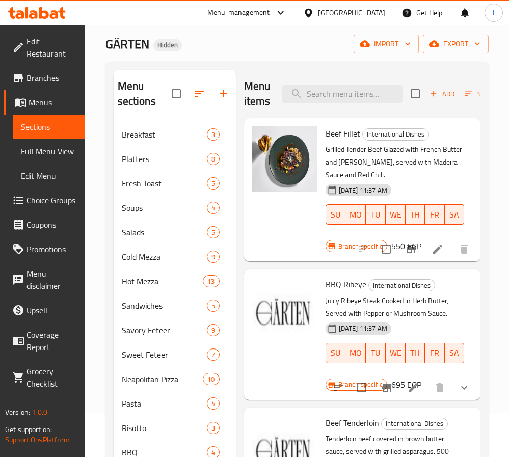
click at [407, 248] on icon "Branch-specific-item" at bounding box center [411, 249] width 9 height 8
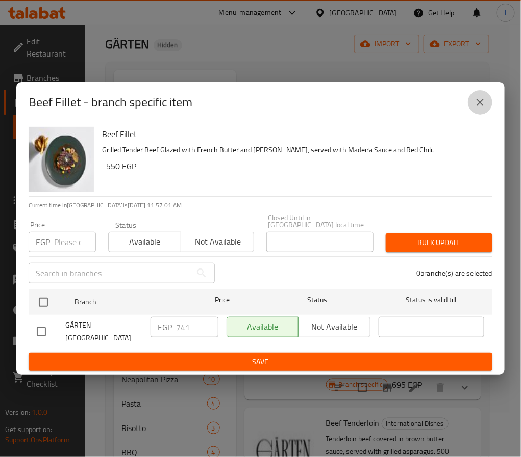
click at [479, 106] on icon "close" at bounding box center [480, 102] width 12 height 12
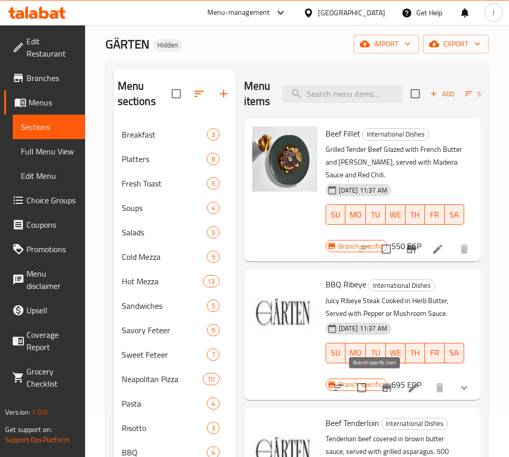
click at [381, 390] on icon "Branch-specific-item" at bounding box center [387, 388] width 12 height 12
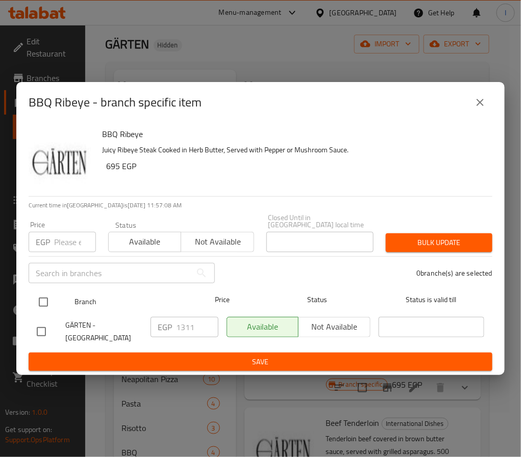
click at [46, 300] on input "checkbox" at bounding box center [43, 302] width 21 height 21
checkbox input "true"
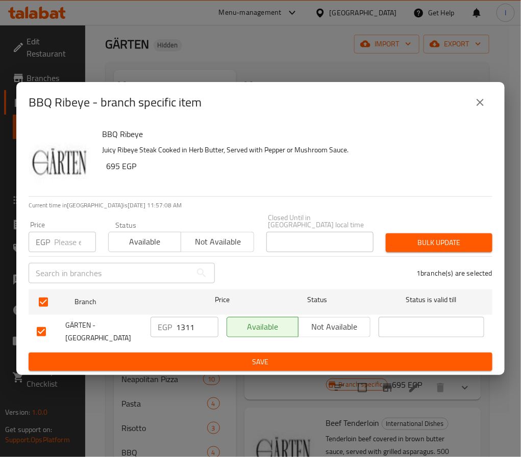
click at [184, 326] on input "1311" at bounding box center [197, 327] width 42 height 20
type input "1539"
click at [222, 356] on span "Save" at bounding box center [260, 362] width 447 height 13
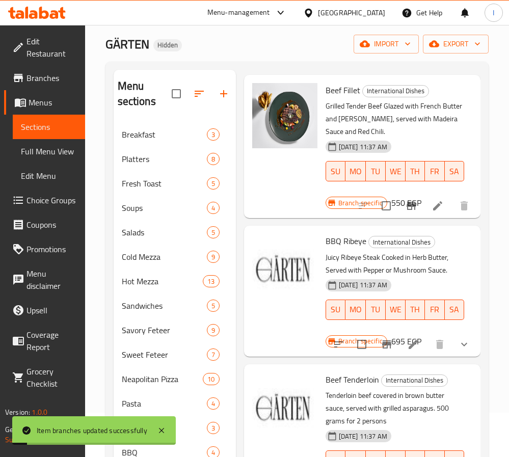
scroll to position [121, 0]
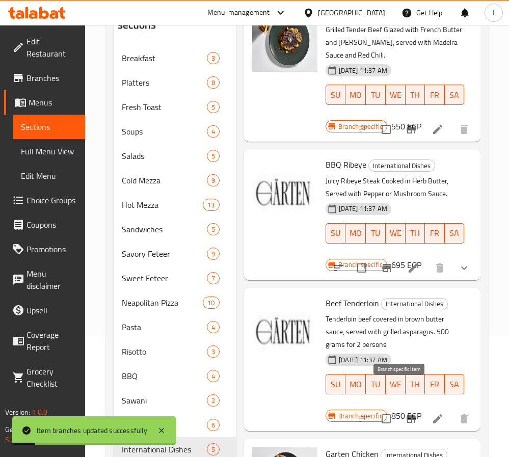
click at [399, 407] on button "Branch-specific-item" at bounding box center [411, 419] width 24 height 24
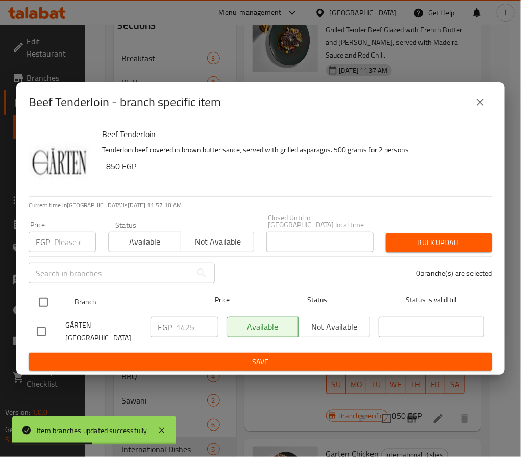
click at [43, 296] on input "checkbox" at bounding box center [43, 302] width 21 height 21
checkbox input "true"
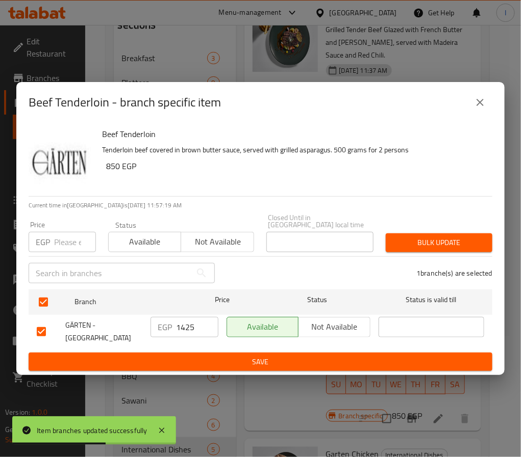
click at [181, 323] on input "1425" at bounding box center [197, 327] width 42 height 20
type input "1482"
click at [168, 362] on span "Save" at bounding box center [260, 362] width 447 height 13
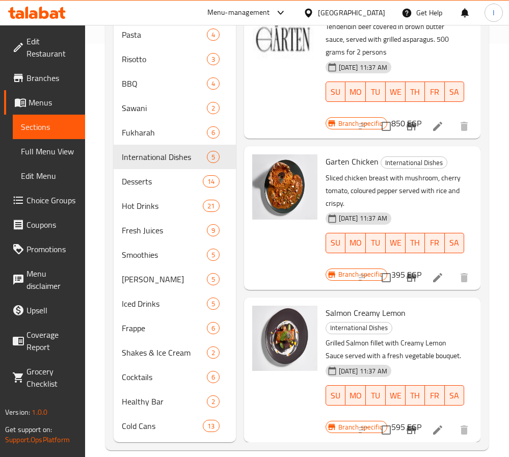
scroll to position [427, 0]
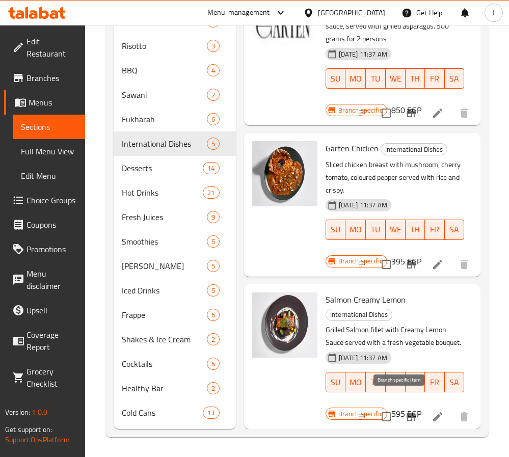
click at [407, 413] on icon "Branch-specific-item" at bounding box center [411, 417] width 9 height 8
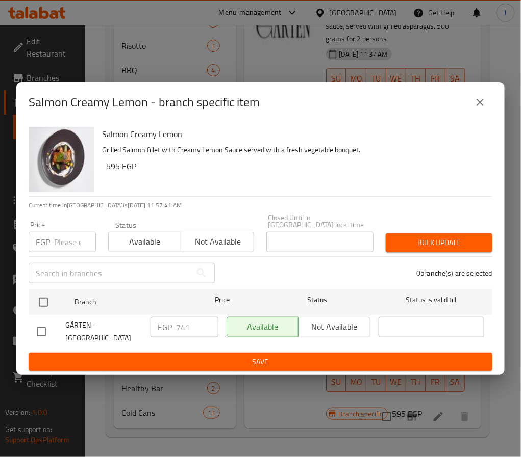
click at [482, 100] on icon "close" at bounding box center [480, 102] width 12 height 12
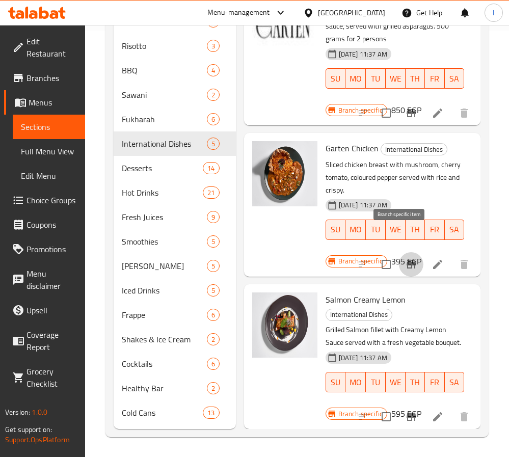
click at [405, 258] on icon "Branch-specific-item" at bounding box center [411, 264] width 12 height 12
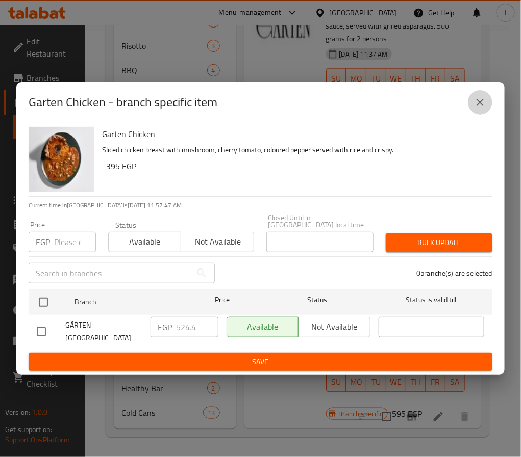
click at [474, 102] on icon "close" at bounding box center [480, 102] width 12 height 12
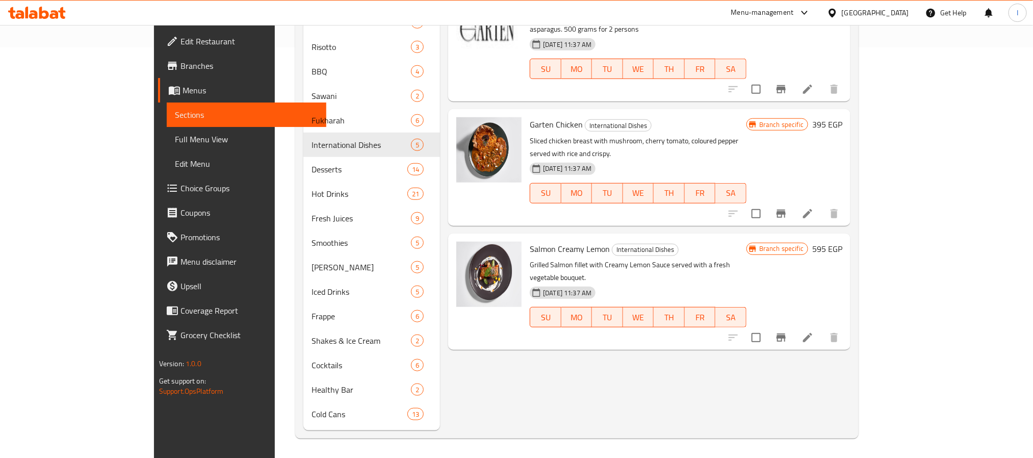
scroll to position [0, 0]
click at [483, 358] on div "Menu items Add Sort Manage items Beef Fillet International Dishes Grilled Tende…" at bounding box center [645, 67] width 410 height 727
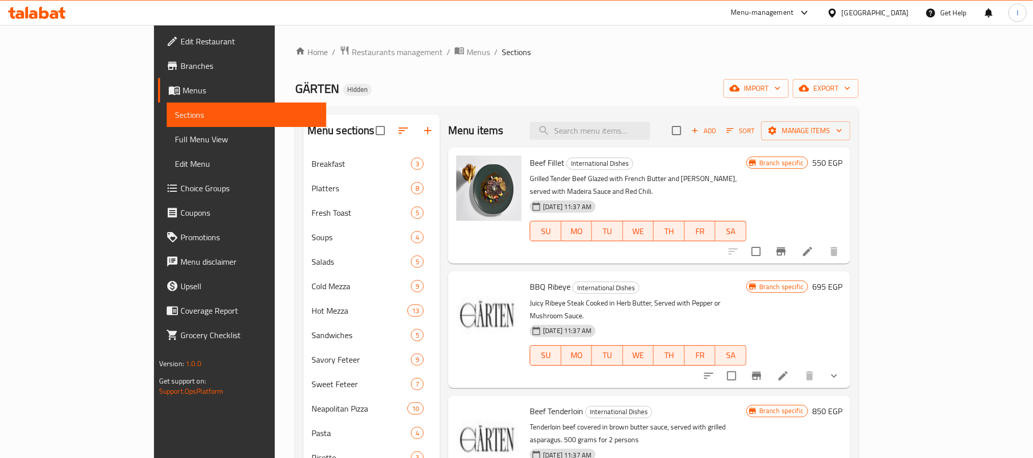
click at [180, 61] on span "Branches" at bounding box center [249, 66] width 138 height 12
